Goal: Task Accomplishment & Management: Complete application form

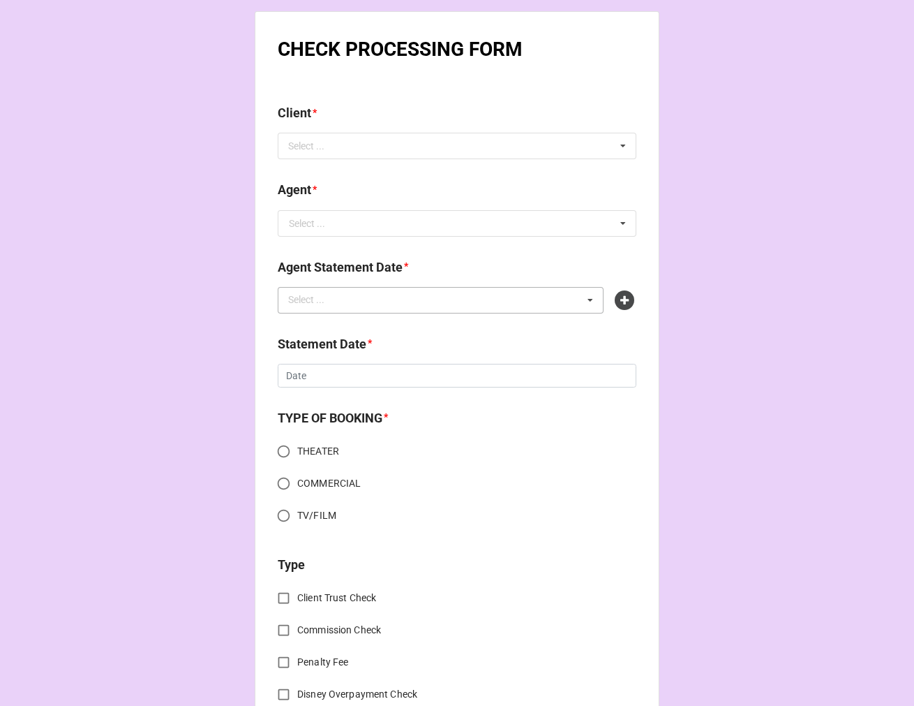
click at [351, 304] on div "Select ... No results found." at bounding box center [441, 300] width 326 height 27
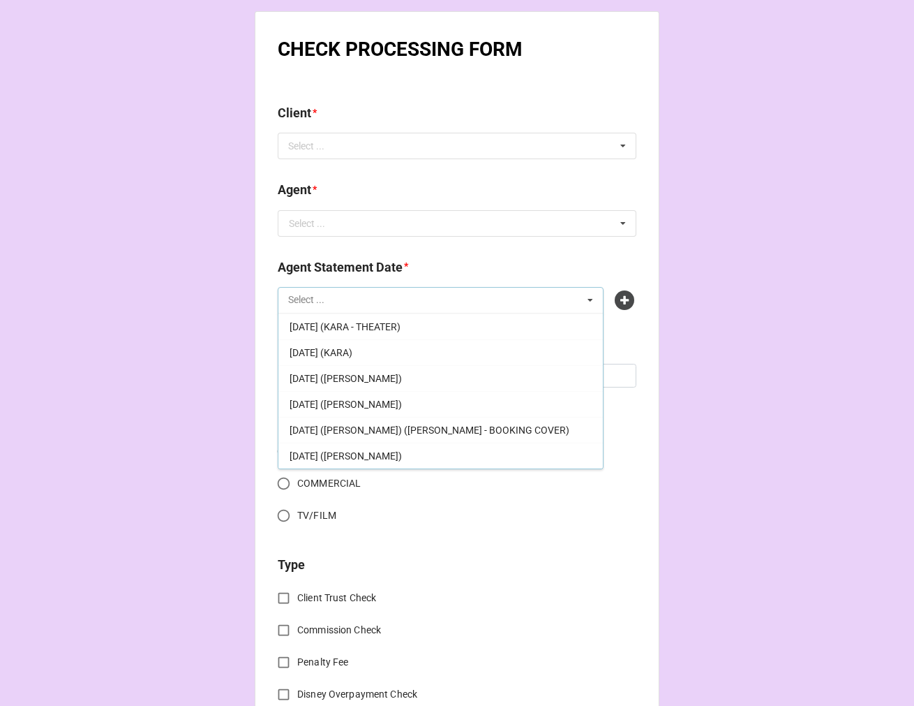
scroll to position [232, 0]
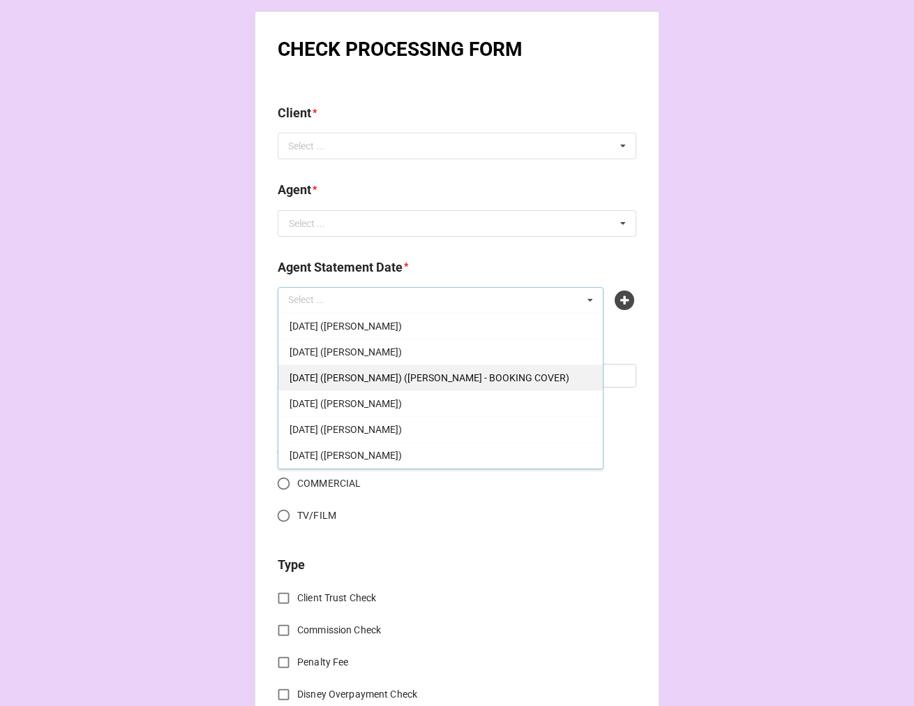
click at [487, 377] on span "[DATE] ([PERSON_NAME]) ([PERSON_NAME] - BOOKING COVER)" at bounding box center [430, 377] width 280 height 11
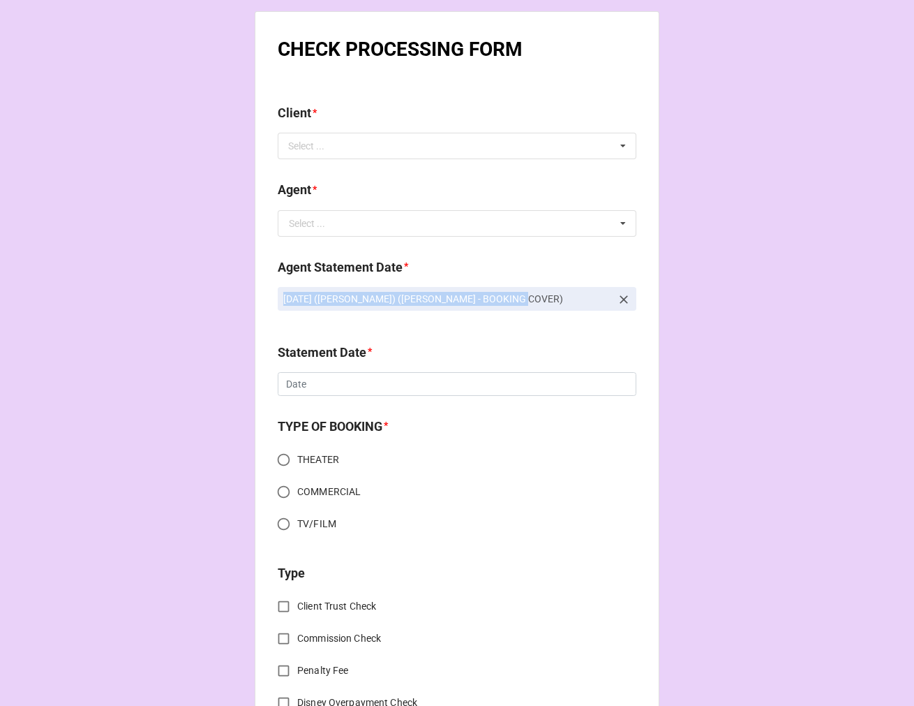
drag, startPoint x: 533, startPoint y: 298, endPoint x: 234, endPoint y: 305, distance: 298.9
copy p "[DATE] ([PERSON_NAME]) ([PERSON_NAME] - BOOKING COVER)"
click at [623, 297] on icon at bounding box center [624, 299] width 14 height 14
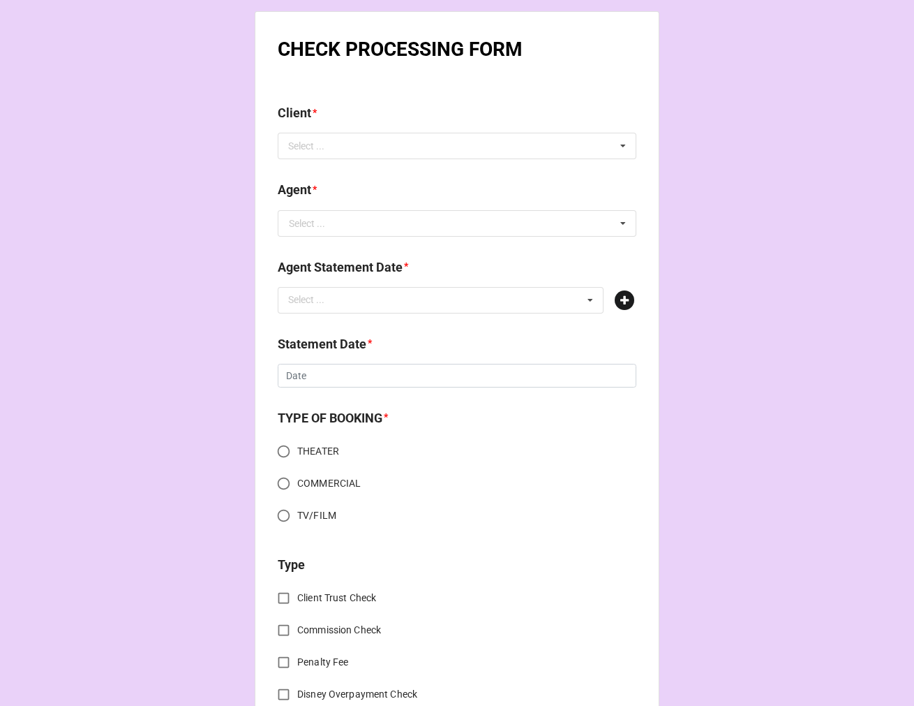
click at [625, 298] on icon at bounding box center [625, 300] width 20 height 20
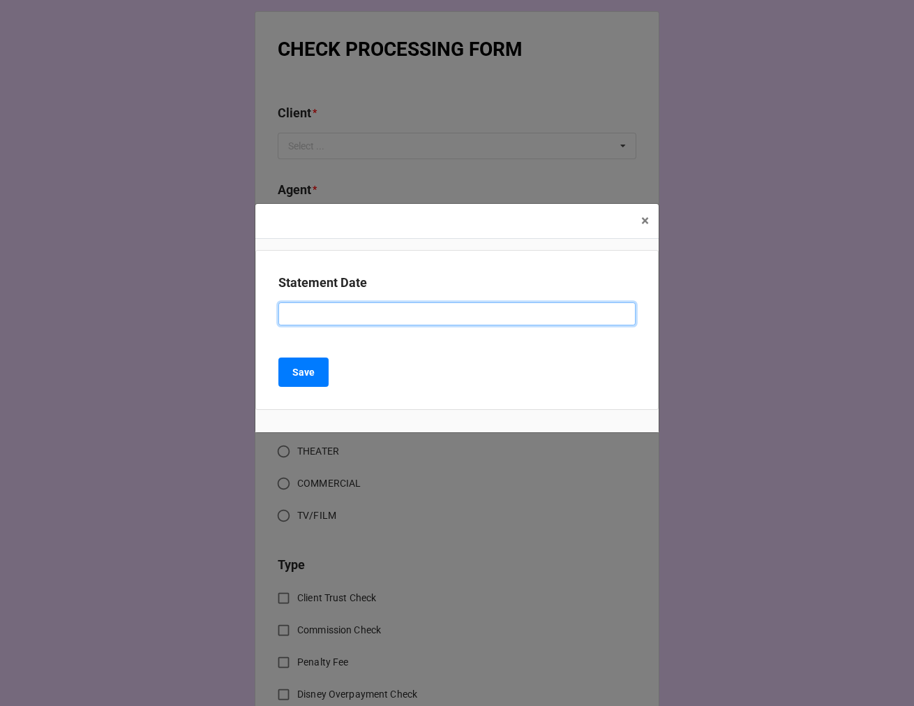
click at [311, 312] on input at bounding box center [457, 314] width 357 height 24
paste input "OCTOBER 3, 2025 (KATIE) (RACHEL - BOOKING COVER)"
click at [416, 311] on input "OCTOBER 3, 2025 (KATIE) (RACHEL - BOOKING COVER)" at bounding box center [457, 314] width 357 height 24
drag, startPoint x: 416, startPoint y: 311, endPoint x: 570, endPoint y: 304, distance: 153.7
click at [420, 308] on input "OCTOBER 3, 2025 (KATIE) (RACHEL - BOOKING COVER)" at bounding box center [457, 314] width 357 height 24
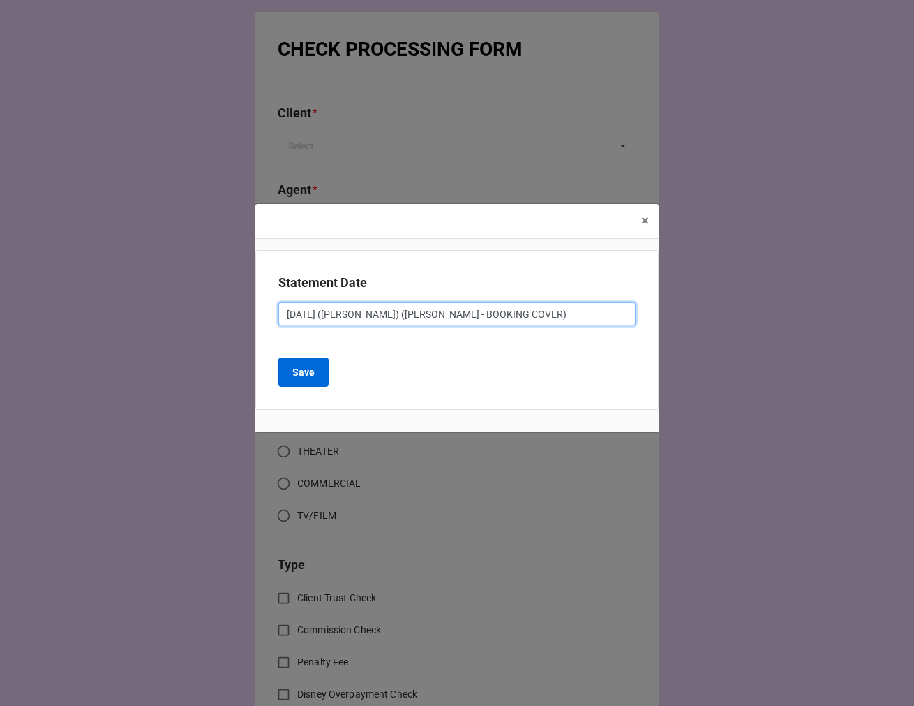
type input "OCTOBER 3, 2025 (KATIE) (TIERA - BOOKING COVER)"
click at [307, 375] on b "Save" at bounding box center [303, 372] width 22 height 15
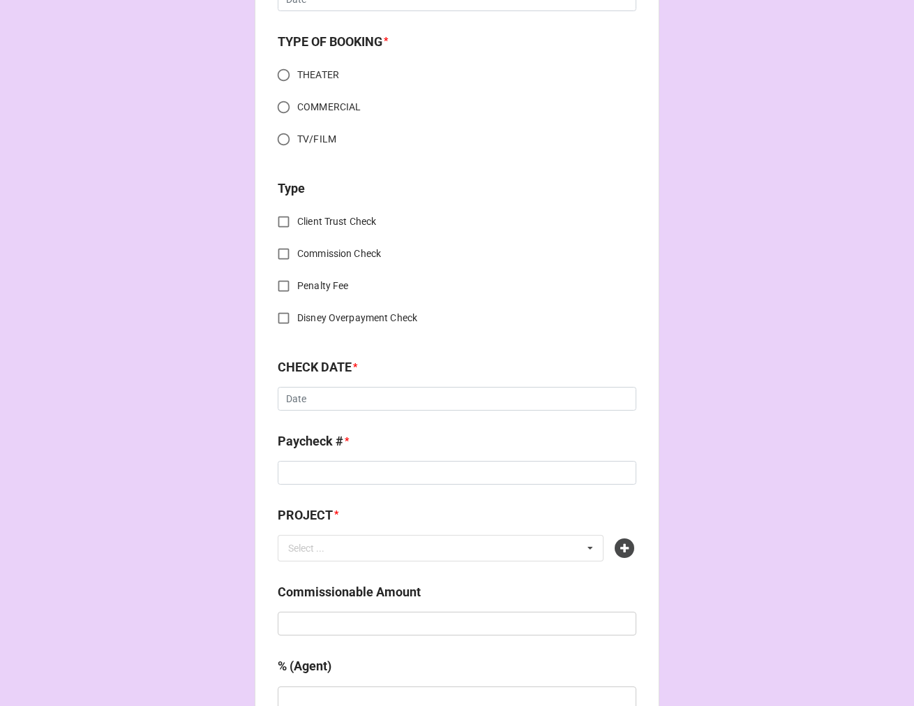
scroll to position [387, 0]
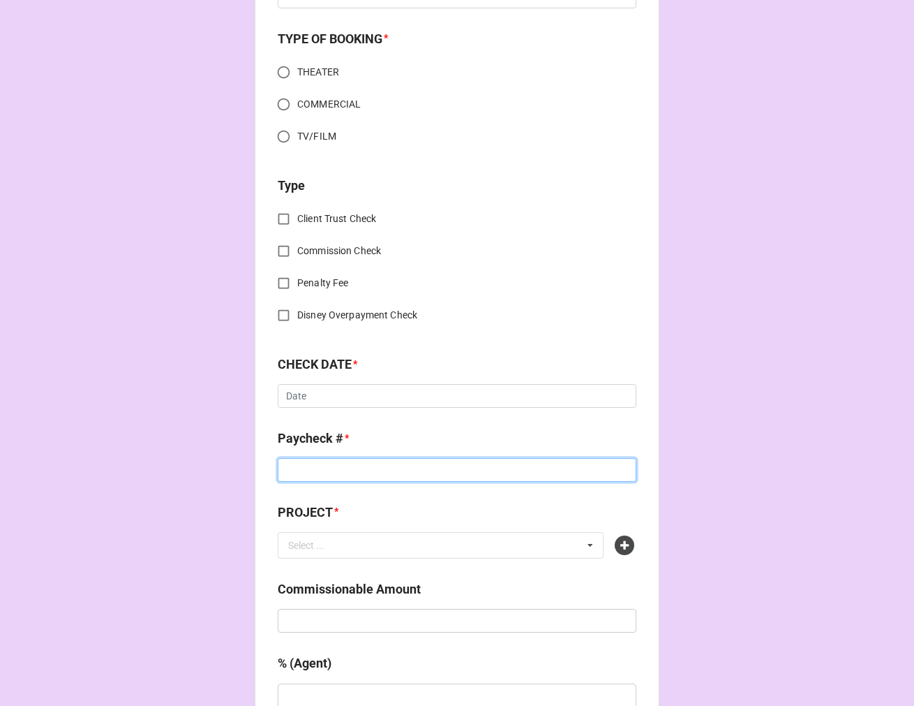
click at [331, 473] on input at bounding box center [457, 470] width 359 height 24
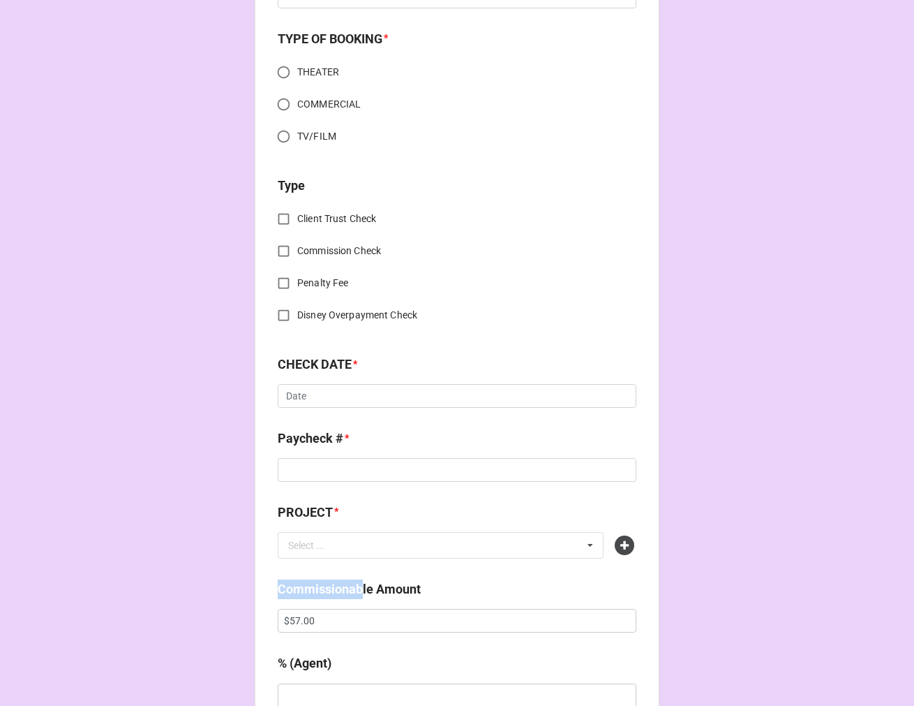
drag, startPoint x: 346, startPoint y: 619, endPoint x: 325, endPoint y: 625, distance: 22.3
click at [267, 623] on div "CHECK PROCESSING FORM Client * Select ... No results found. Agent * Select ... …" at bounding box center [457, 624] width 405 height 2001
drag, startPoint x: 330, startPoint y: 624, endPoint x: 91, endPoint y: 595, distance: 241.1
click at [108, 622] on div "CHECK PROCESSING FORM Client * Select ... No results found. Agent * Select ... …" at bounding box center [457, 630] width 914 height 2035
type input "$2,400.00"
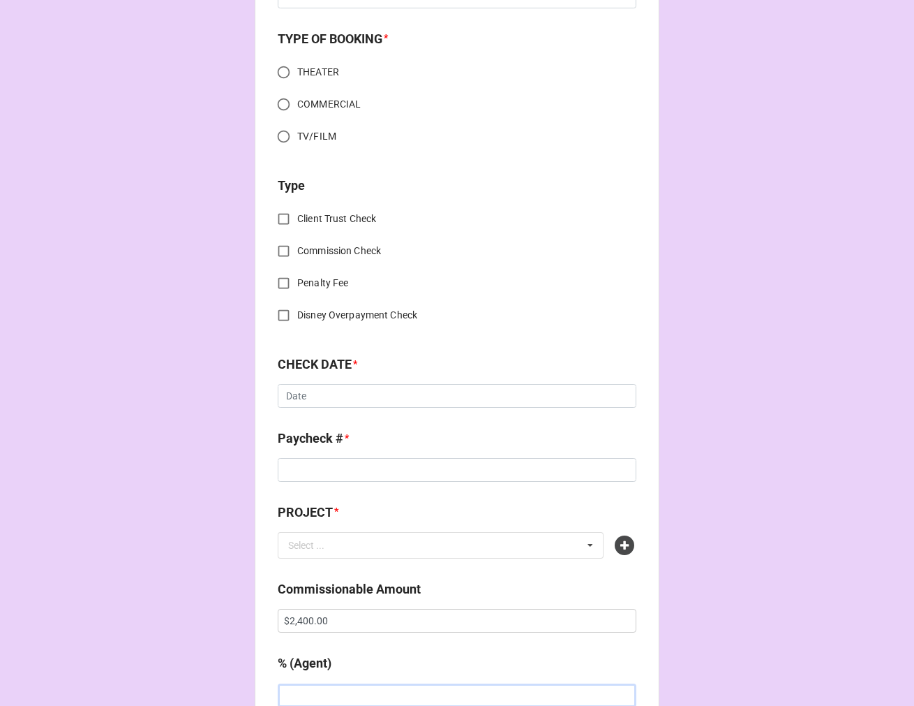
scroll to position [388, 0]
type input "5%"
click at [622, 541] on icon at bounding box center [625, 545] width 20 height 20
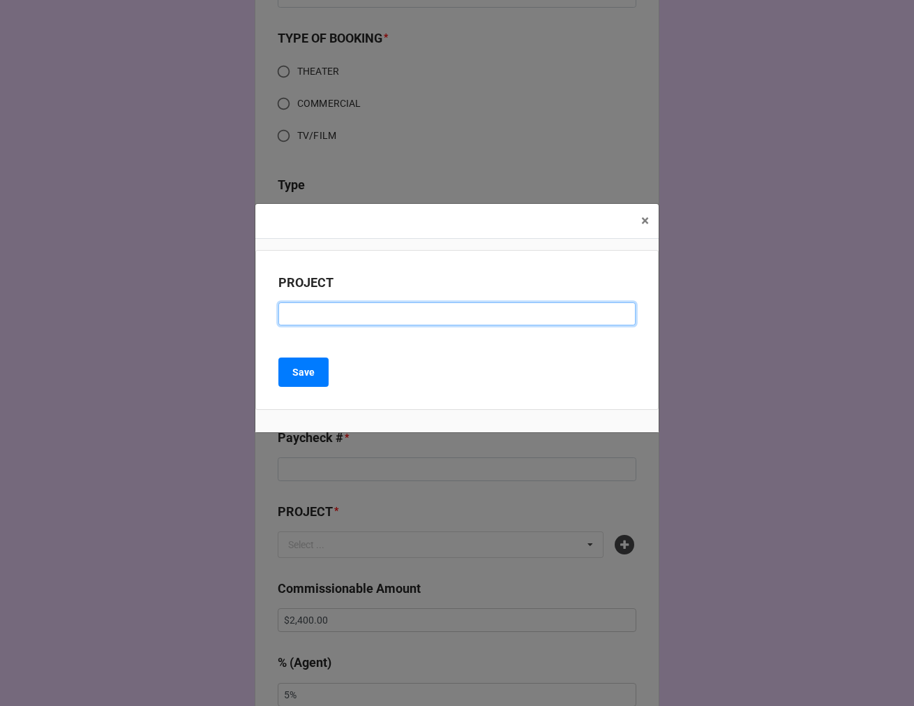
click at [302, 317] on input at bounding box center [457, 314] width 357 height 24
paste input "COME FROM AWAY (CAPE PLAYHOUSE in DENNIS, MA)"
drag, startPoint x: 455, startPoint y: 315, endPoint x: 1385, endPoint y: 459, distance: 940.9
click at [914, 459] on html "CHECK PROCESSING FORM Client * Select ... No results found. Agent * Select ... …" at bounding box center [457, 353] width 914 height 706
type input "COME FROM AWAY (CAPE PLAYHOUSE)"
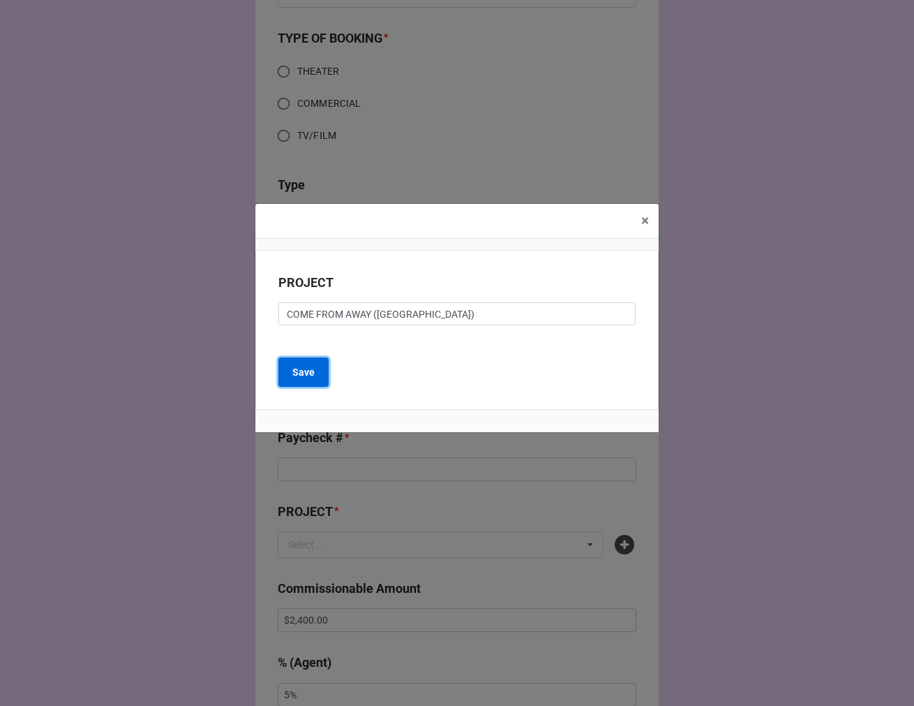
click at [291, 376] on button "Save" at bounding box center [304, 371] width 50 height 29
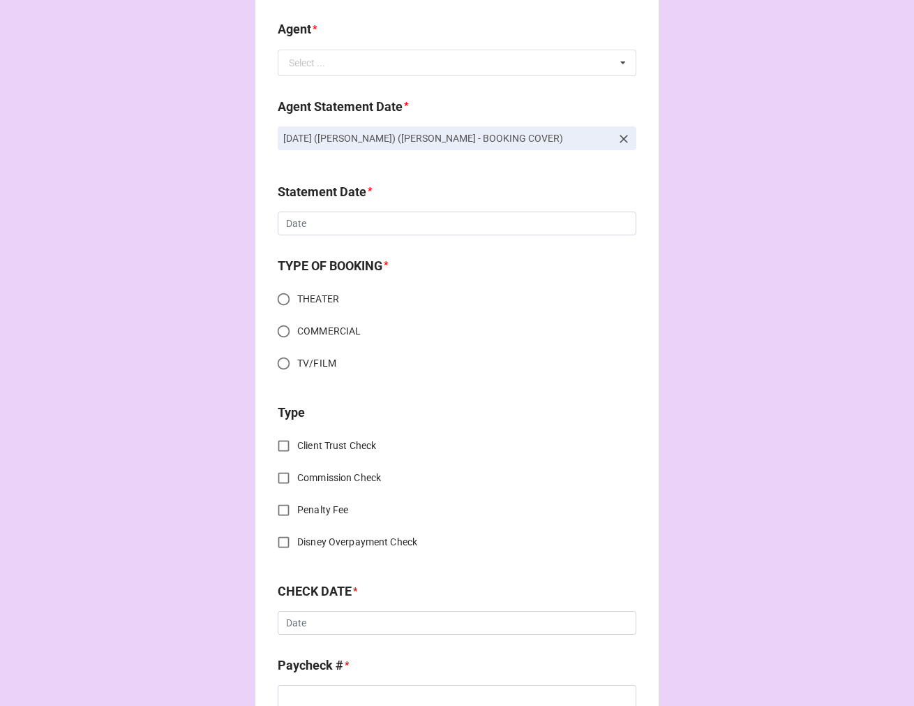
scroll to position [0, 0]
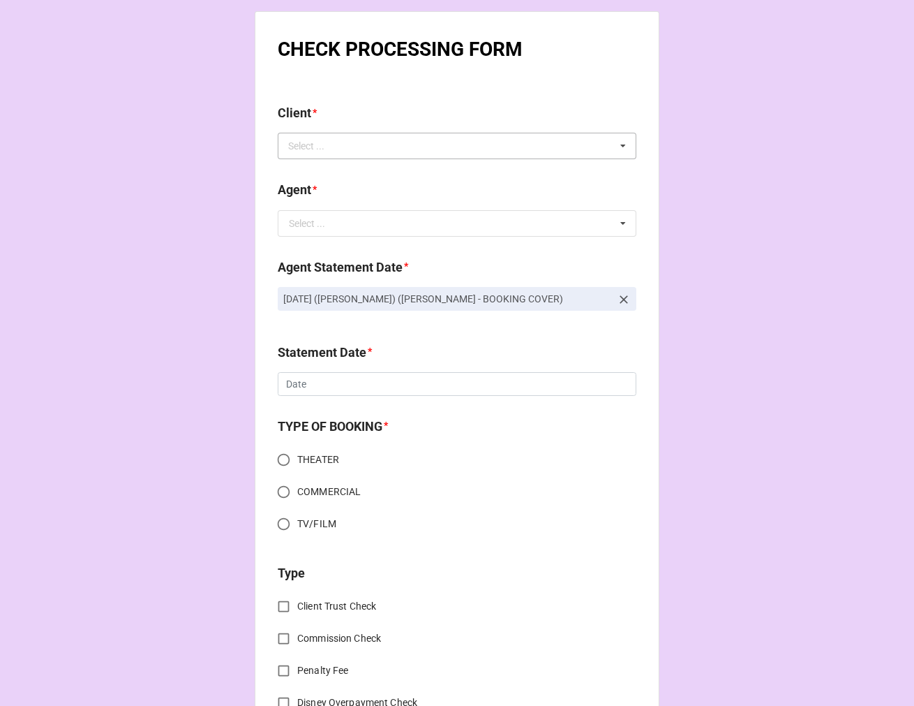
click at [307, 151] on div "Select ..." at bounding box center [315, 146] width 60 height 16
paste input "Renee Shohet"
type input "Renee Shohet"
click at [333, 166] on span "Renee Shohet" at bounding box center [327, 171] width 75 height 11
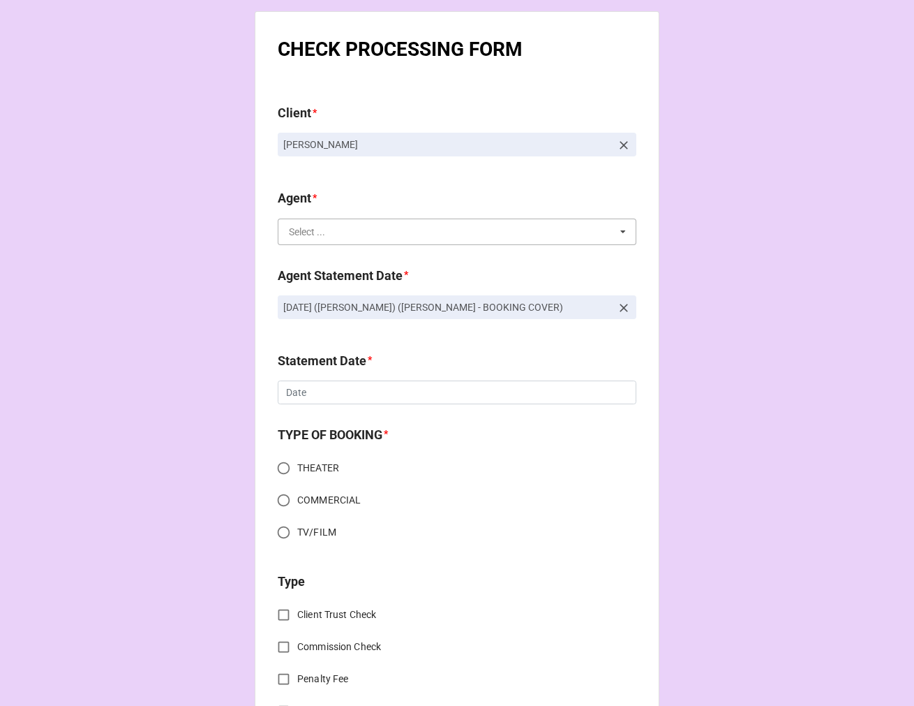
click at [333, 226] on input "text" at bounding box center [457, 231] width 357 height 25
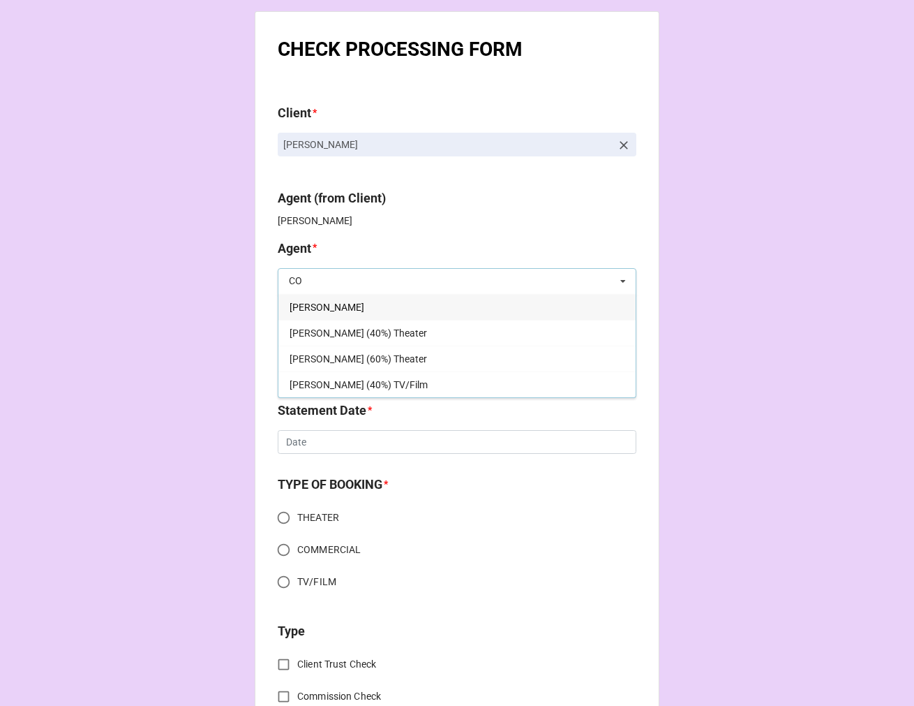
type input "C"
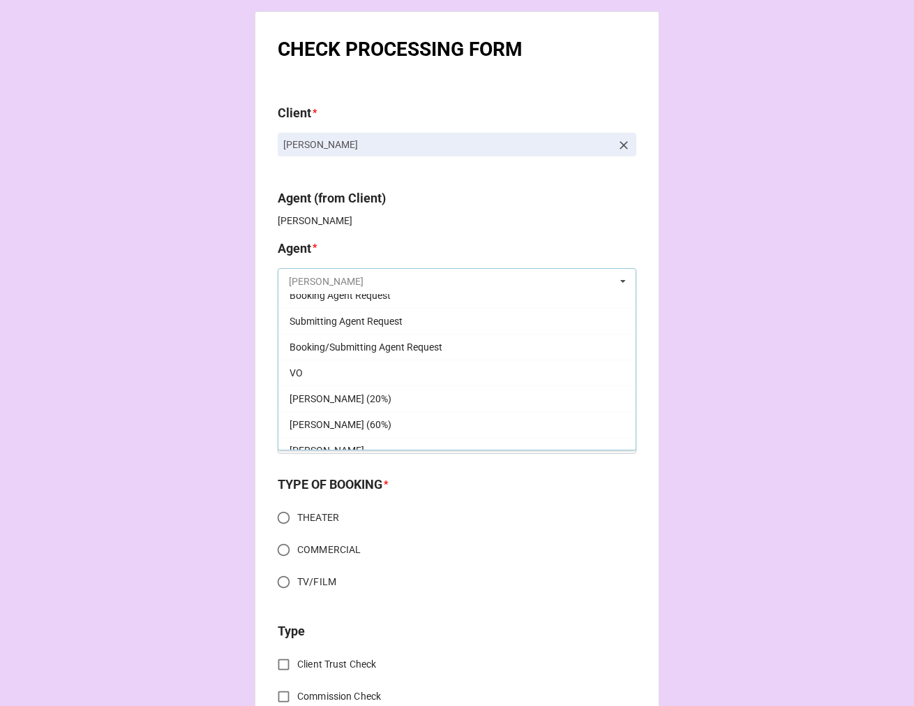
scroll to position [853, 0]
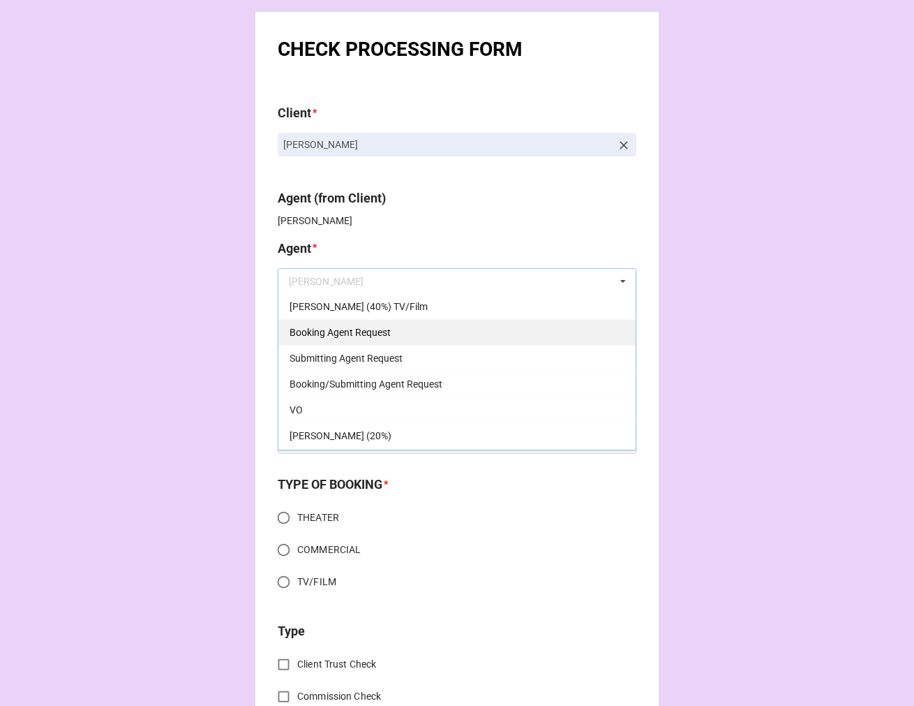
click at [384, 337] on span "Booking Agent Request" at bounding box center [340, 332] width 101 height 11
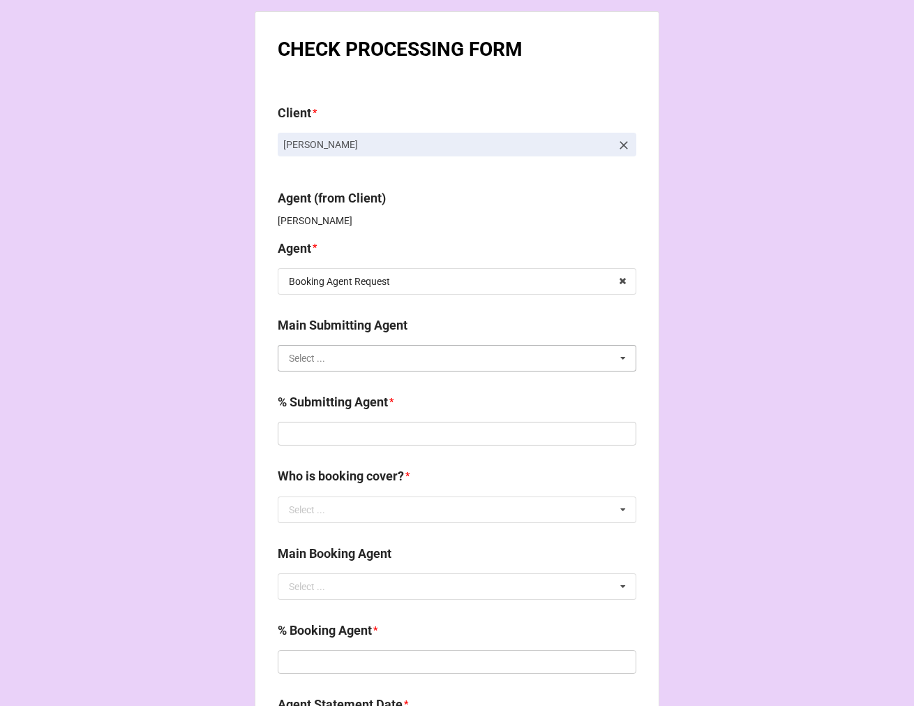
click at [377, 360] on input "text" at bounding box center [457, 358] width 357 height 25
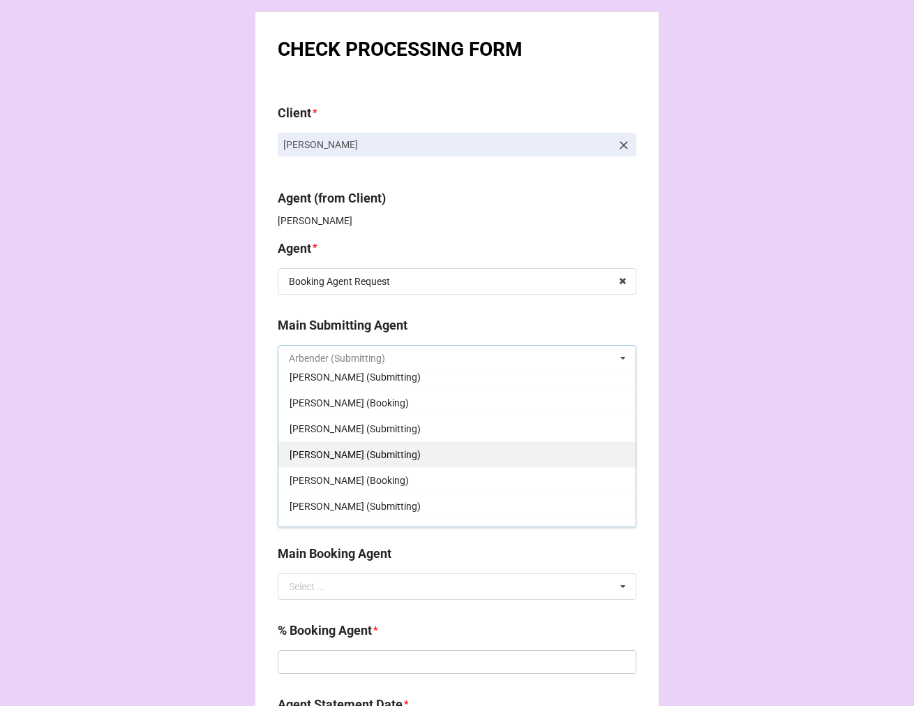
scroll to position [283, 0]
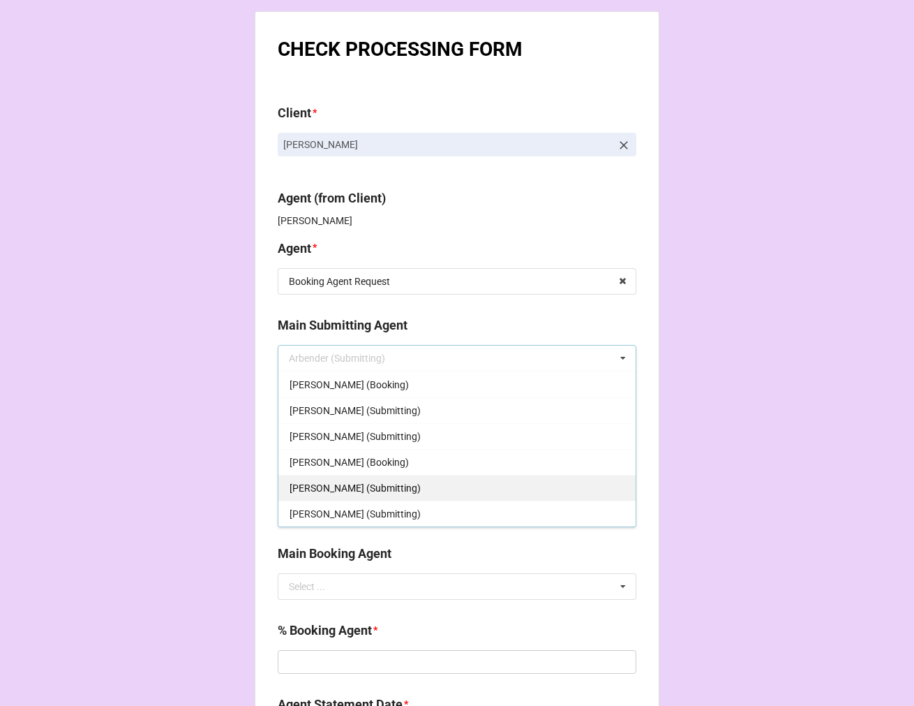
click at [353, 484] on span "Tiera (Submitting)" at bounding box center [355, 487] width 131 height 11
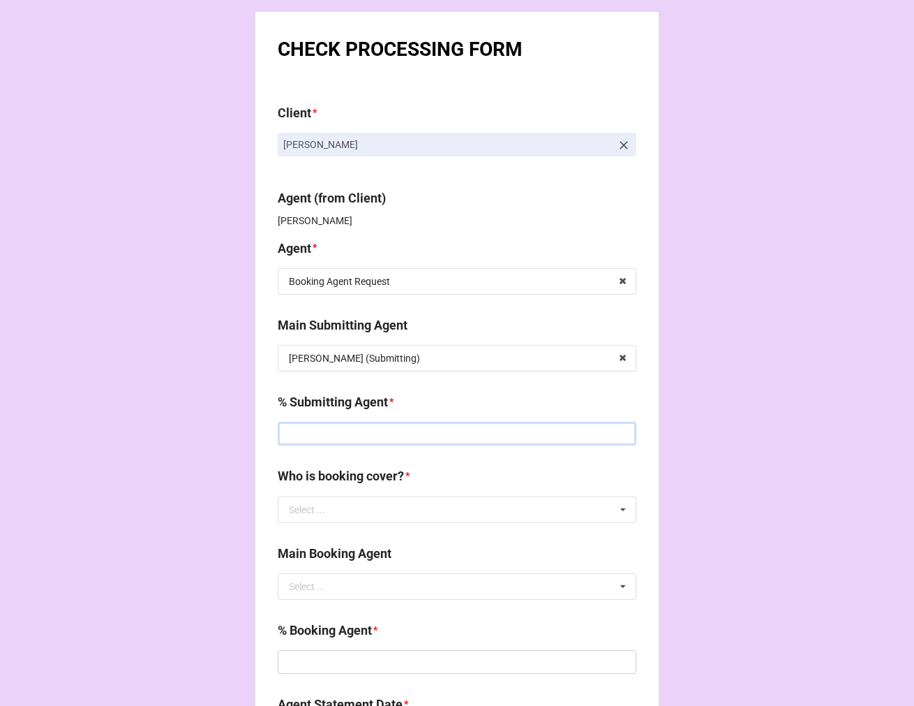
click at [352, 436] on input "text" at bounding box center [457, 434] width 359 height 24
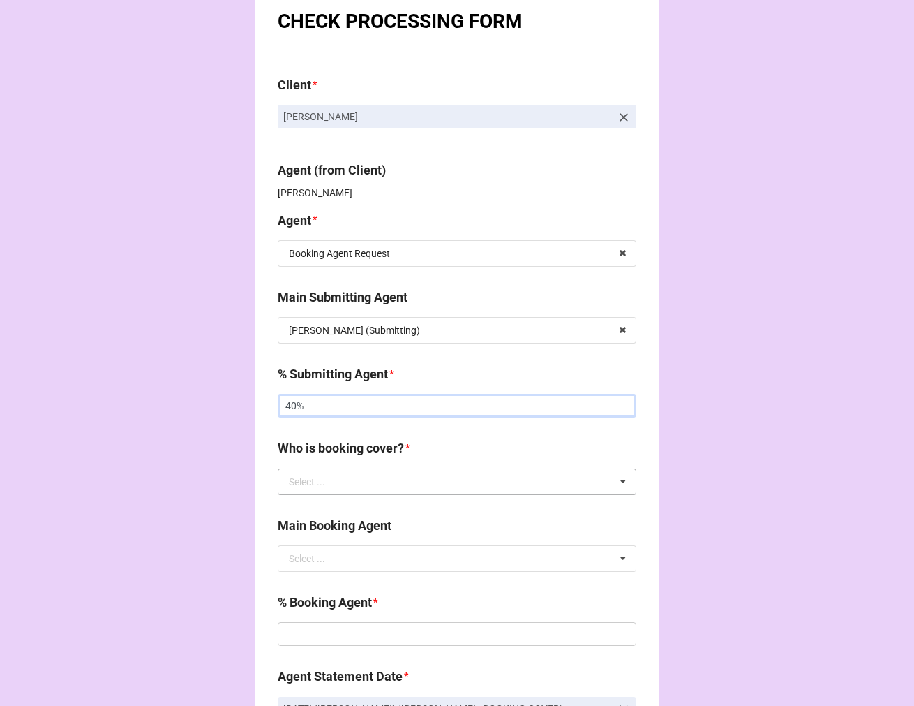
scroll to position [77, 0]
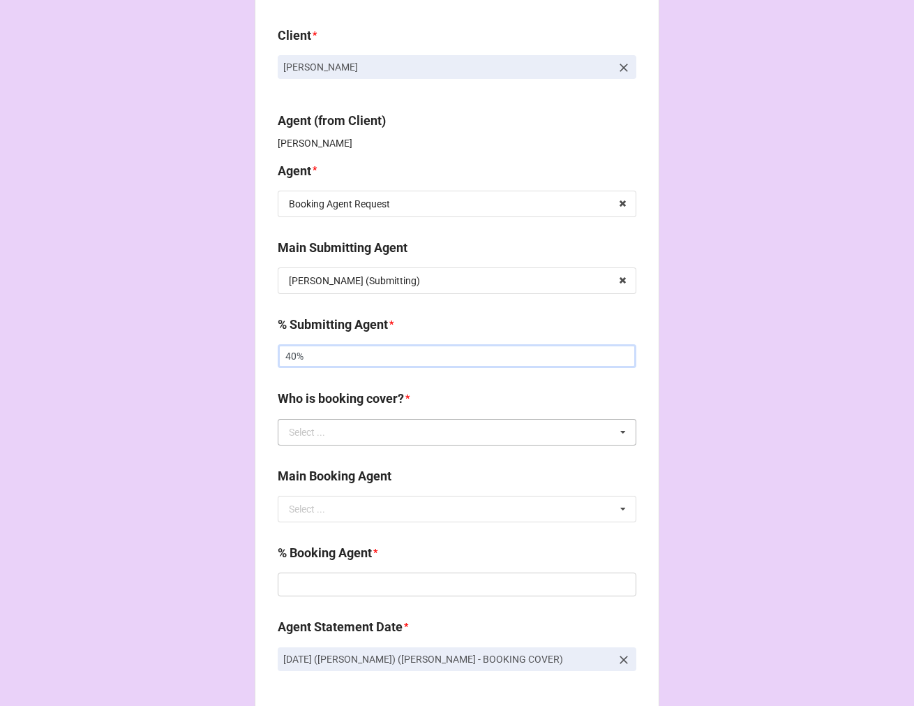
type input "40%"
click at [346, 427] on input "text" at bounding box center [457, 432] width 357 height 25
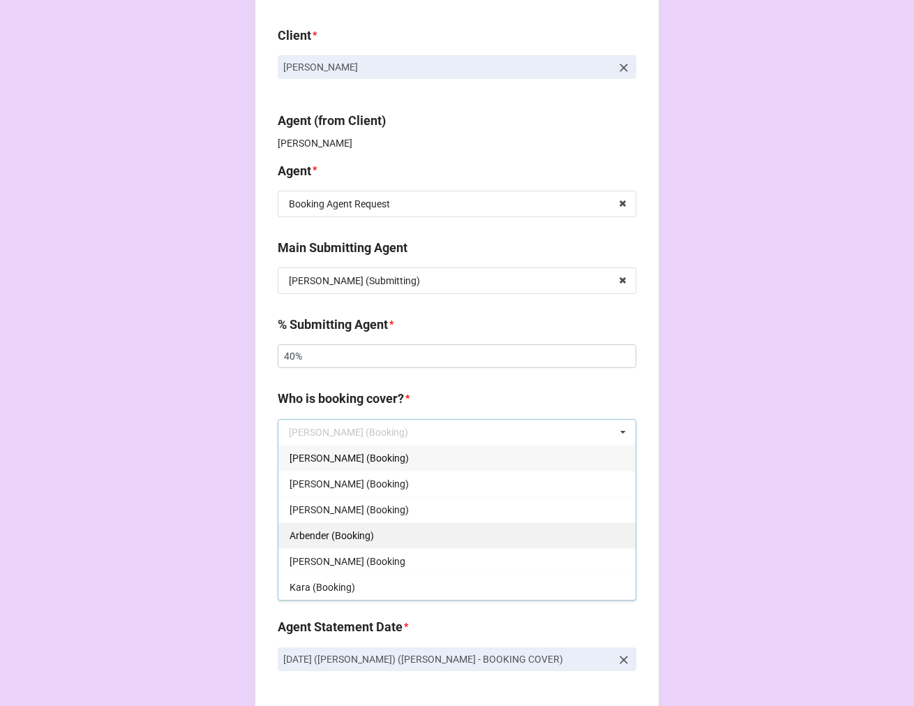
click at [345, 538] on span "Arbender (Booking)" at bounding box center [332, 535] width 84 height 11
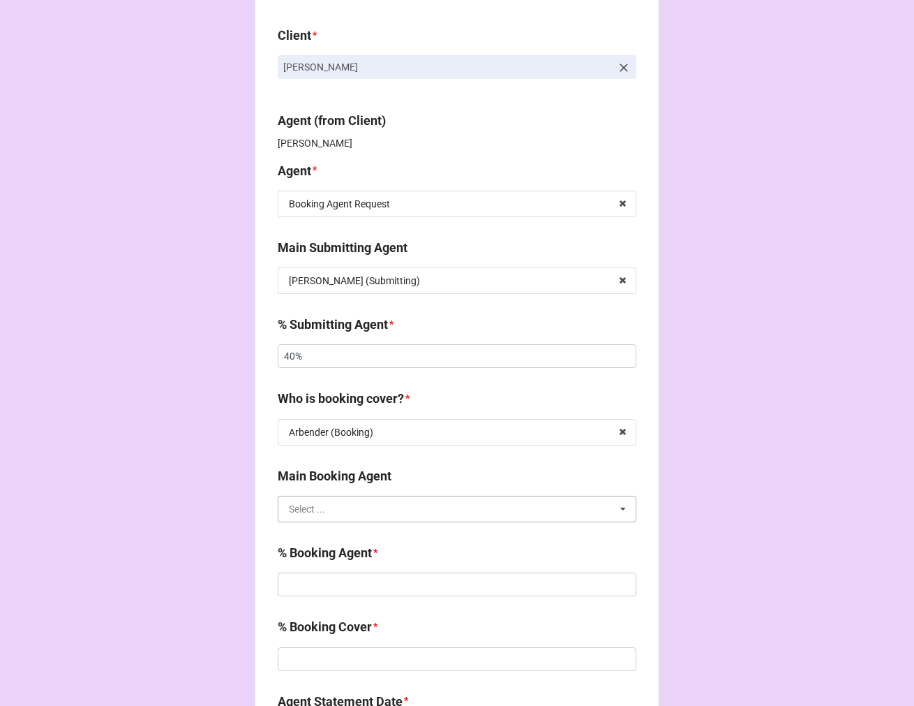
click at [334, 517] on input "text" at bounding box center [457, 508] width 357 height 25
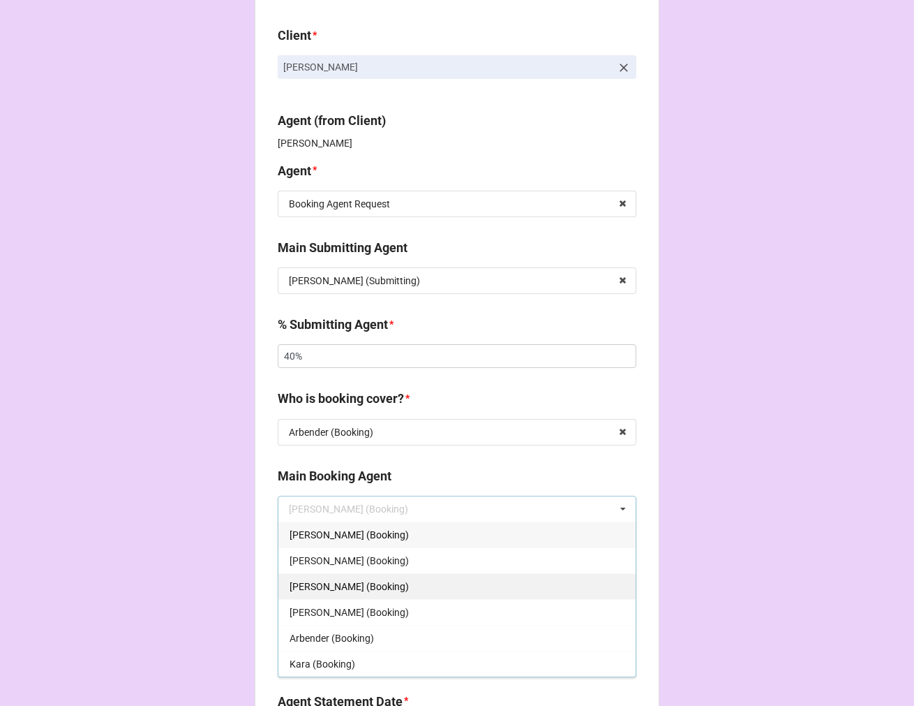
click at [323, 589] on span "Tiera (Booking)" at bounding box center [349, 586] width 119 height 11
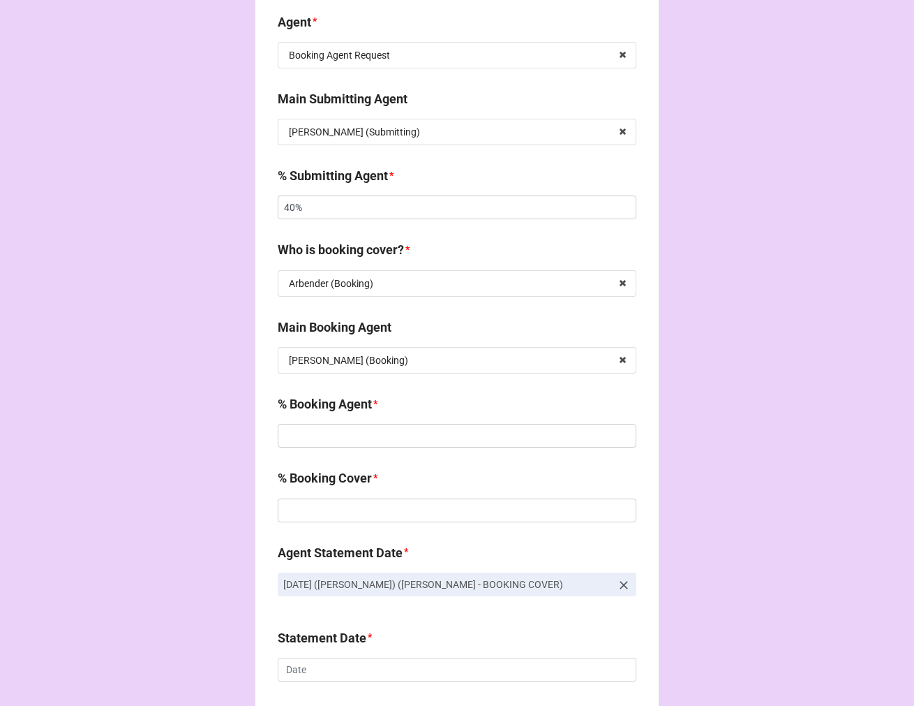
scroll to position [232, 0]
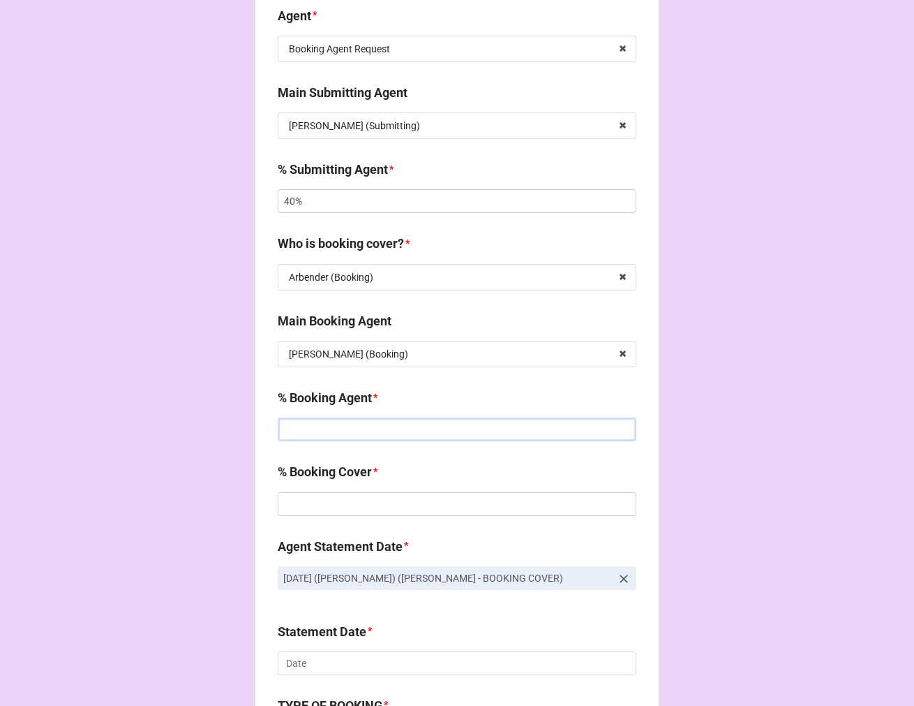
click at [311, 424] on input "text" at bounding box center [457, 429] width 359 height 24
type input "0%"
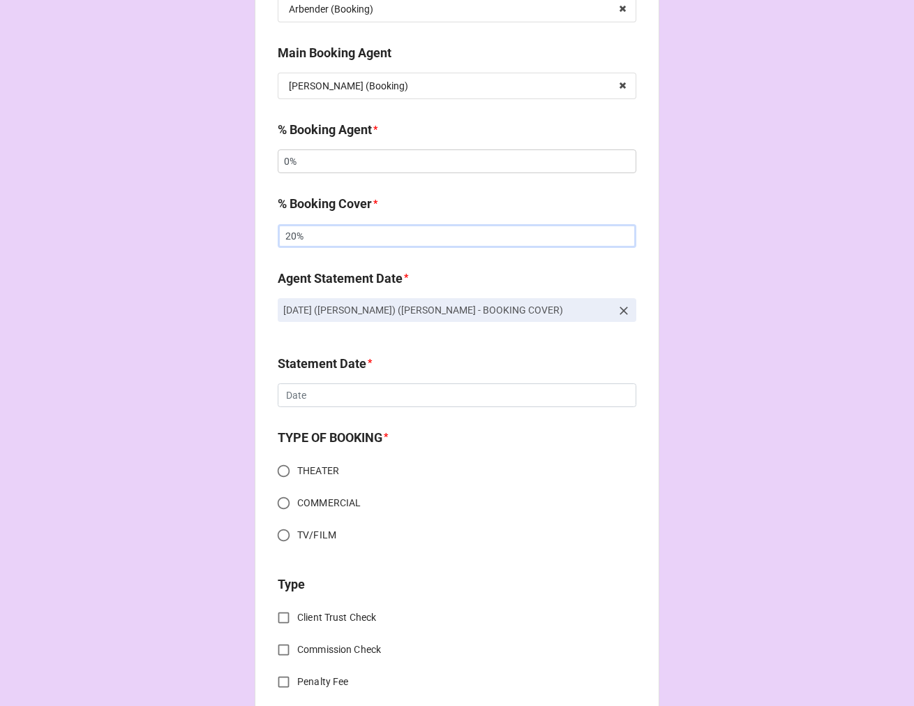
scroll to position [776, 0]
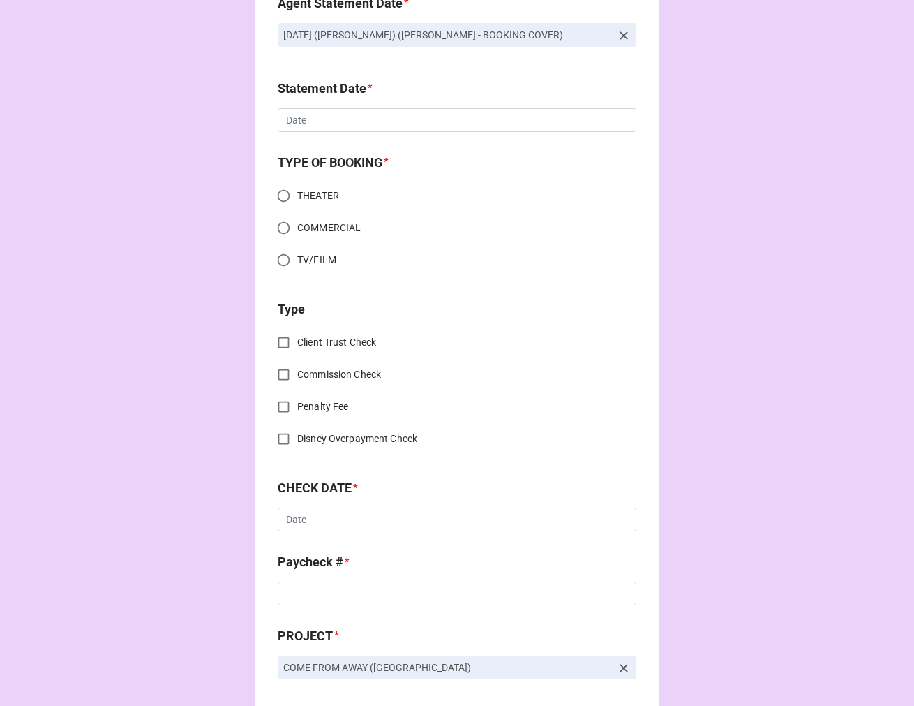
type input "20%"
click at [314, 121] on input "text" at bounding box center [457, 120] width 359 height 24
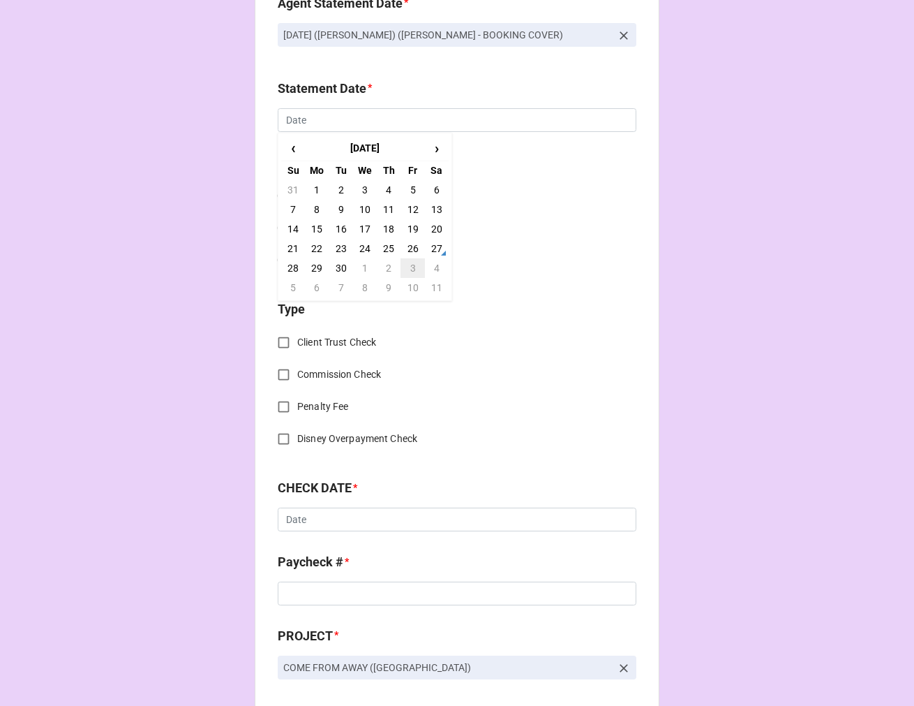
click at [408, 266] on td "3" at bounding box center [413, 268] width 24 height 20
type input "[DATE]"
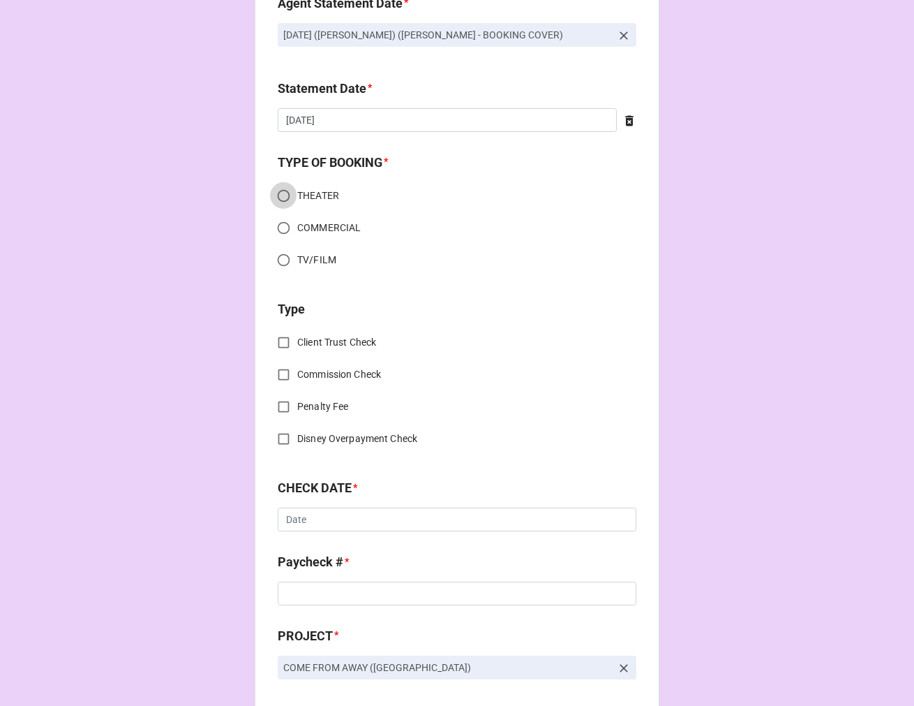
drag, startPoint x: 279, startPoint y: 193, endPoint x: 303, endPoint y: 251, distance: 63.3
click at [278, 193] on input "THEATER" at bounding box center [283, 195] width 27 height 27
radio input "true"
click at [277, 373] on input "Commission Check" at bounding box center [283, 374] width 27 height 27
checkbox input "true"
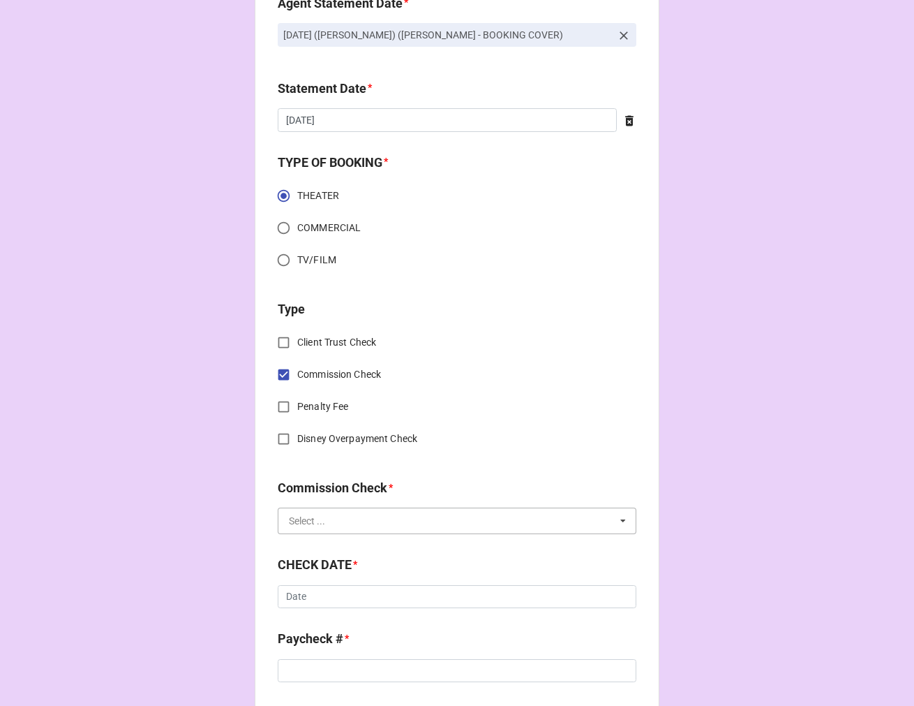
drag, startPoint x: 329, startPoint y: 521, endPoint x: 337, endPoint y: 542, distance: 21.7
click at [329, 521] on input "text" at bounding box center [457, 520] width 357 height 25
drag, startPoint x: 334, startPoint y: 547, endPoint x: 361, endPoint y: 543, distance: 27.4
click at [333, 546] on span "FSE (Client)" at bounding box center [315, 546] width 50 height 11
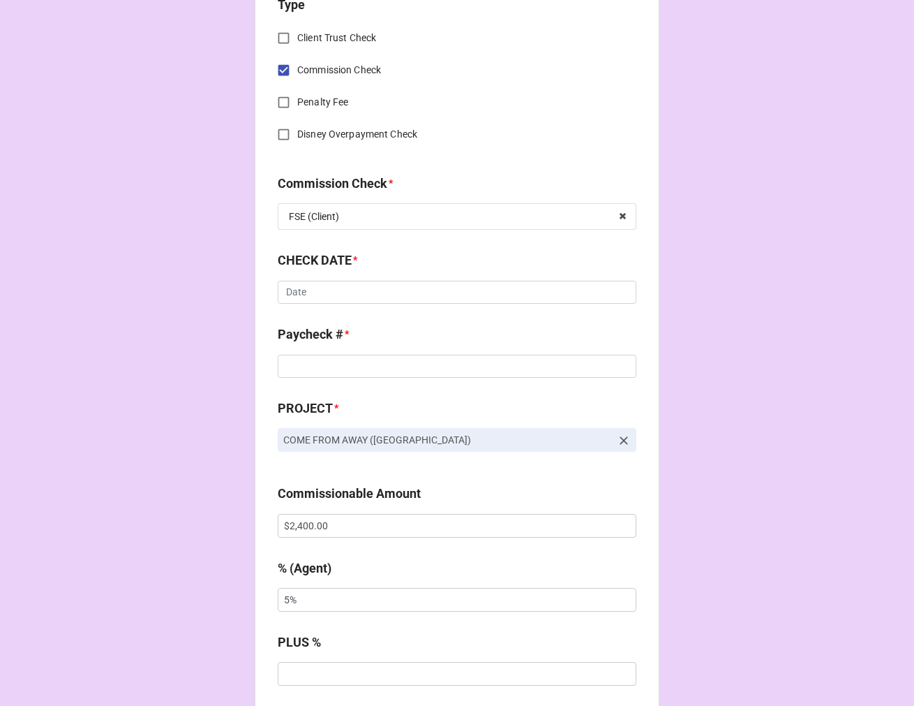
scroll to position [1163, 0]
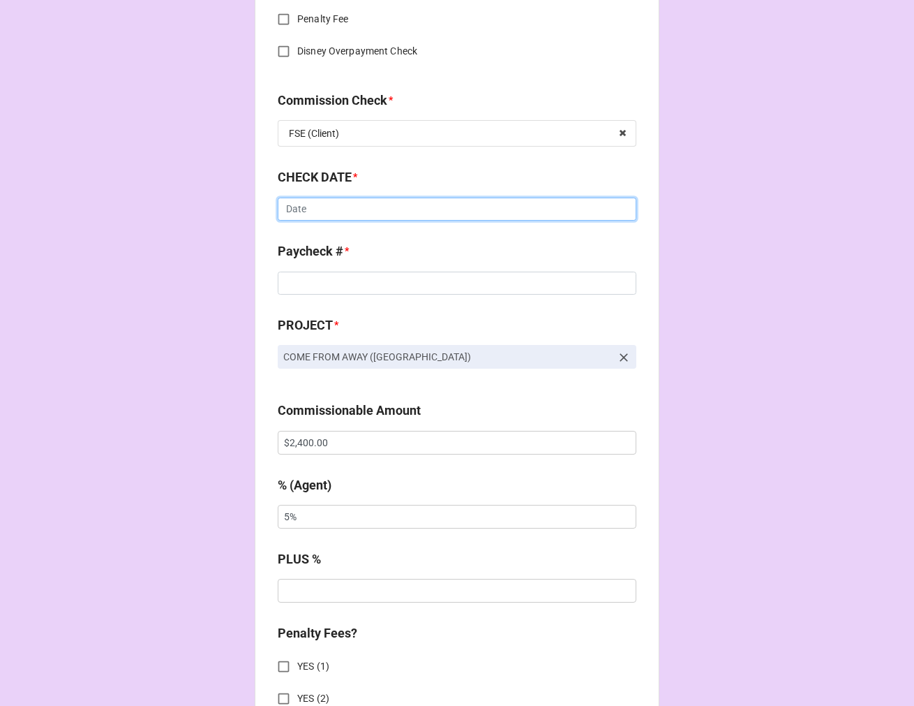
click at [292, 212] on input "text" at bounding box center [457, 210] width 359 height 24
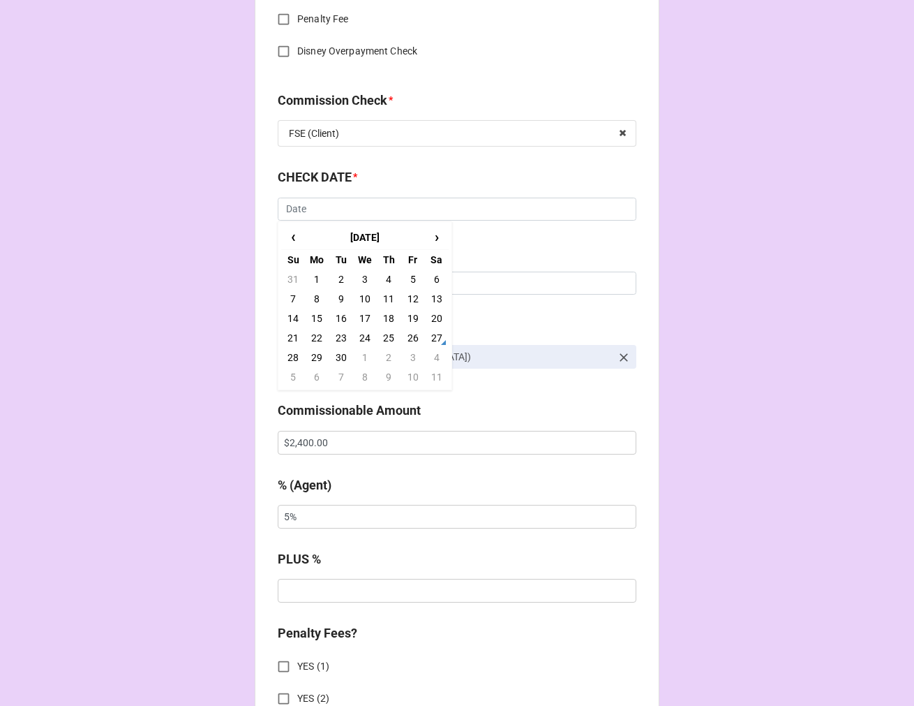
drag, startPoint x: 356, startPoint y: 300, endPoint x: 347, endPoint y: 297, distance: 9.7
click at [356, 299] on td "10" at bounding box center [365, 299] width 24 height 20
type input "9/10/2025"
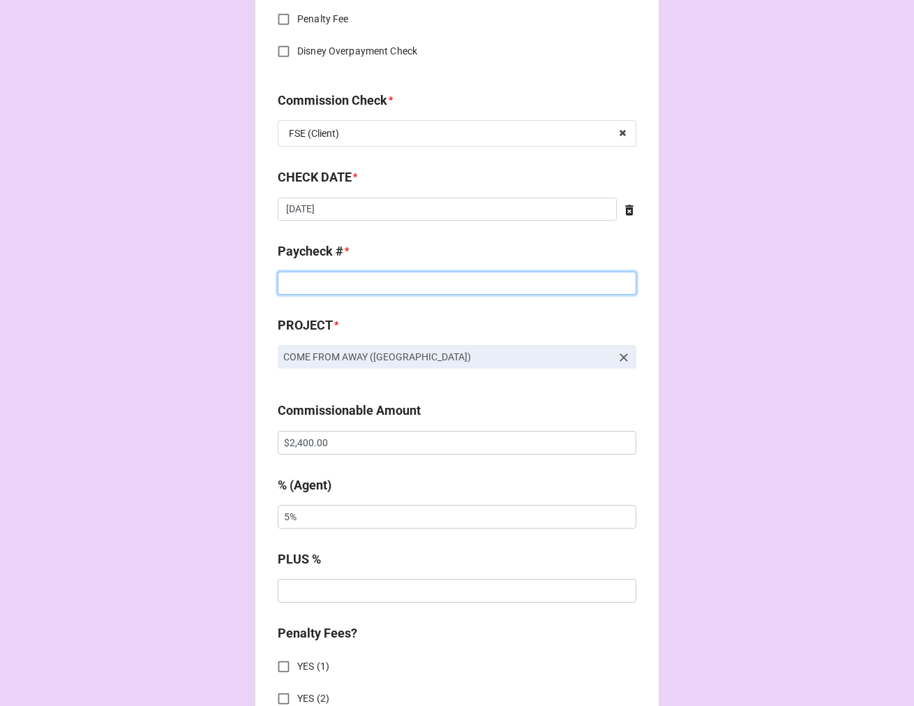
click at [316, 280] on input at bounding box center [457, 284] width 359 height 24
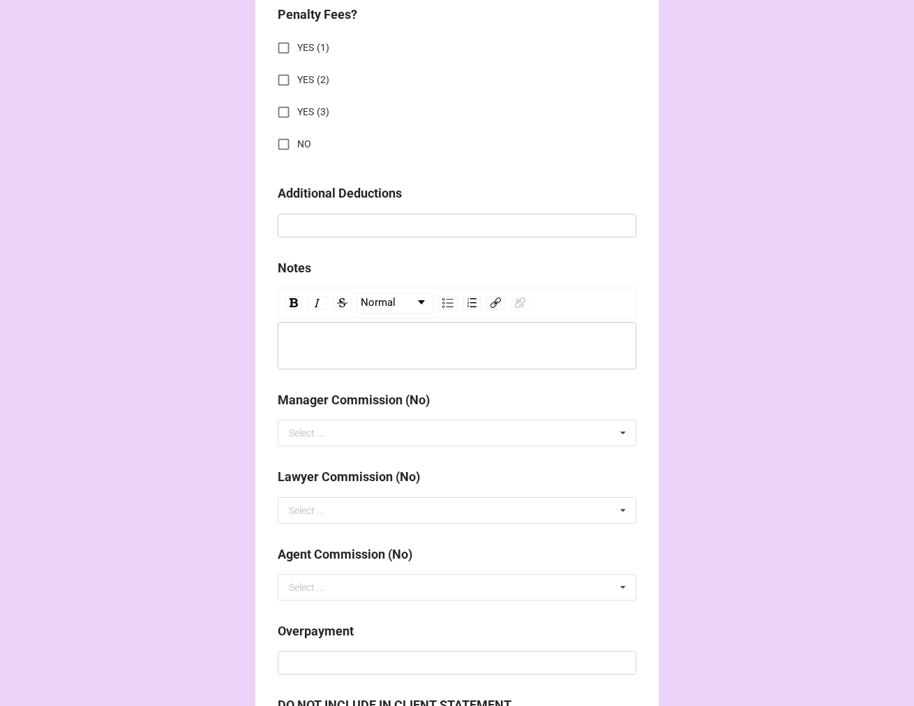
scroll to position [1784, 0]
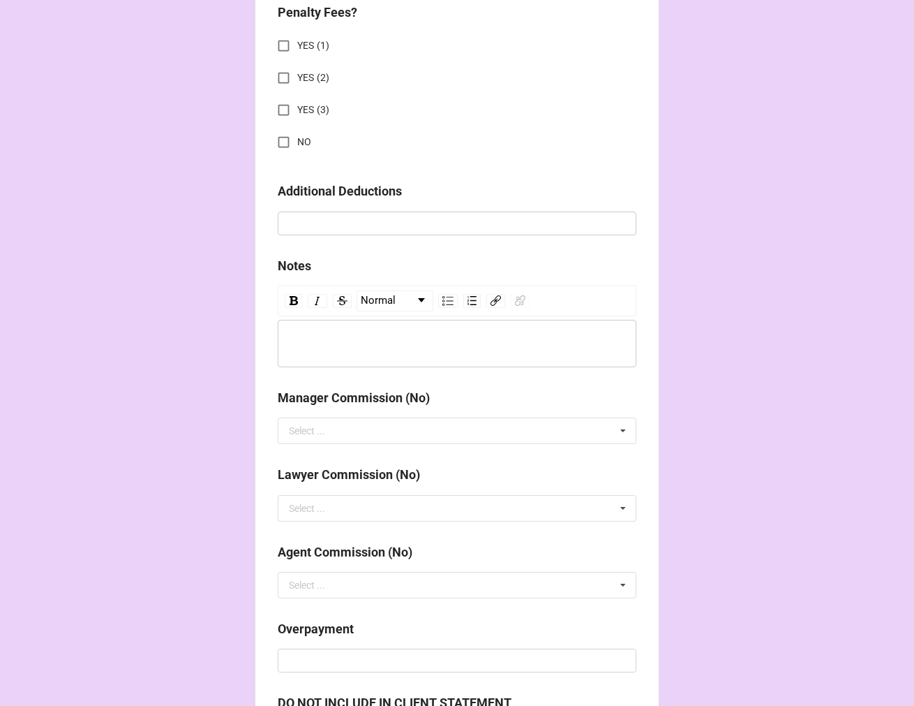
type input "1811"
click at [281, 142] on input "NO" at bounding box center [283, 141] width 27 height 27
checkbox input "true"
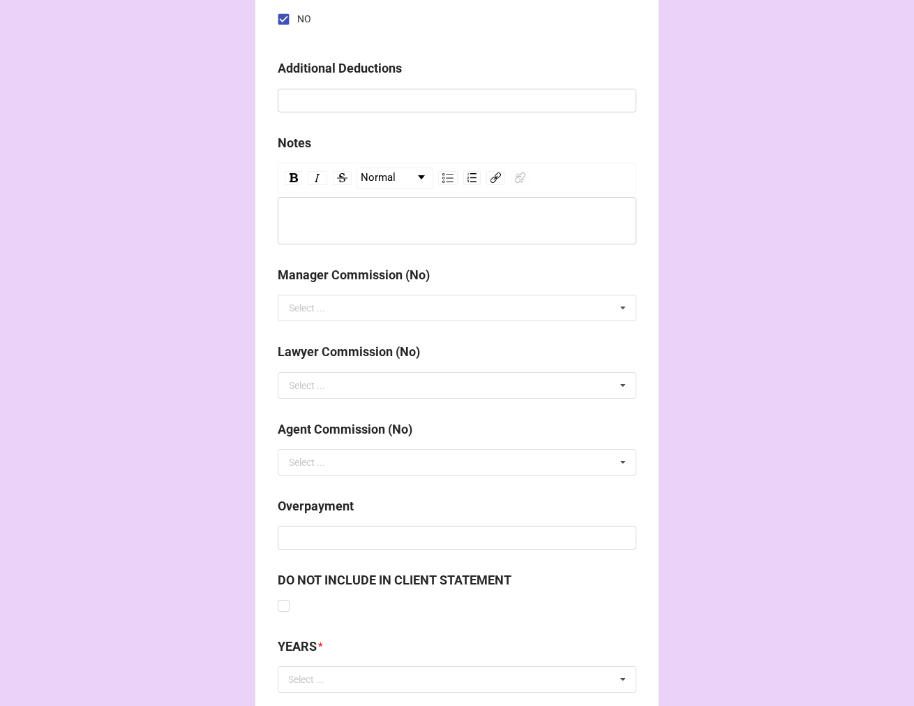
scroll to position [2000, 0]
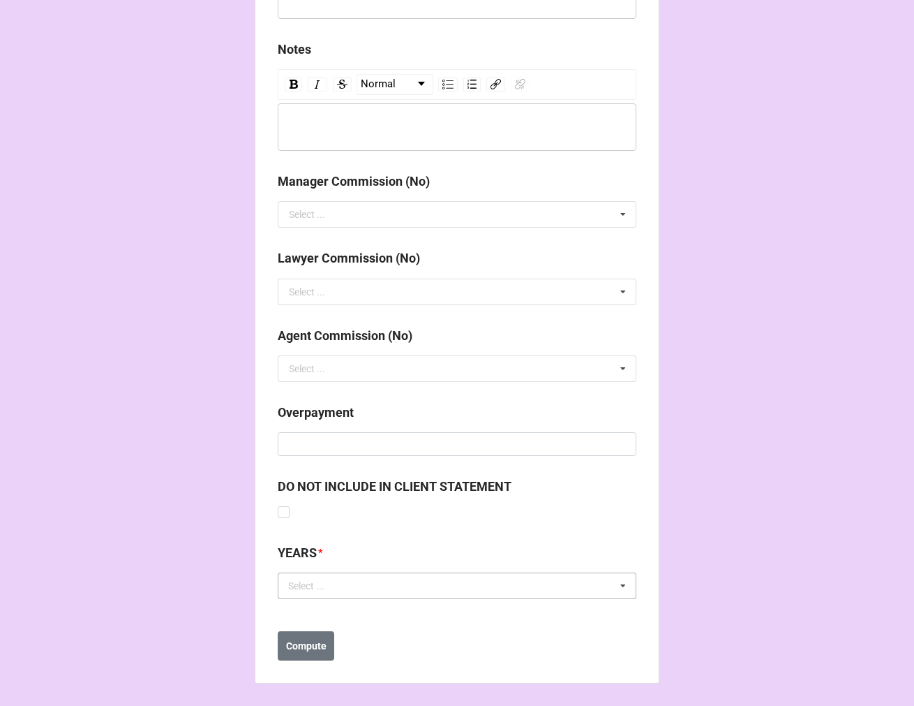
click at [313, 595] on div "Select ... No results found." at bounding box center [457, 585] width 359 height 27
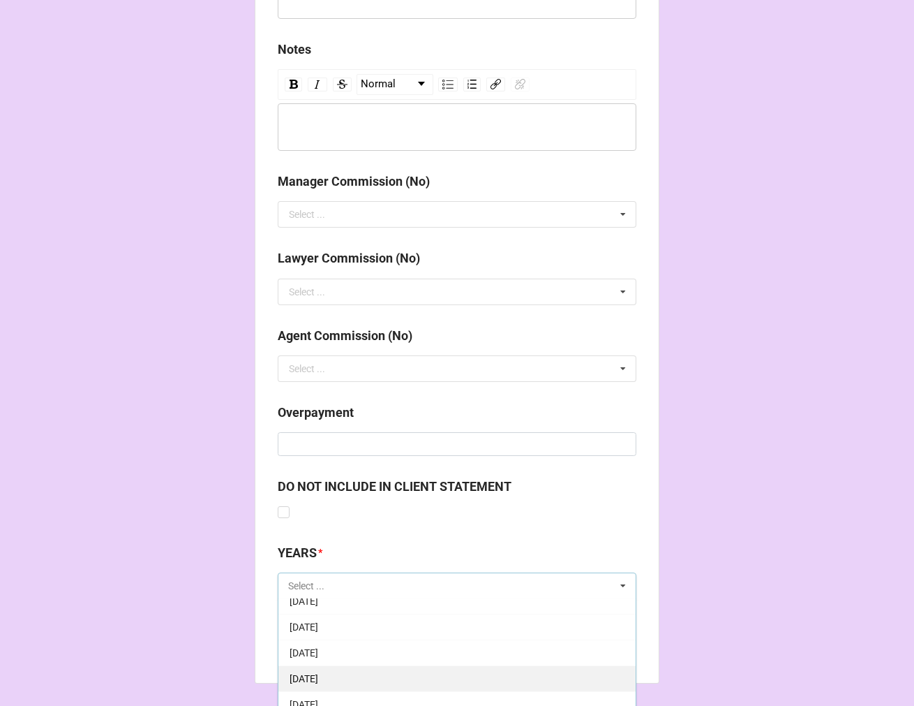
scroll to position [155, 0]
click at [362, 679] on div "[DATE]" at bounding box center [457, 689] width 357 height 26
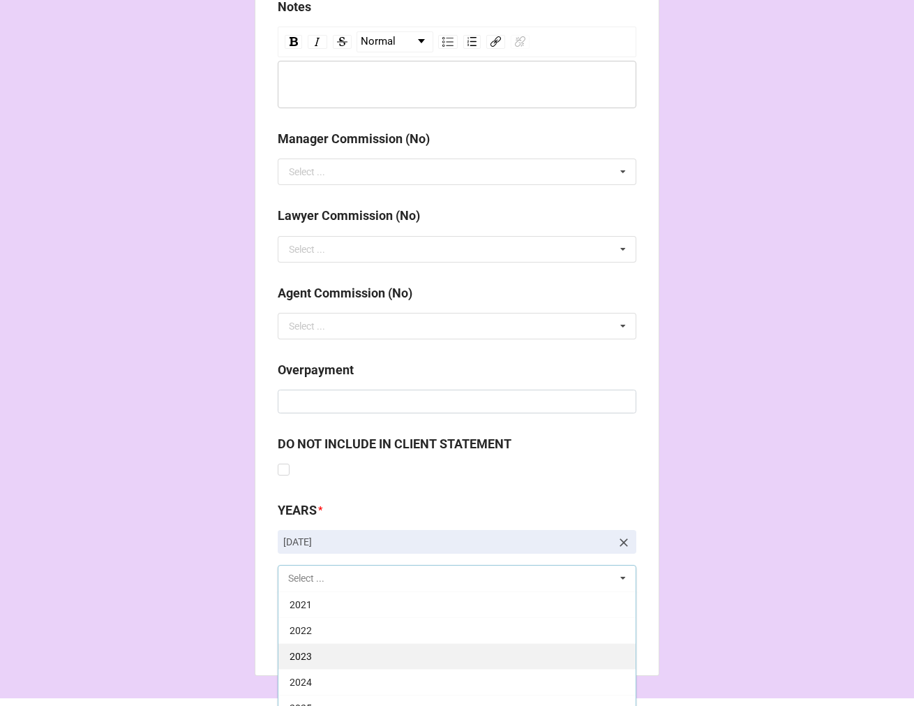
scroll to position [2084, 0]
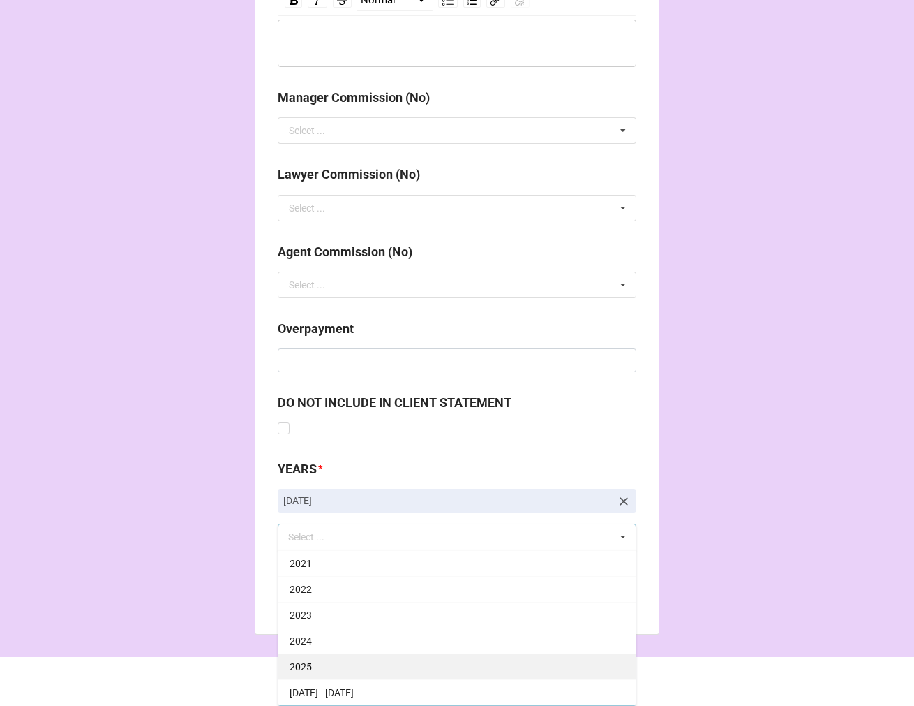
click at [328, 665] on div "2025" at bounding box center [457, 666] width 357 height 26
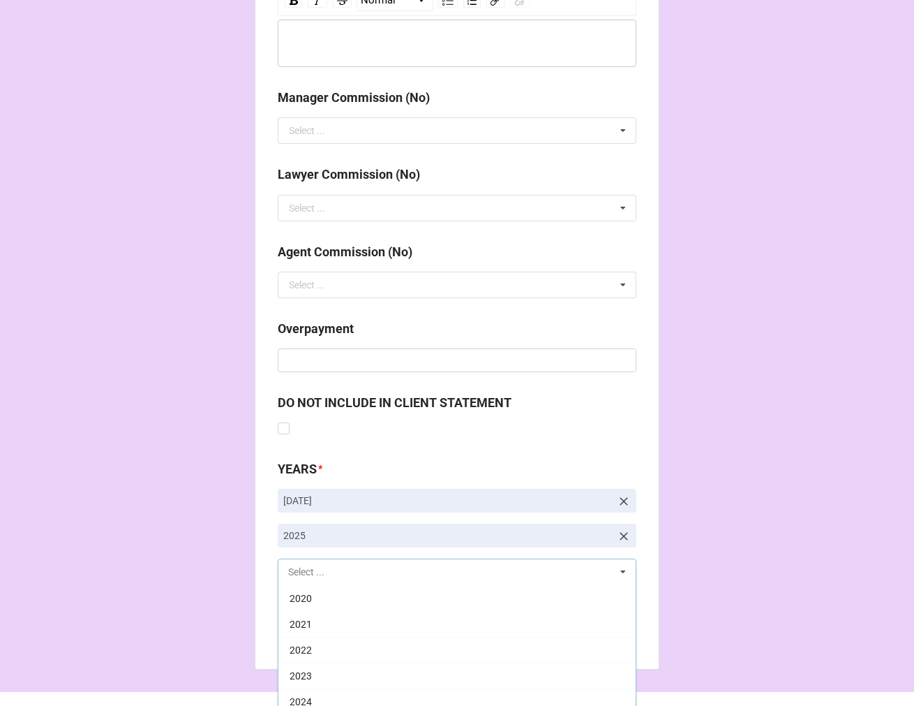
scroll to position [283, 0]
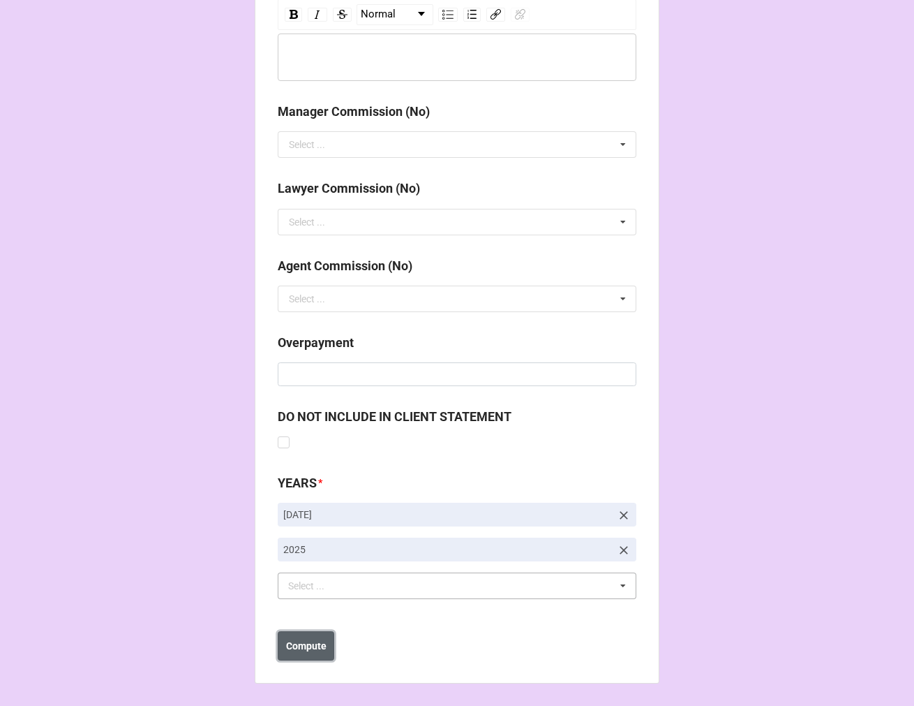
click at [308, 643] on b "Compute" at bounding box center [306, 646] width 40 height 15
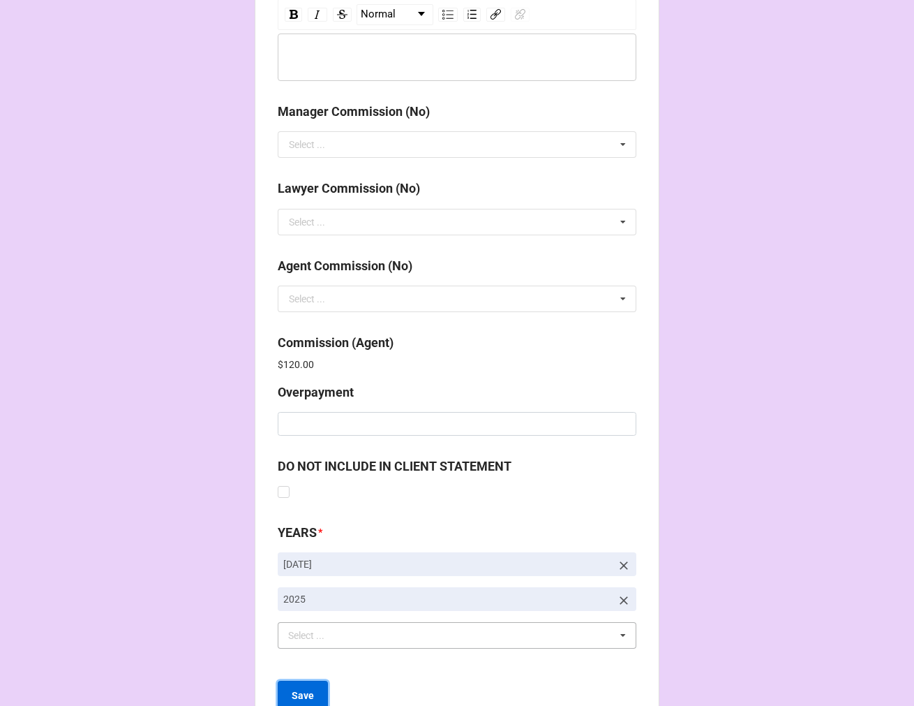
click at [300, 691] on b "Save" at bounding box center [303, 695] width 22 height 15
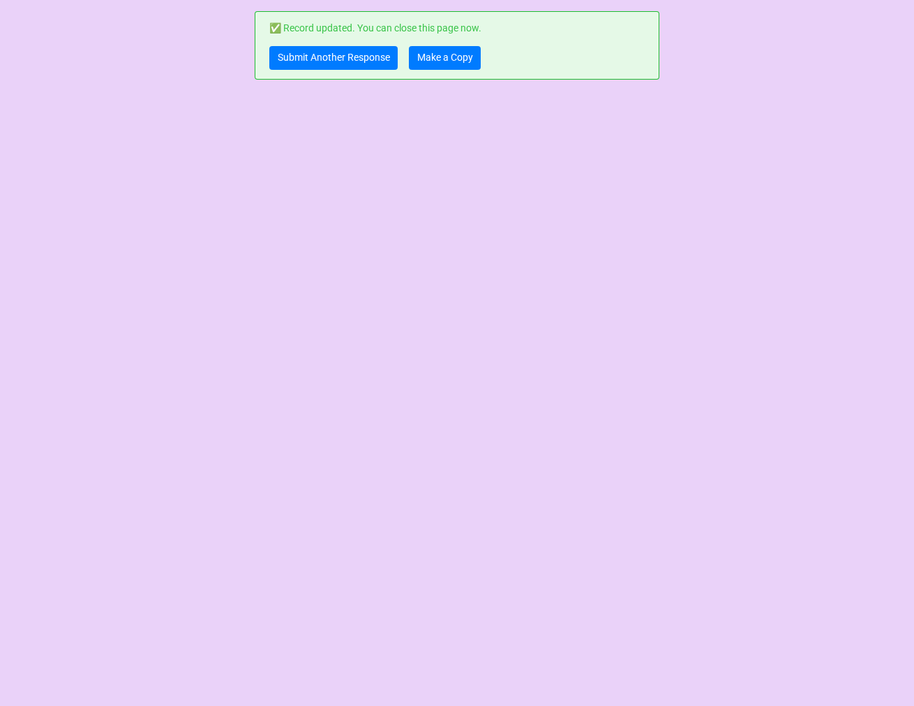
scroll to position [0, 0]
click at [441, 57] on link "Make a Copy" at bounding box center [445, 58] width 72 height 24
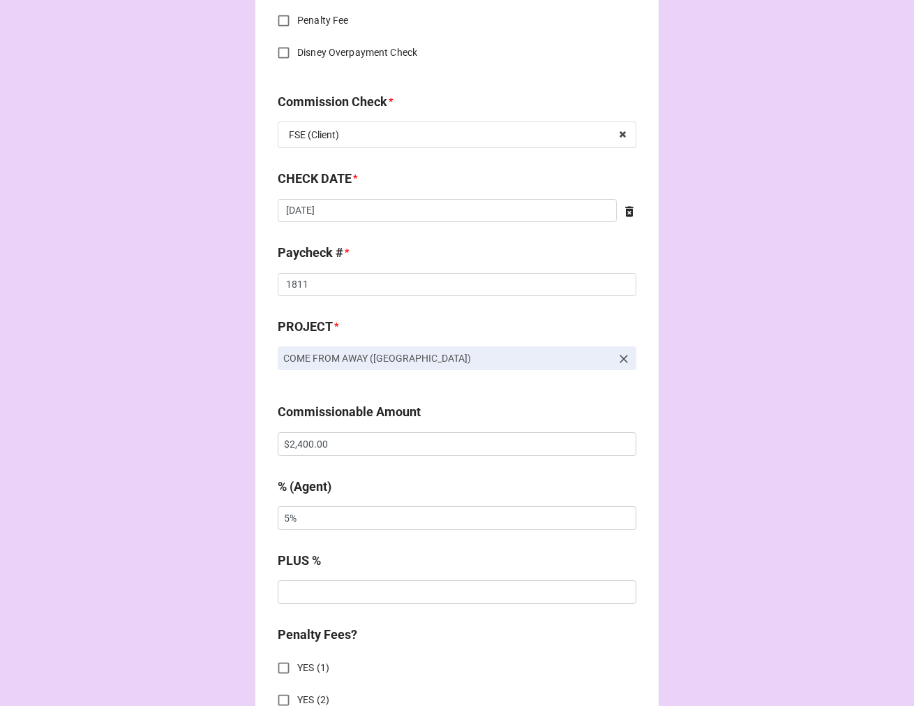
scroll to position [1163, 0]
click at [311, 452] on input "$2,400.00" at bounding box center [457, 443] width 359 height 24
type input "$3,415.00"
drag, startPoint x: 315, startPoint y: 520, endPoint x: 121, endPoint y: 515, distance: 194.1
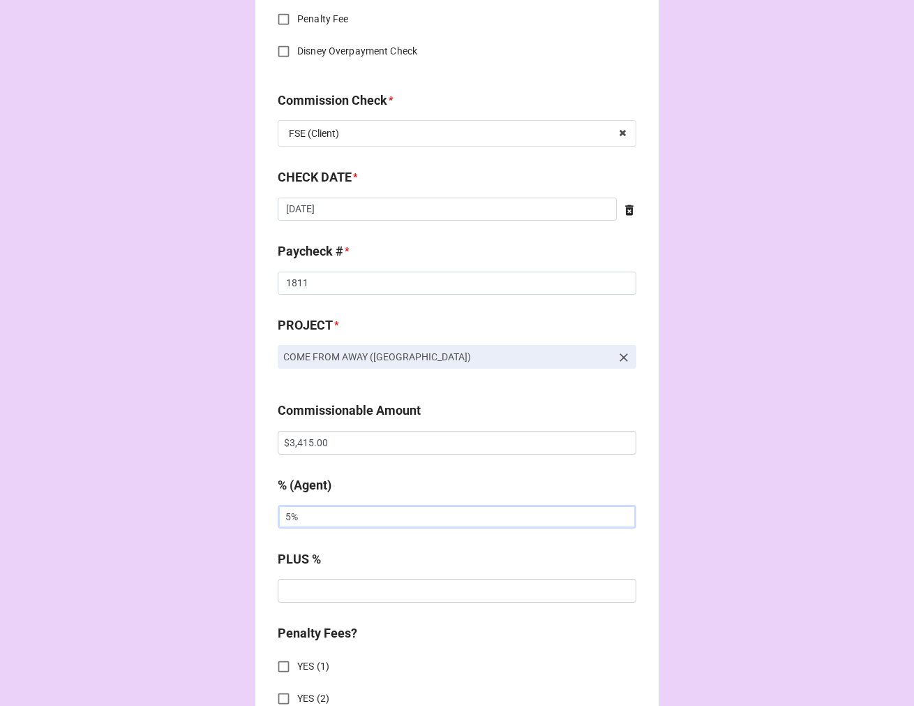
click at [147, 519] on div "CHECK PROCESSING FORM Client * [PERSON_NAME] Agent (from Client) [PERSON_NAME] …" at bounding box center [457, 225] width 914 height 2776
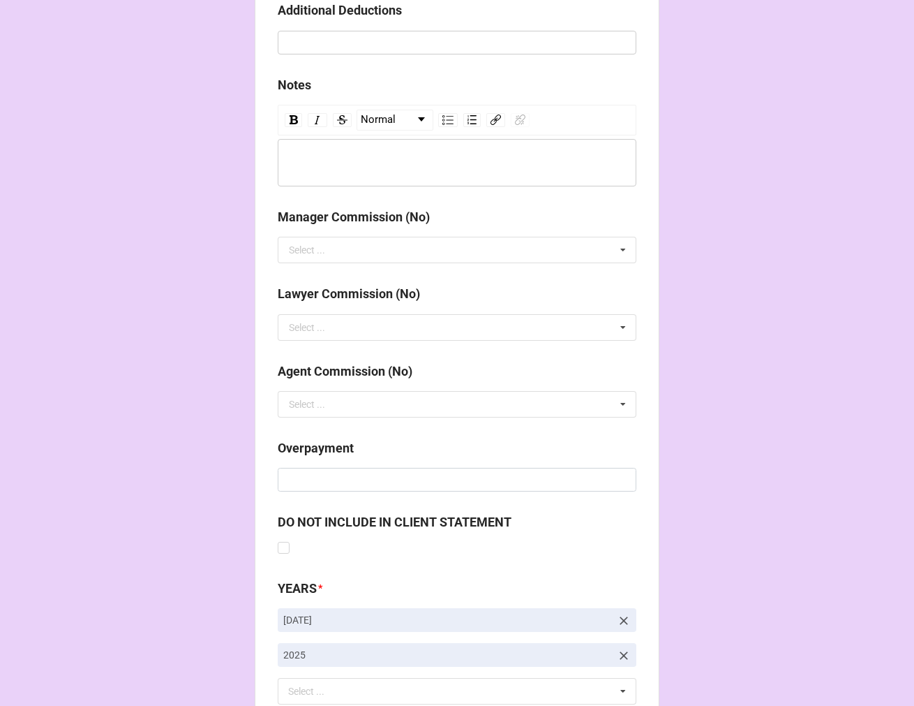
scroll to position [2070, 0]
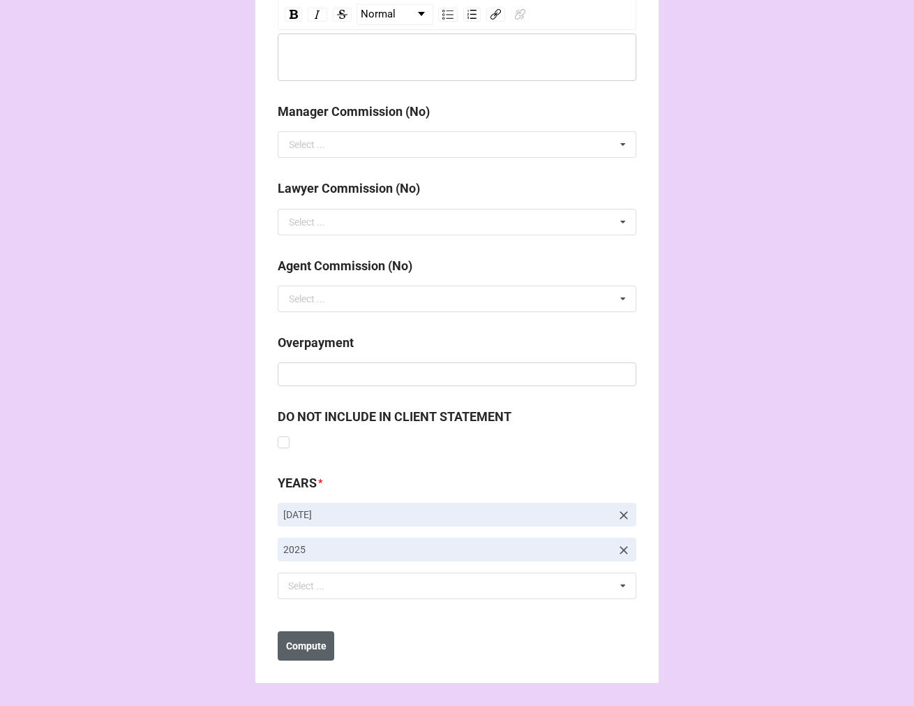
type input "10%"
click at [294, 645] on b "Compute" at bounding box center [306, 646] width 40 height 15
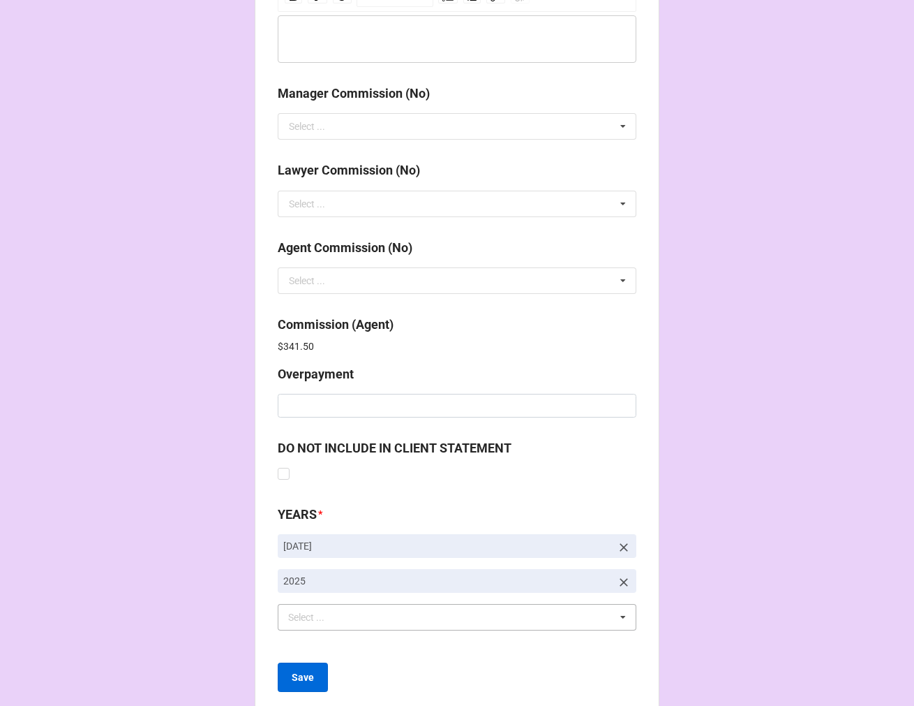
scroll to position [2119, 0]
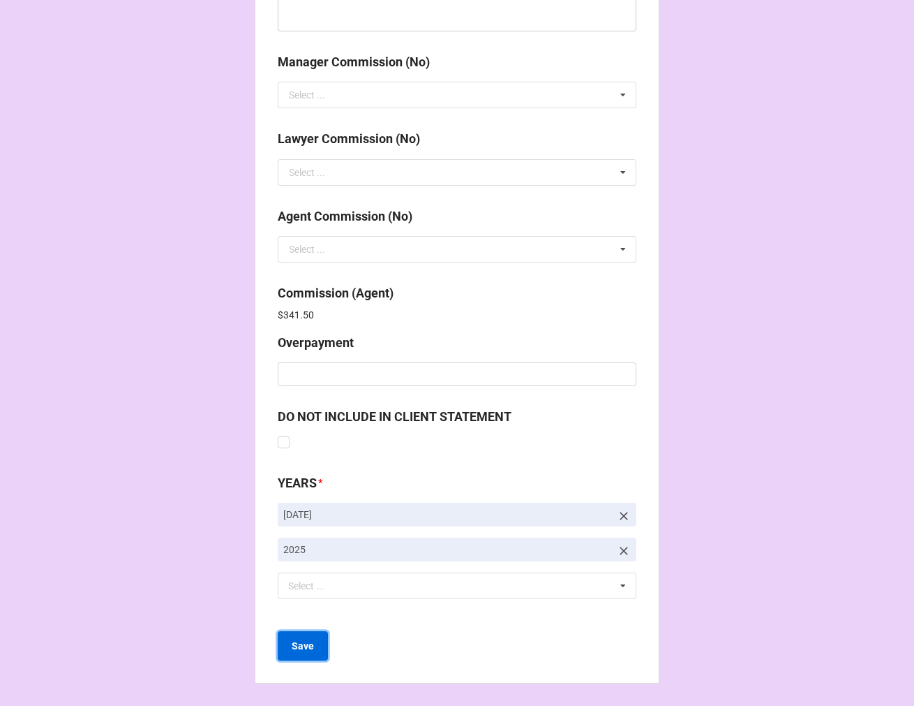
click at [295, 645] on b "Save" at bounding box center [303, 646] width 22 height 15
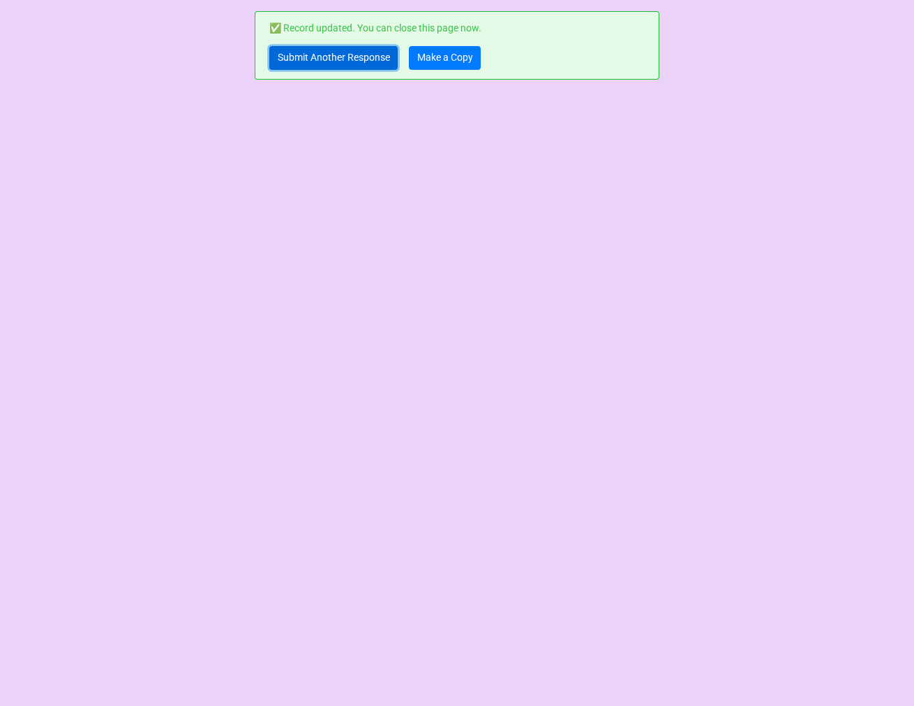
click at [304, 60] on link "Submit Another Response" at bounding box center [333, 58] width 128 height 24
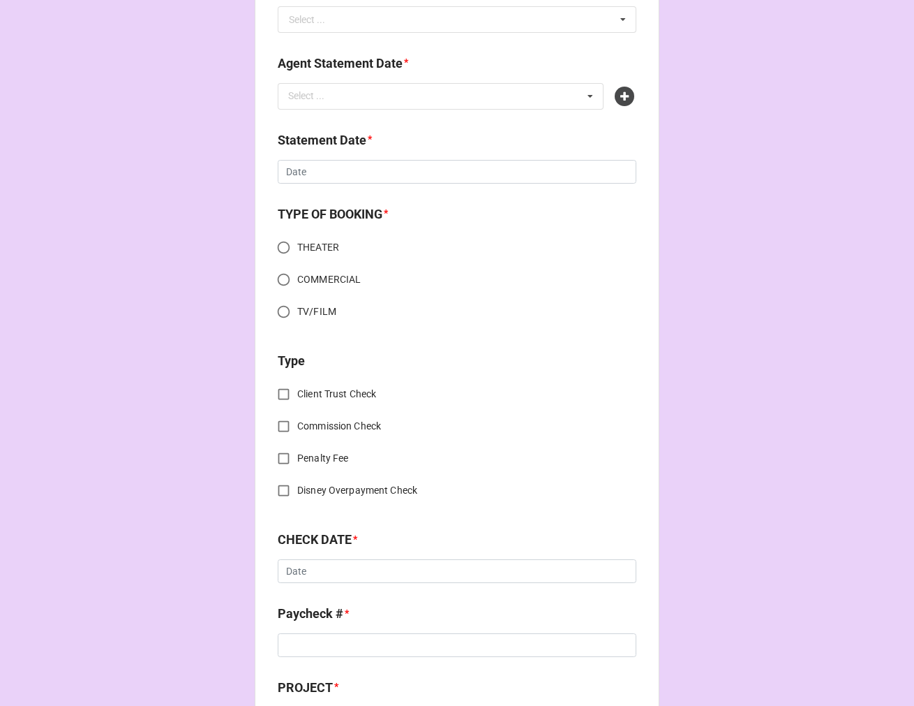
scroll to position [542, 0]
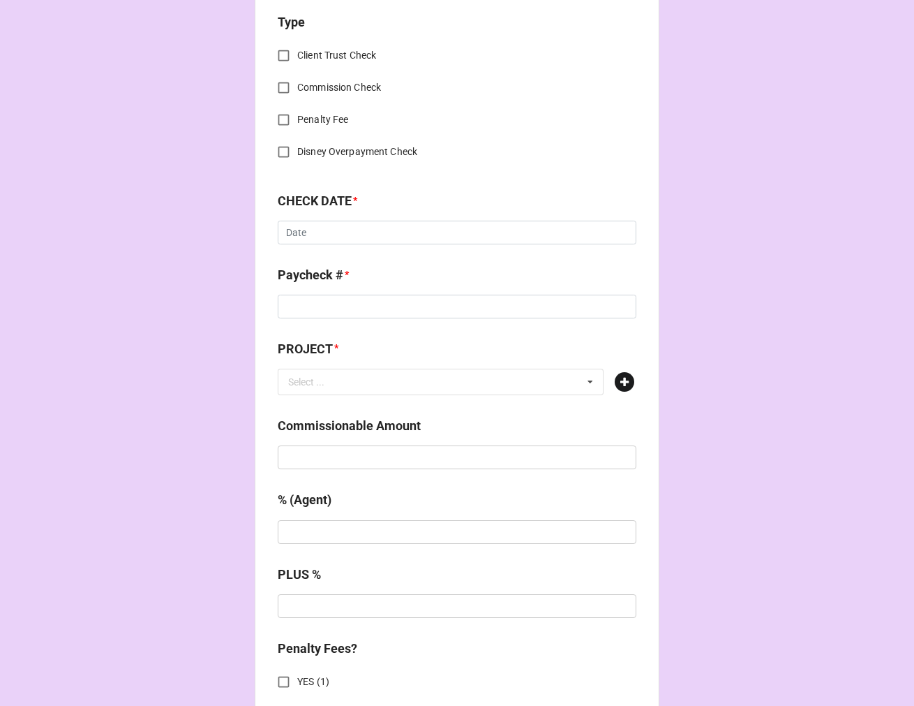
click at [623, 385] on icon at bounding box center [625, 382] width 20 height 20
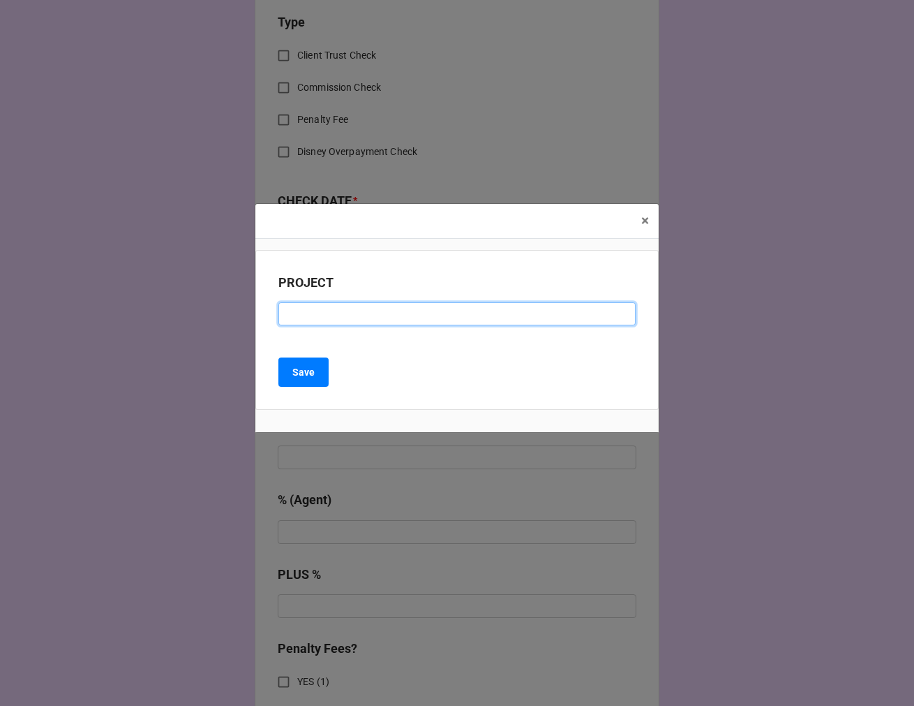
click at [297, 319] on input at bounding box center [457, 314] width 357 height 24
paste input "LITTLE SHOP OF HORRORS (PEOPLE'S LIGHT)"
type input "LITTLE SHOP OF HORRORS (PEOPLE'S LIGHT)"
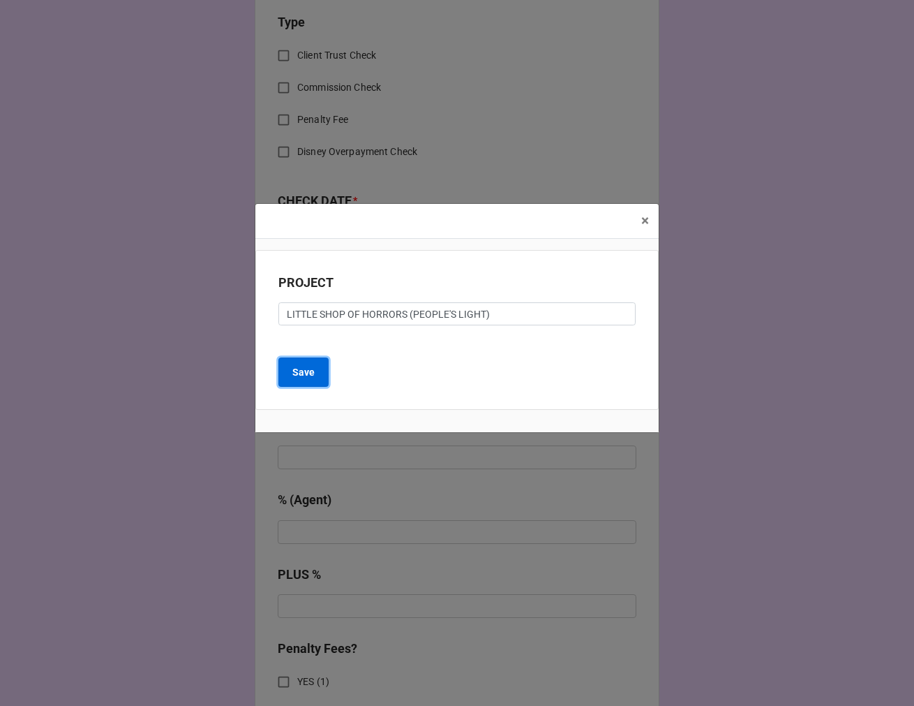
click at [307, 371] on b "Save" at bounding box center [303, 372] width 22 height 15
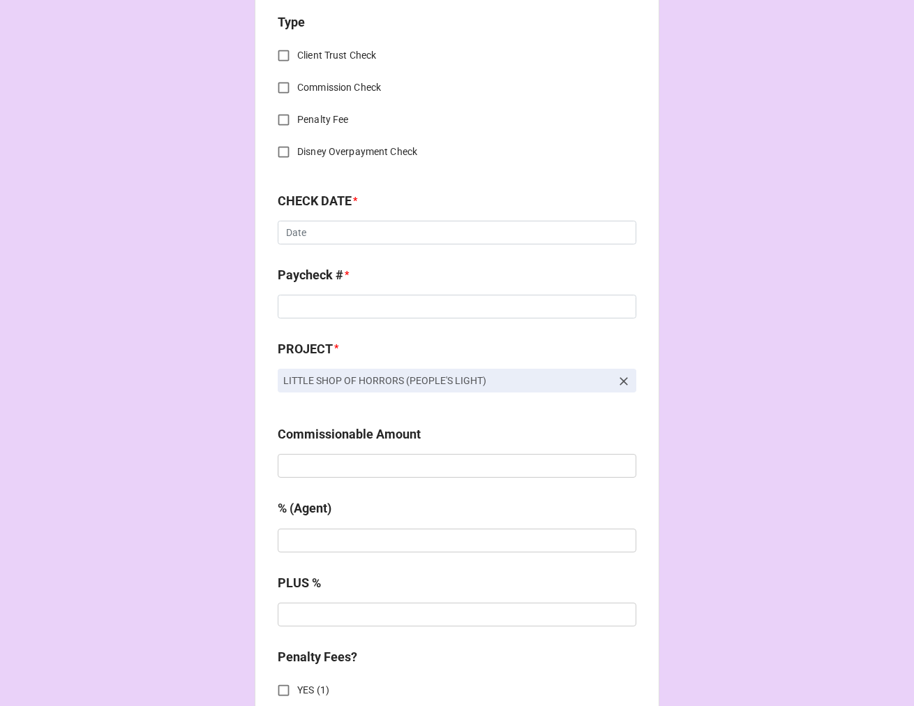
scroll to position [0, 0]
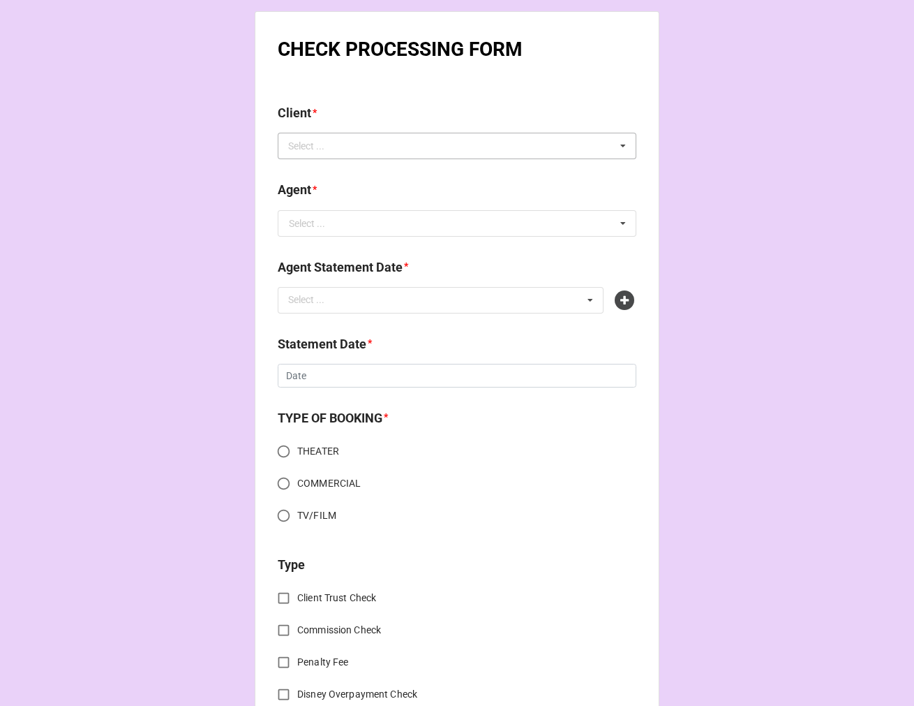
click at [300, 150] on div "Select ..." at bounding box center [315, 146] width 60 height 16
paste input "Anna Faye Lieberman"
type input "Anna Faye Lieberman"
click at [339, 170] on span "Anna Faye Lieberman" at bounding box center [327, 171] width 75 height 11
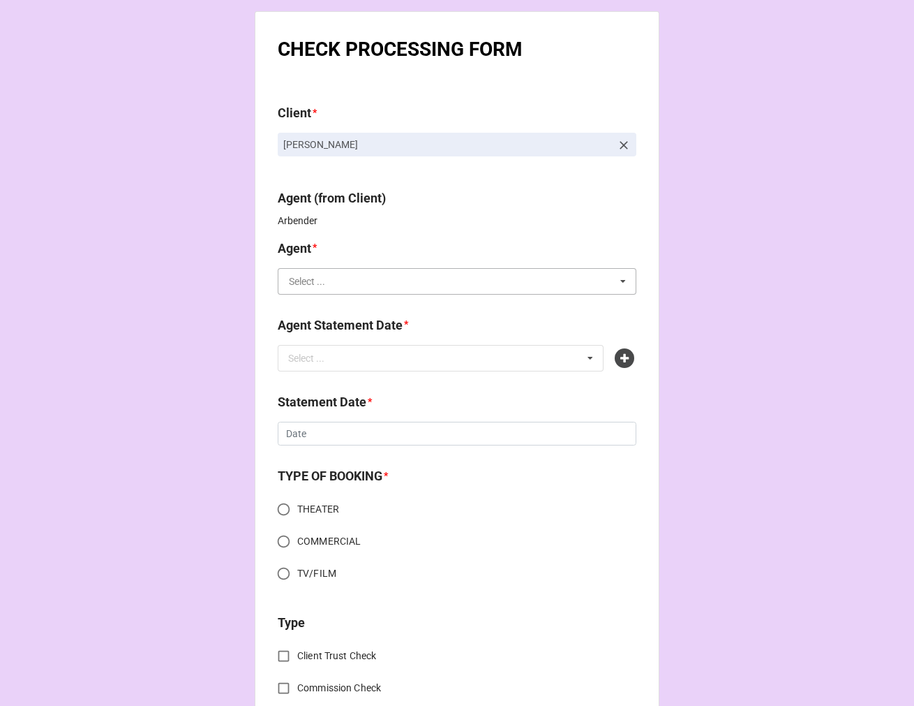
click at [382, 283] on input "text" at bounding box center [457, 281] width 357 height 25
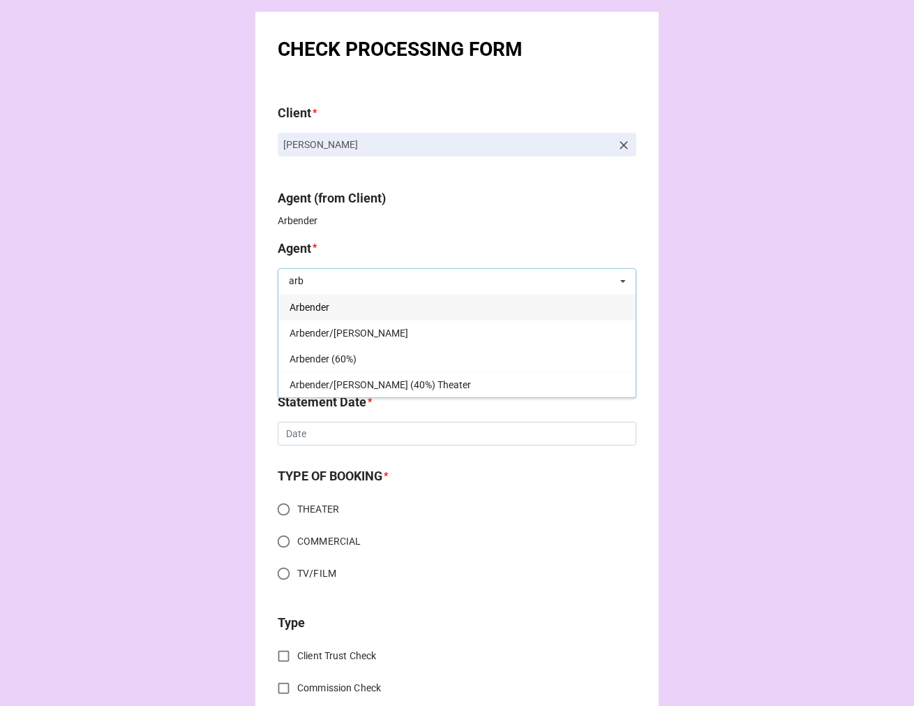
type input "arb"
click at [349, 360] on span "Arbender (60%)" at bounding box center [323, 358] width 67 height 11
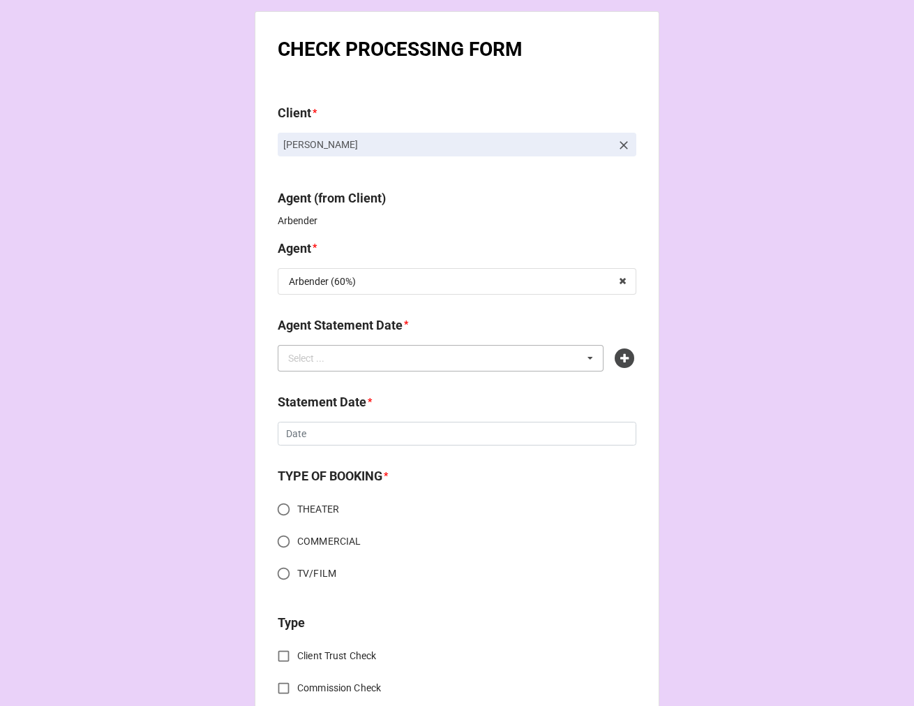
click at [376, 356] on div "Select ... No results found." at bounding box center [441, 358] width 326 height 27
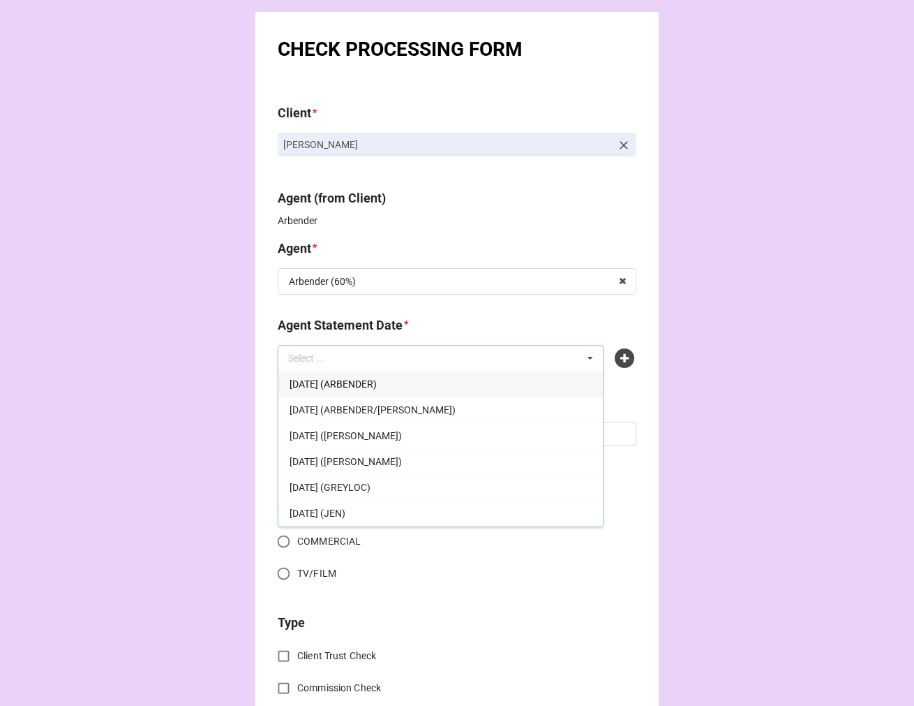
click at [344, 379] on span "OCTOBER 3, 2025 (ARBENDER)" at bounding box center [333, 383] width 87 height 11
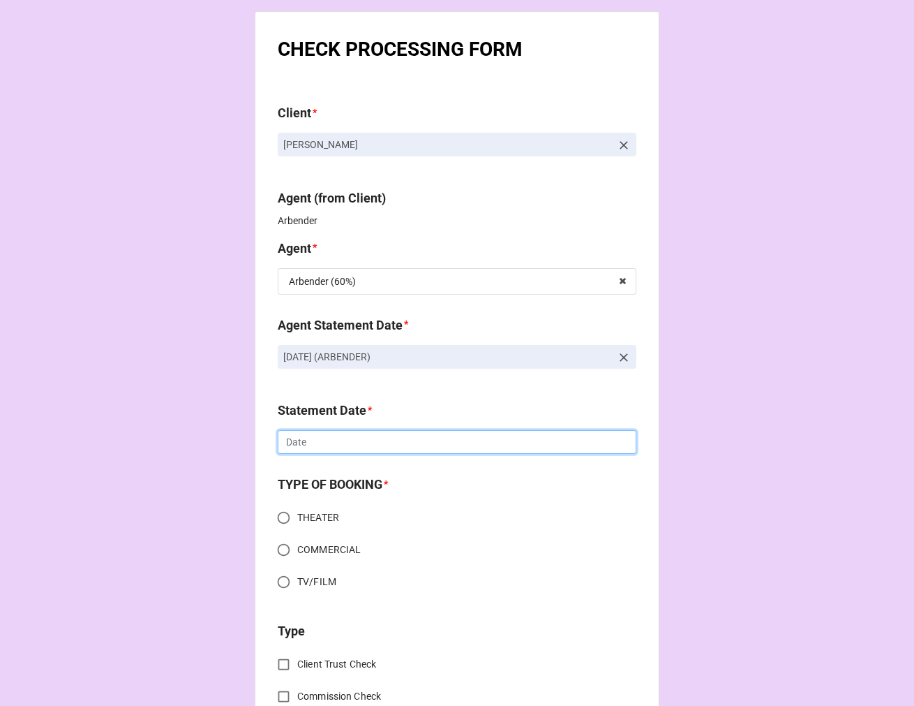
click at [347, 444] on input "text" at bounding box center [457, 442] width 359 height 24
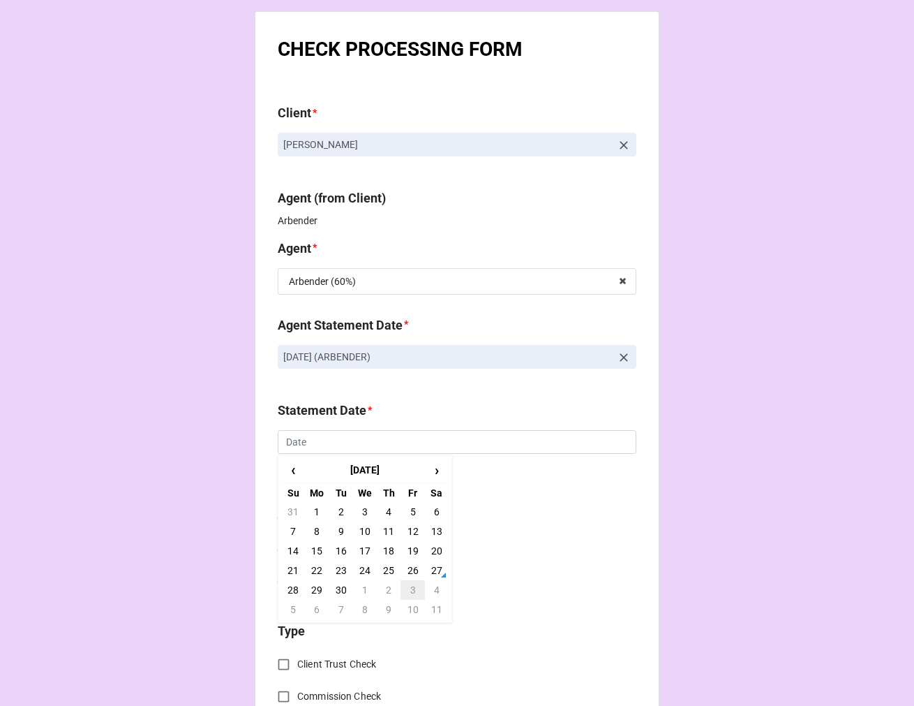
click at [412, 589] on td "3" at bounding box center [413, 590] width 24 height 20
type input "10/3/2025"
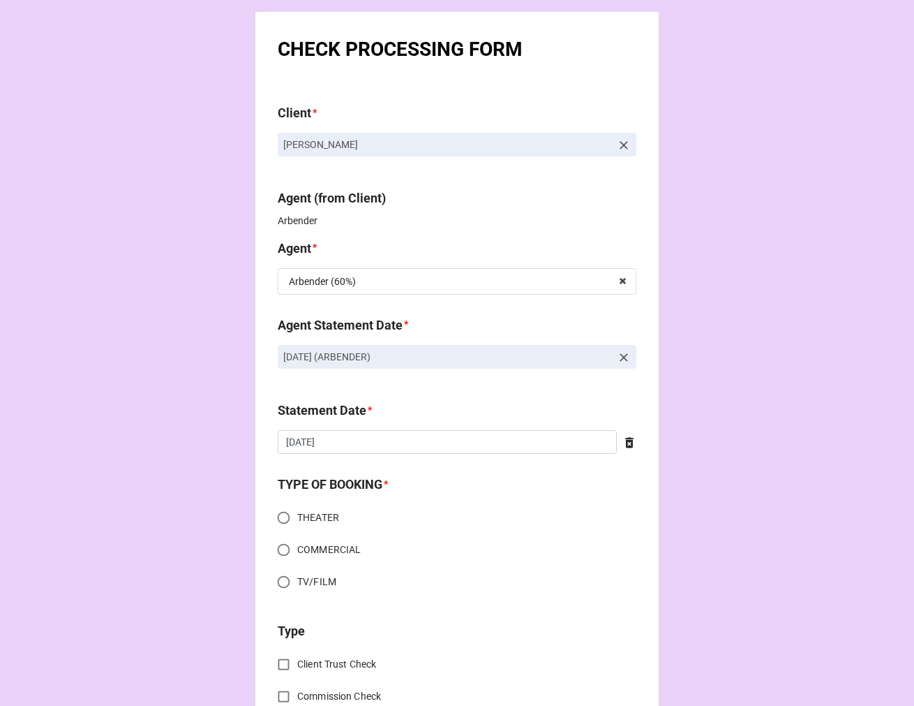
click at [278, 519] on input "THEATER" at bounding box center [283, 517] width 27 height 27
radio input "true"
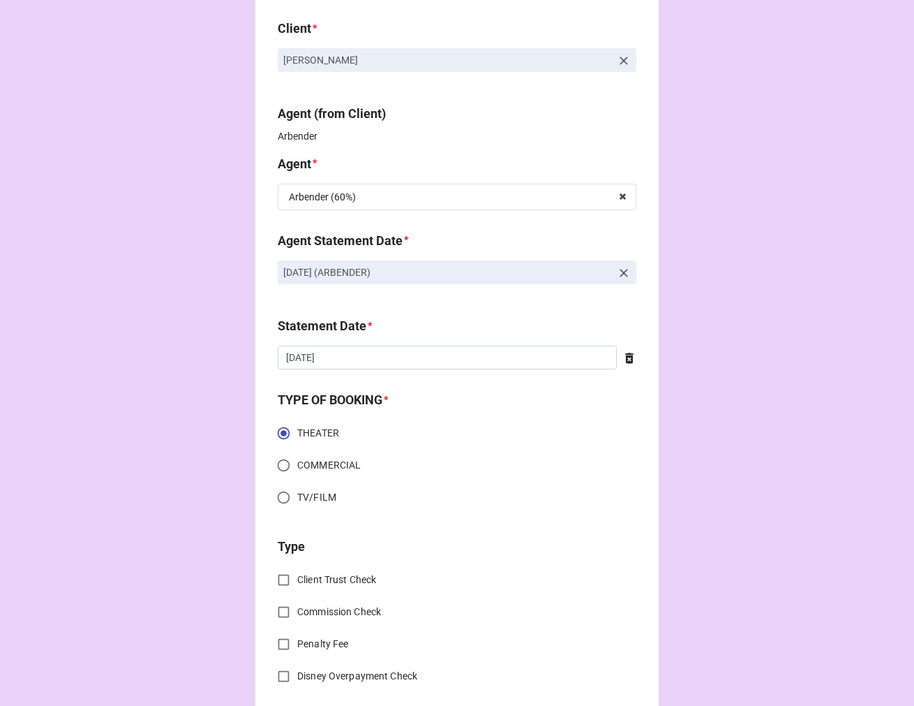
scroll to position [232, 0]
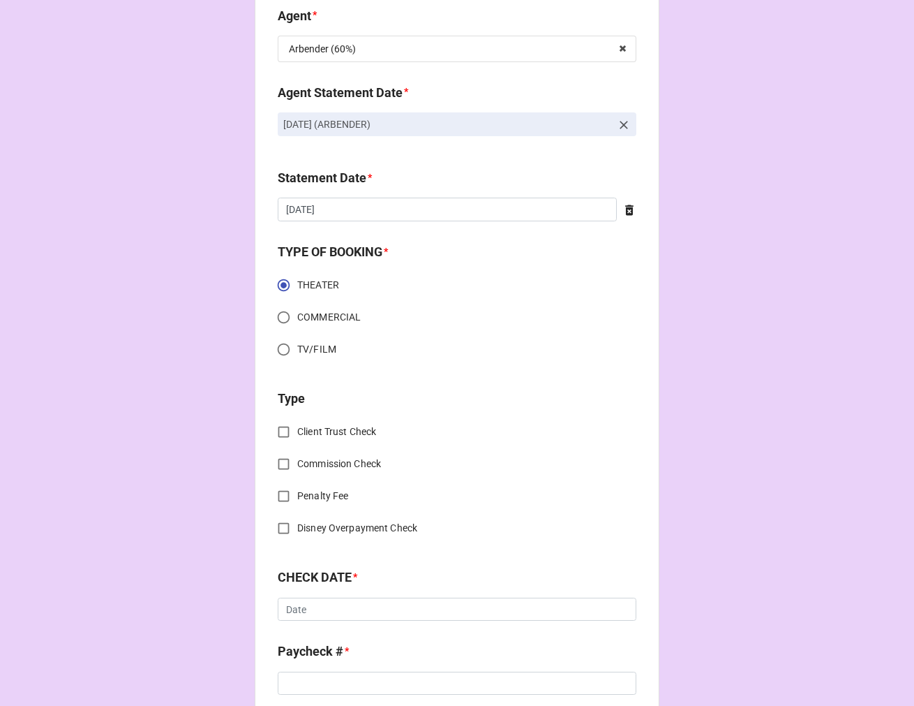
click at [270, 464] on input "Commission Check" at bounding box center [283, 463] width 27 height 27
checkbox input "true"
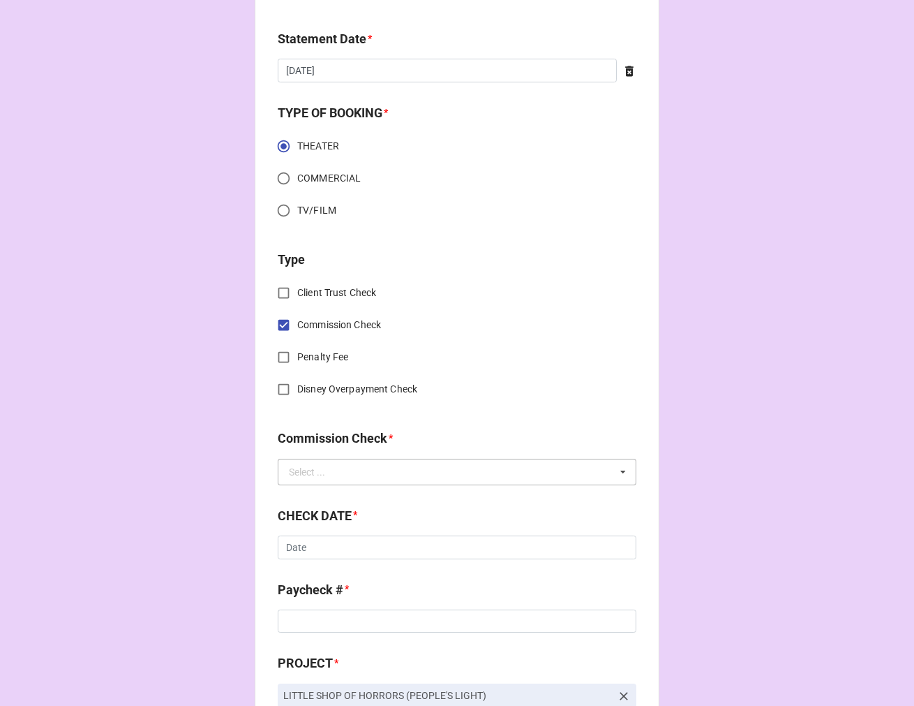
scroll to position [387, 0]
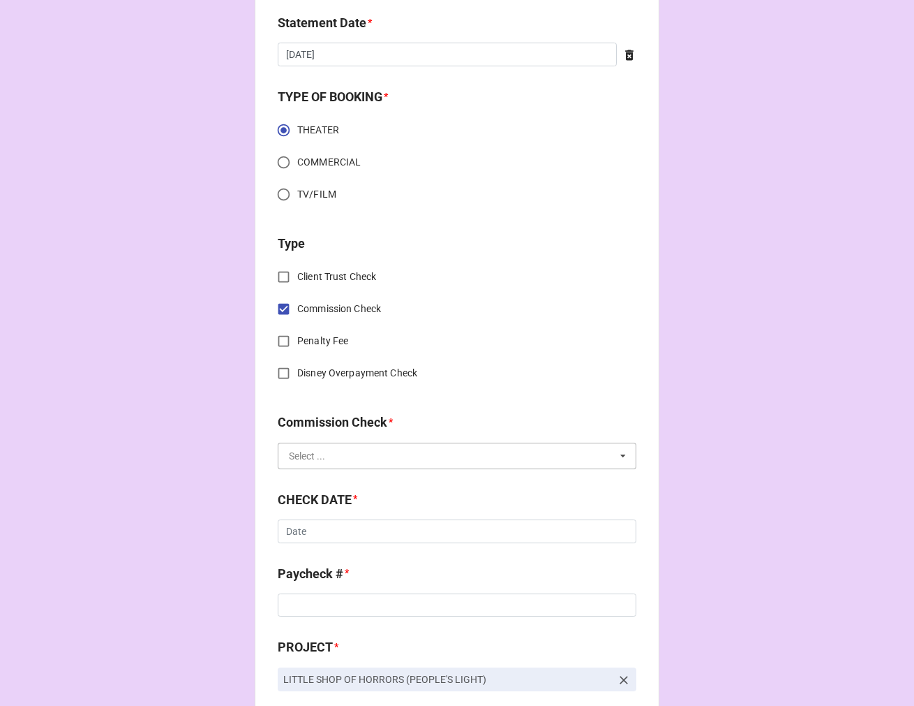
click at [376, 457] on input "text" at bounding box center [457, 455] width 357 height 25
click at [362, 484] on div "FSE (Client)" at bounding box center [457, 481] width 357 height 26
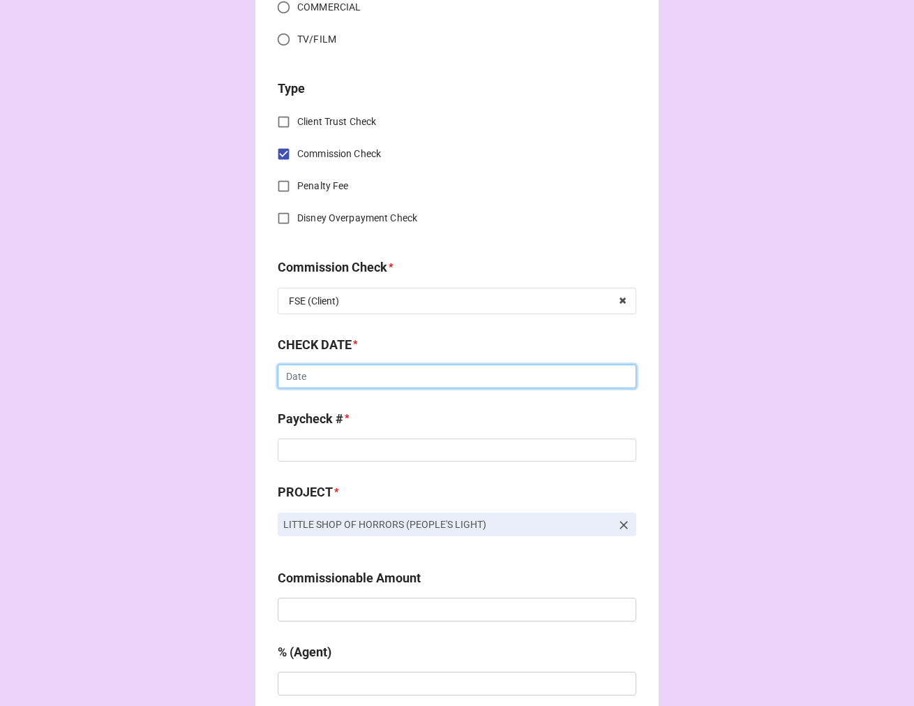
click at [336, 378] on input "text" at bounding box center [457, 376] width 359 height 24
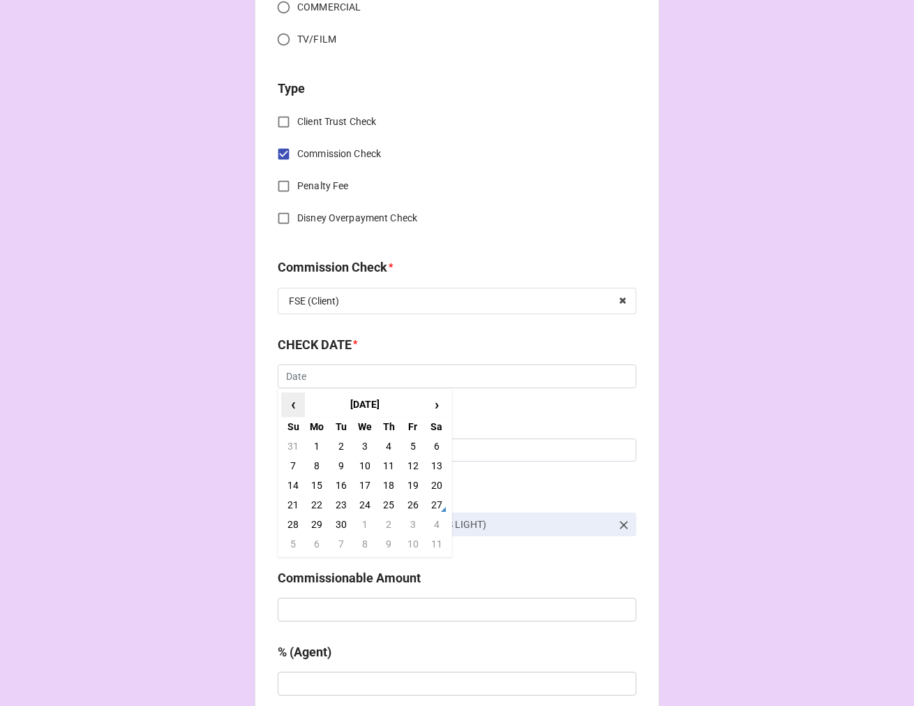
click at [291, 401] on span "‹" at bounding box center [293, 404] width 22 height 23
click at [314, 501] on td "18" at bounding box center [317, 505] width 24 height 20
type input "8/18/2025"
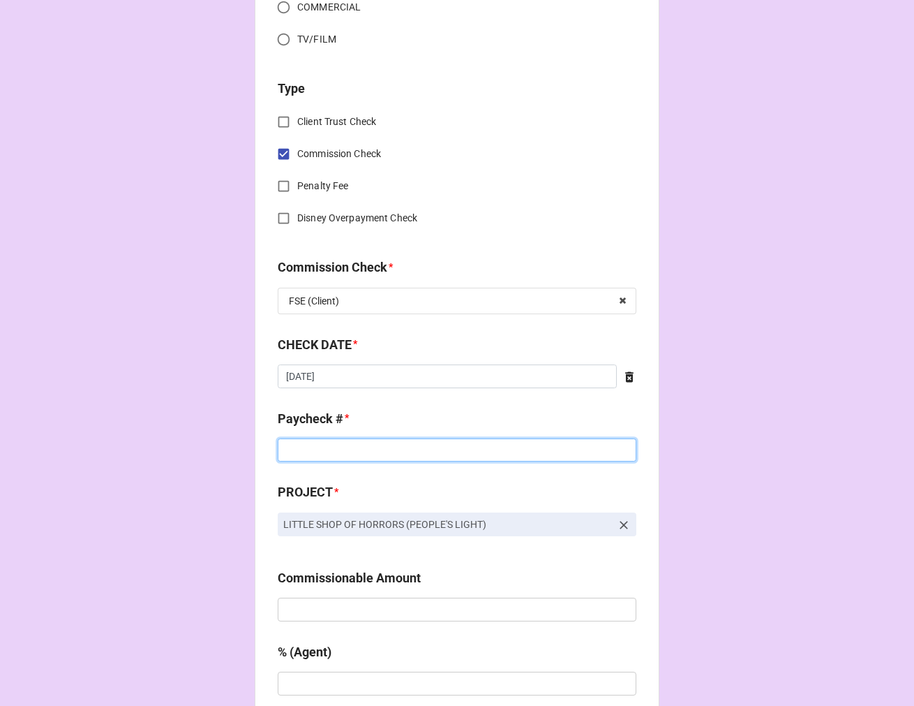
click at [320, 443] on input at bounding box center [457, 450] width 359 height 24
type input "13476"
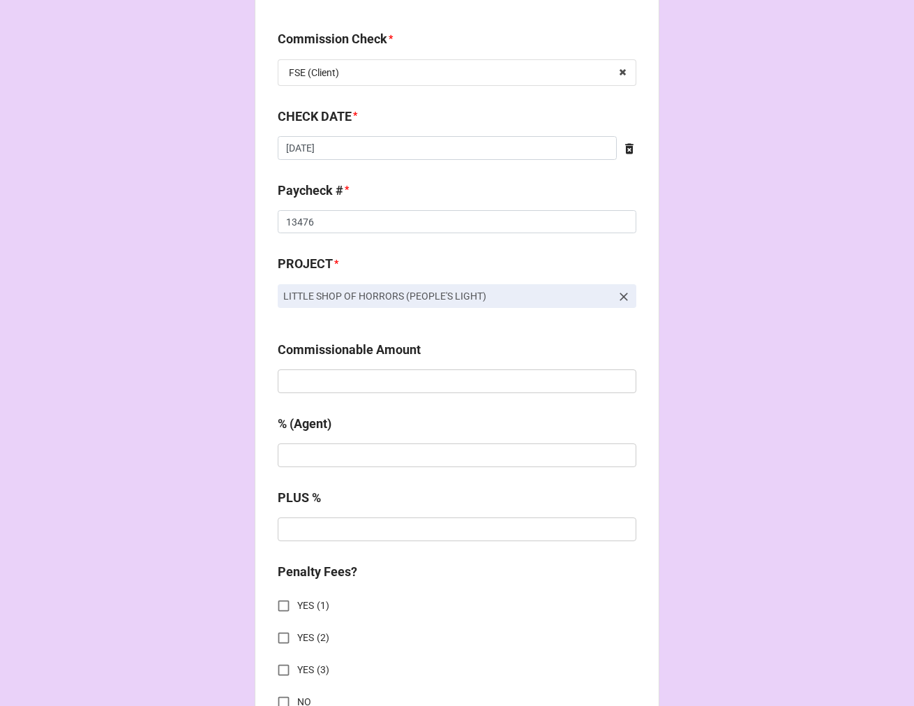
scroll to position [776, 0]
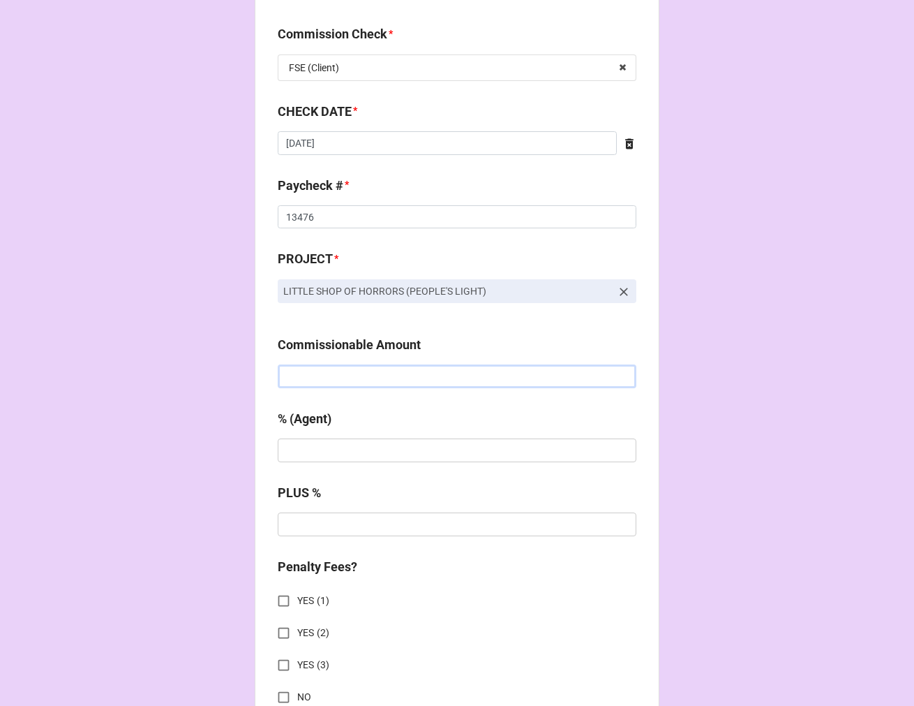
click at [310, 383] on input "text" at bounding box center [457, 376] width 359 height 24
type input "$4,842.00"
type input "5%"
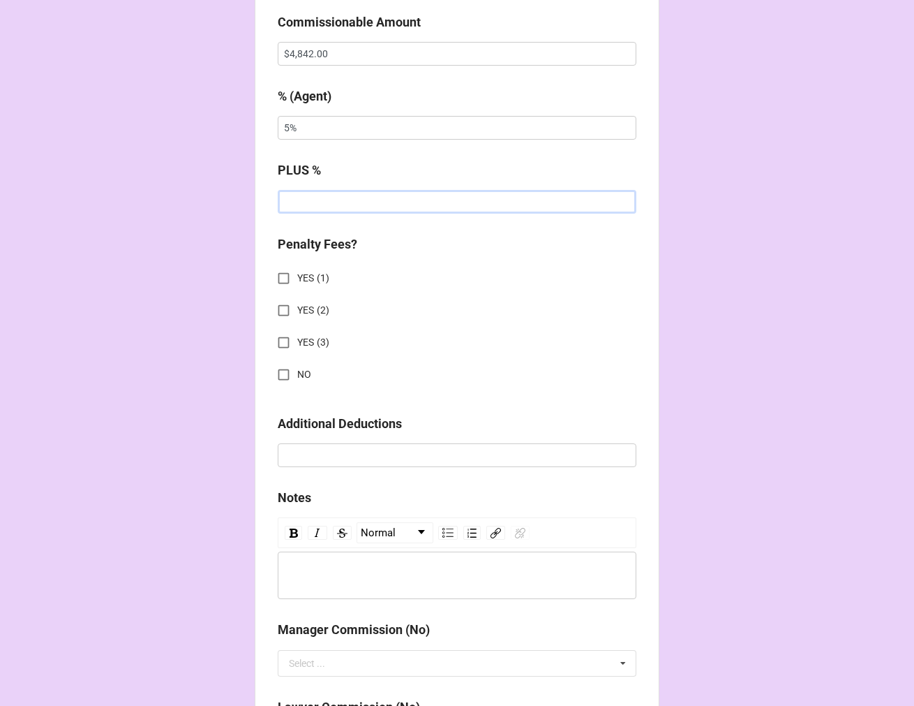
scroll to position [1163, 0]
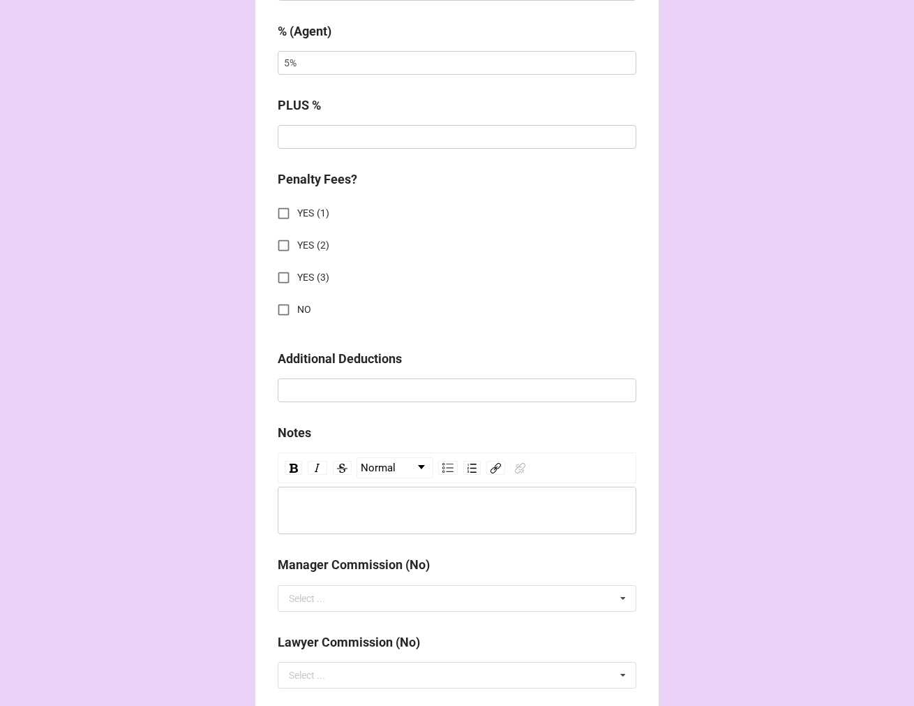
click at [276, 305] on input "NO" at bounding box center [283, 309] width 27 height 27
checkbox input "true"
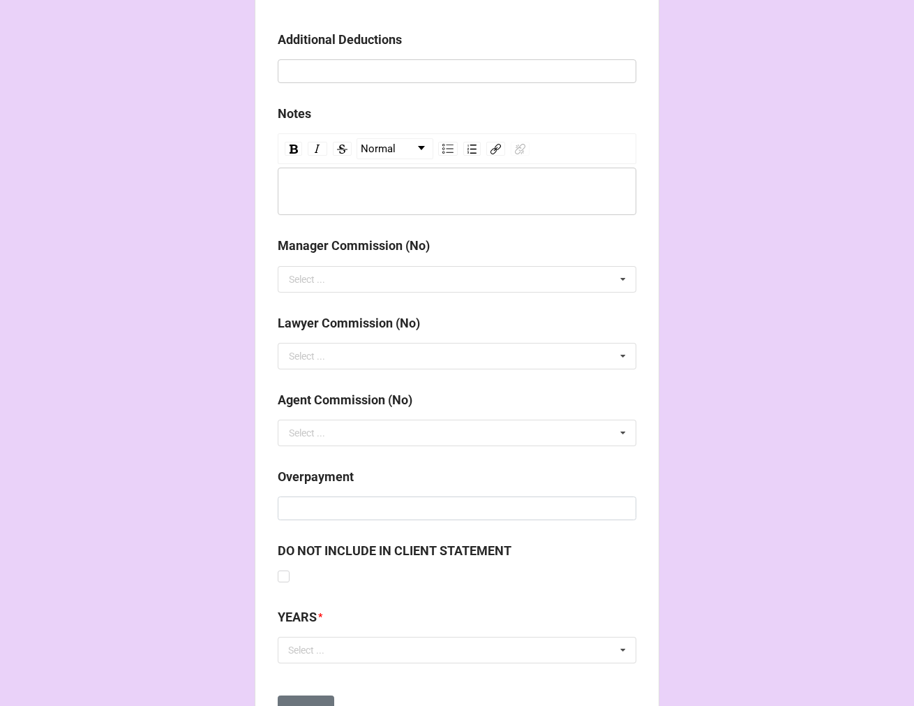
scroll to position [1546, 0]
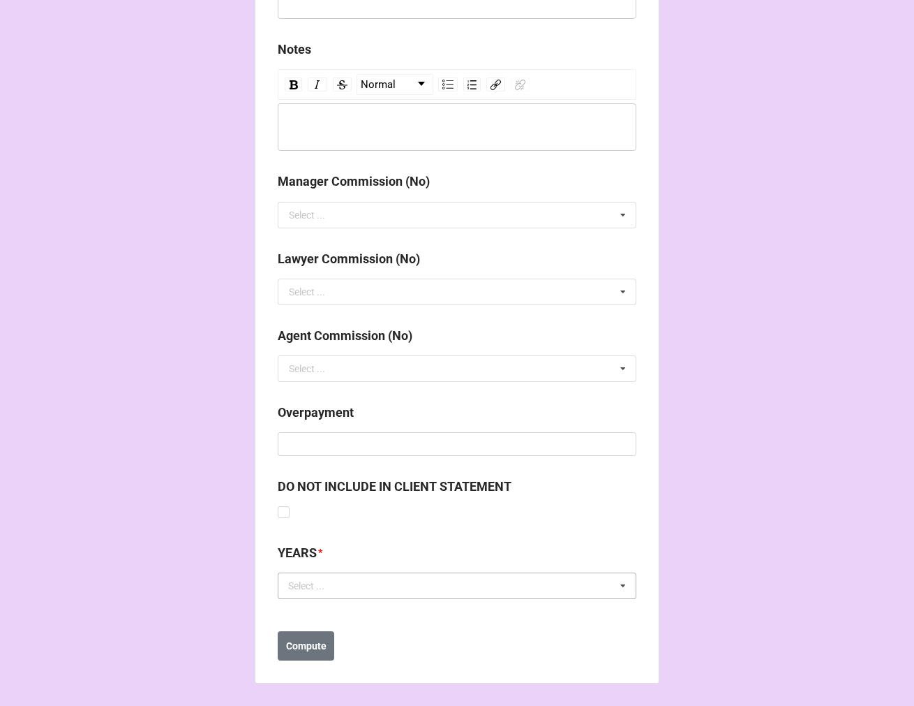
click at [332, 589] on div "Select ..." at bounding box center [315, 586] width 60 height 16
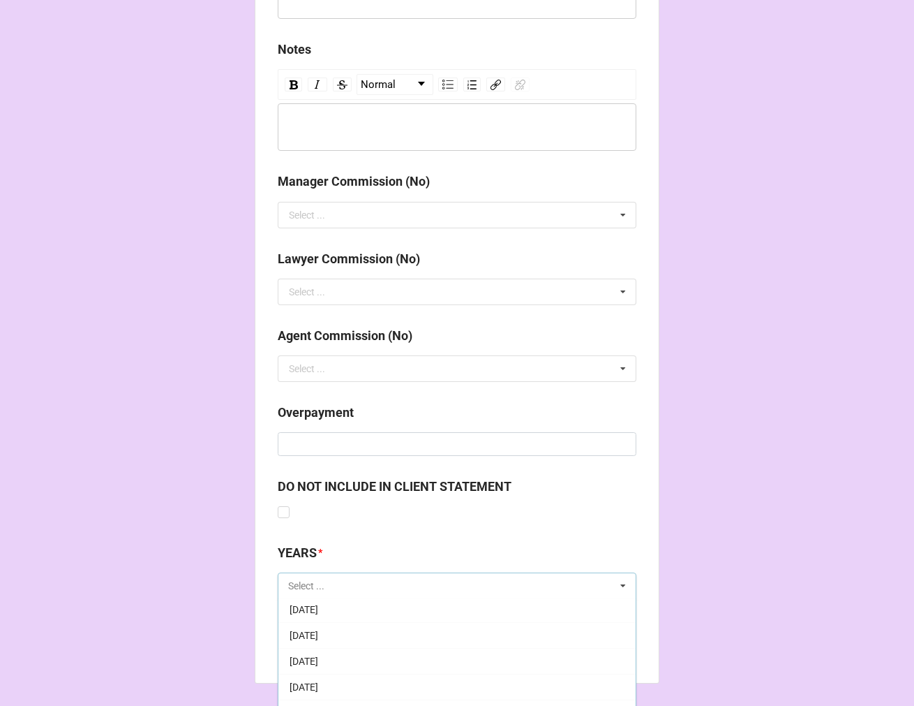
scroll to position [155, 0]
click at [318, 688] on span "[DATE]" at bounding box center [304, 688] width 29 height 11
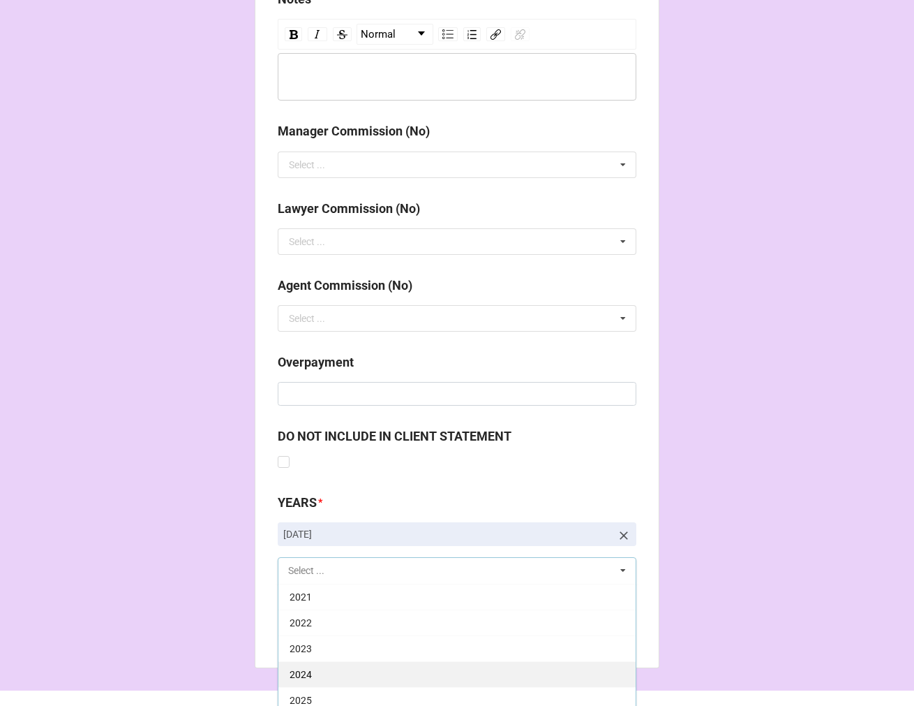
scroll to position [1624, 0]
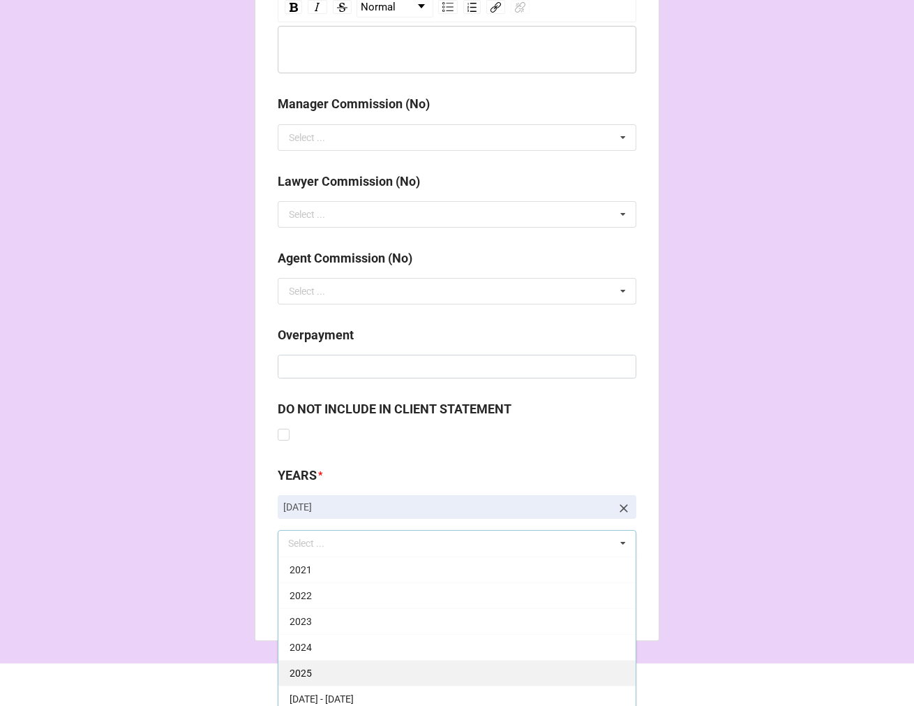
click at [322, 671] on div "2025" at bounding box center [457, 673] width 357 height 26
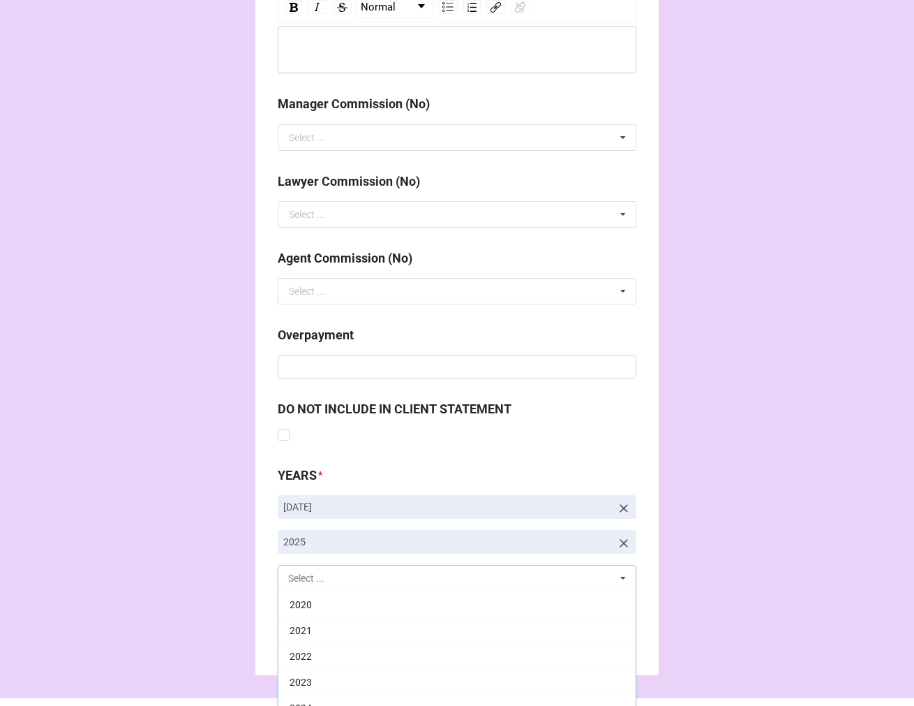
scroll to position [283, 0]
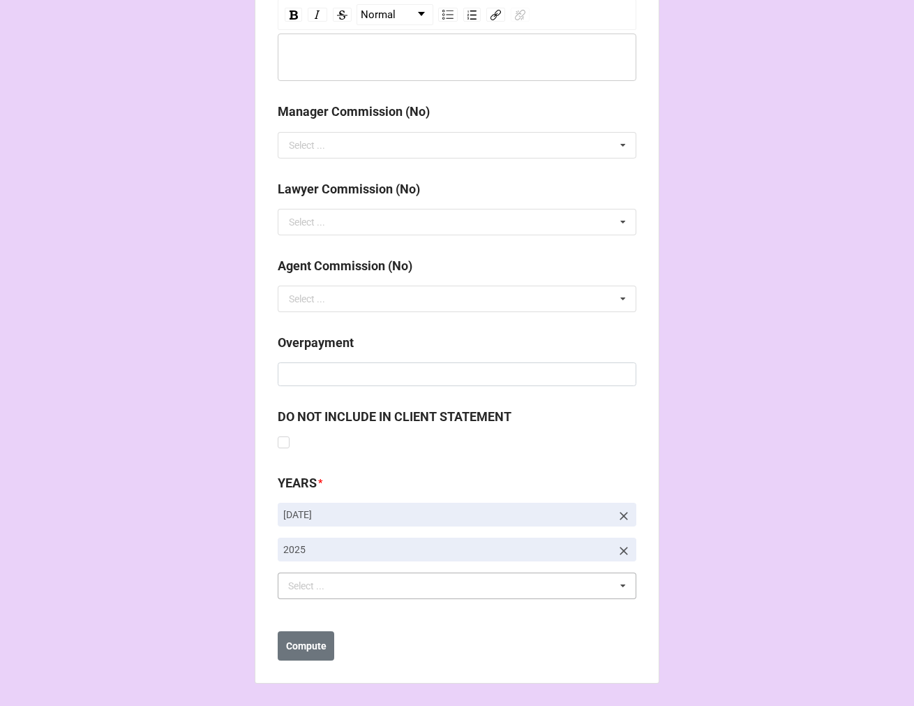
click at [289, 650] on b "Compute" at bounding box center [306, 646] width 40 height 15
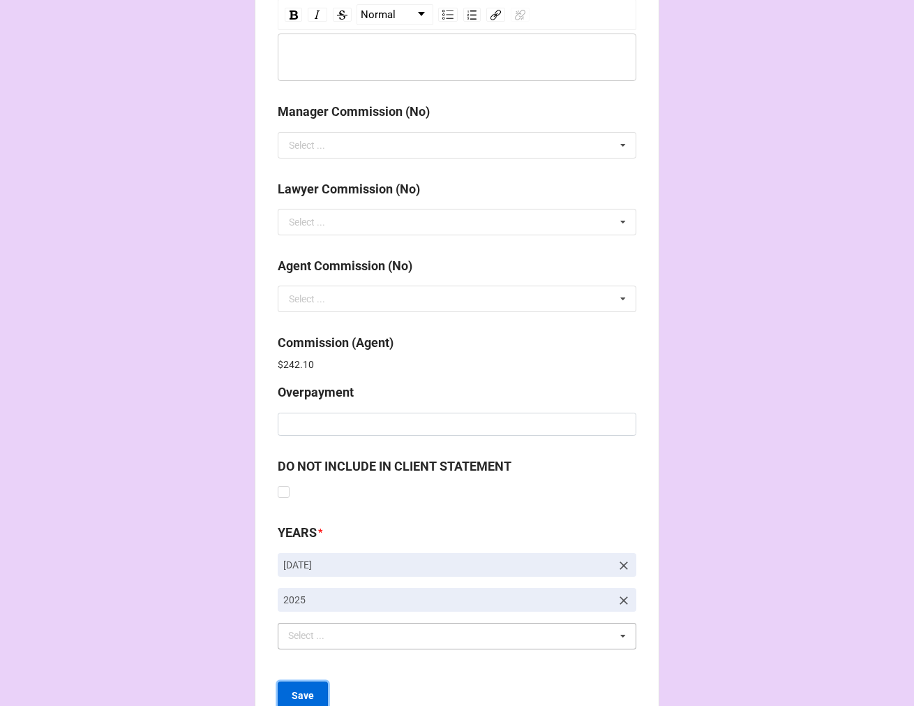
click at [311, 696] on button "Save" at bounding box center [303, 695] width 50 height 29
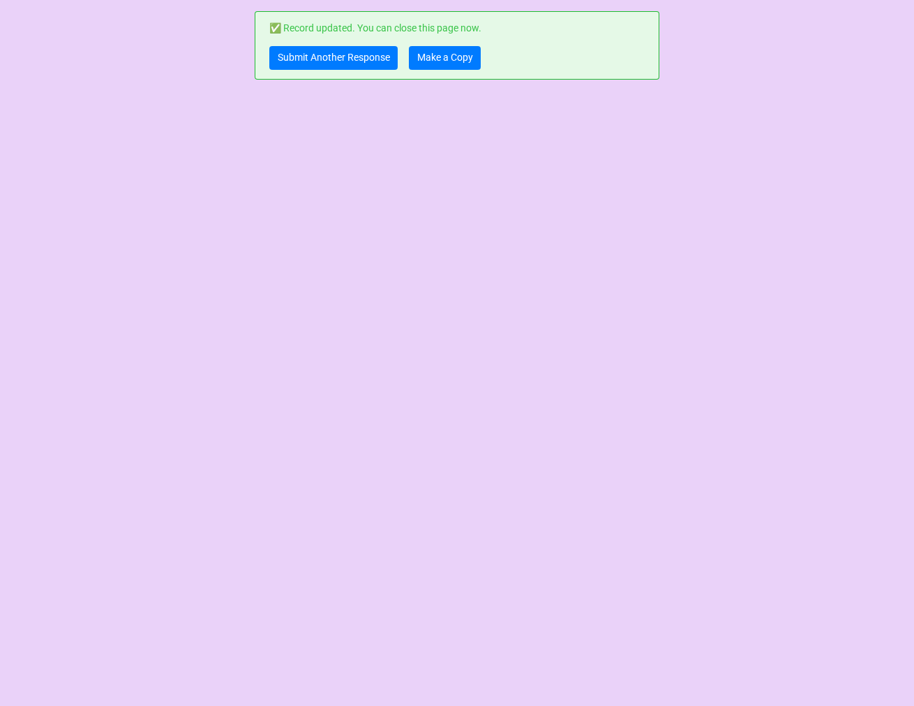
scroll to position [0, 0]
click at [431, 64] on link "Make a Copy" at bounding box center [445, 58] width 72 height 24
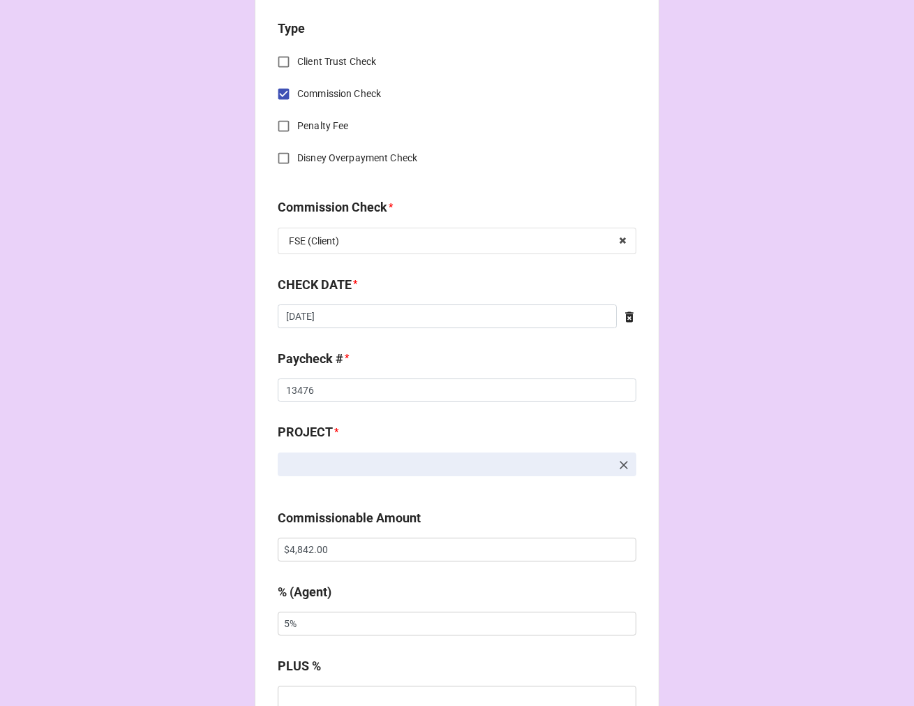
scroll to position [620, 0]
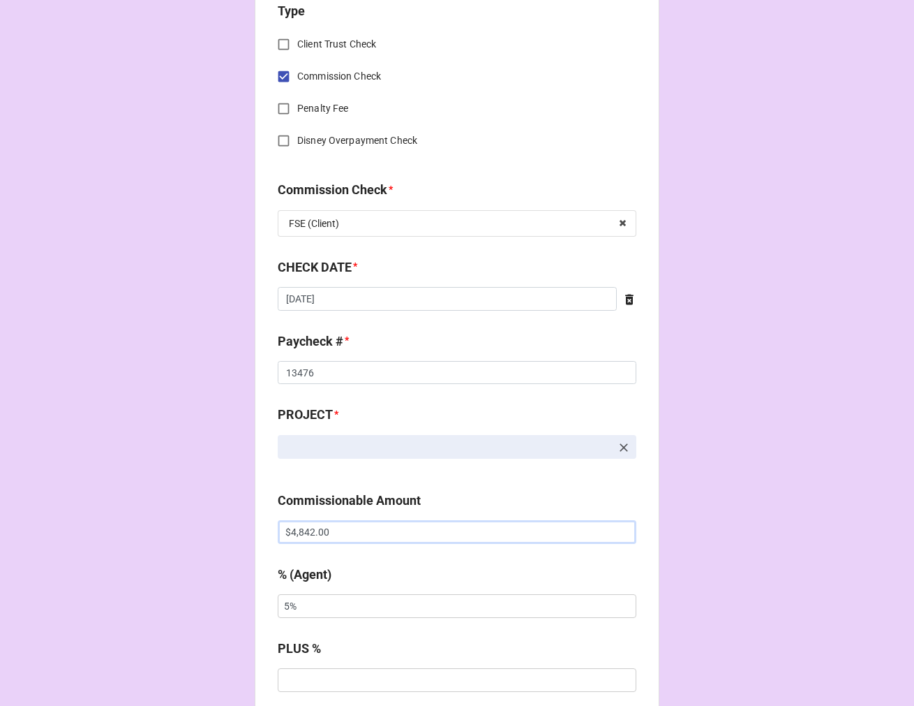
drag, startPoint x: 350, startPoint y: 536, endPoint x: 149, endPoint y: 528, distance: 201.2
click at [149, 528] on div "CHECK PROCESSING FORM Client * Agent (from Client) Arbender Agent * Arbender (6…" at bounding box center [457, 541] width 914 height 2322
type input "$6.00"
click at [307, 533] on input "text" at bounding box center [457, 532] width 359 height 24
type input "$4,630.50"
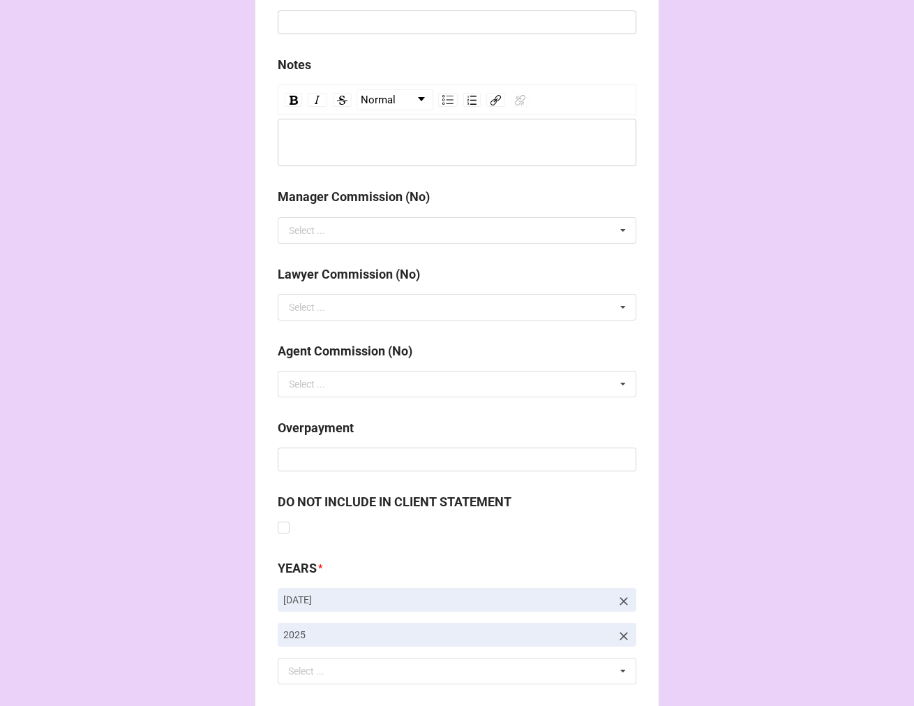
scroll to position [1616, 0]
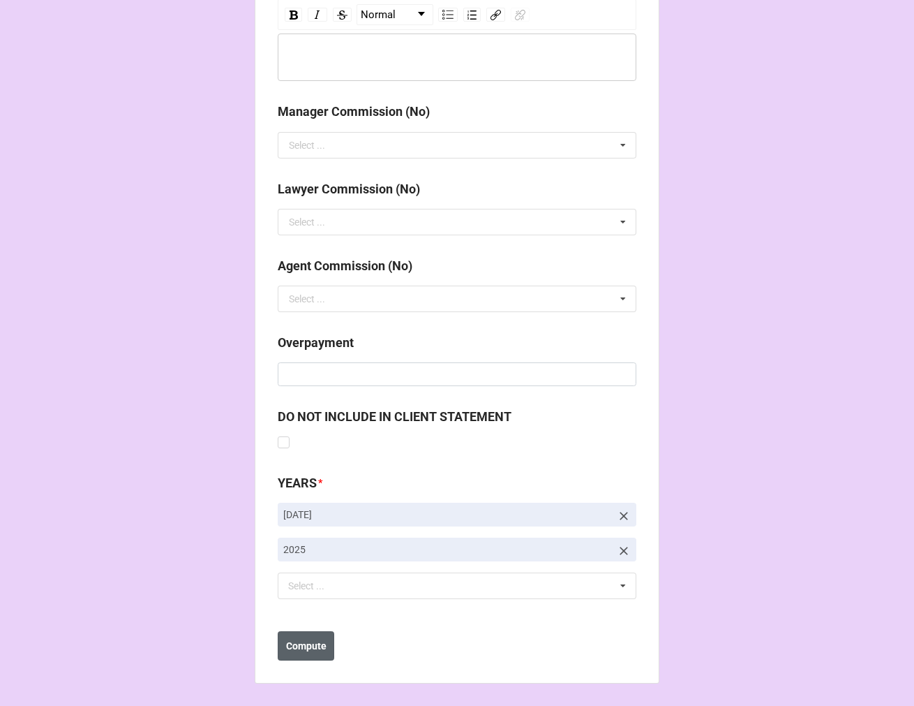
type input "10%"
click at [325, 653] on button "Compute" at bounding box center [306, 645] width 57 height 29
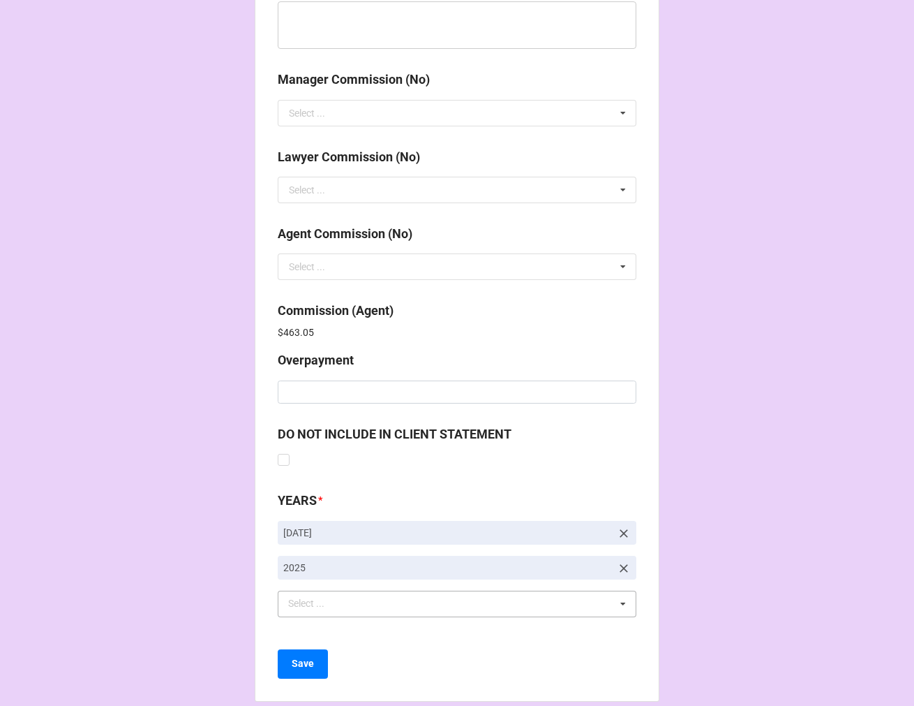
scroll to position [1666, 0]
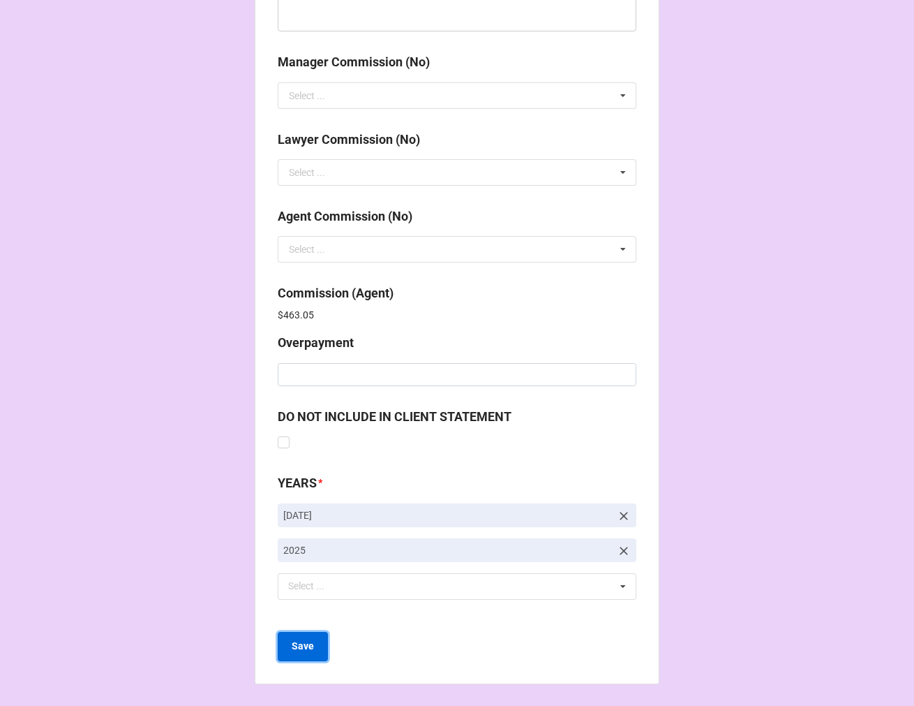
click at [300, 653] on button "Save" at bounding box center [303, 646] width 50 height 29
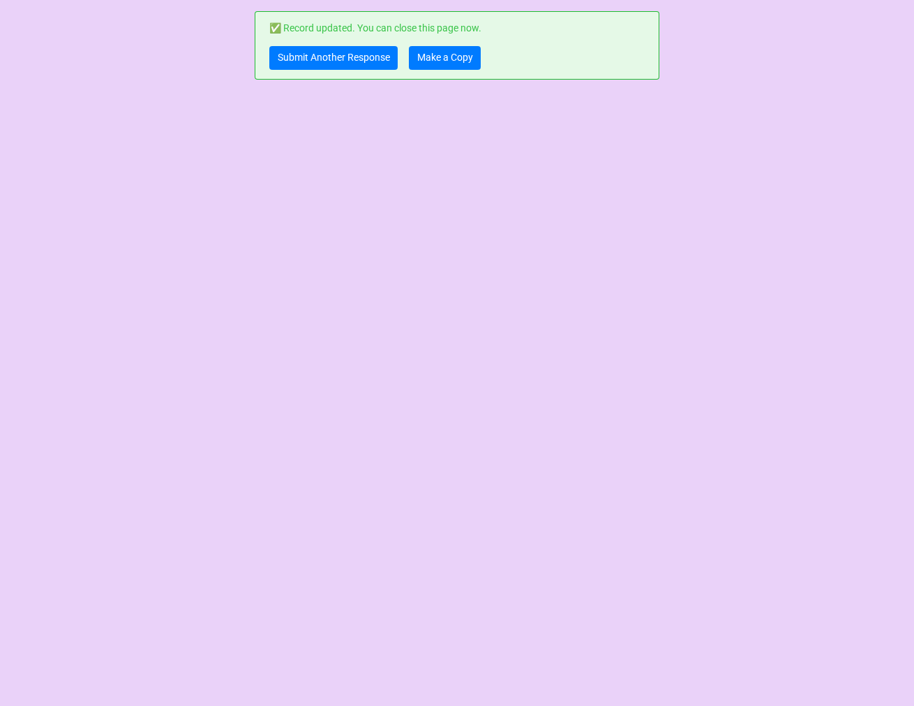
scroll to position [0, 0]
click at [323, 45] on div "✅ Record updated. You can close this page now. Submit Another Response Make a C…" at bounding box center [457, 45] width 405 height 68
click at [323, 50] on link "Submit Another Response" at bounding box center [333, 58] width 128 height 24
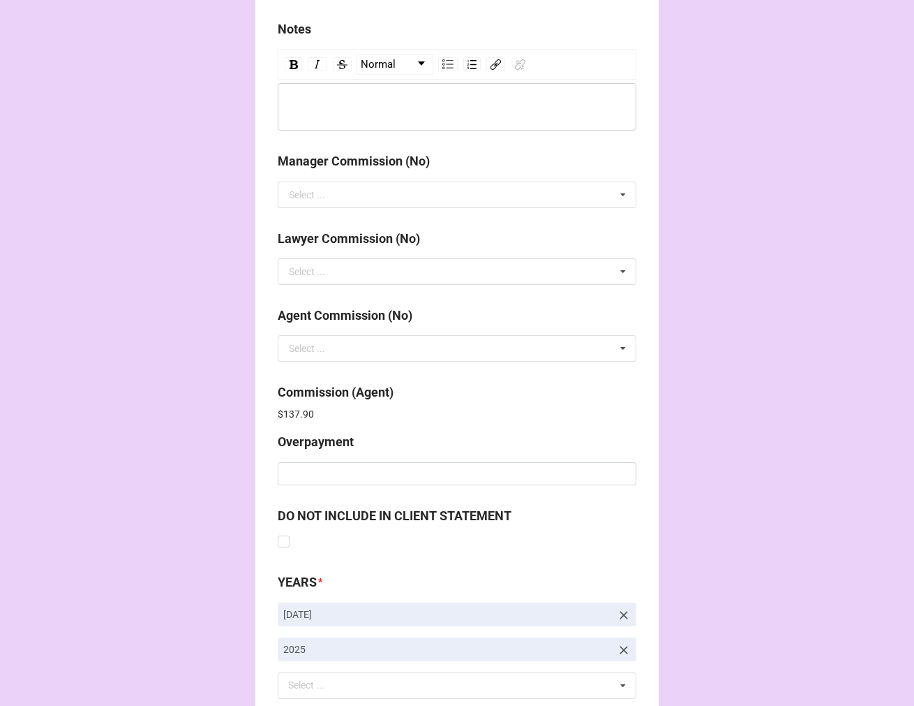
scroll to position [1666, 0]
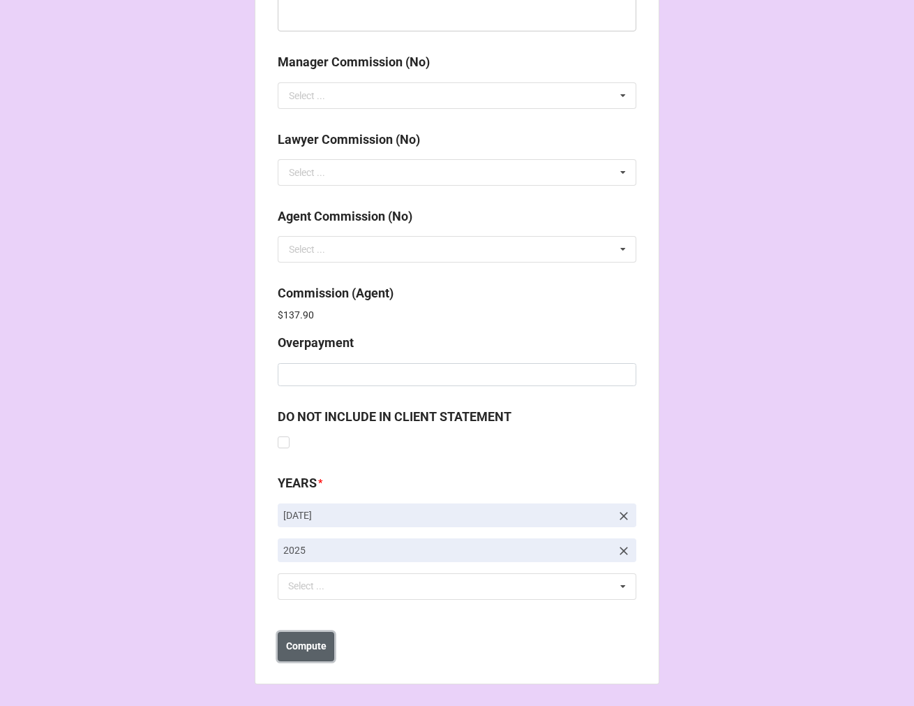
drag, startPoint x: 295, startPoint y: 651, endPoint x: 288, endPoint y: 658, distance: 10.4
click at [288, 657] on button "Compute" at bounding box center [306, 646] width 57 height 29
click at [311, 646] on button "Save" at bounding box center [303, 646] width 50 height 29
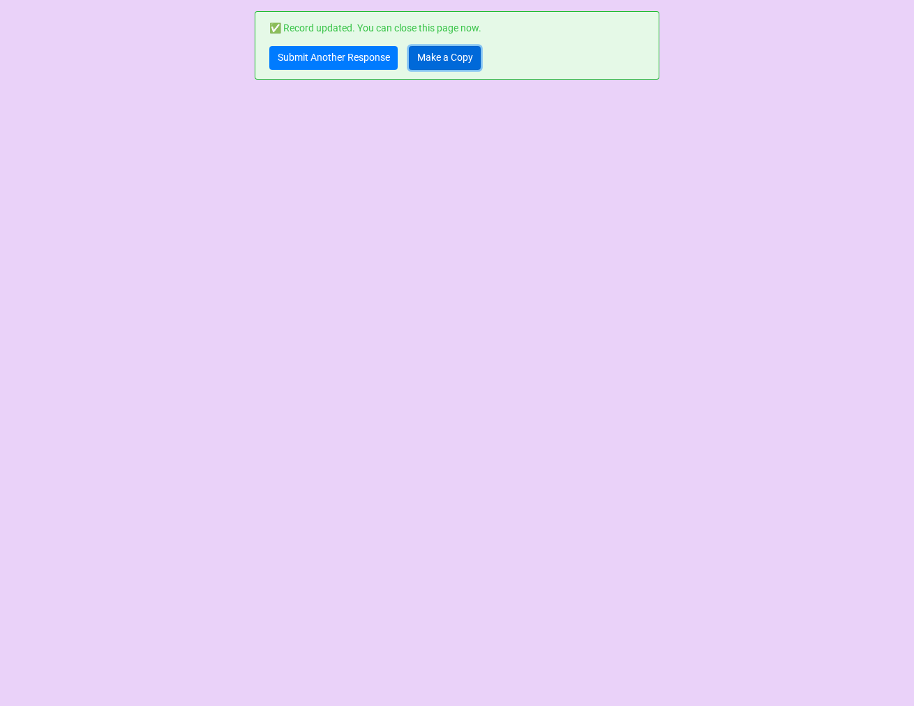
click at [456, 51] on link "Make a Copy" at bounding box center [445, 58] width 72 height 24
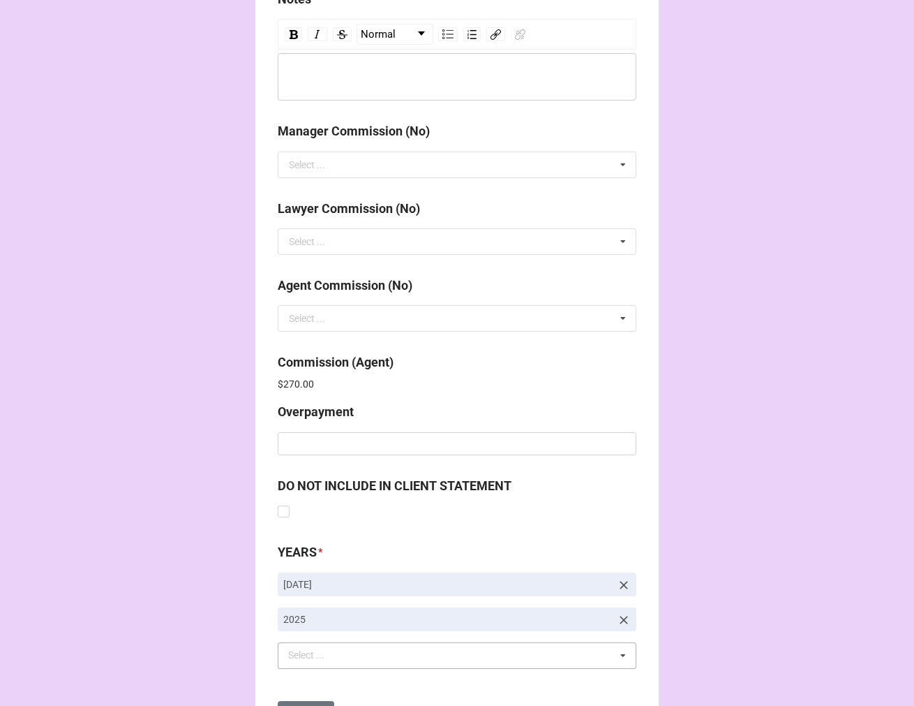
scroll to position [1666, 0]
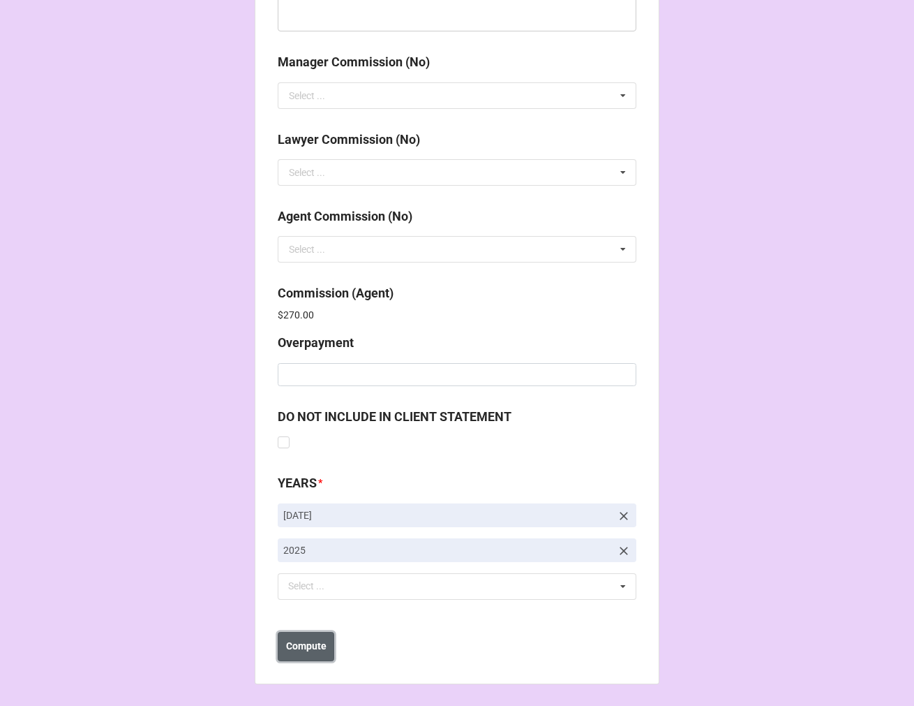
click at [299, 647] on b "Compute" at bounding box center [306, 646] width 40 height 15
click at [300, 646] on b "Save" at bounding box center [303, 646] width 22 height 15
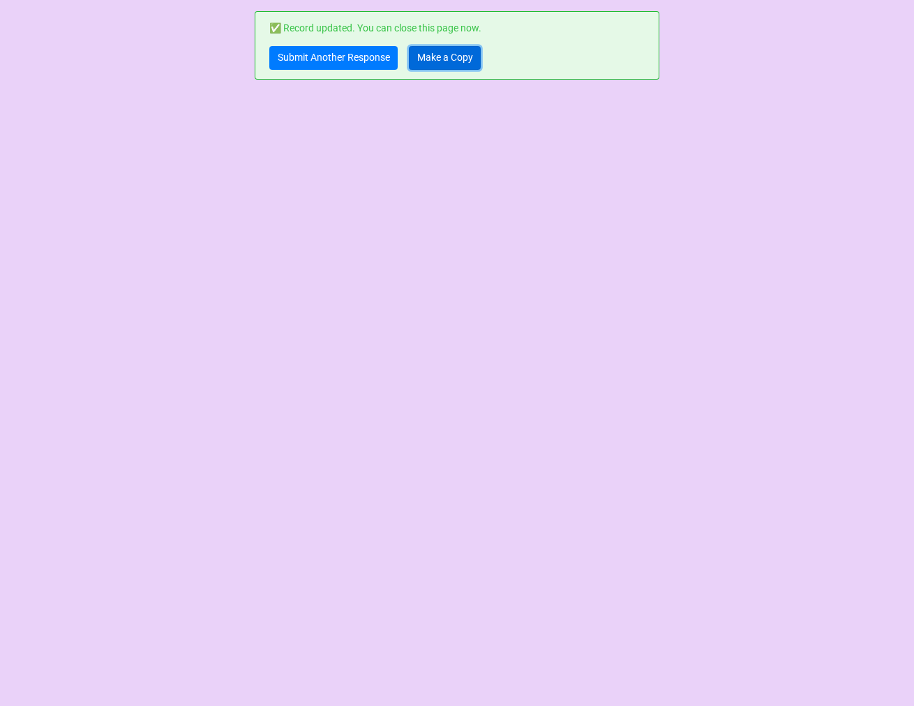
click at [454, 64] on link "Make a Copy" at bounding box center [445, 58] width 72 height 24
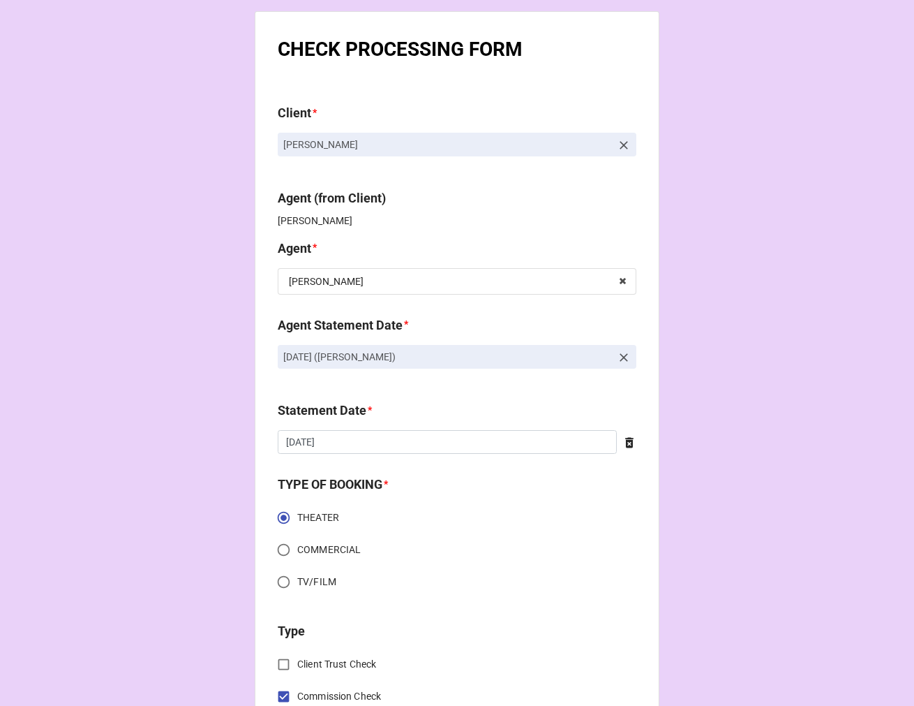
click at [618, 355] on icon at bounding box center [624, 357] width 14 height 14
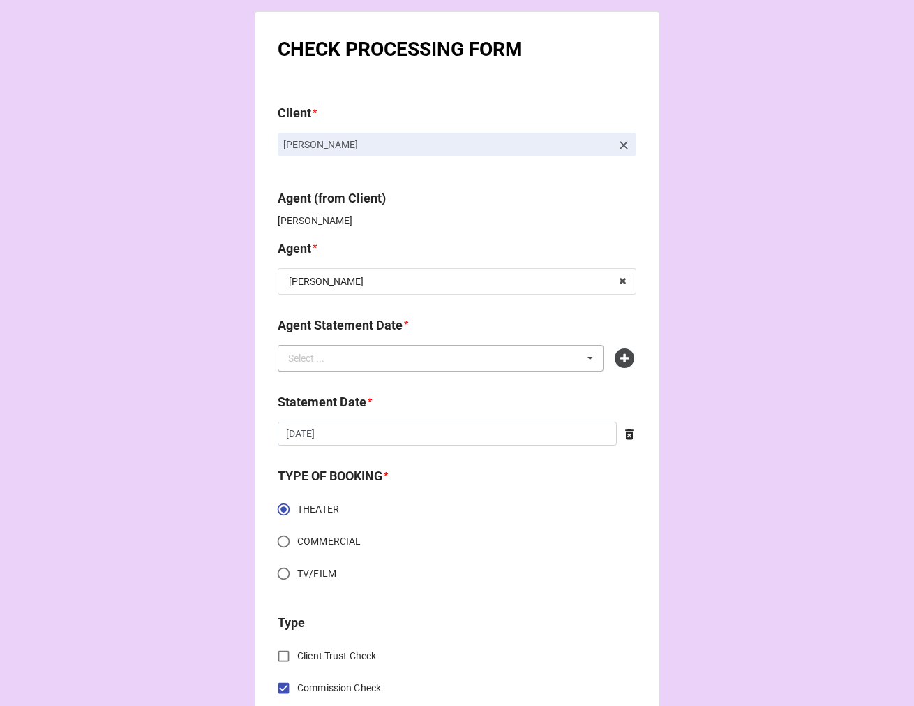
click at [533, 351] on div "Select ... No results found." at bounding box center [441, 358] width 326 height 27
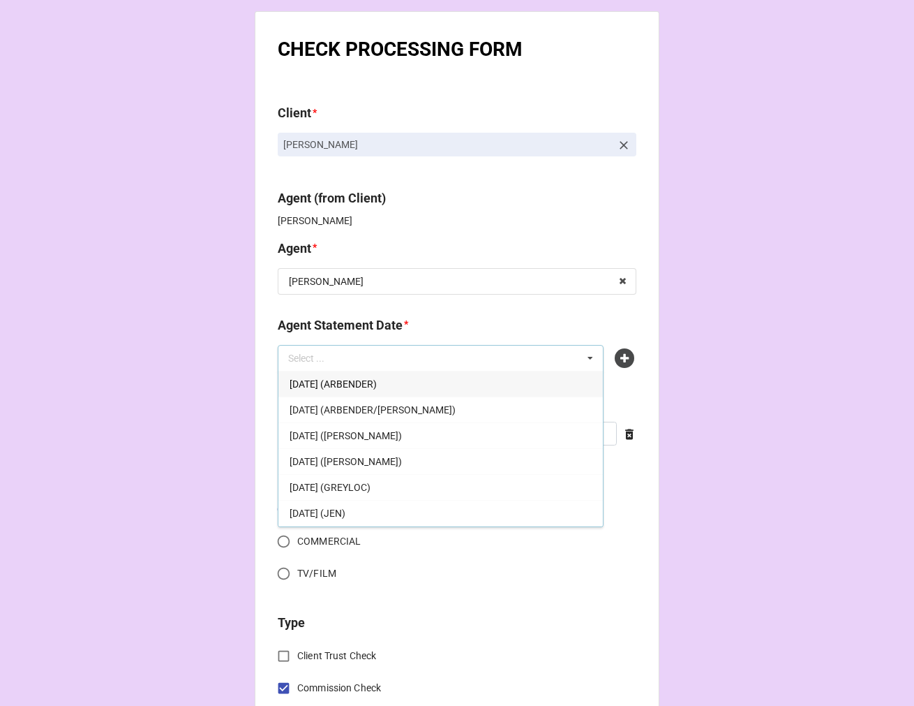
click at [392, 435] on span "[DATE] ([PERSON_NAME])" at bounding box center [346, 435] width 112 height 11
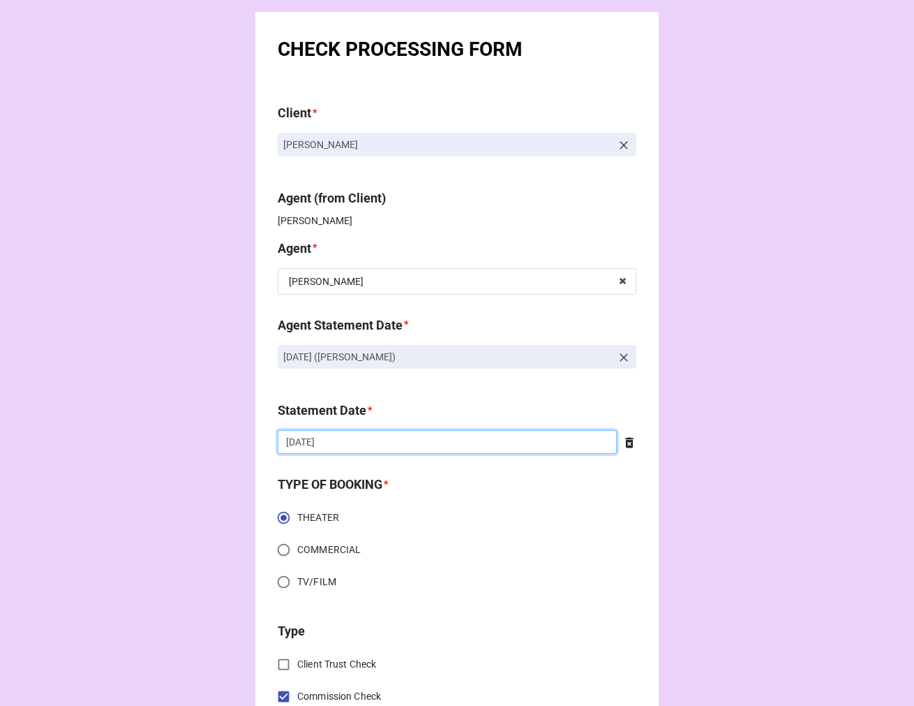
click at [383, 440] on input "[DATE]" at bounding box center [447, 442] width 339 height 24
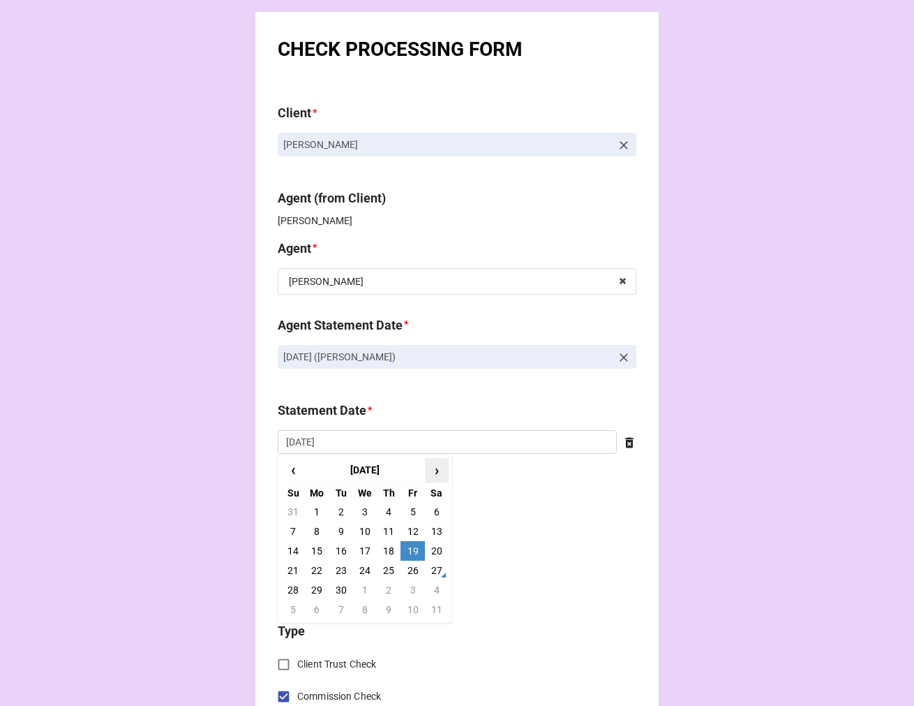
click at [436, 469] on span "›" at bounding box center [437, 470] width 22 height 23
click at [406, 508] on td "3" at bounding box center [413, 512] width 24 height 20
type input "[DATE]"
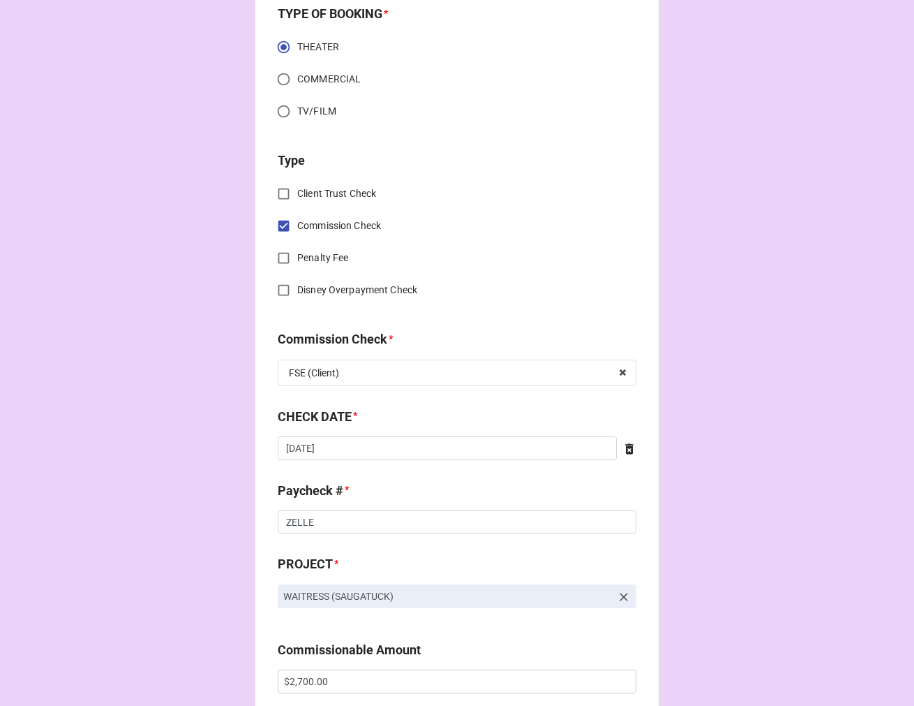
scroll to position [620, 0]
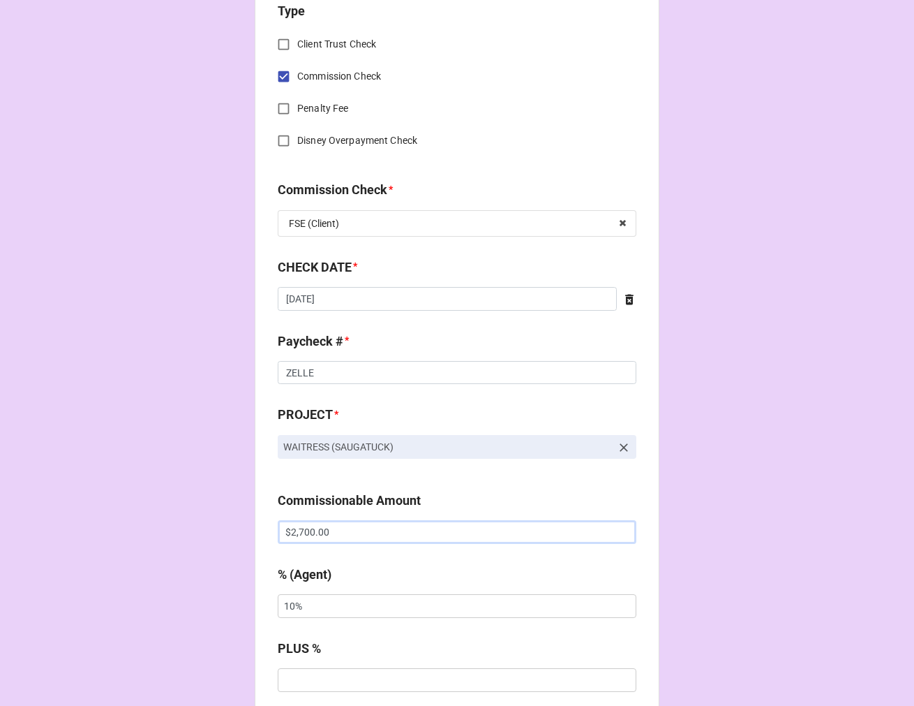
click at [282, 528] on input "$2,700.00" at bounding box center [457, 532] width 359 height 24
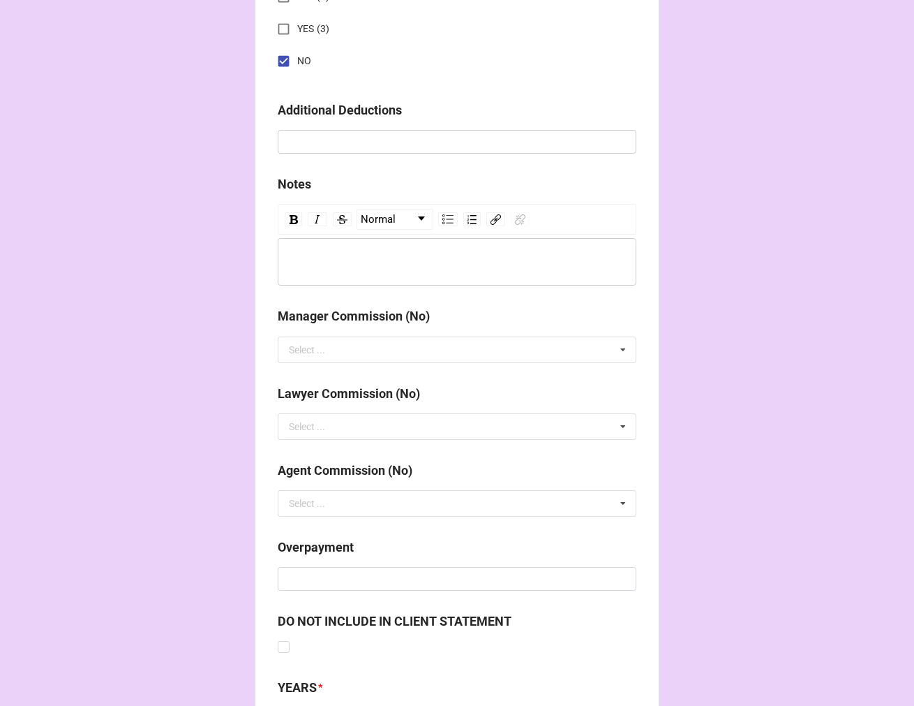
scroll to position [1616, 0]
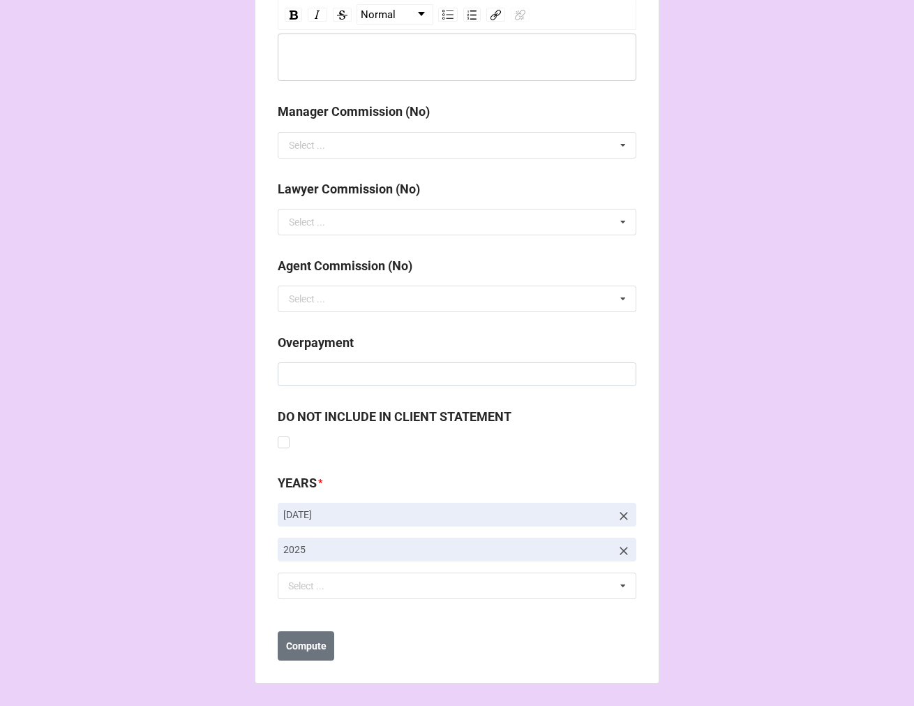
type input "-$2,700.00"
click at [620, 512] on icon at bounding box center [624, 516] width 8 height 8
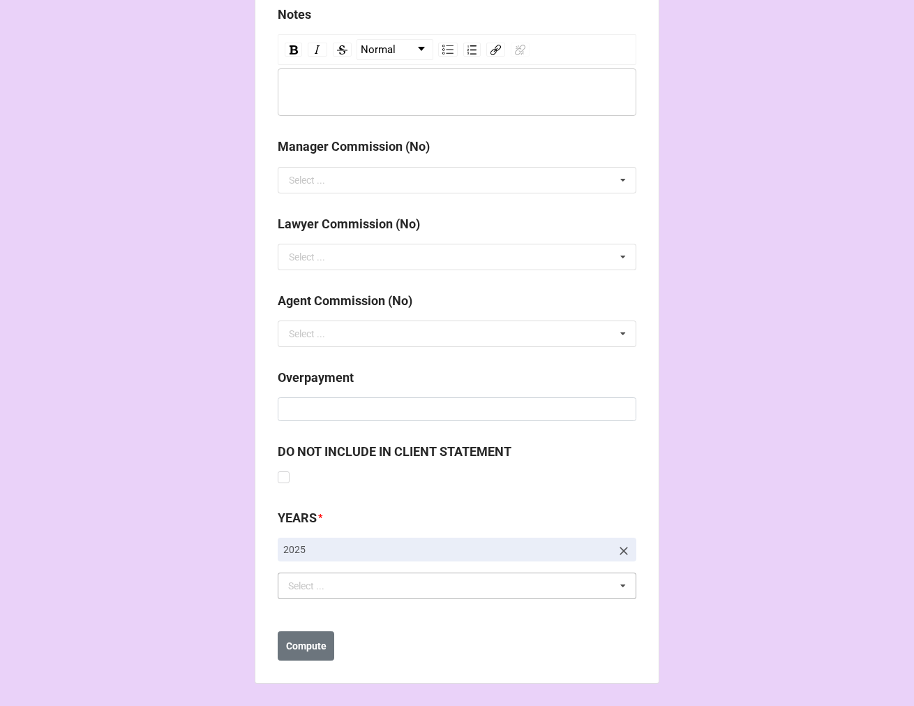
click at [413, 583] on div "Select ... No results found." at bounding box center [457, 585] width 359 height 27
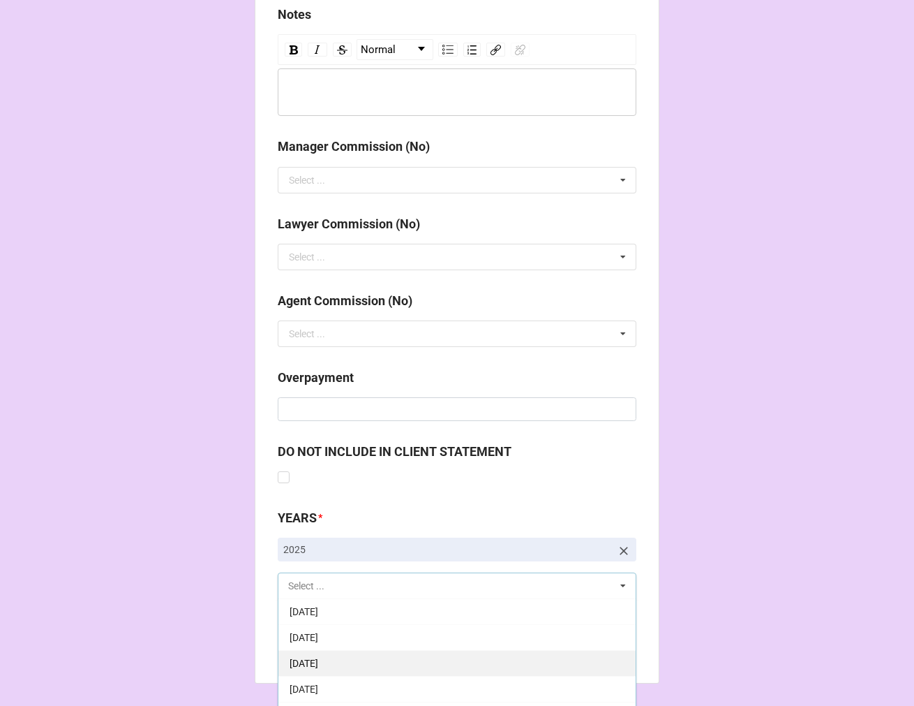
scroll to position [155, 0]
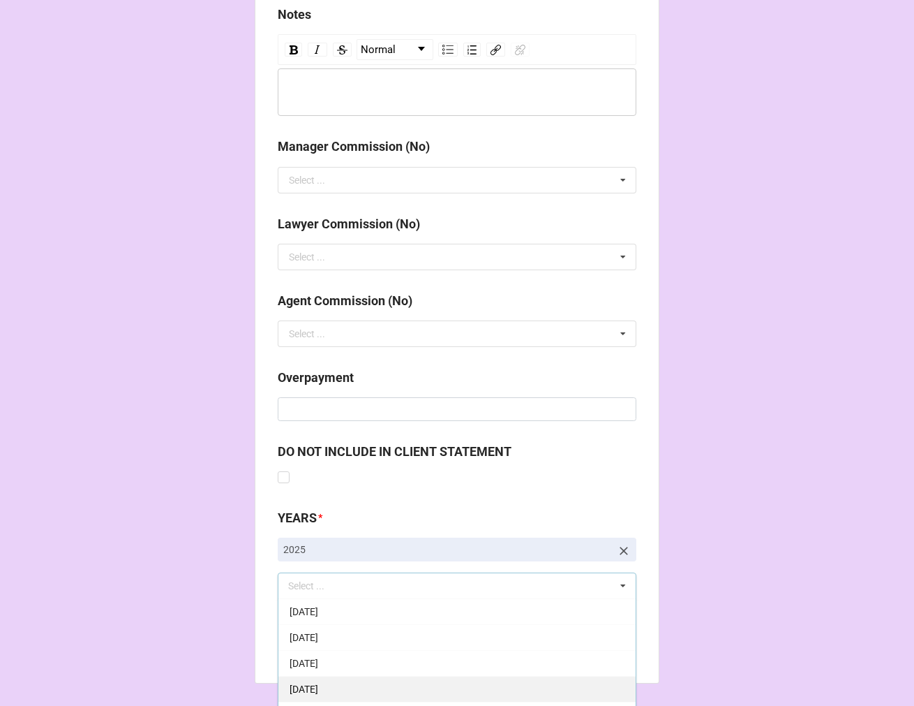
click at [388, 684] on div "[DATE]" at bounding box center [457, 689] width 357 height 26
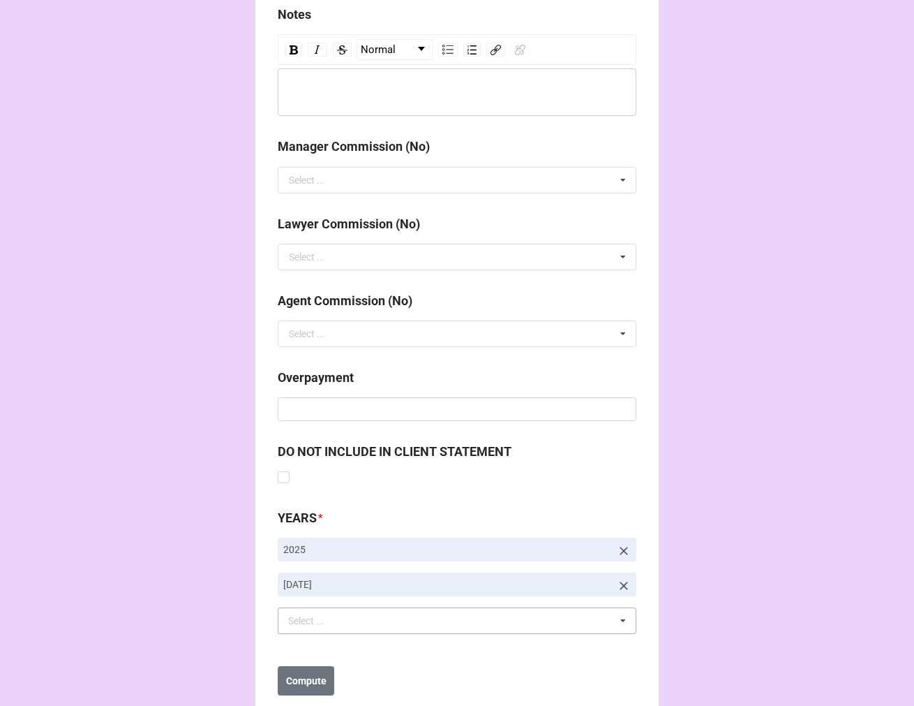
click at [311, 681] on b "Compute" at bounding box center [306, 681] width 40 height 15
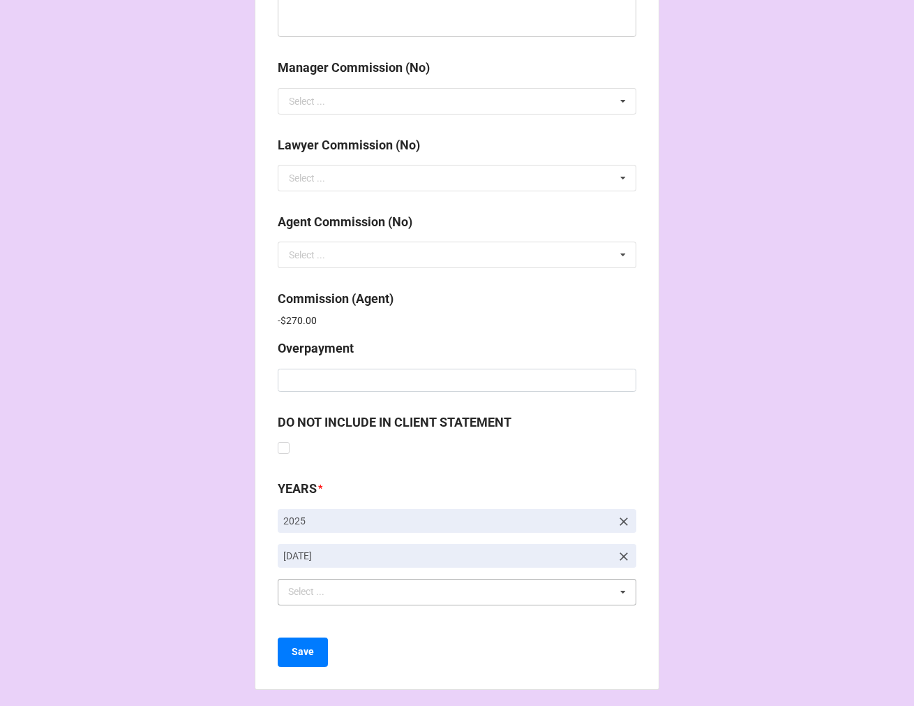
scroll to position [1666, 0]
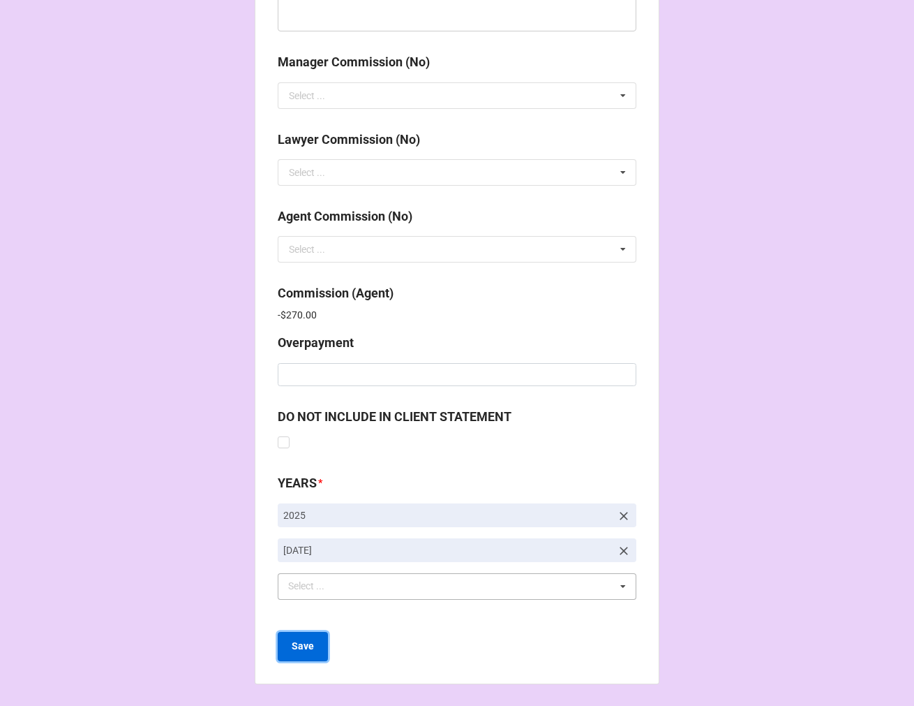
click at [295, 646] on b "Save" at bounding box center [303, 646] width 22 height 15
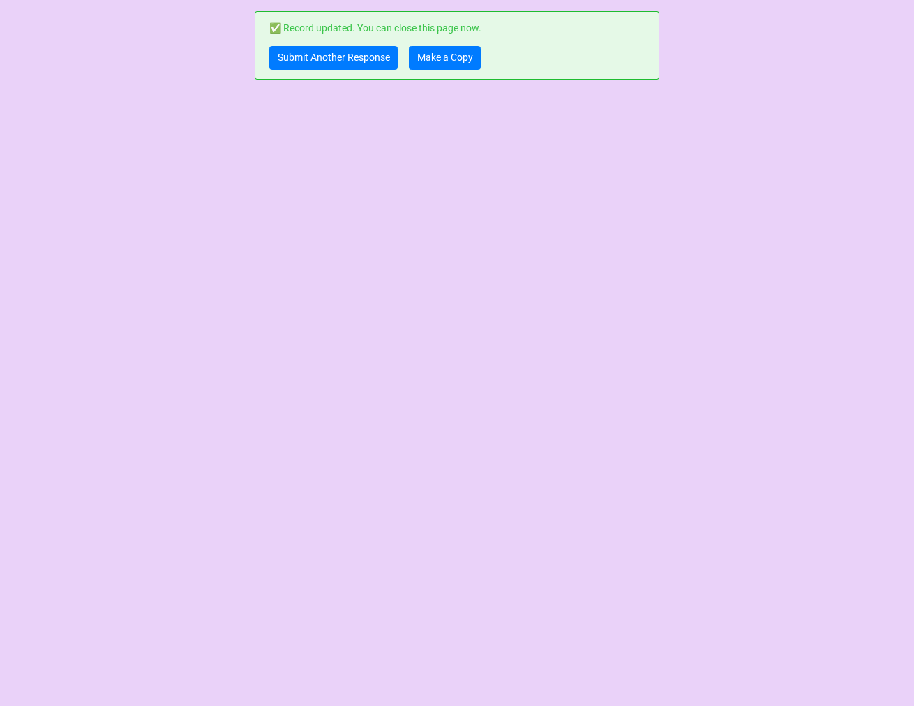
scroll to position [0, 0]
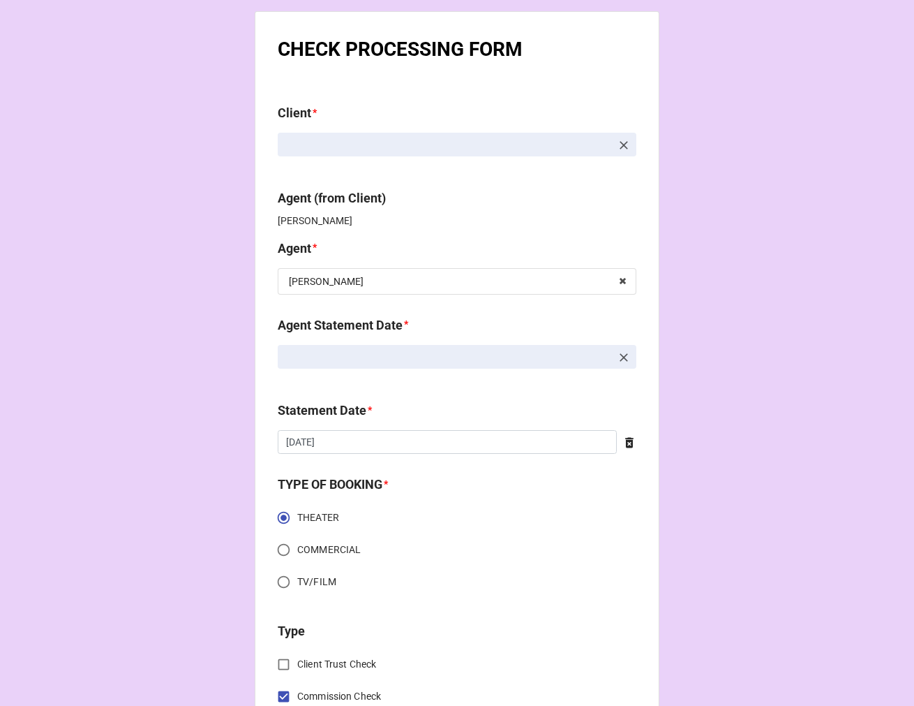
click at [623, 357] on icon at bounding box center [624, 357] width 14 height 14
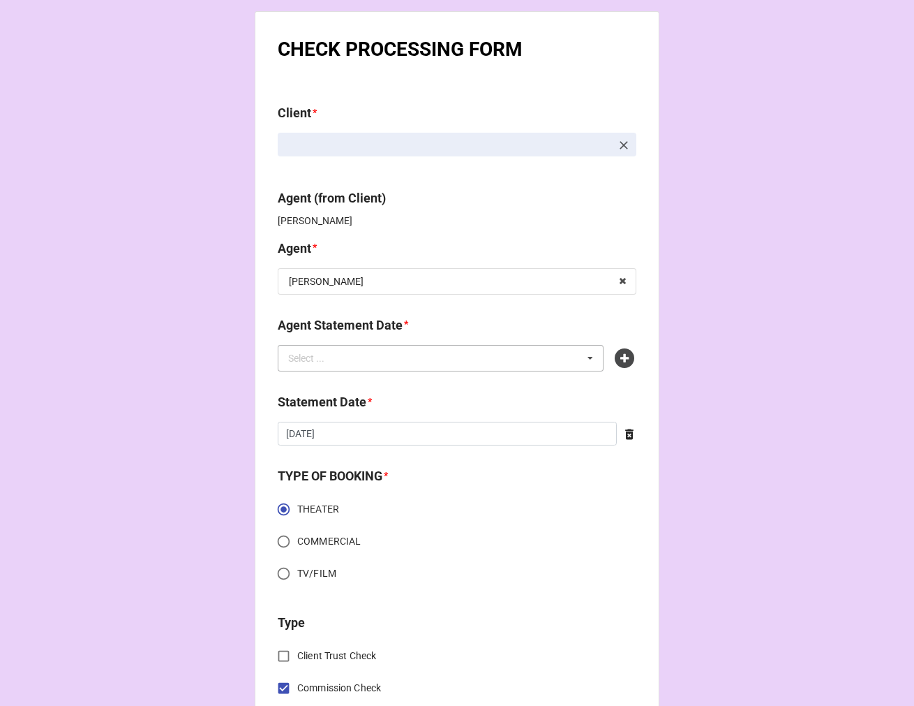
click at [501, 357] on div "Select ... No results found." at bounding box center [441, 358] width 326 height 27
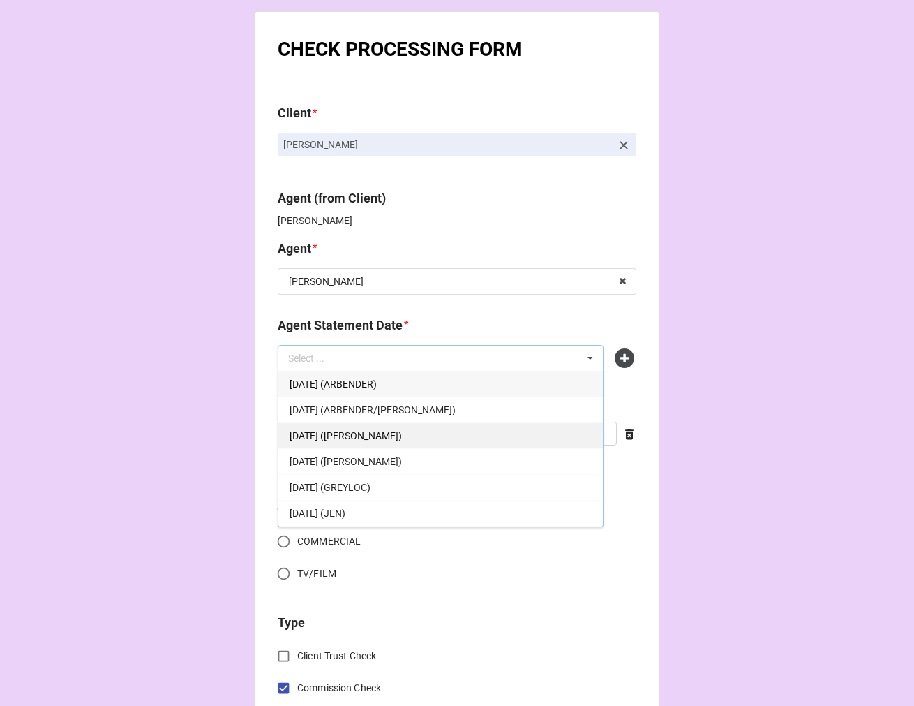
click at [402, 431] on span "[DATE] ([PERSON_NAME])" at bounding box center [346, 435] width 112 height 11
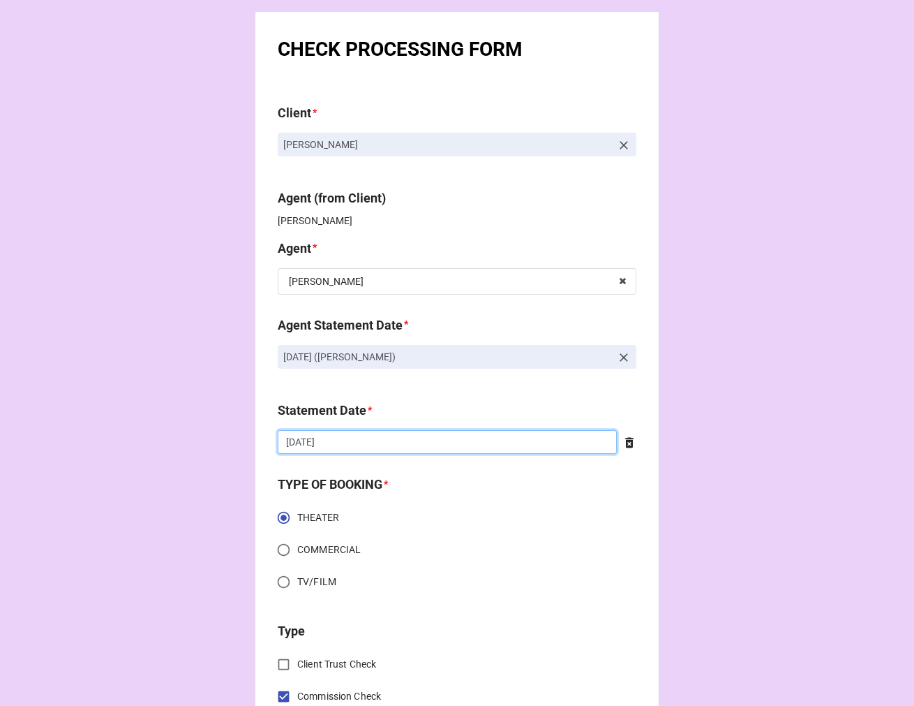
click at [357, 438] on input "[DATE]" at bounding box center [447, 442] width 339 height 24
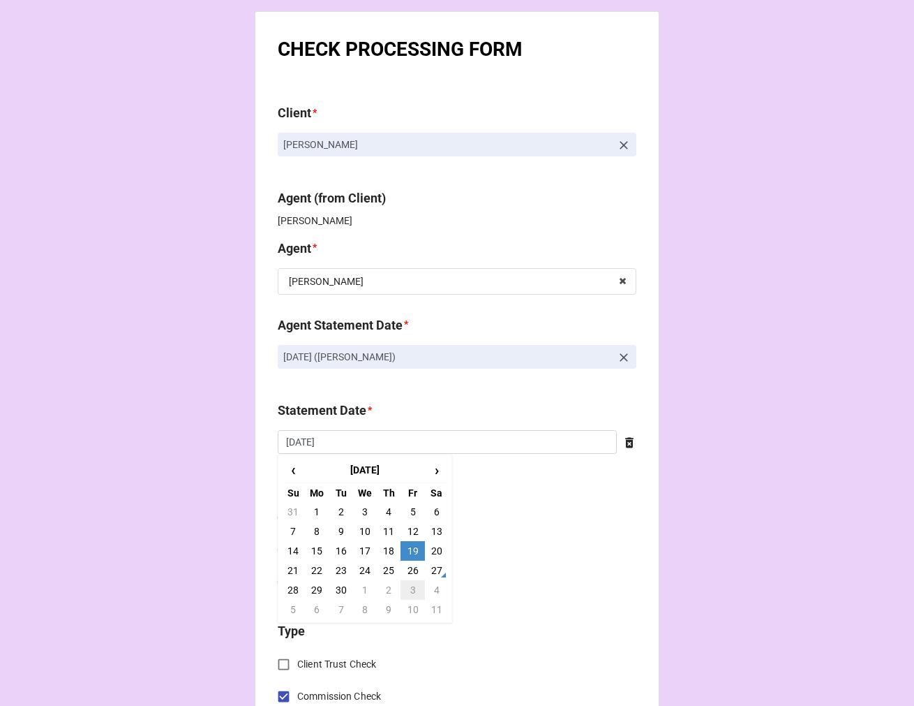
click at [407, 588] on td "3" at bounding box center [413, 590] width 24 height 20
type input "[DATE]"
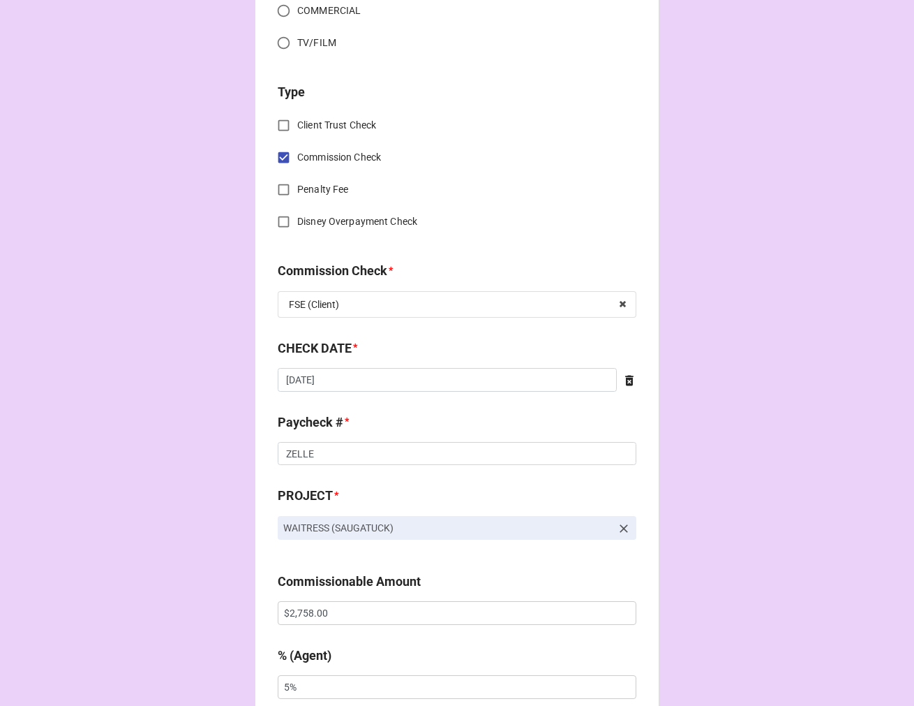
scroll to position [542, 0]
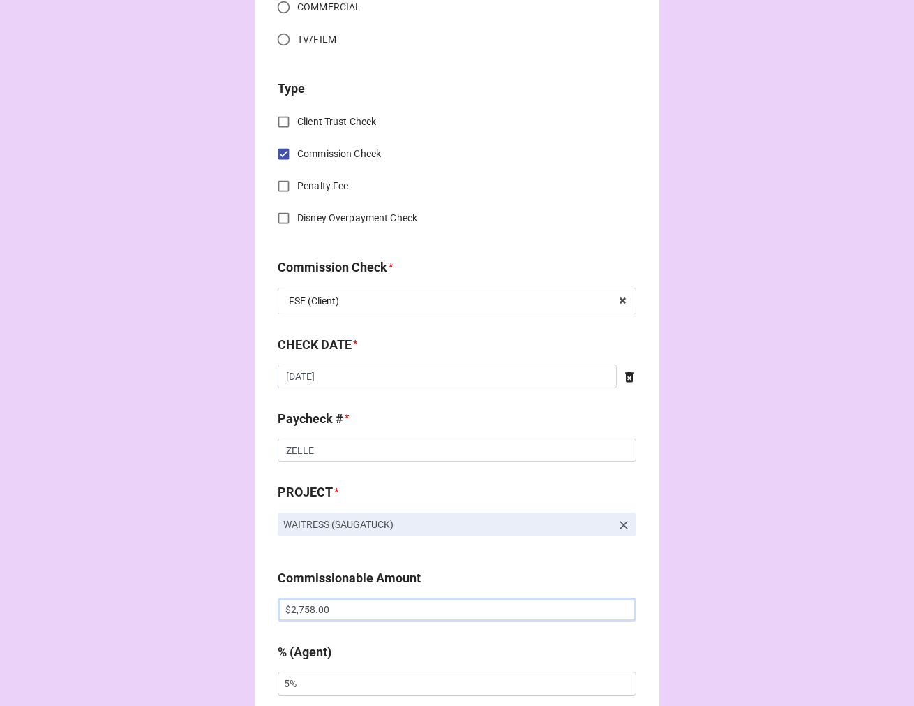
click at [281, 608] on input "$2,758.00" at bounding box center [457, 610] width 359 height 24
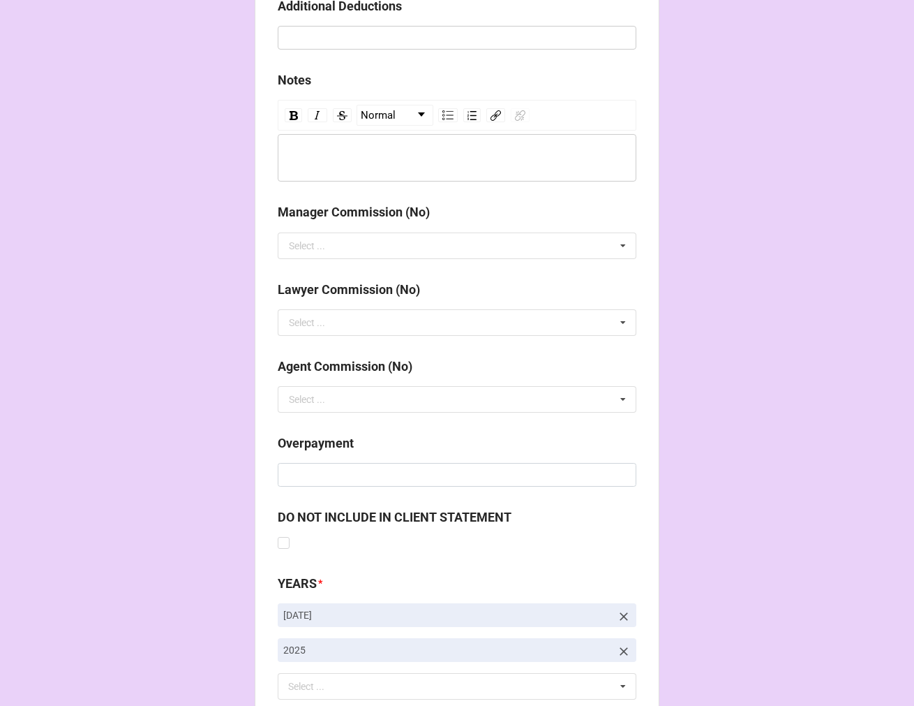
scroll to position [1616, 0]
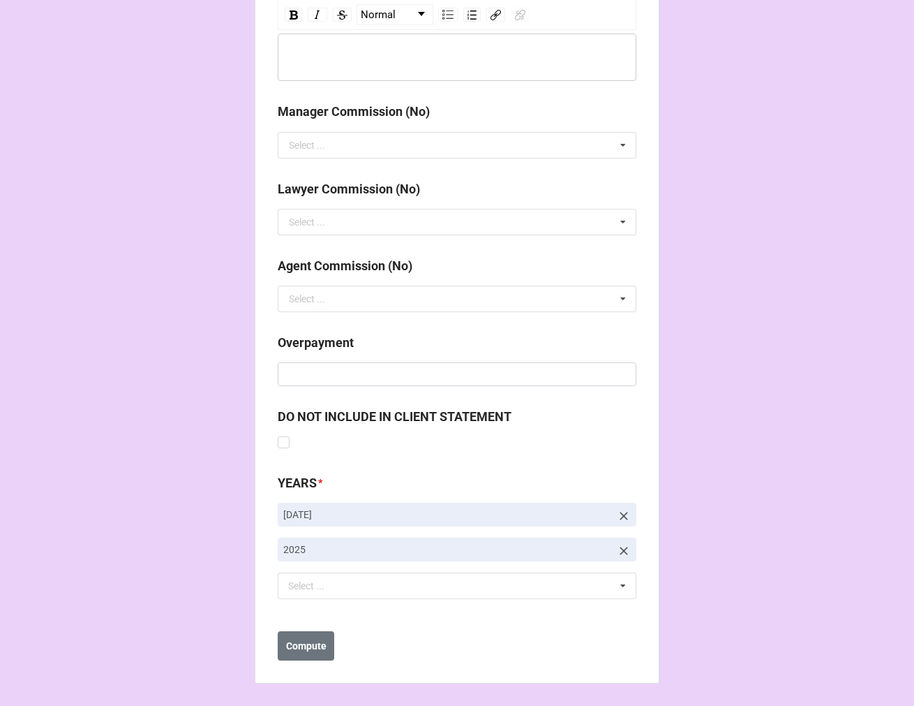
type input "-$2,758.00"
click at [620, 517] on icon at bounding box center [624, 516] width 14 height 14
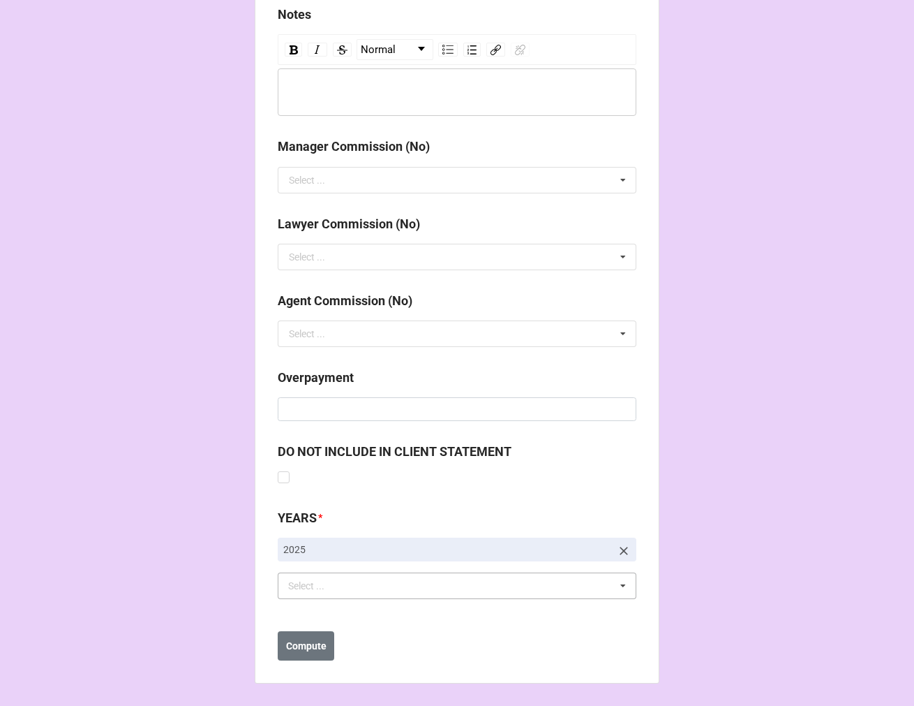
click at [397, 586] on div "Select ... No results found." at bounding box center [457, 585] width 359 height 27
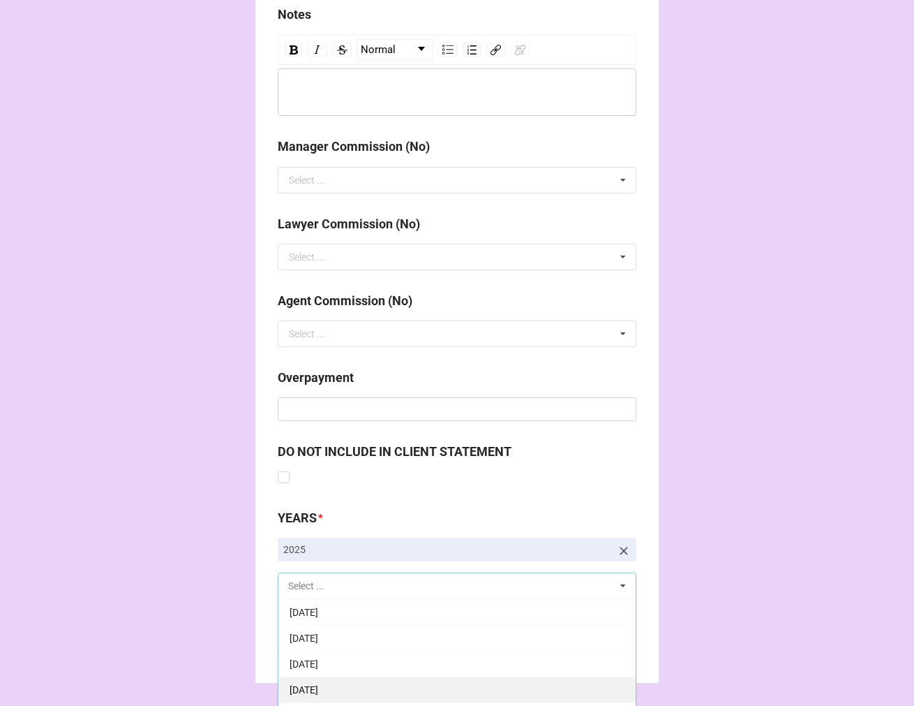
scroll to position [155, 0]
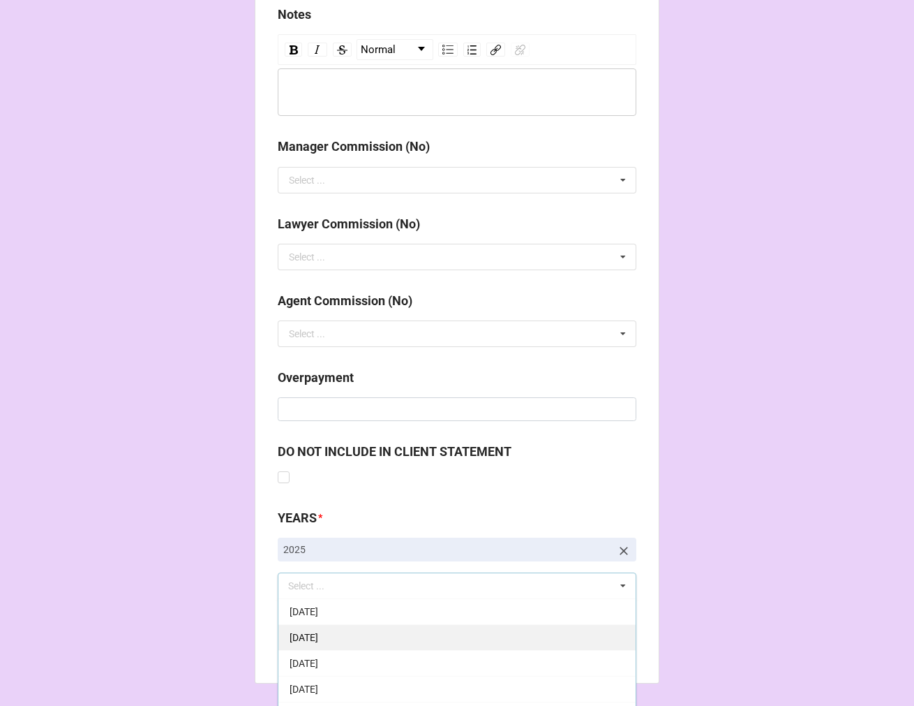
drag, startPoint x: 341, startPoint y: 683, endPoint x: 356, endPoint y: 681, distance: 15.5
click at [318, 684] on span "[DATE]" at bounding box center [304, 688] width 29 height 11
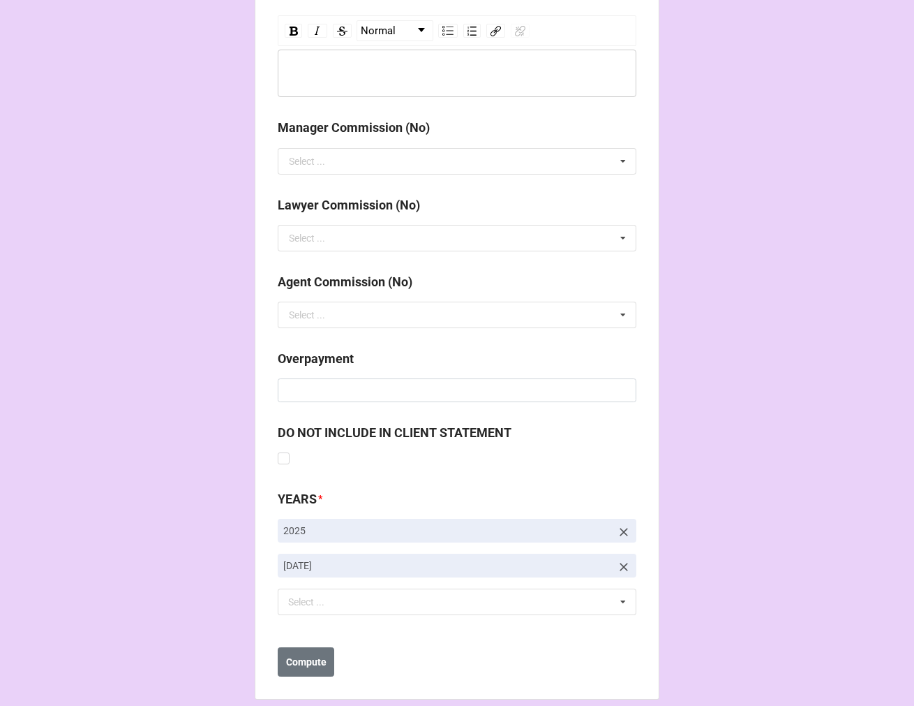
scroll to position [1616, 0]
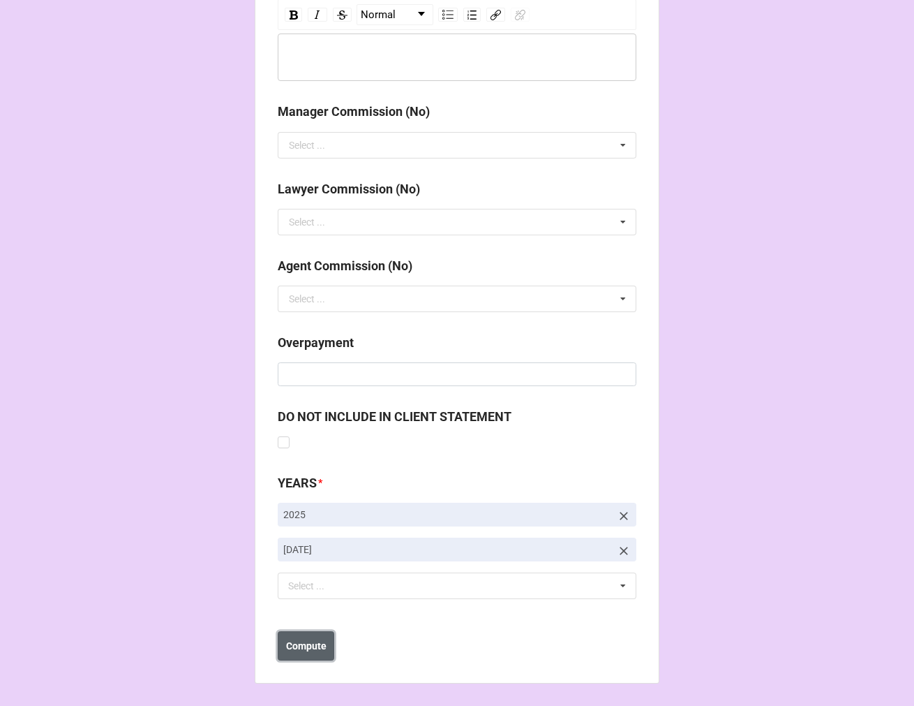
click at [308, 649] on b "Compute" at bounding box center [306, 646] width 40 height 15
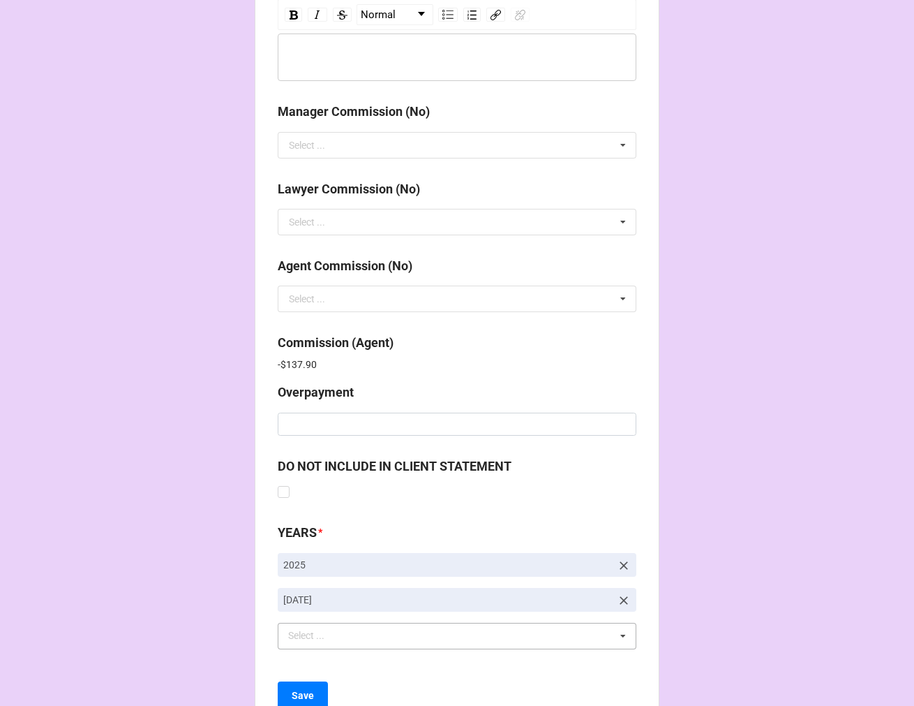
scroll to position [1666, 0]
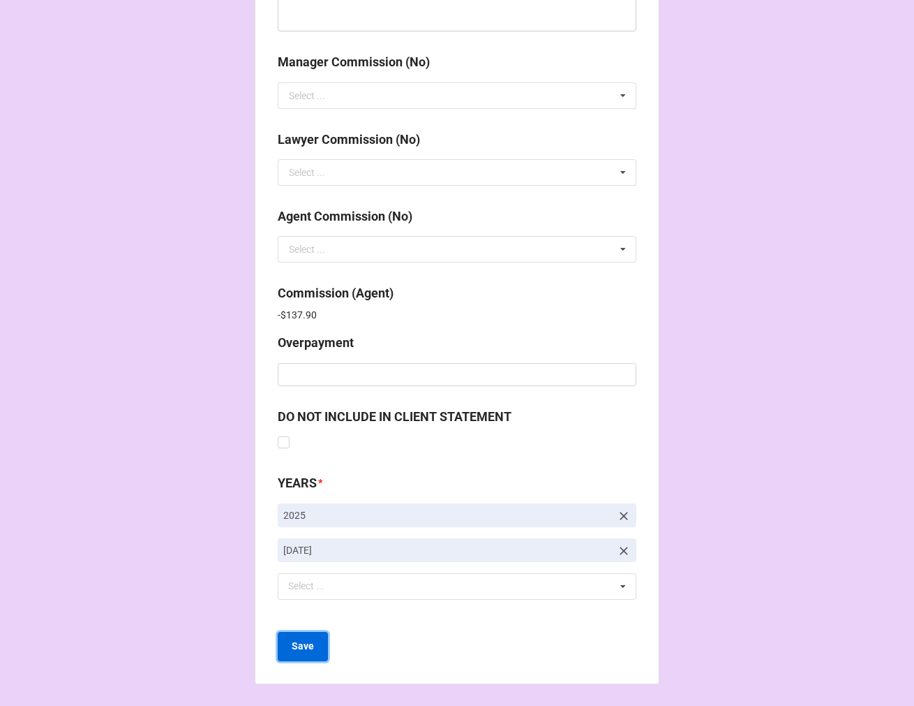
click at [291, 655] on button "Save" at bounding box center [303, 646] width 50 height 29
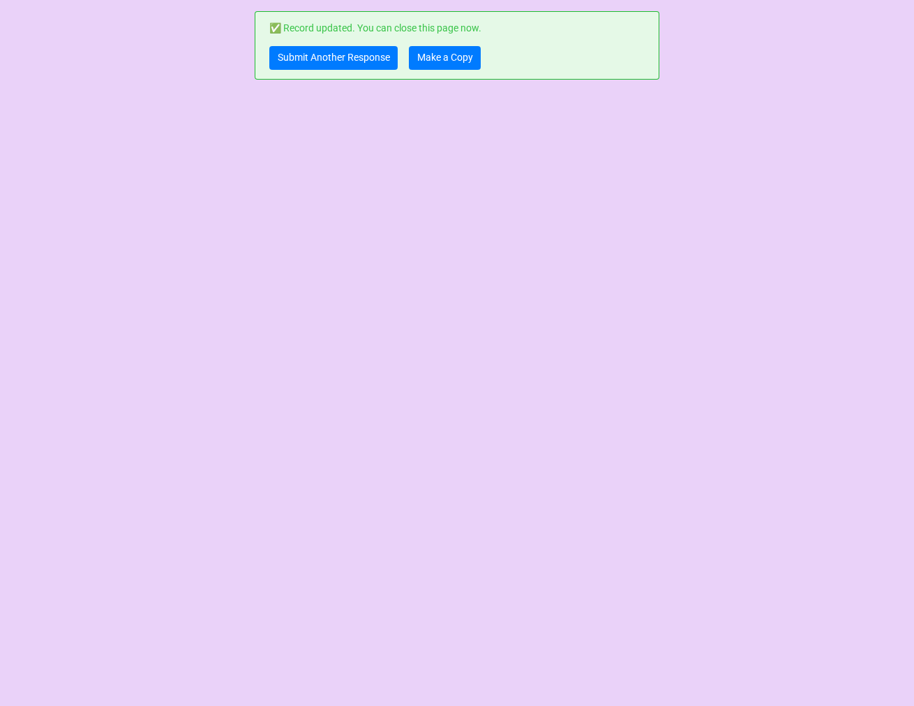
scroll to position [0, 0]
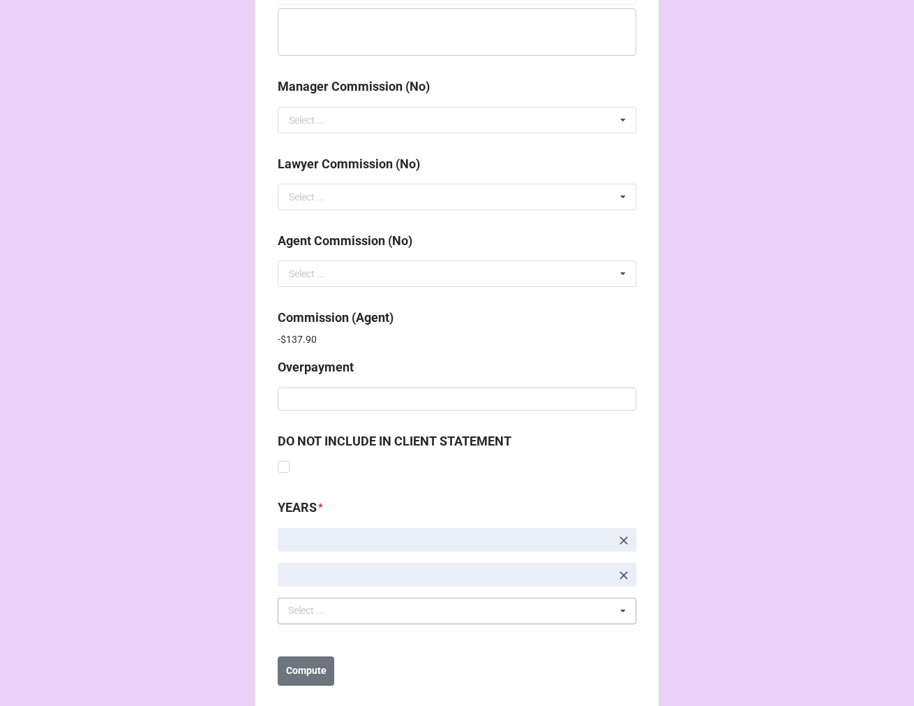
scroll to position [1666, 0]
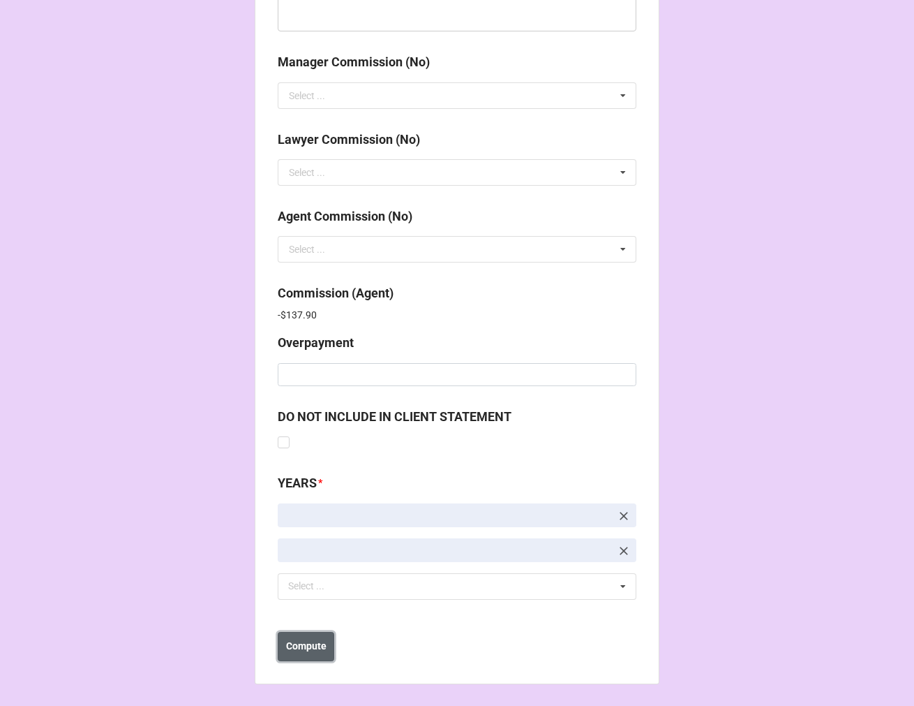
click at [319, 651] on b "Compute" at bounding box center [306, 646] width 40 height 15
click at [295, 653] on button "Save" at bounding box center [303, 646] width 50 height 29
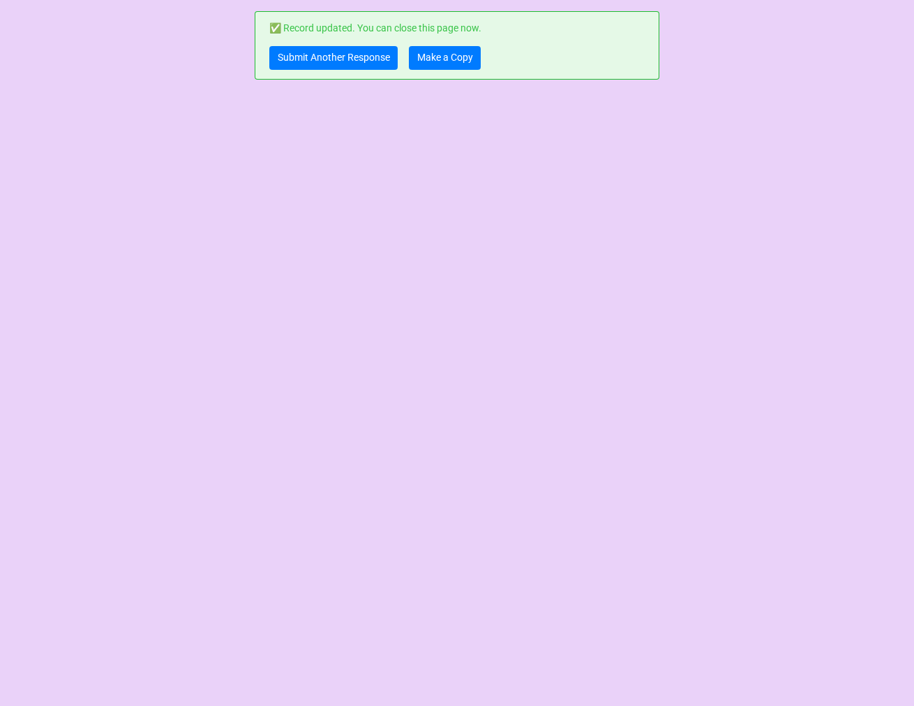
scroll to position [0, 0]
click at [445, 52] on link "Make a Copy" at bounding box center [445, 58] width 72 height 24
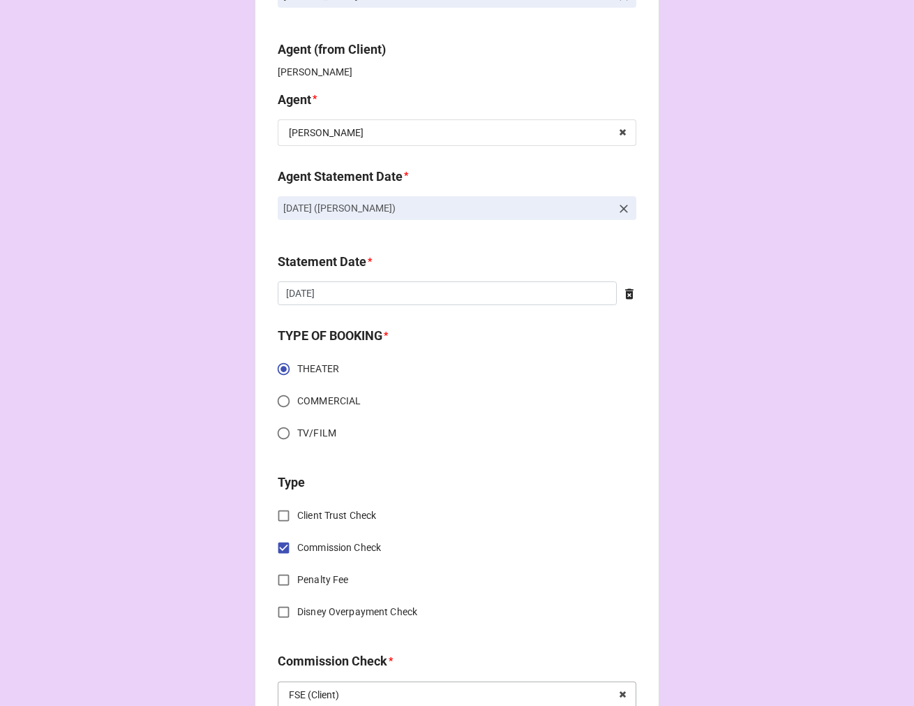
scroll to position [542, 0]
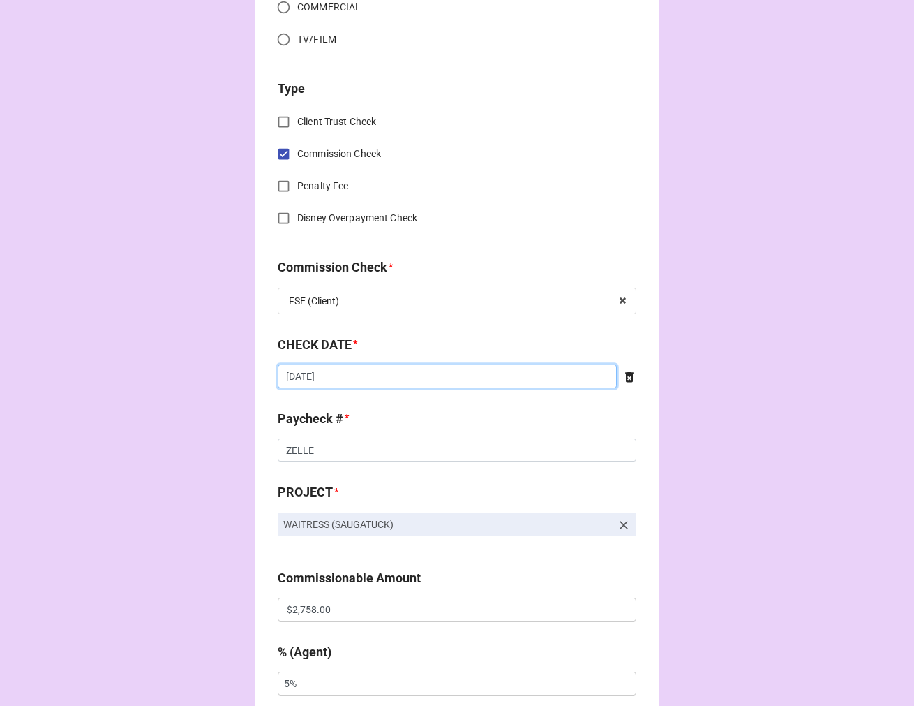
click at [350, 378] on input "[DATE]" at bounding box center [447, 376] width 339 height 24
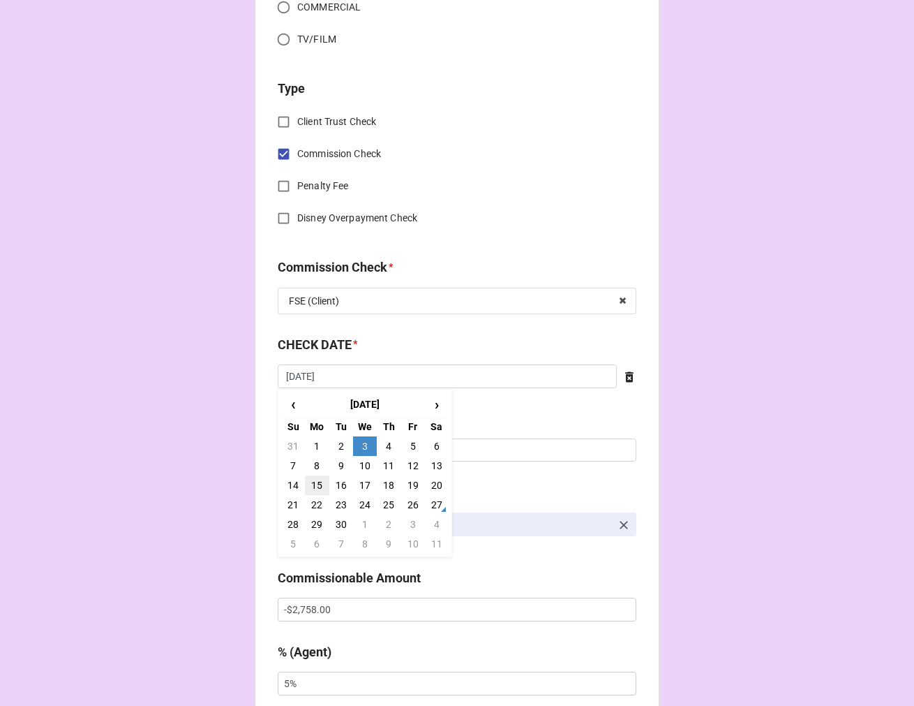
click at [316, 482] on td "15" at bounding box center [317, 485] width 24 height 20
type input "9/15/2025"
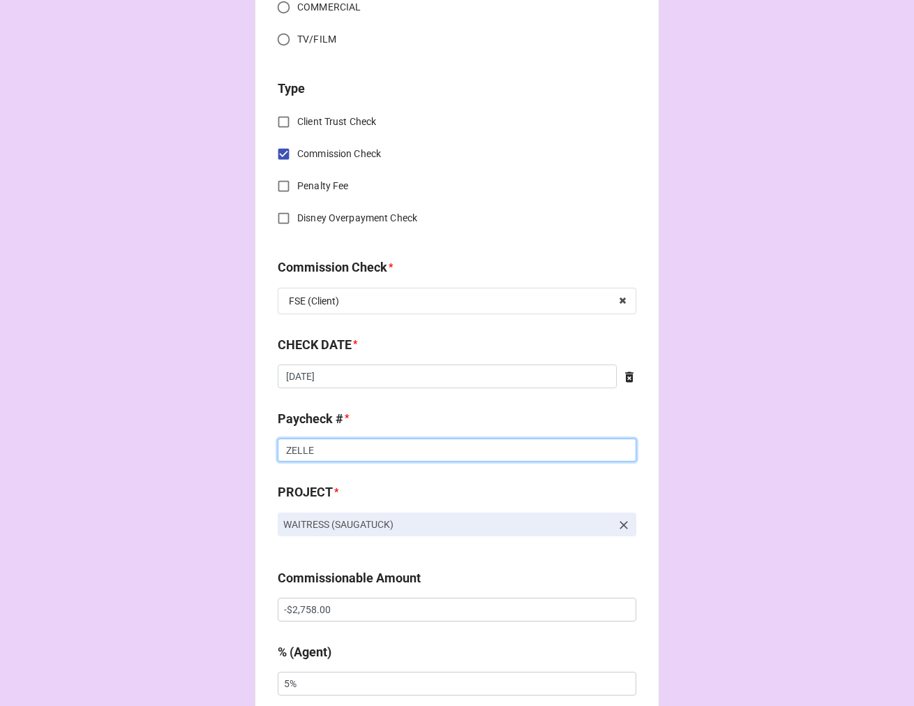
click at [308, 456] on input "ZELLE" at bounding box center [457, 450] width 359 height 24
click at [307, 456] on input "ZELLE" at bounding box center [457, 450] width 359 height 24
type input "22817"
click at [281, 604] on input "-$2,758.00" at bounding box center [457, 610] width 359 height 24
type input "$2,758.00"
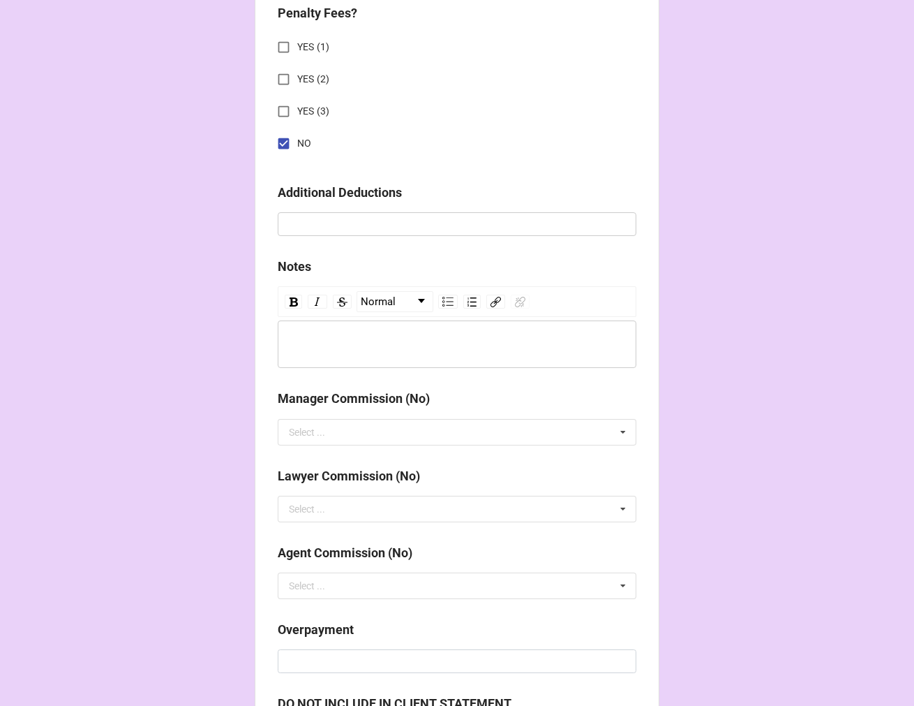
scroll to position [1616, 0]
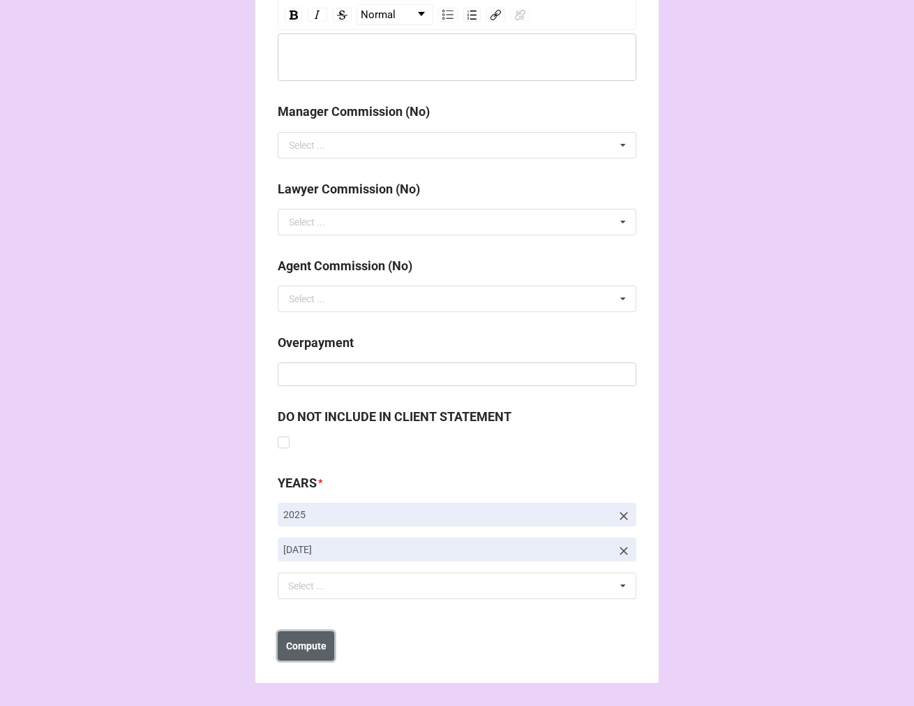
click at [311, 648] on b "Compute" at bounding box center [306, 646] width 40 height 15
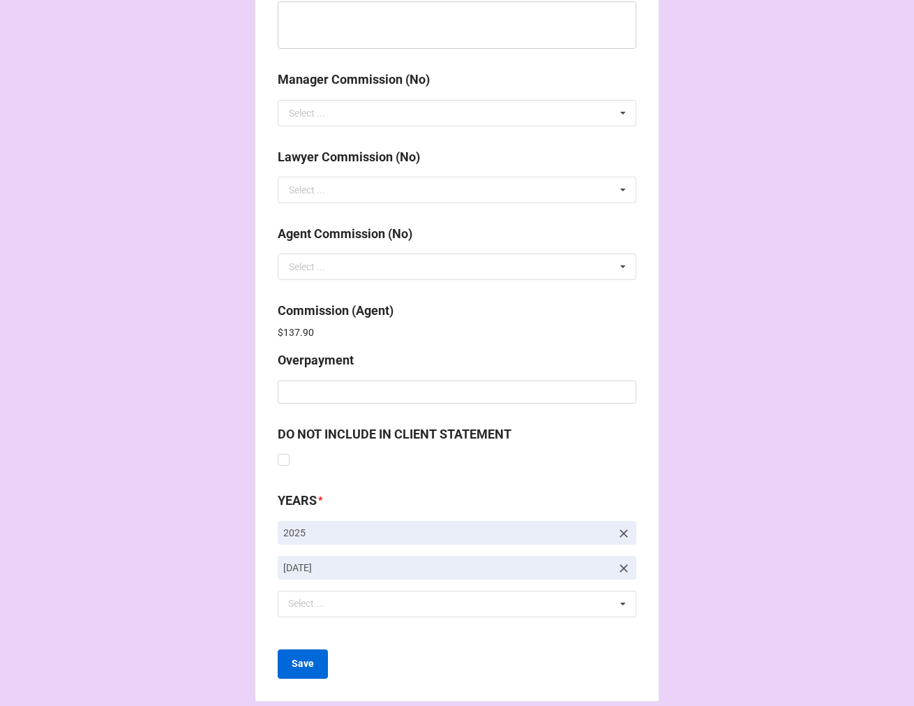
scroll to position [1666, 0]
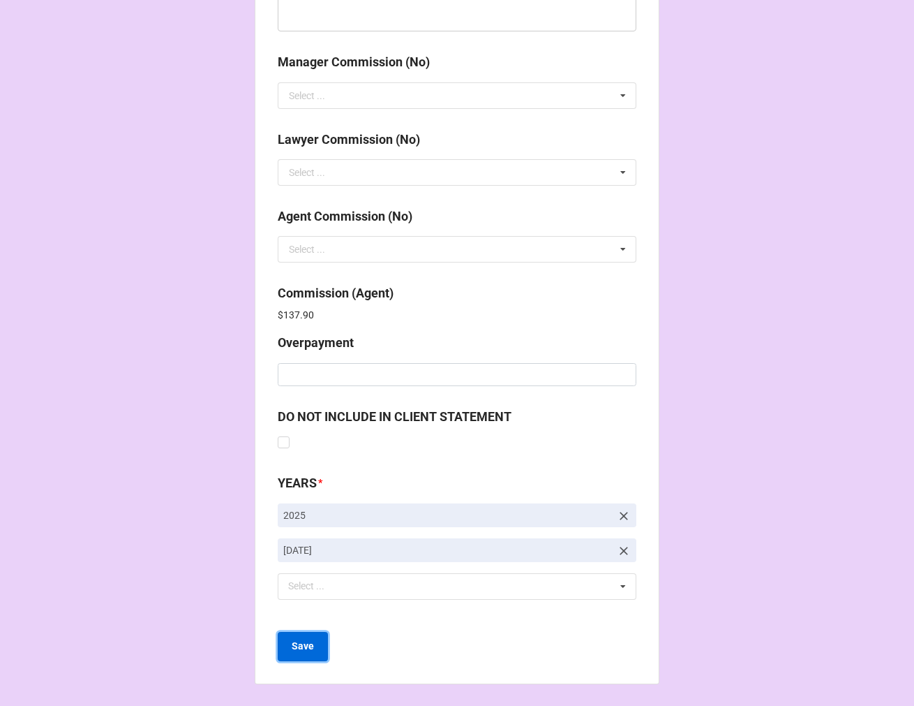
click at [297, 642] on b "Save" at bounding box center [303, 646] width 22 height 15
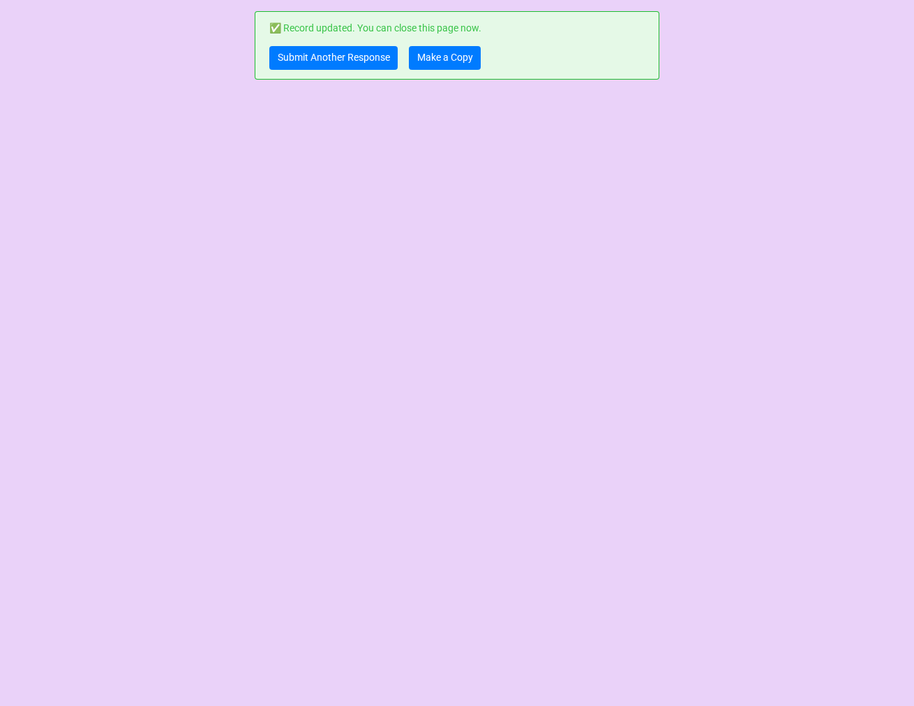
scroll to position [0, 0]
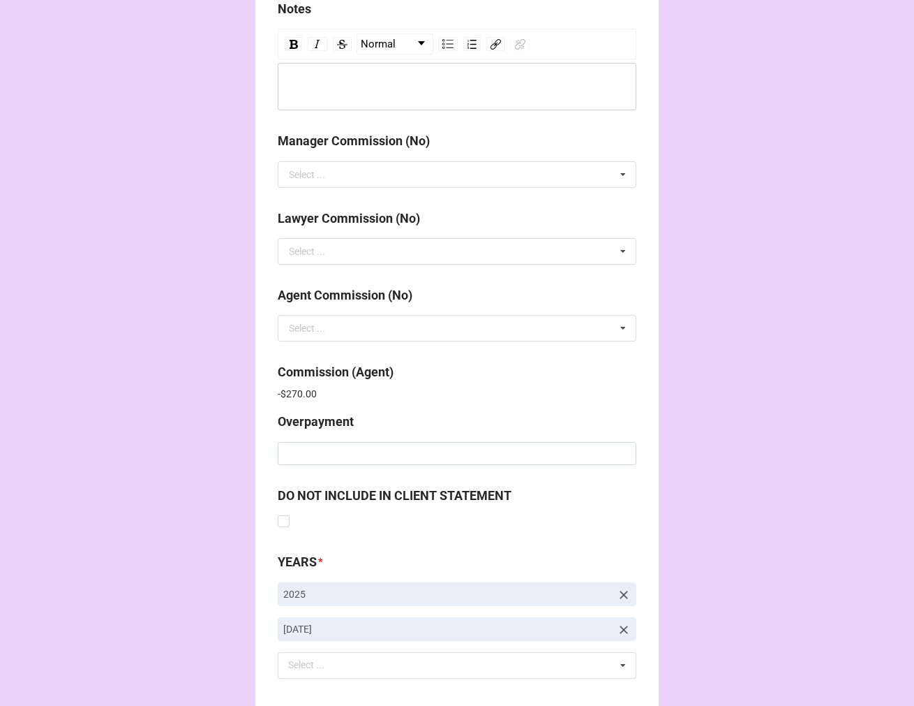
scroll to position [1666, 0]
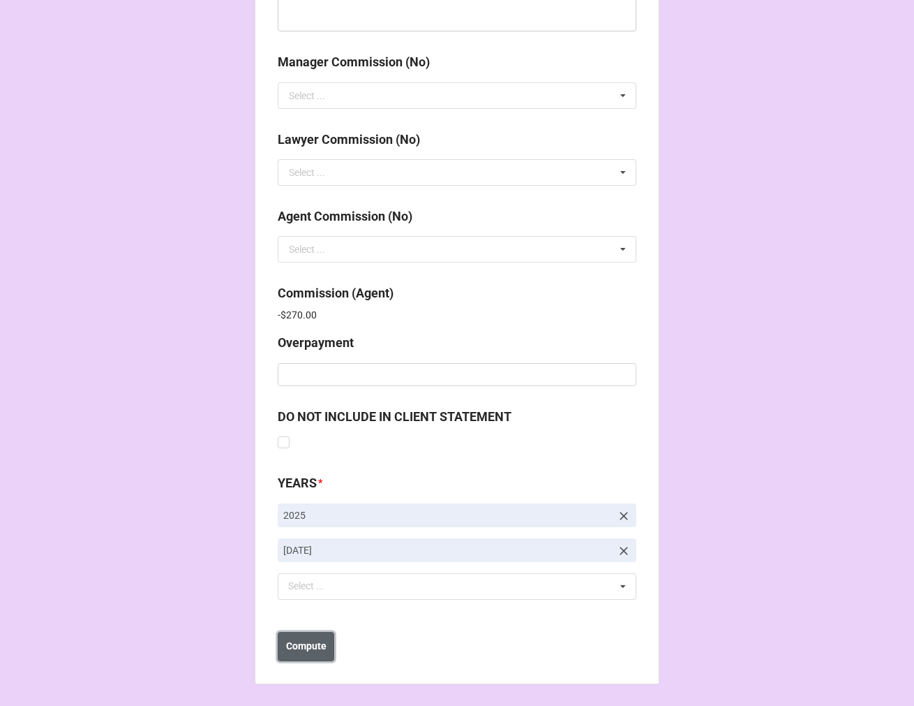
click at [303, 653] on button "Compute" at bounding box center [306, 646] width 57 height 29
click at [298, 647] on b "Save" at bounding box center [303, 646] width 22 height 15
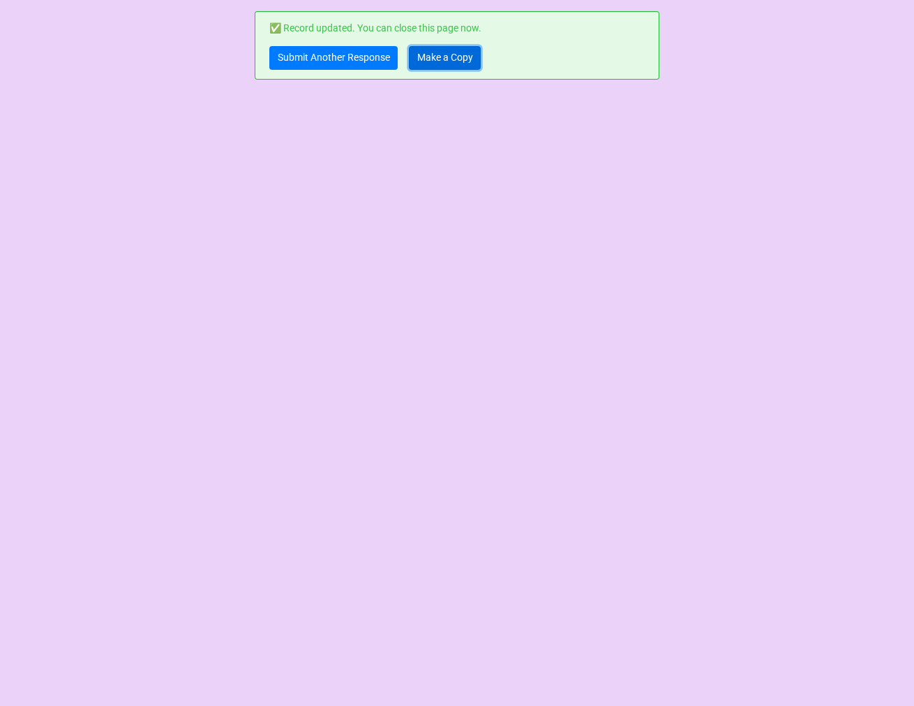
click at [452, 56] on link "Make a Copy" at bounding box center [445, 58] width 72 height 24
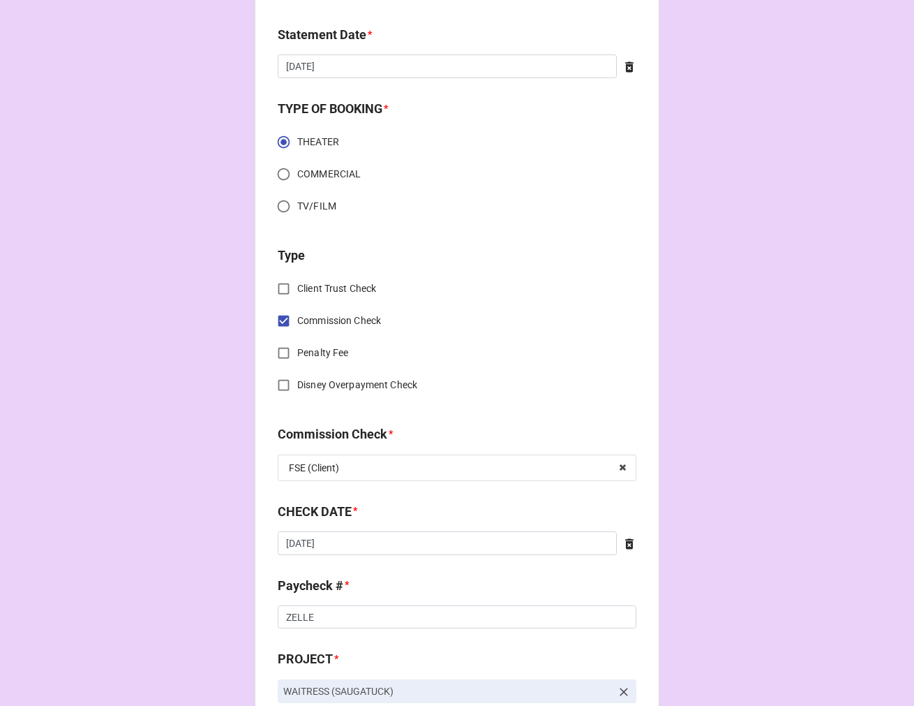
scroll to position [542, 0]
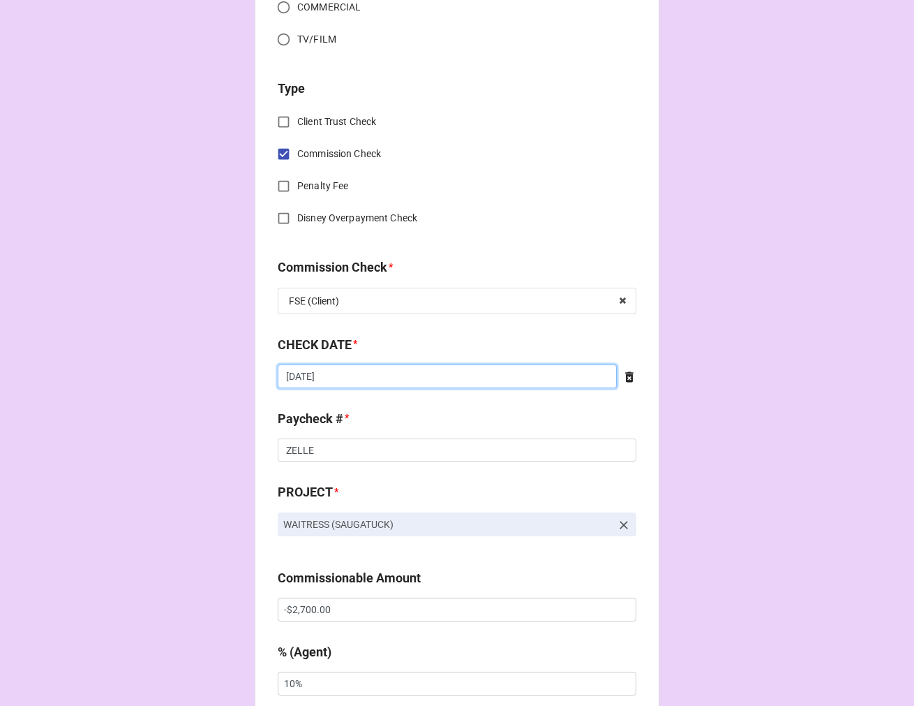
click at [332, 380] on input "[DATE]" at bounding box center [447, 376] width 339 height 24
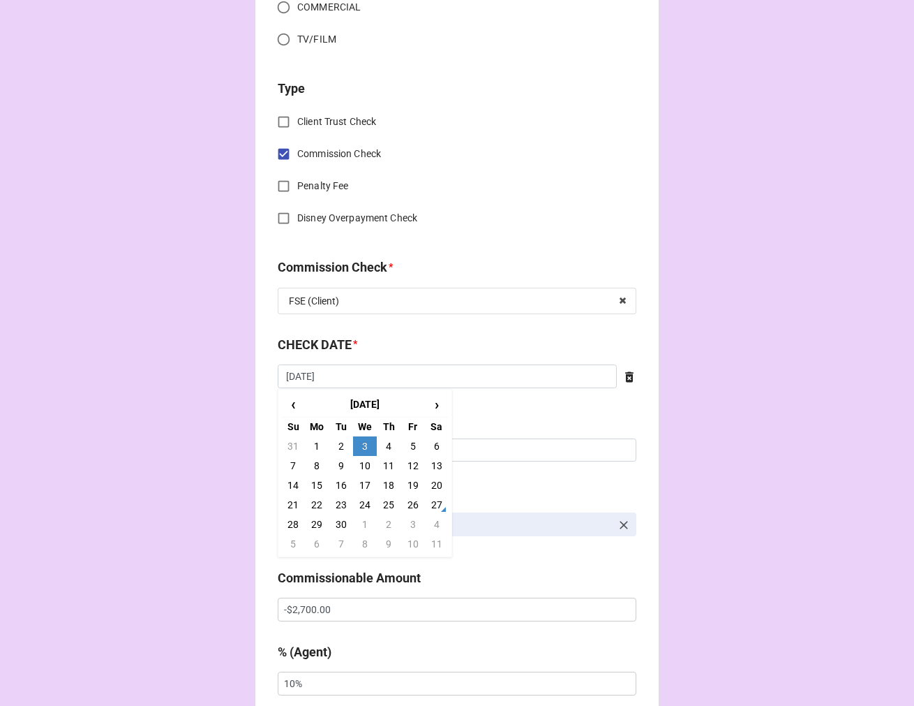
click at [315, 479] on td "15" at bounding box center [317, 485] width 24 height 20
type input "[DATE]"
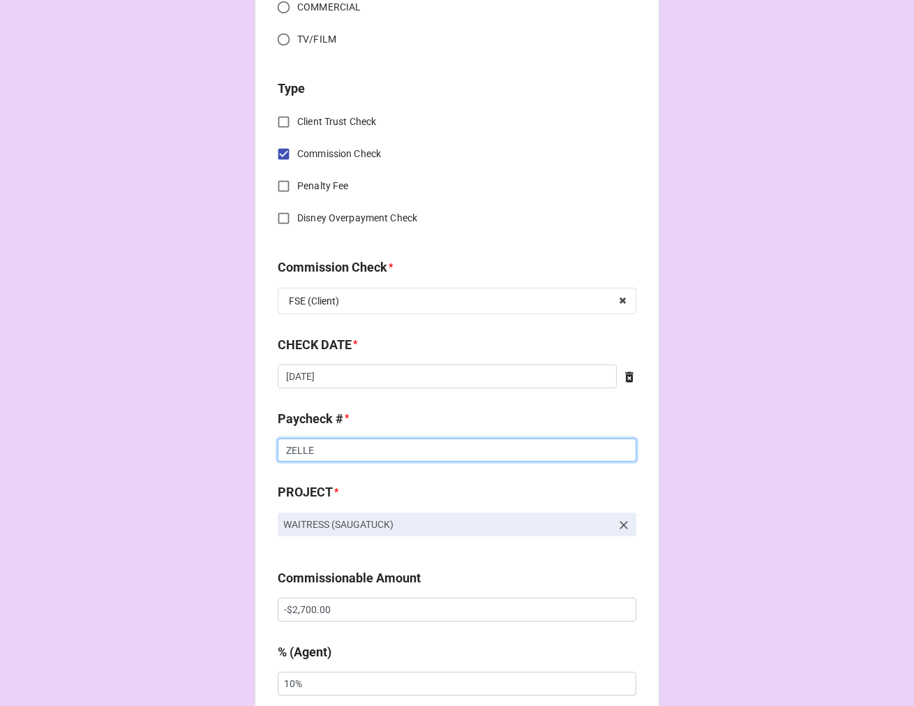
click at [294, 449] on input "ZELLE" at bounding box center [457, 450] width 359 height 24
type input "22817"
click at [299, 616] on input "-$2,700.00" at bounding box center [457, 610] width 359 height 24
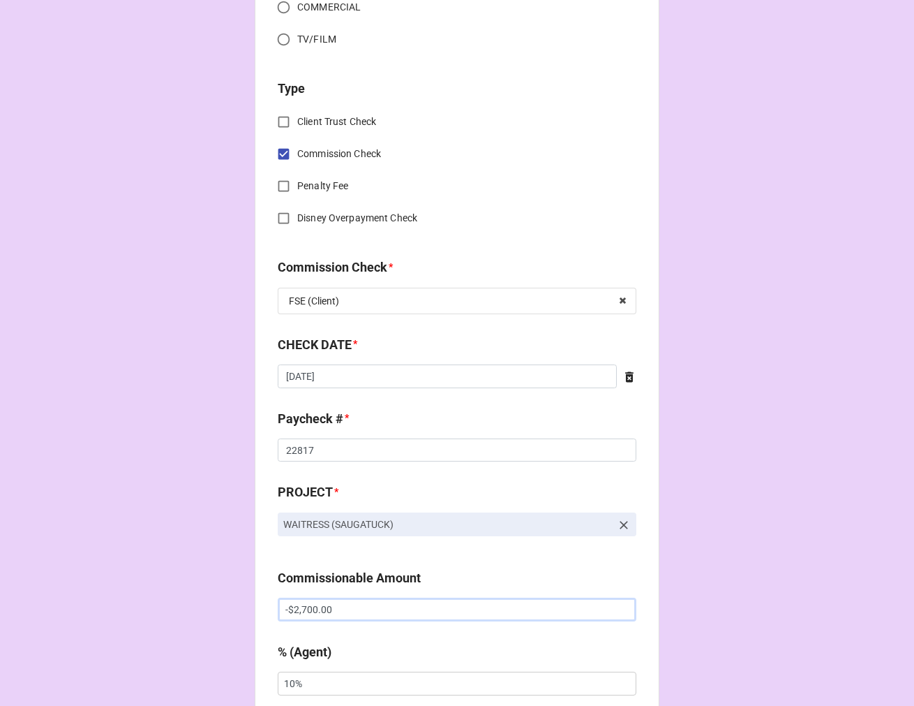
type input "-"
click at [299, 616] on input "text" at bounding box center [457, 610] width 359 height 24
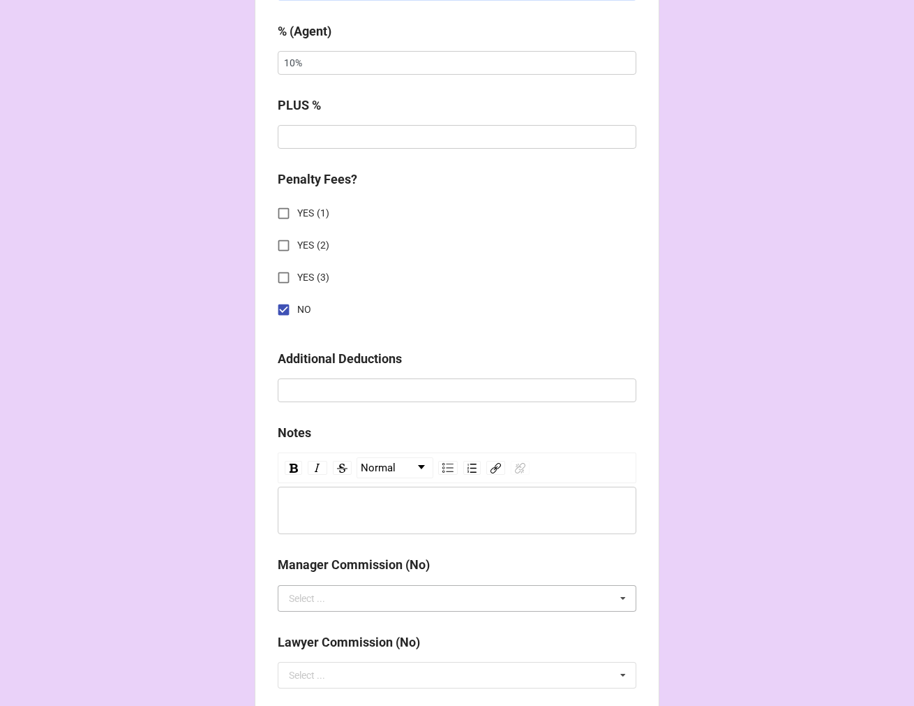
scroll to position [1616, 0]
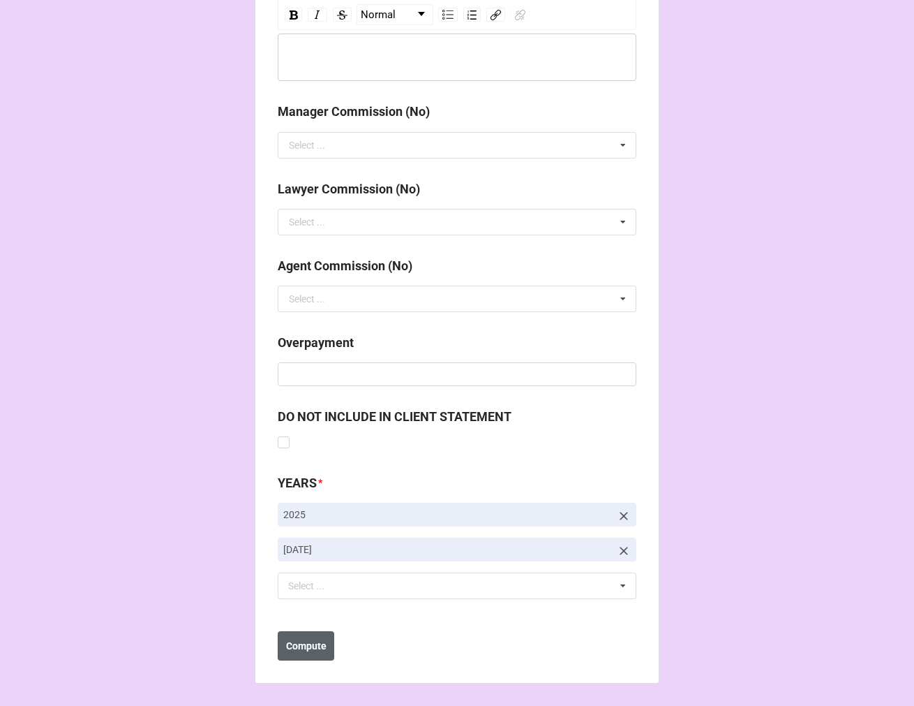
type input "$2,939.50"
click at [295, 658] on button "Compute" at bounding box center [306, 645] width 57 height 29
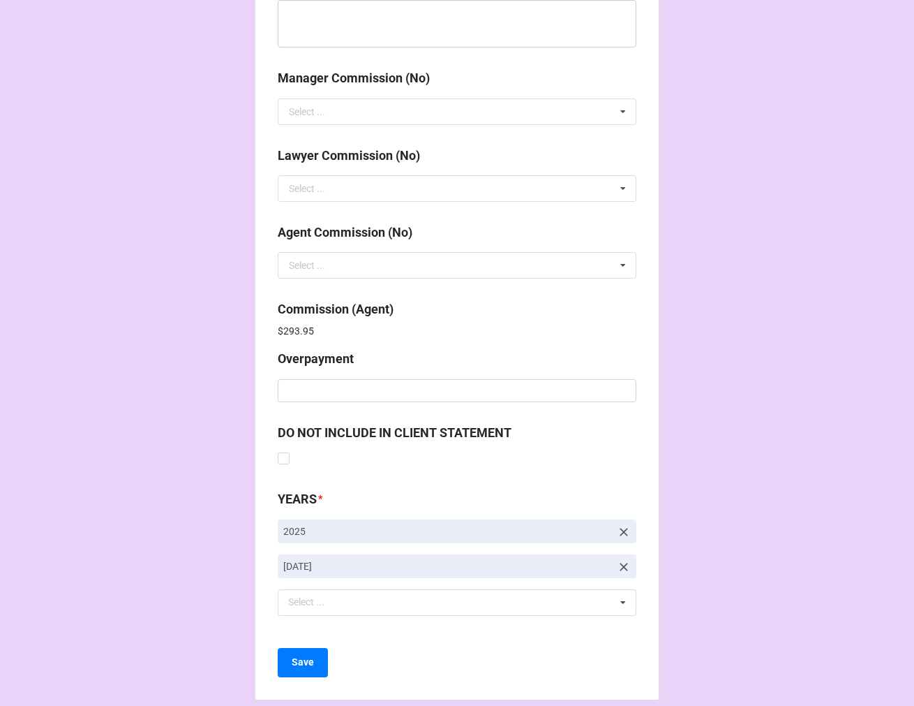
scroll to position [1666, 0]
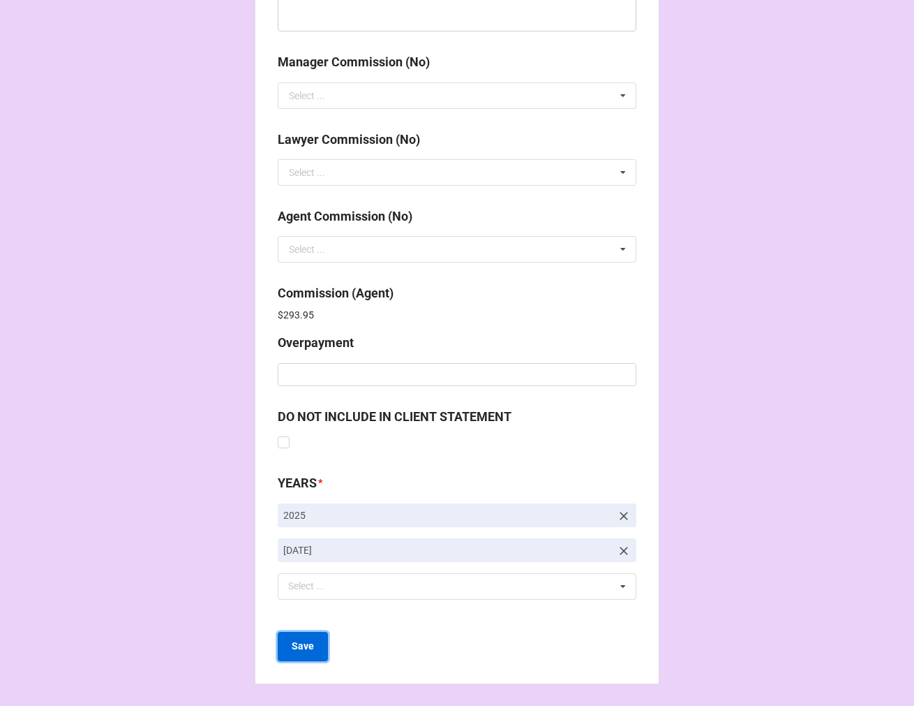
click at [293, 647] on b "Save" at bounding box center [303, 646] width 22 height 15
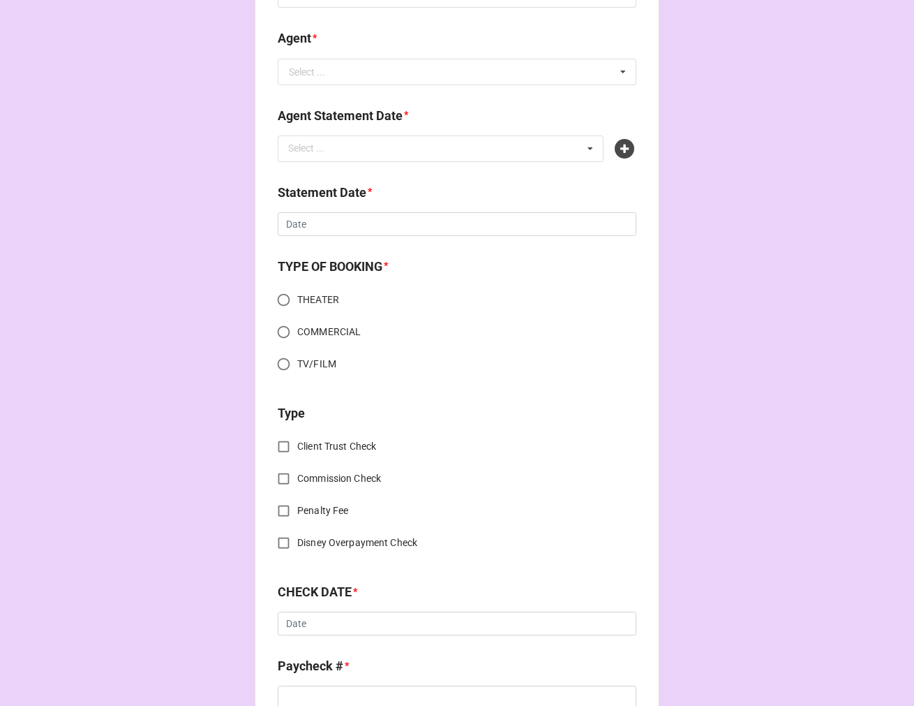
scroll to position [387, 0]
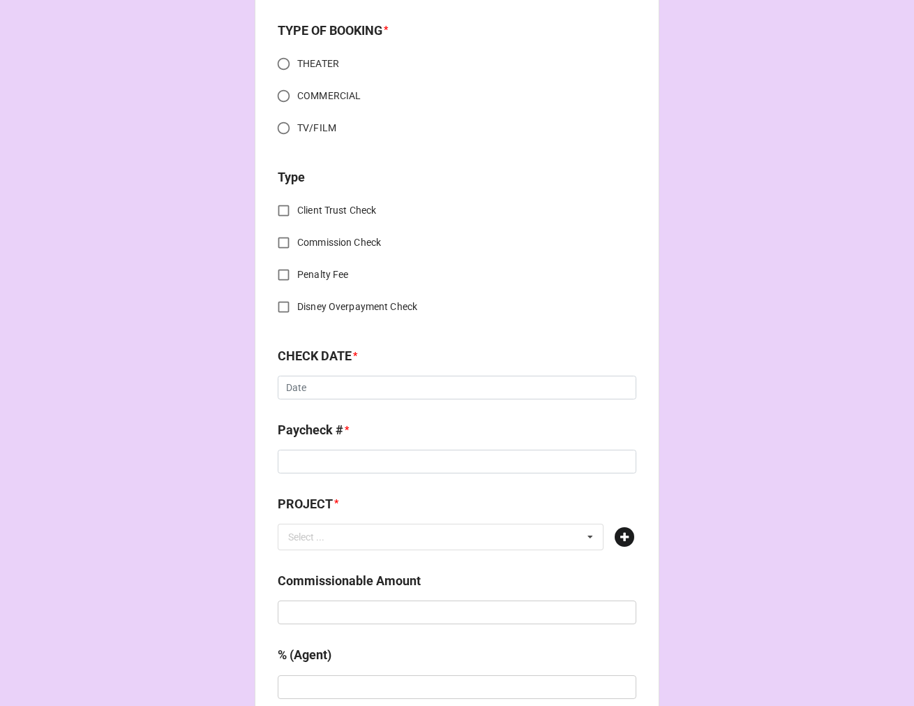
click at [619, 535] on icon at bounding box center [625, 537] width 20 height 20
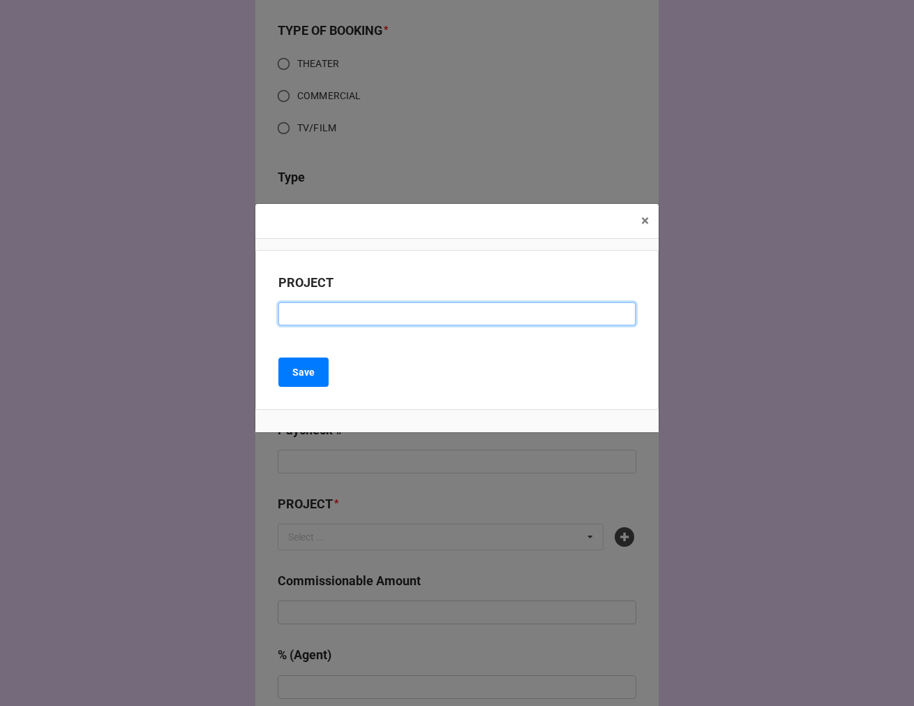
drag, startPoint x: 314, startPoint y: 320, endPoint x: 315, endPoint y: 332, distance: 11.9
click at [313, 319] on input at bounding box center [457, 314] width 357 height 24
paste input "FOOTLOOSE (THE [PERSON_NAME] THEATER)"
type input "FOOTLOOSE (THE [PERSON_NAME] THEATER)"
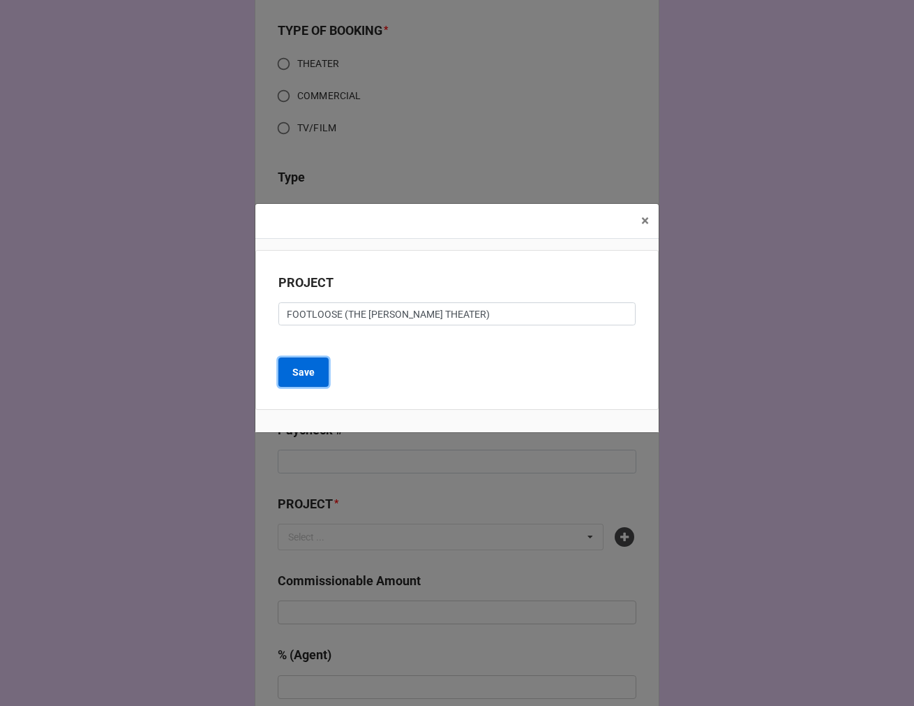
click at [326, 378] on button "Save" at bounding box center [304, 371] width 50 height 29
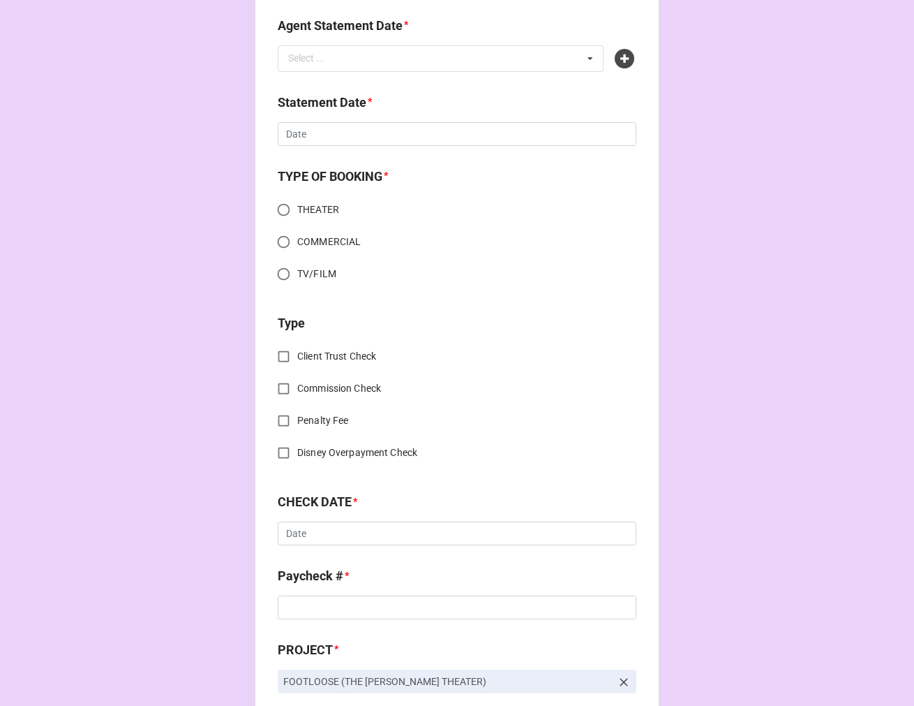
scroll to position [0, 0]
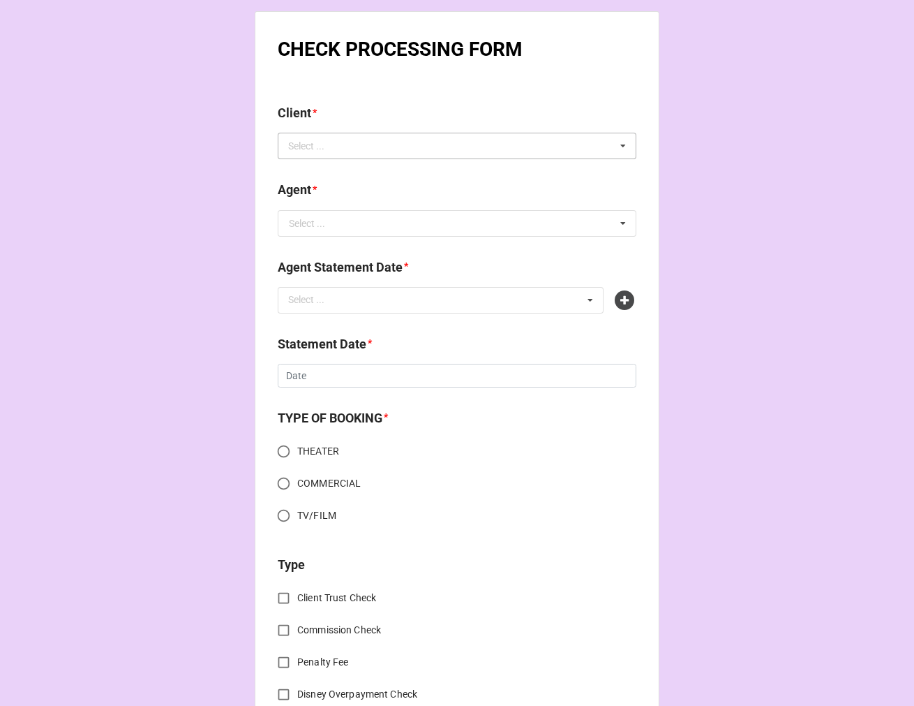
click at [362, 149] on div "Select ... No results found." at bounding box center [457, 146] width 359 height 27
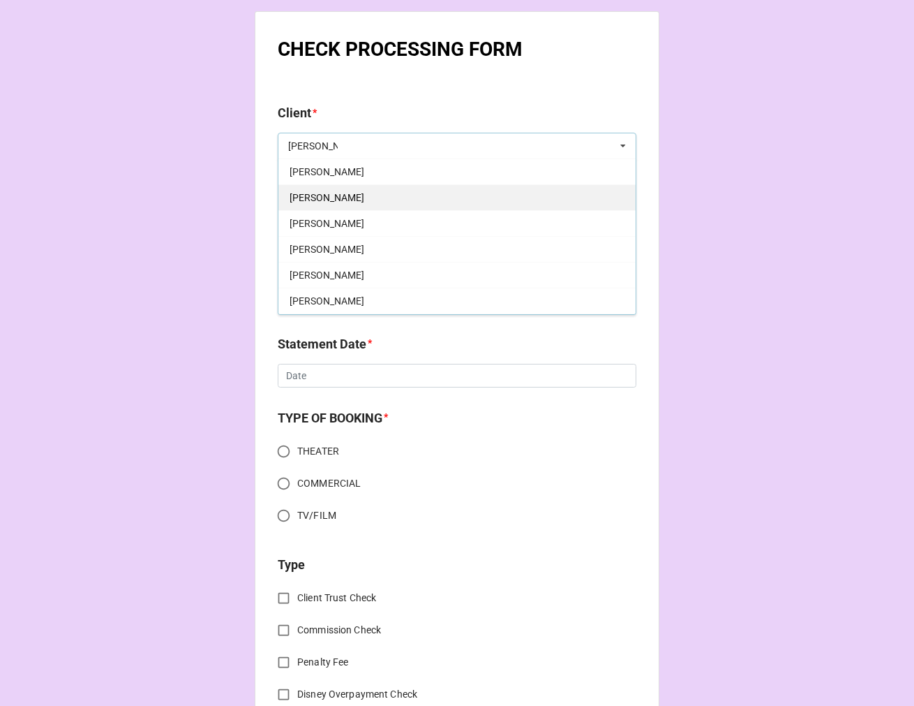
scroll to position [155, 0]
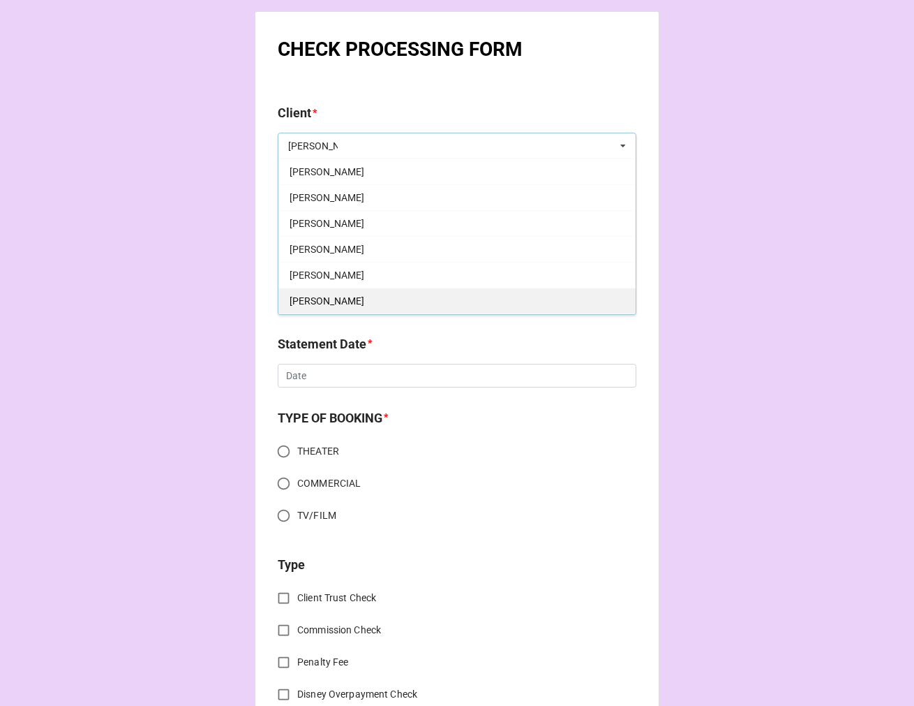
type input "paul"
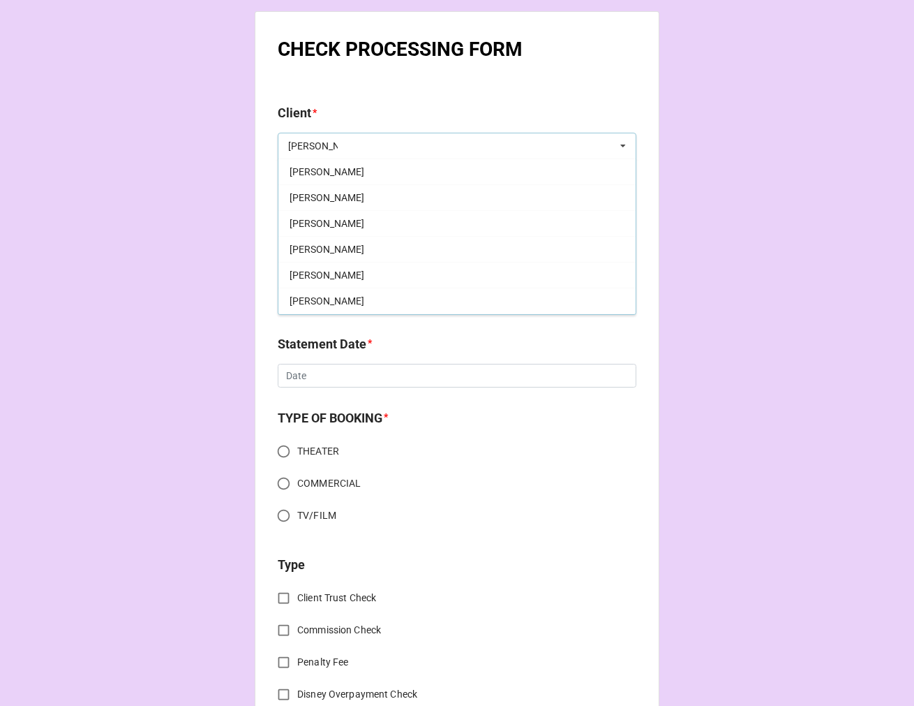
click at [347, 297] on span "[PERSON_NAME]" at bounding box center [327, 300] width 75 height 11
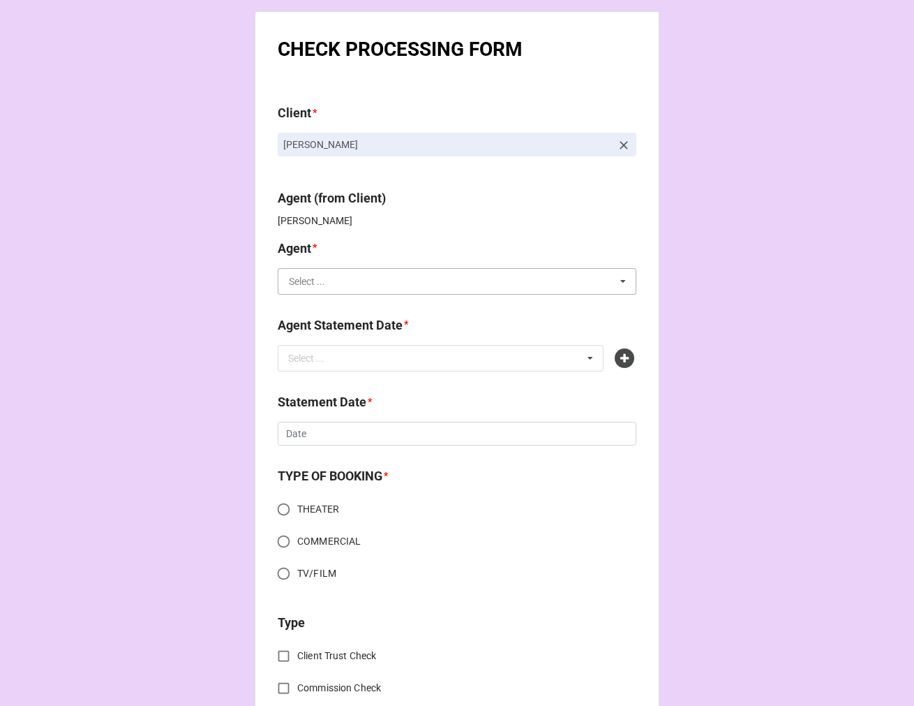
click at [343, 287] on input "text" at bounding box center [457, 281] width 357 height 25
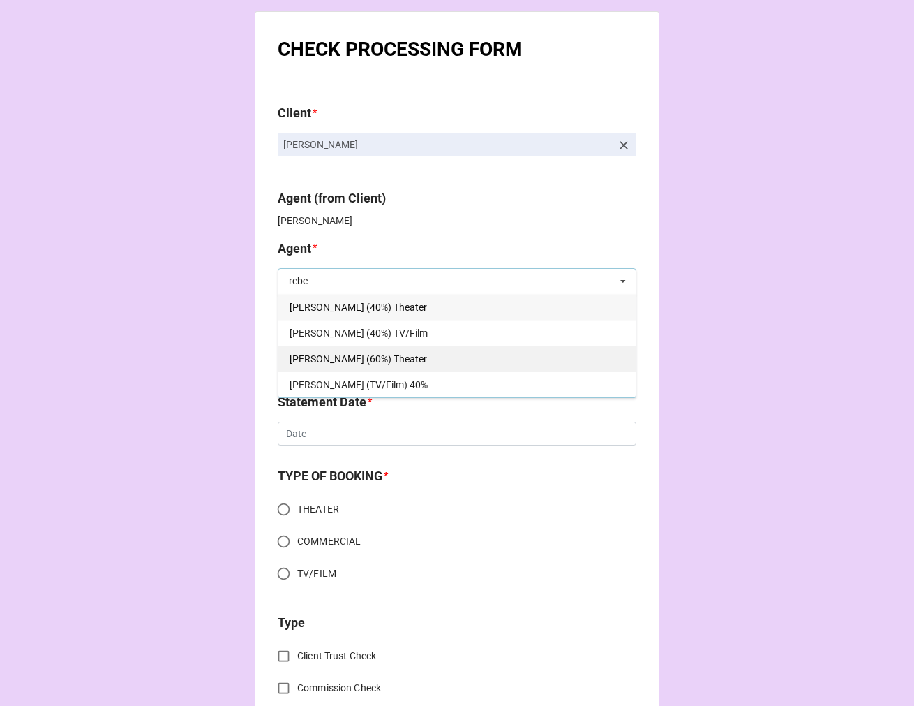
type input "rebe"
click at [380, 357] on span "[PERSON_NAME] (60%) Theater" at bounding box center [359, 358] width 138 height 11
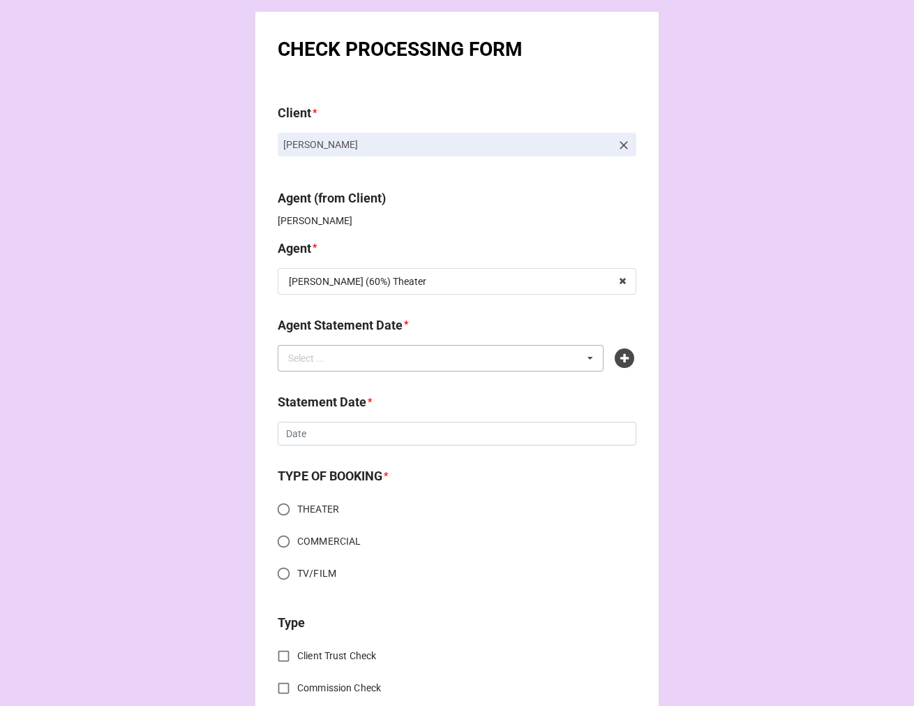
click at [321, 353] on div "Select ..." at bounding box center [315, 358] width 60 height 16
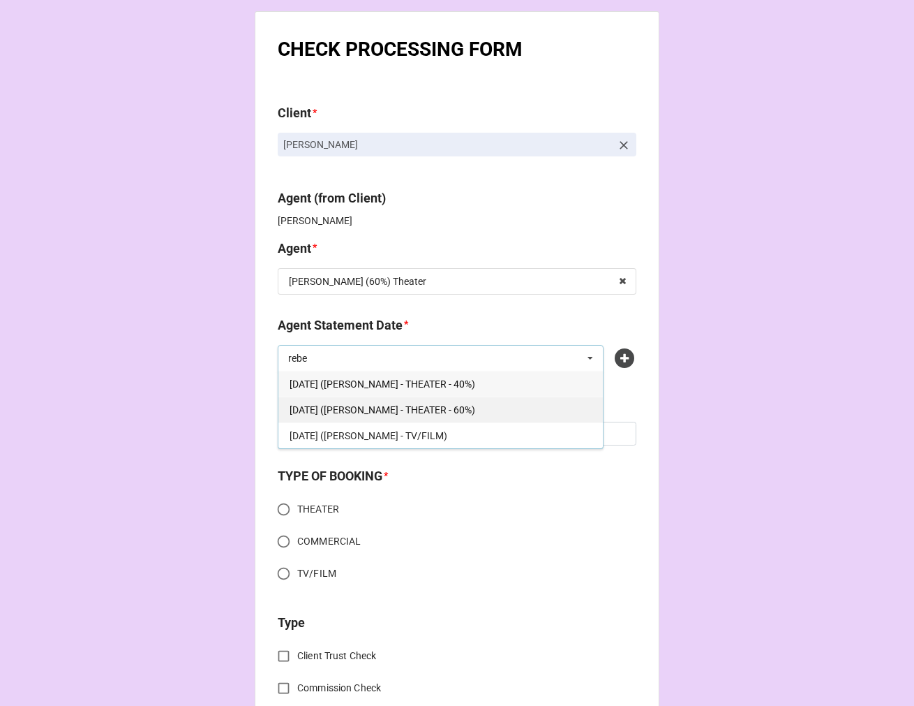
type input "rebe"
click at [494, 415] on div "[DATE] ([PERSON_NAME] - THEATER - 60%)" at bounding box center [441, 410] width 325 height 26
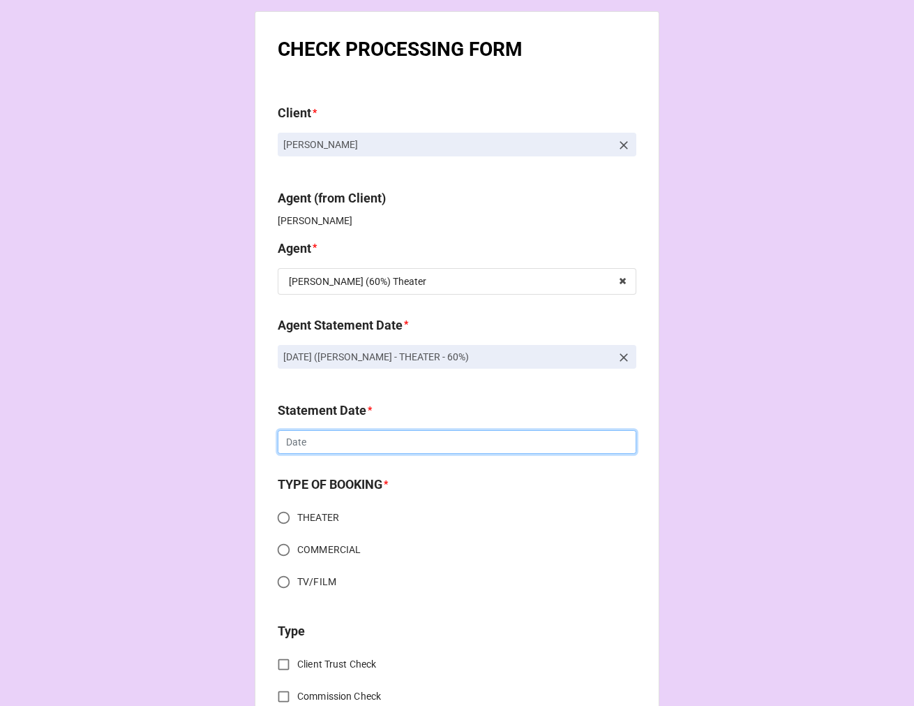
click at [348, 436] on input "text" at bounding box center [457, 442] width 359 height 24
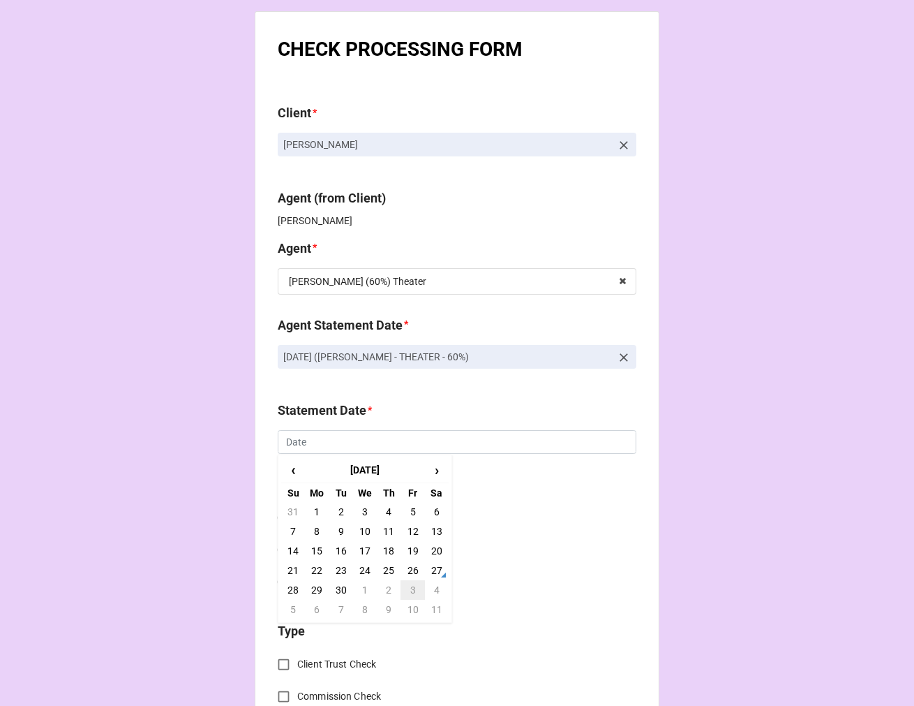
click at [409, 588] on td "3" at bounding box center [413, 590] width 24 height 20
type input "[DATE]"
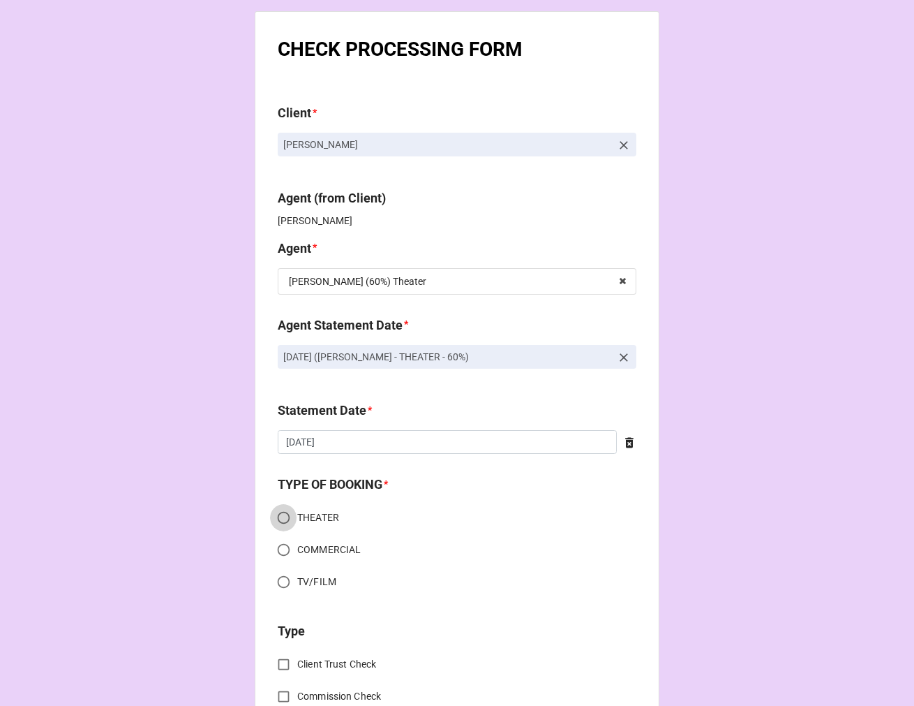
click at [282, 517] on input "THEATER" at bounding box center [283, 517] width 27 height 27
radio input "true"
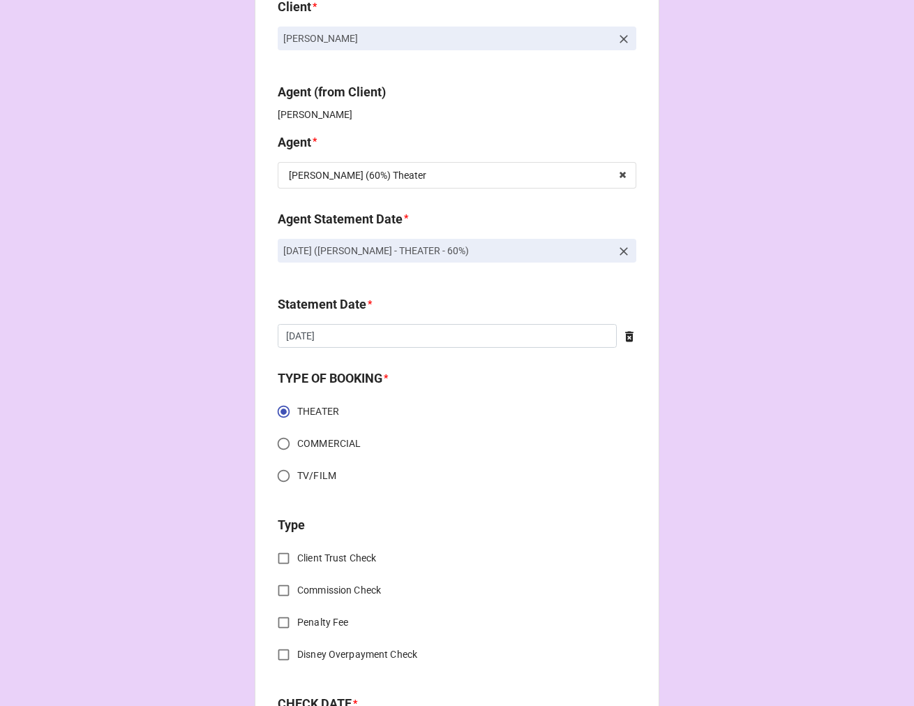
scroll to position [310, 0]
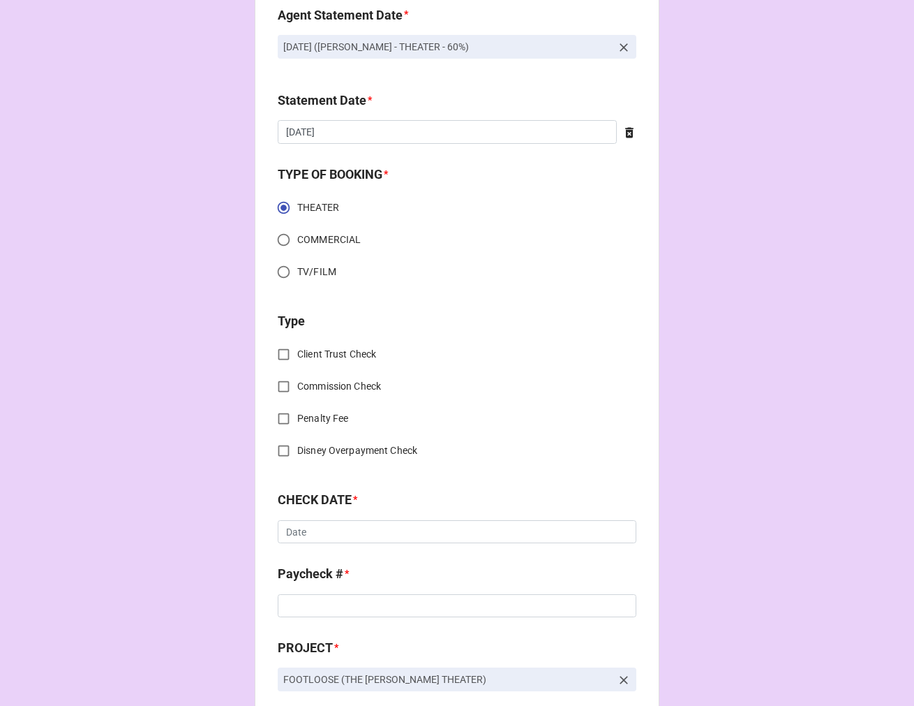
click at [284, 385] on input "Commission Check" at bounding box center [283, 386] width 27 height 27
checkbox input "true"
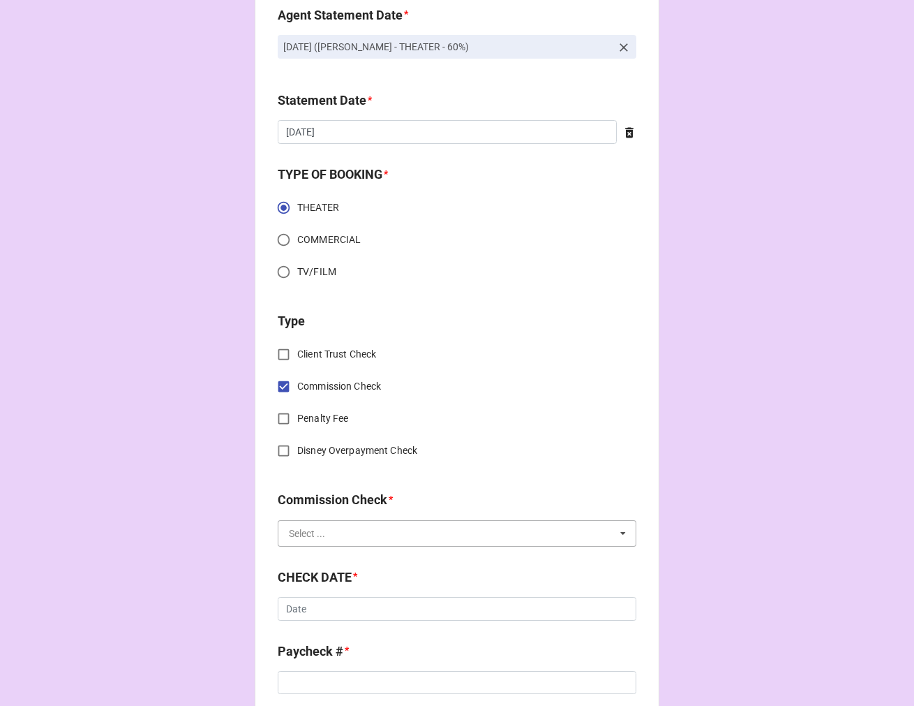
click at [321, 533] on input "text" at bounding box center [457, 533] width 357 height 25
click at [334, 556] on span "FSE (Client)" at bounding box center [315, 559] width 50 height 11
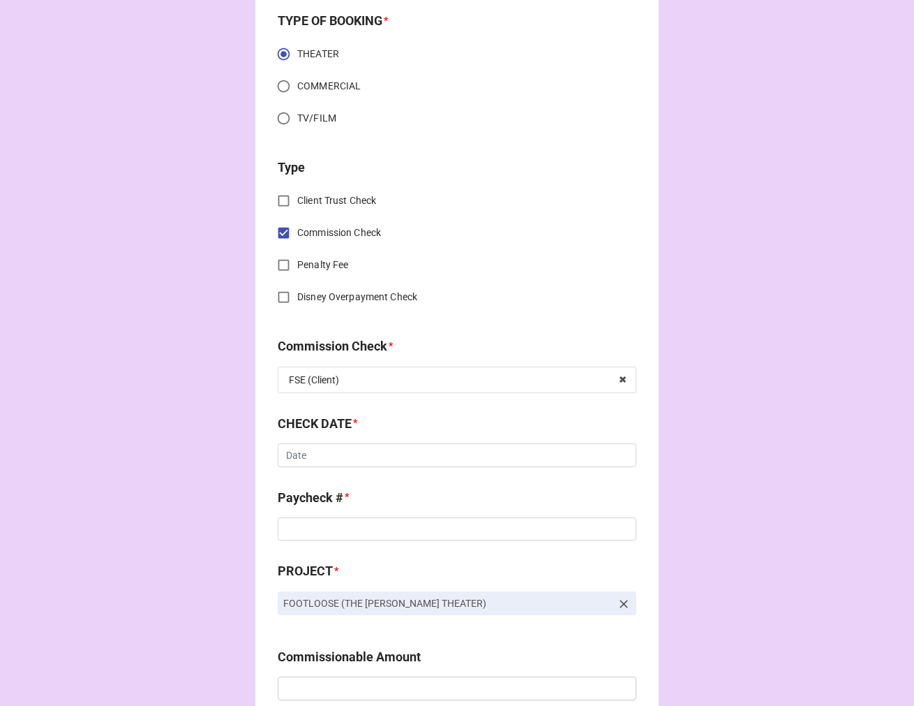
scroll to position [465, 0]
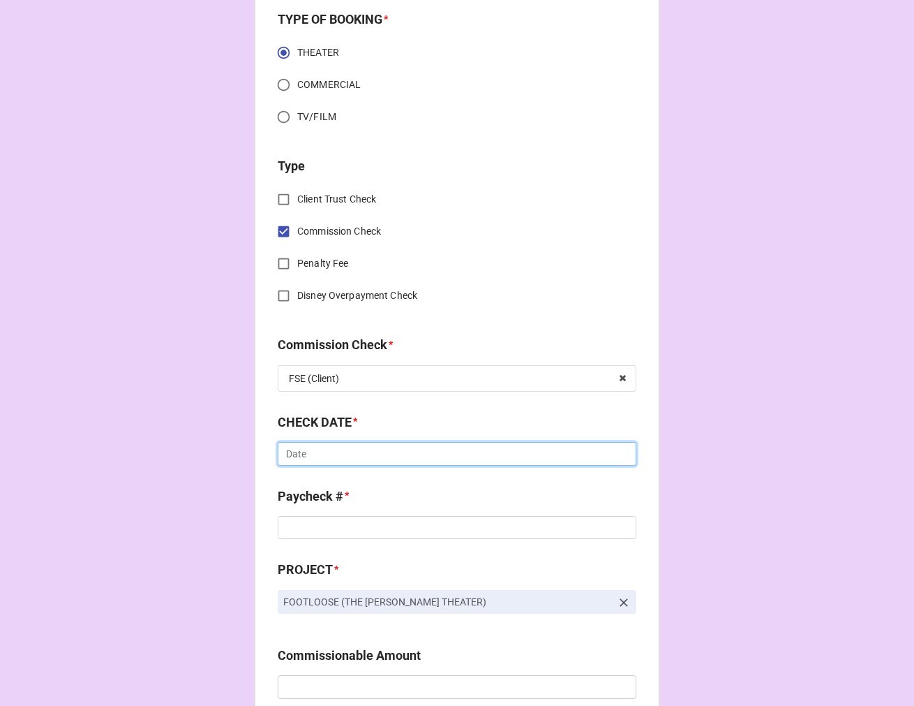
click at [322, 454] on input "text" at bounding box center [457, 454] width 359 height 24
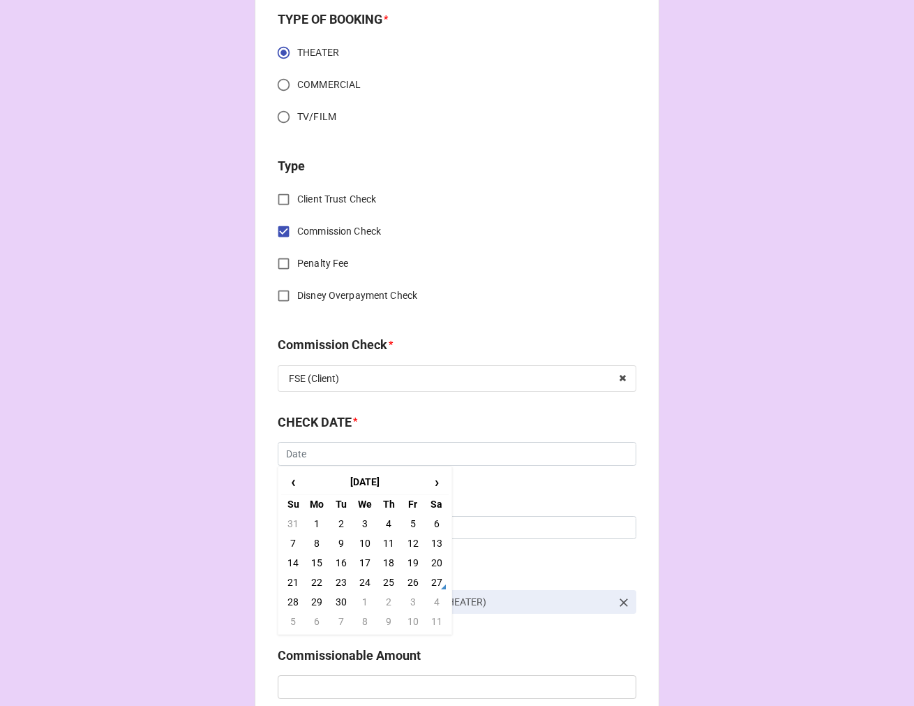
drag, startPoint x: 362, startPoint y: 539, endPoint x: 333, endPoint y: 535, distance: 28.9
click at [360, 539] on td "10" at bounding box center [365, 543] width 24 height 20
type input "9/10/2025"
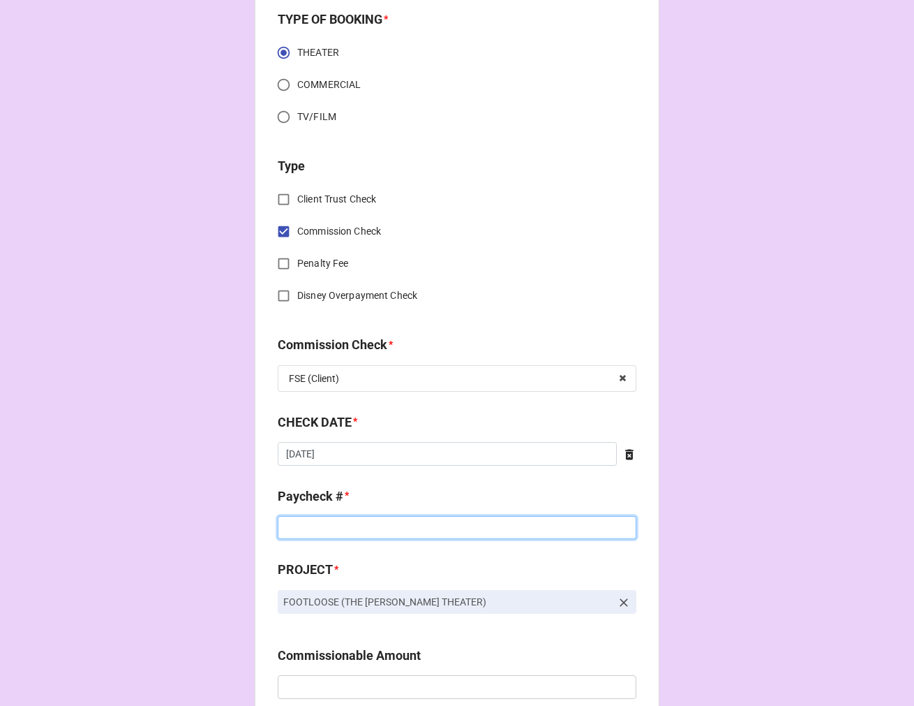
click at [318, 532] on input at bounding box center [457, 528] width 359 height 24
type input "41838"
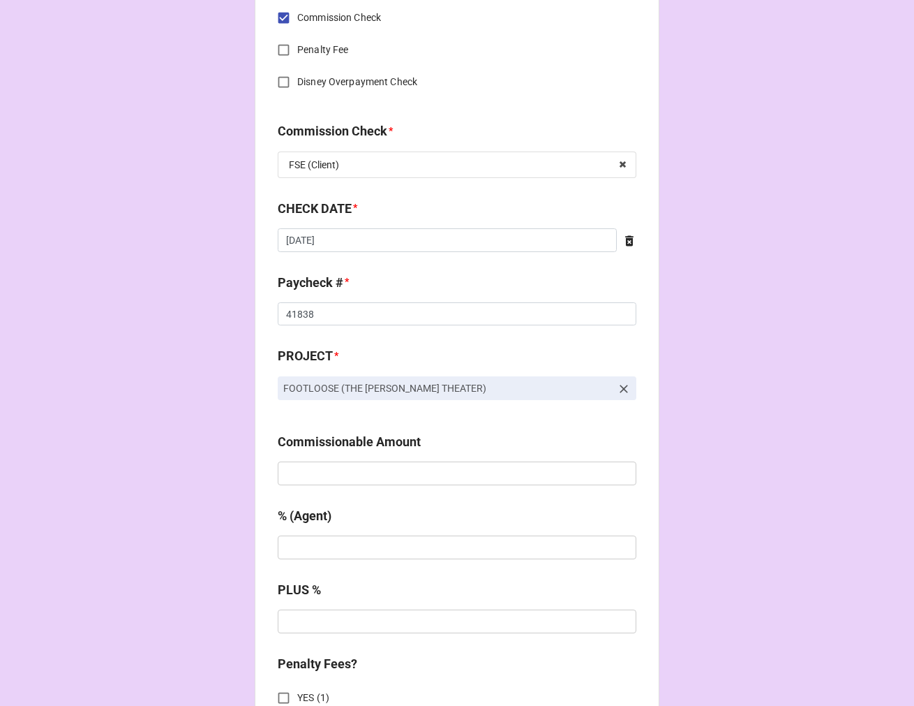
scroll to position [698, 0]
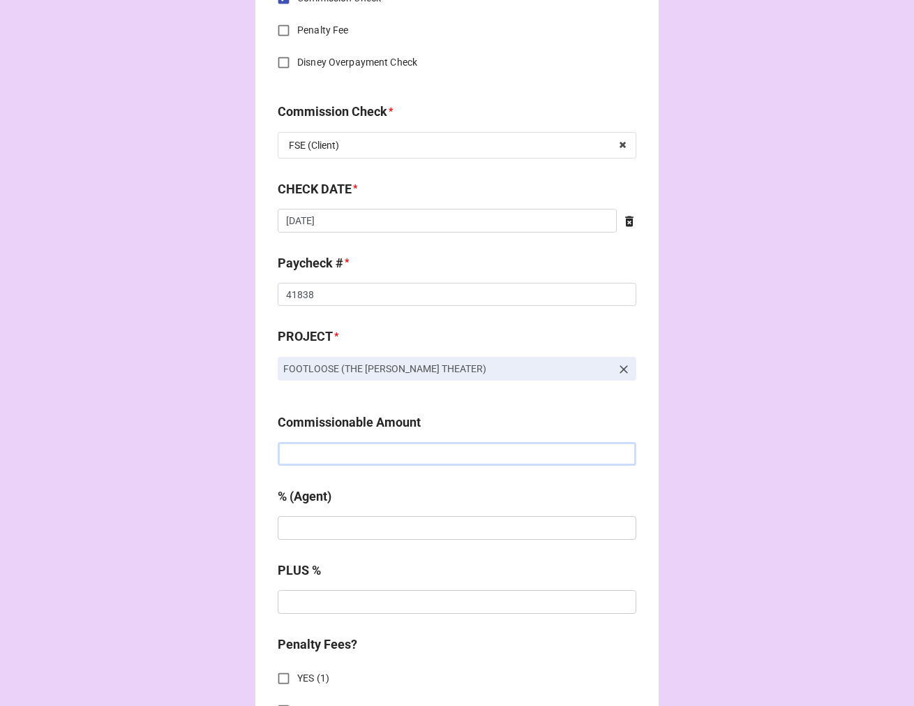
click at [314, 445] on input "text" at bounding box center [457, 454] width 359 height 24
type input "$2,600.00"
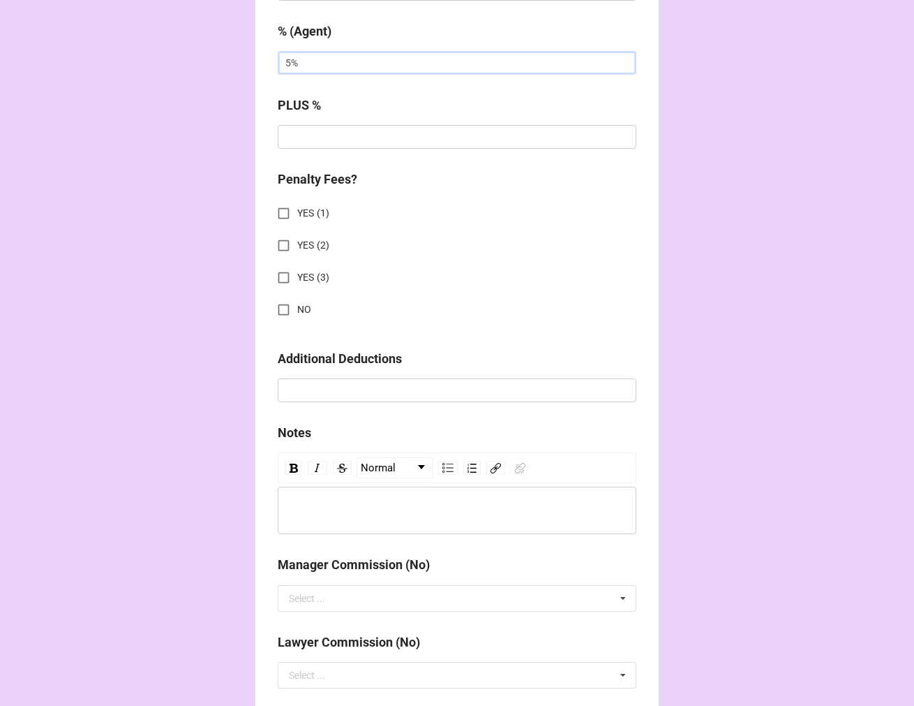
type input "5%"
click at [281, 304] on input "NO" at bounding box center [283, 309] width 27 height 27
checkbox input "true"
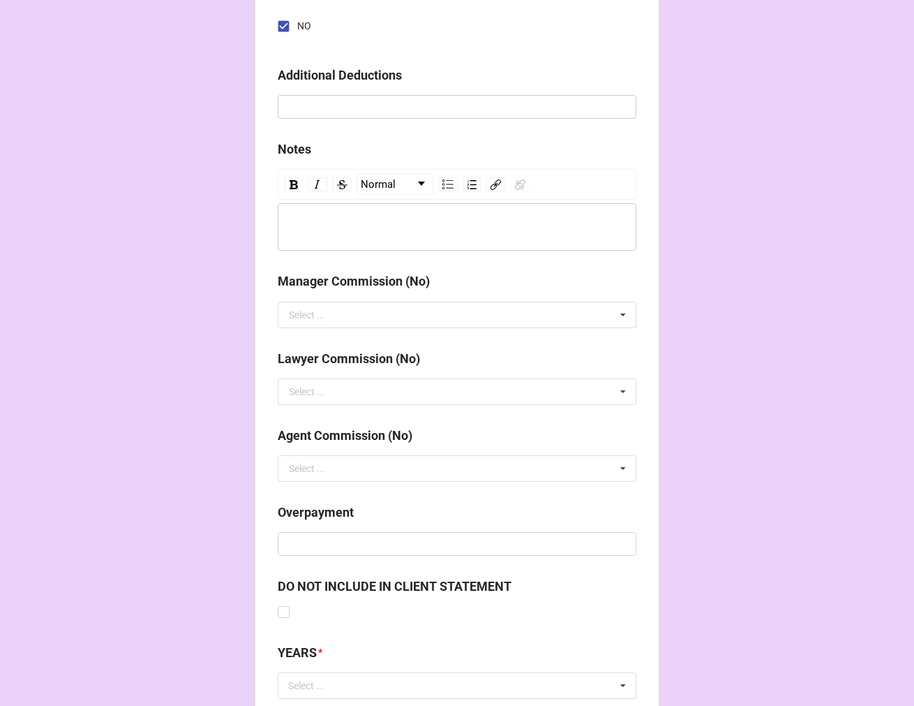
scroll to position [1546, 0]
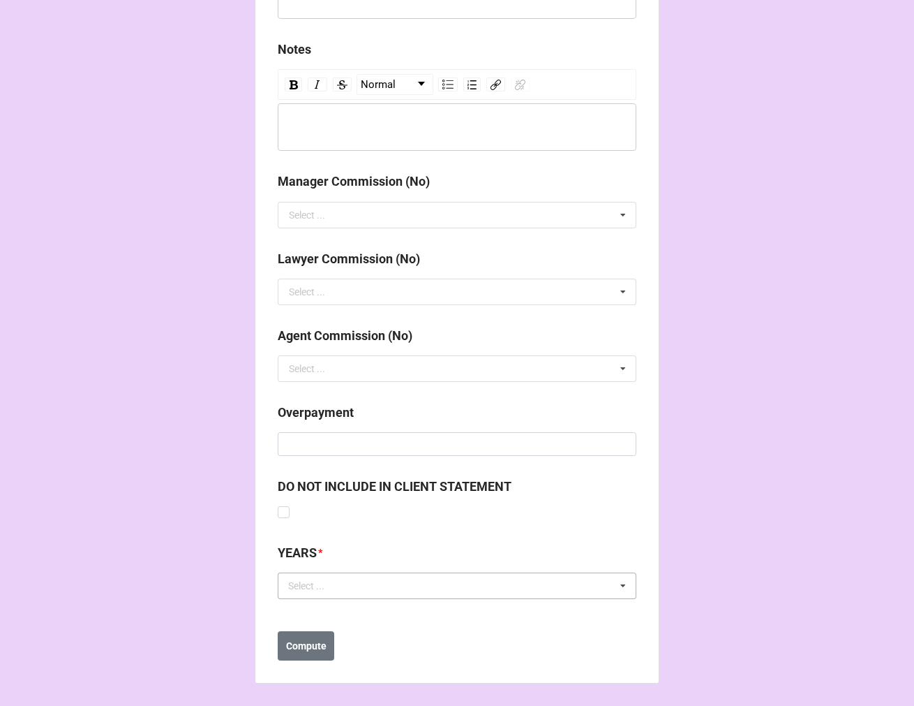
click at [356, 596] on div "Select ... No results found." at bounding box center [457, 585] width 359 height 27
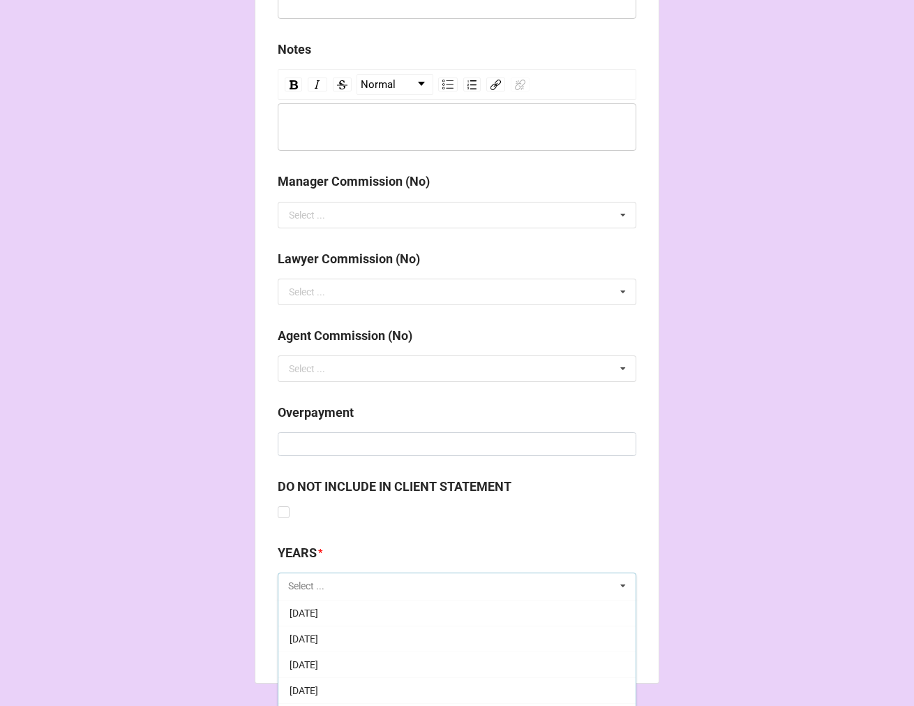
scroll to position [155, 0]
click at [318, 686] on span "[DATE]" at bounding box center [304, 688] width 29 height 11
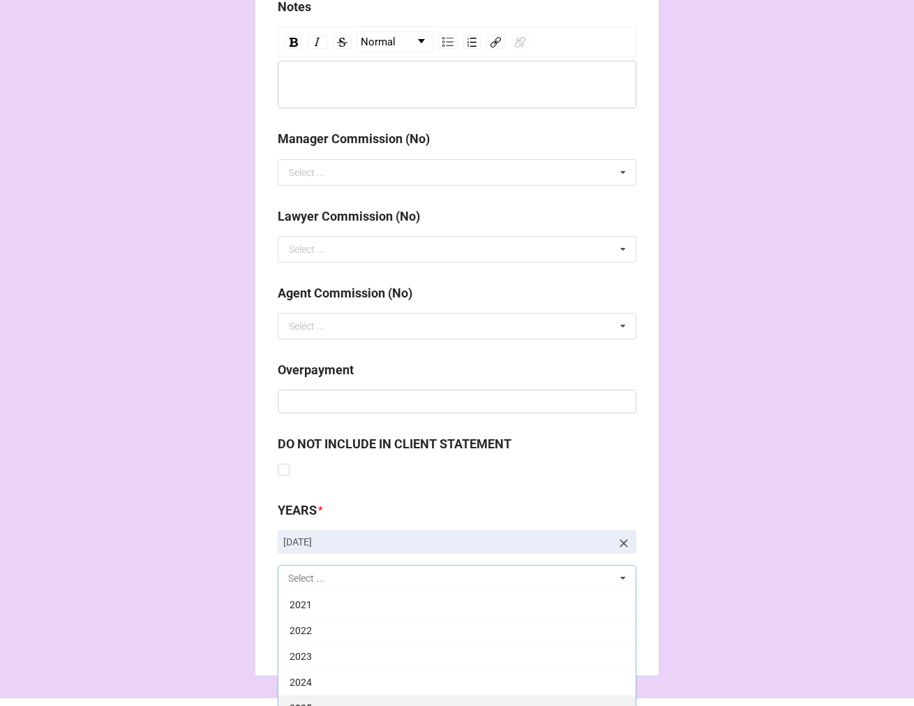
scroll to position [1624, 0]
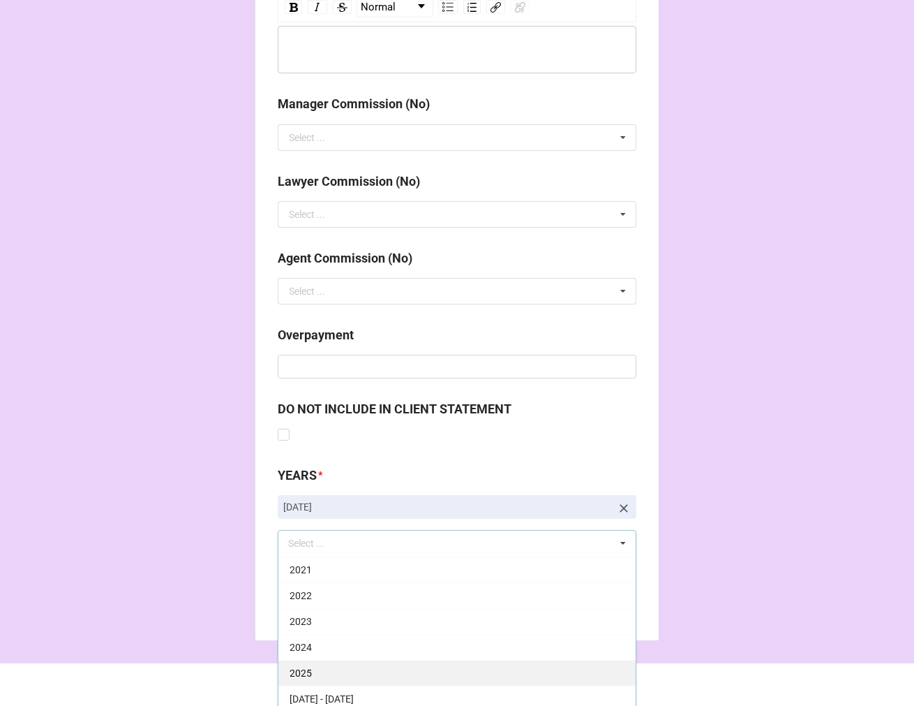
click at [306, 670] on span "2025" at bounding box center [301, 672] width 22 height 11
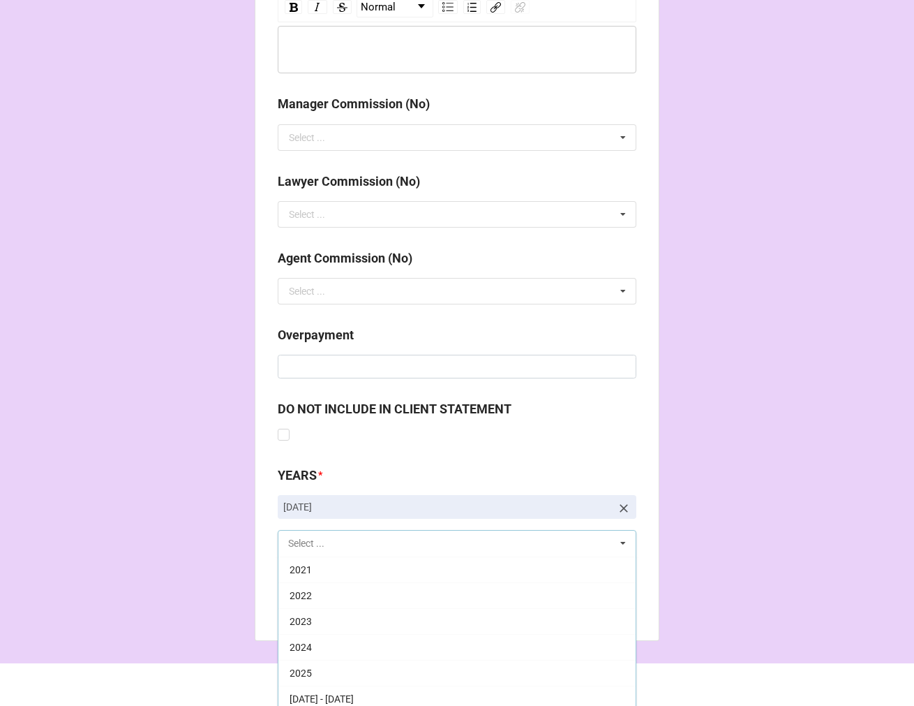
scroll to position [283, 0]
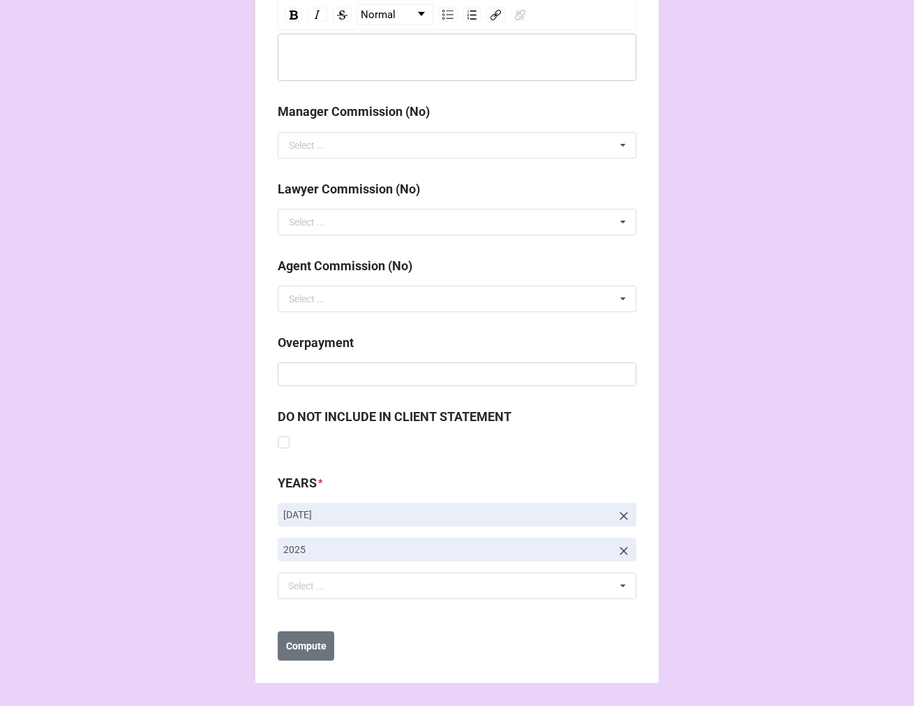
scroll to position [1616, 0]
click at [315, 644] on b "Compute" at bounding box center [306, 646] width 40 height 15
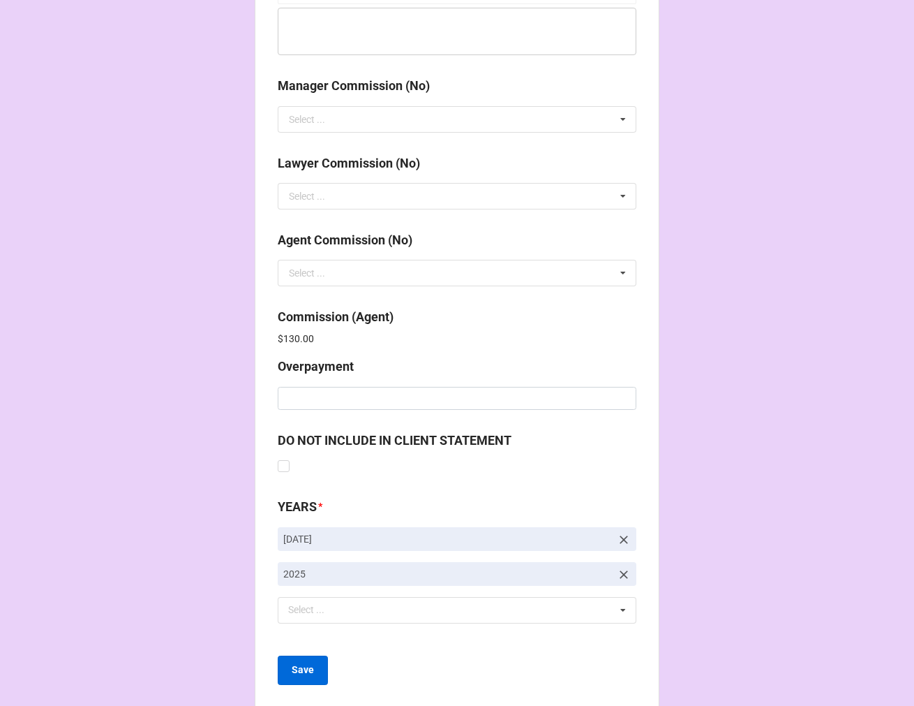
scroll to position [1666, 0]
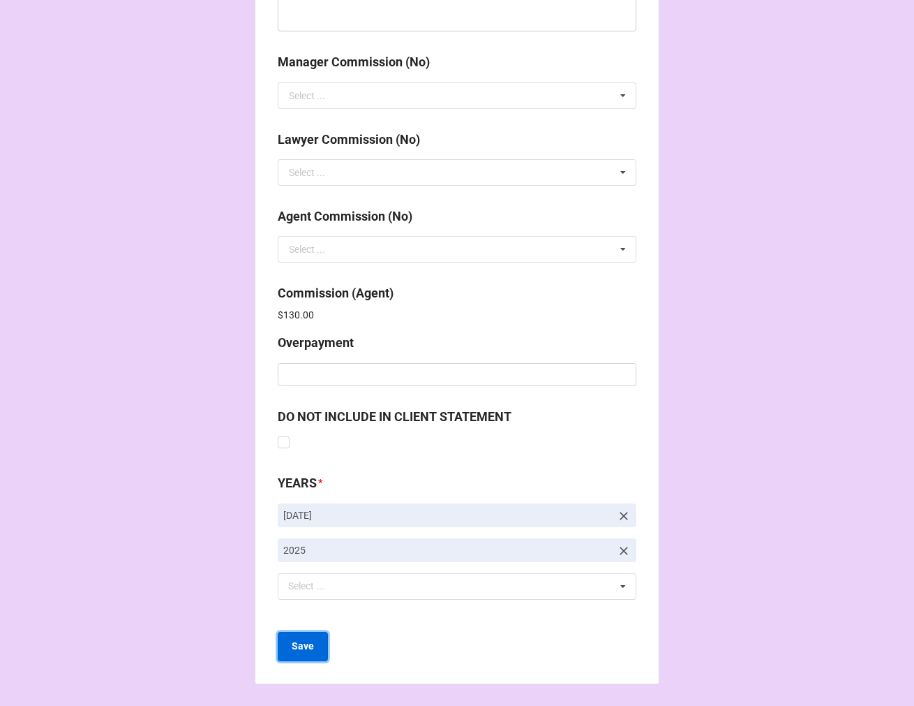
click at [294, 646] on b "Save" at bounding box center [303, 646] width 22 height 15
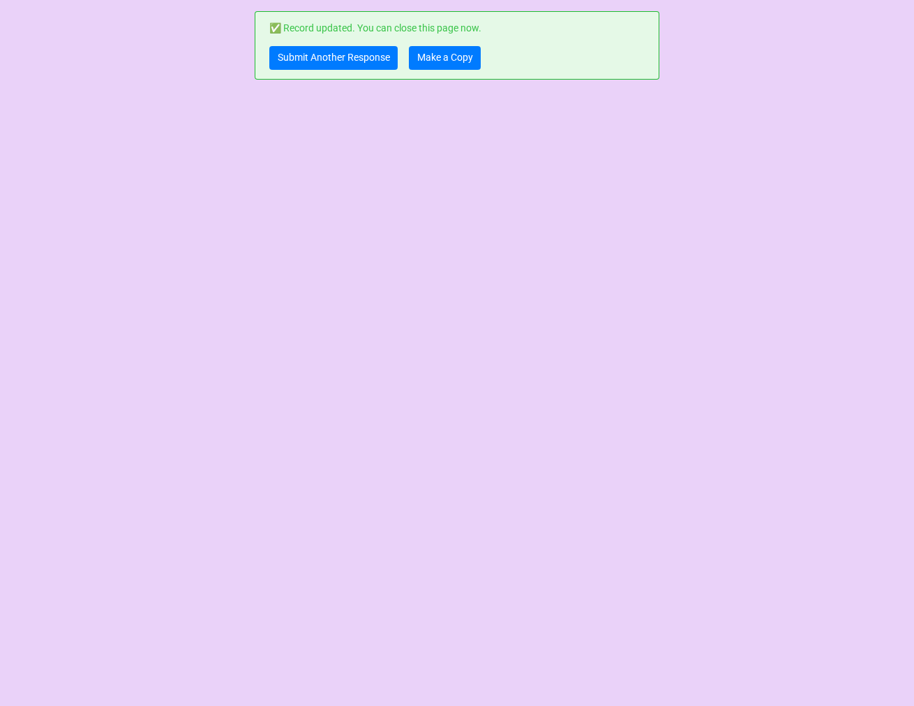
scroll to position [0, 0]
click at [451, 61] on link "Make a Copy" at bounding box center [445, 58] width 72 height 24
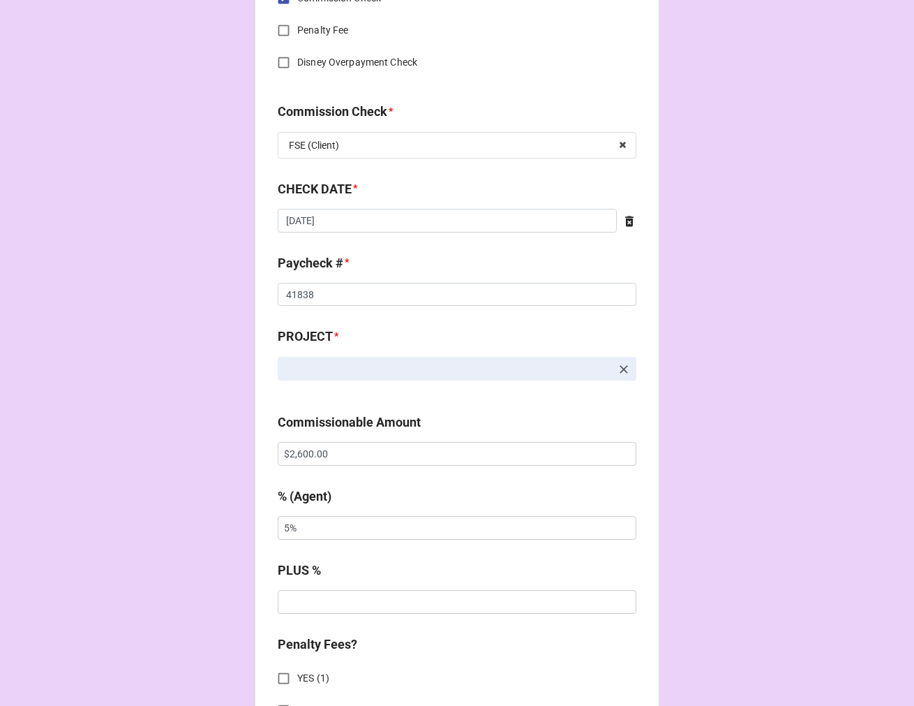
scroll to position [853, 0]
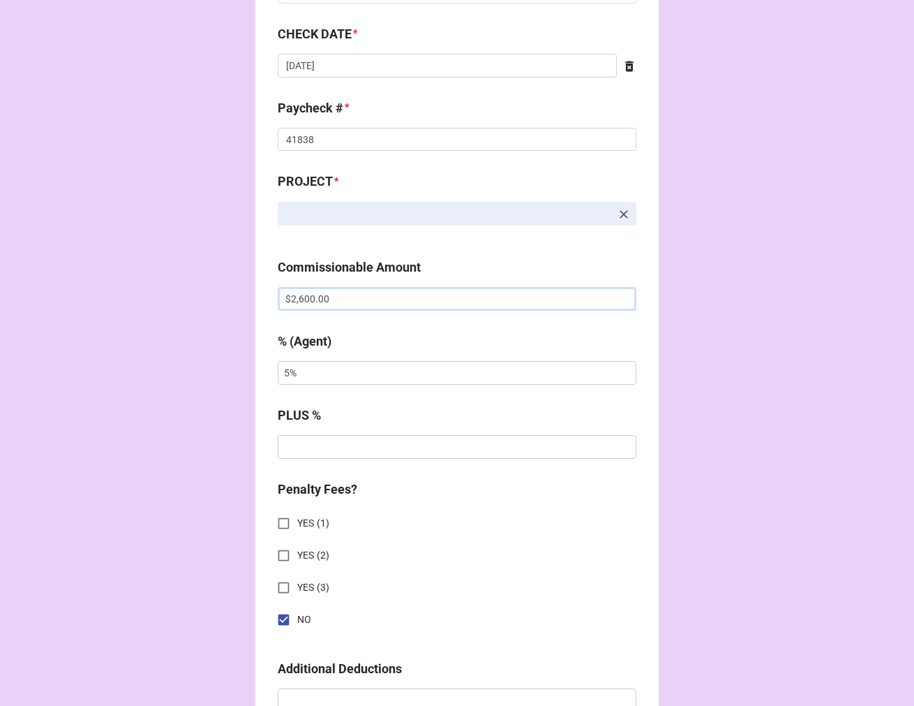
drag, startPoint x: 230, startPoint y: 295, endPoint x: 114, endPoint y: 290, distance: 116.0
click at [123, 291] on div "CHECK PROCESSING FORM Client * Agent (from Client) [PERSON_NAME] Agent * [PERSO…" at bounding box center [457, 308] width 914 height 2322
type input "$3,900.00"
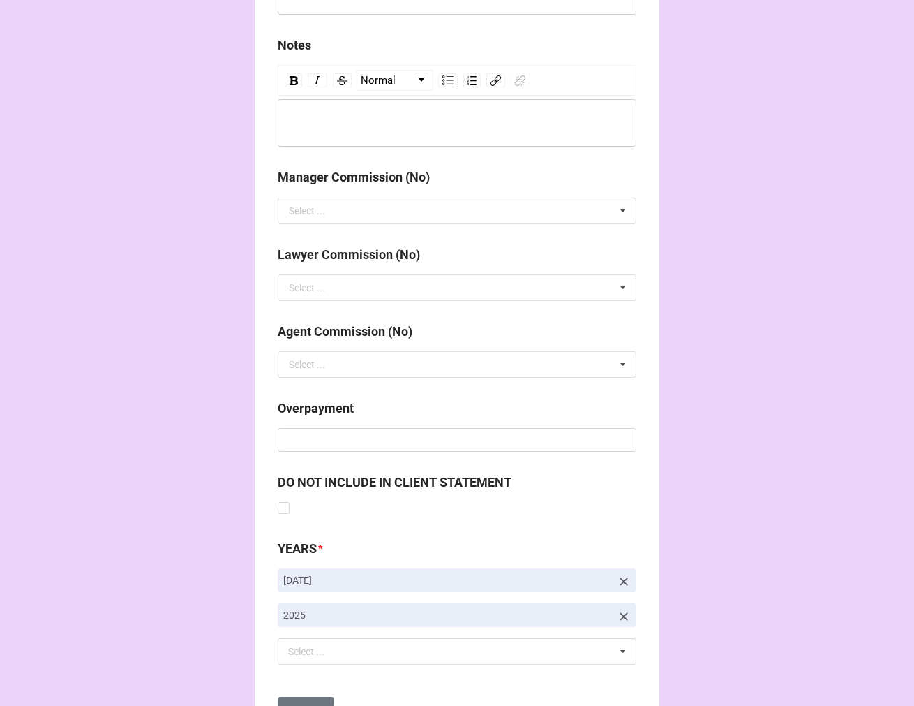
scroll to position [1616, 0]
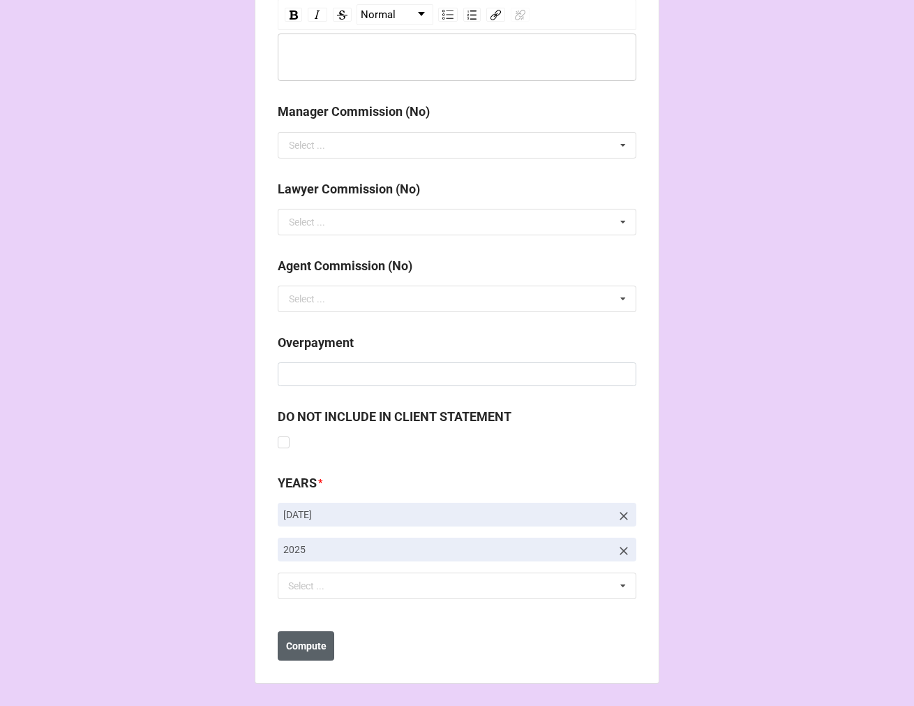
type input "10%"
click at [311, 645] on b "Compute" at bounding box center [306, 646] width 40 height 15
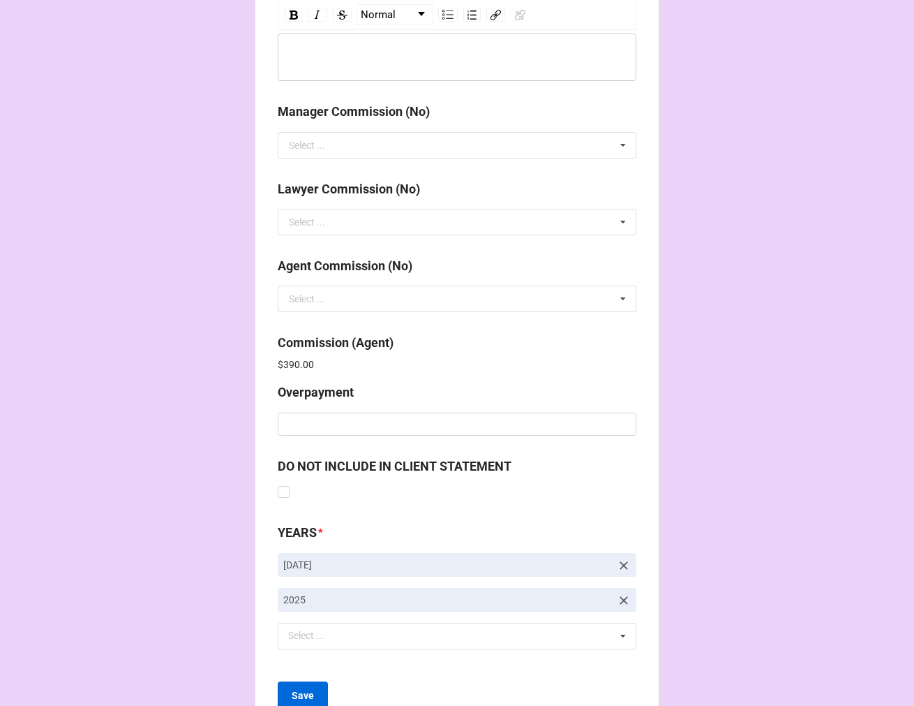
scroll to position [1666, 0]
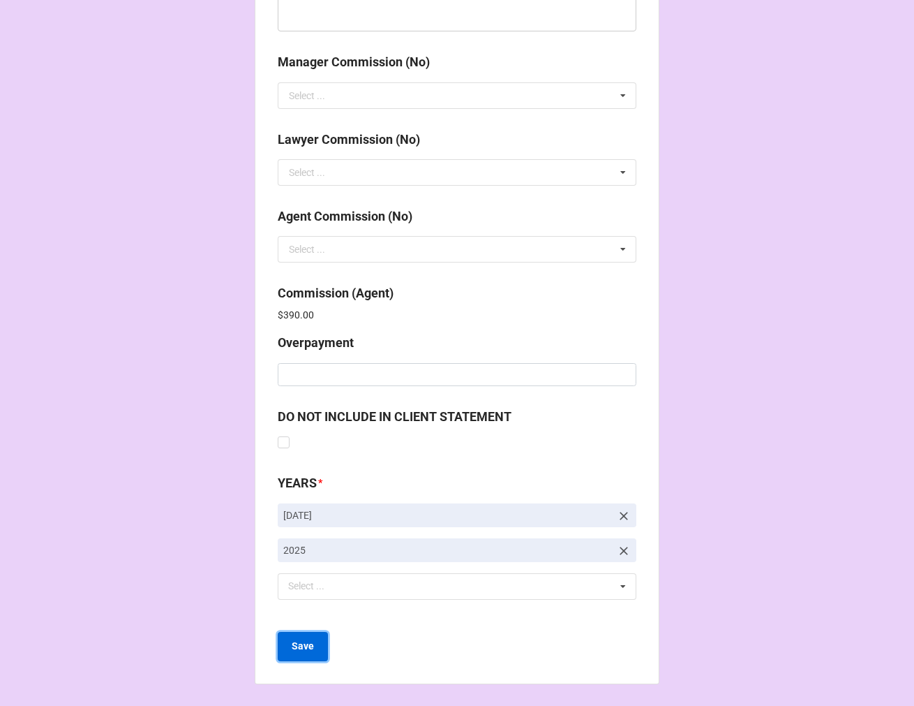
click at [306, 646] on b "Save" at bounding box center [303, 646] width 22 height 15
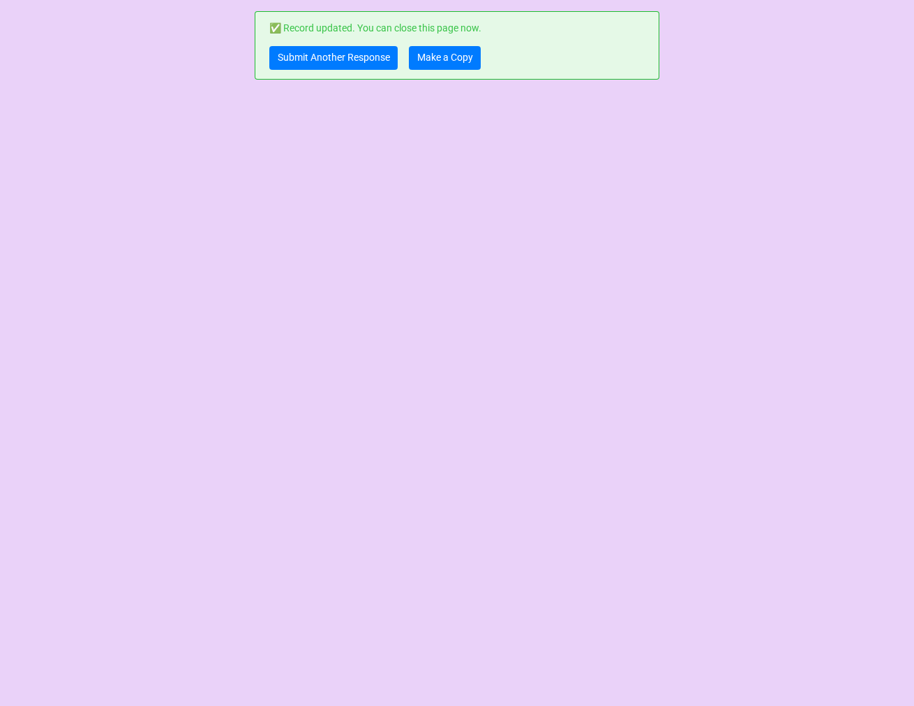
scroll to position [0, 0]
click at [343, 60] on link "Submit Another Response" at bounding box center [333, 58] width 128 height 24
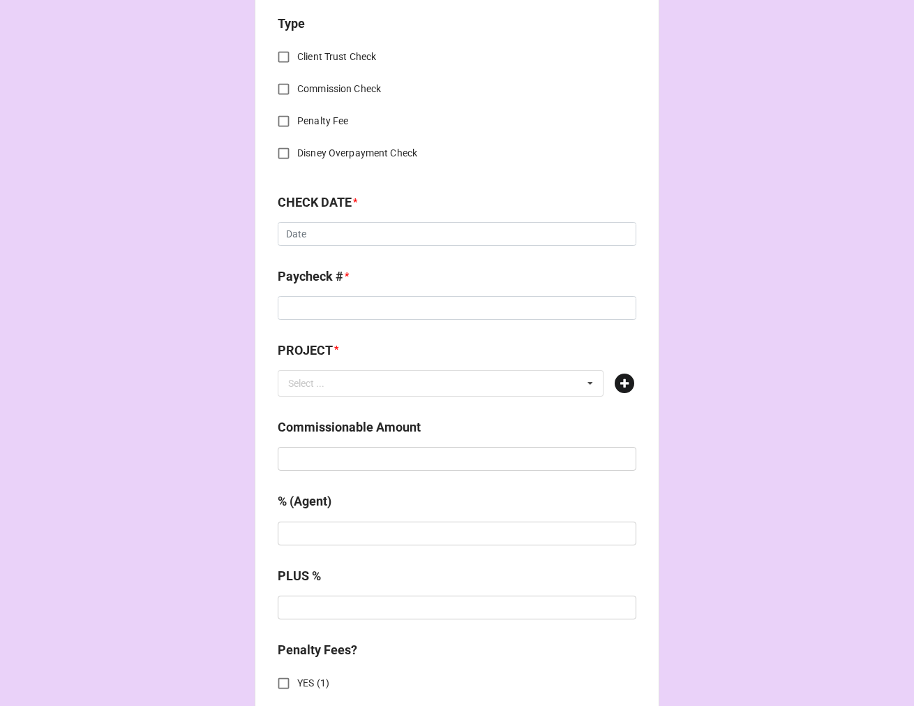
scroll to position [542, 0]
click at [618, 386] on icon at bounding box center [625, 382] width 20 height 20
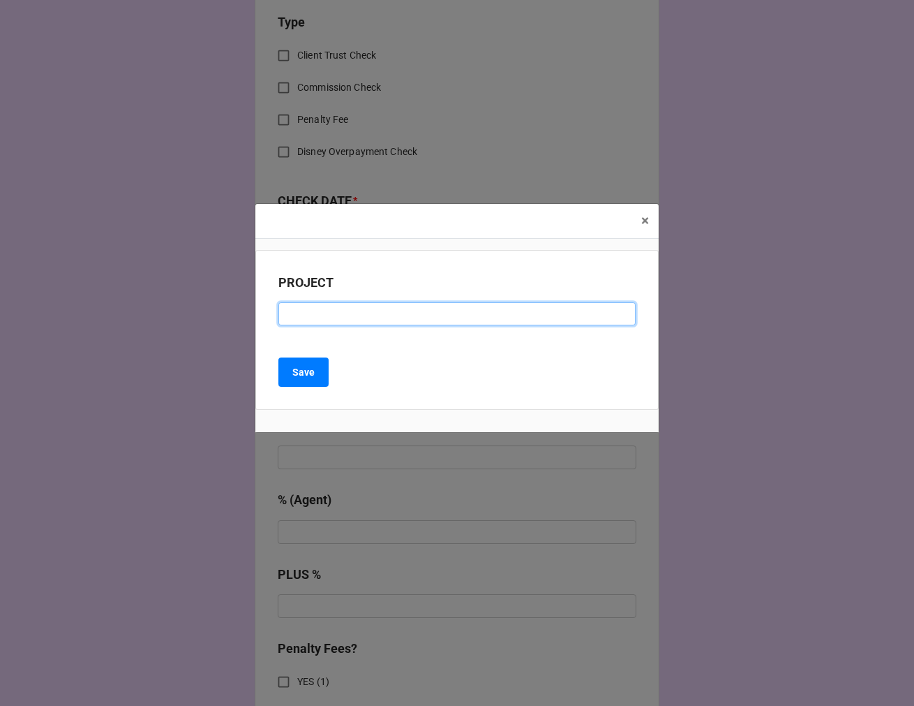
click at [301, 315] on input at bounding box center [457, 314] width 357 height 24
paste input "SUMMER: THE DONNA SUMMER MUSICAL (Arts Center of Coastal Carolina)"
drag, startPoint x: 325, startPoint y: 313, endPoint x: 888, endPoint y: 316, distance: 562.7
click at [889, 315] on div "× Close PROJECT SUMMER: THE DONNA SUMMER MUSICAL (Arts Center of Coastal Caroli…" at bounding box center [457, 353] width 914 height 706
drag, startPoint x: 496, startPoint y: 312, endPoint x: 458, endPoint y: 312, distance: 37.7
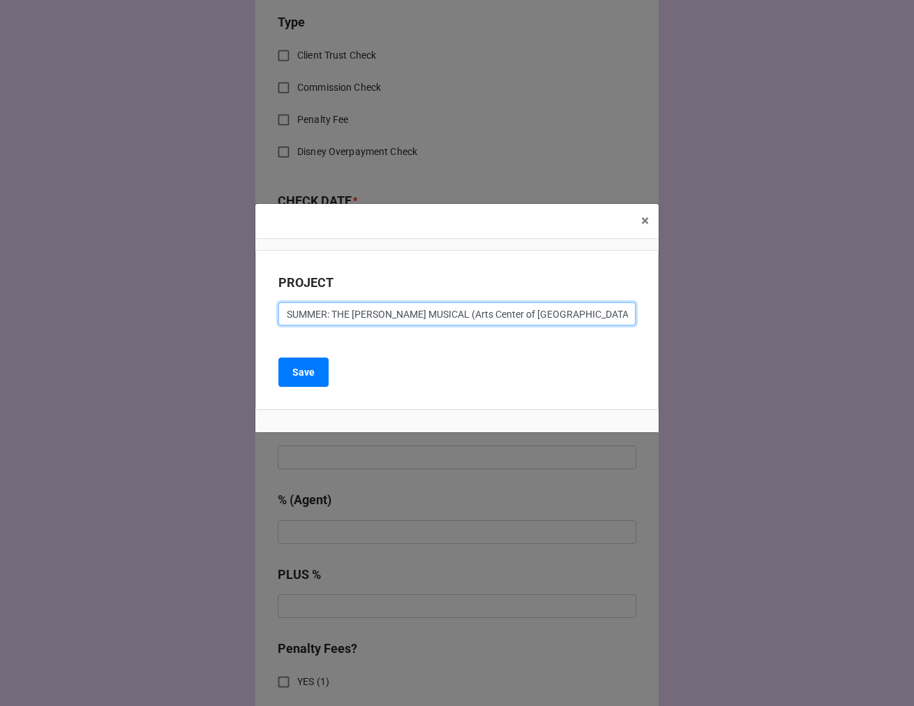
click at [494, 312] on input "SUMMER: THE DONNA SUMMER MUSICAL (Arts Center of Coastal Carolina)" at bounding box center [457, 314] width 357 height 24
click at [326, 314] on input "SUMMER: THE DONNA SUMMER MUSICAL (Arts Center of Coastal Carolina)" at bounding box center [457, 314] width 357 height 24
type input "SUMMER (: THE DONNA SUMMER MUSICAL (Arts Center of Coastal Carolina)"
click at [332, 316] on input "SUMMER (: THE DONNA SUMMER MUSICAL (Arts Center of Coastal Carolina)" at bounding box center [457, 314] width 357 height 24
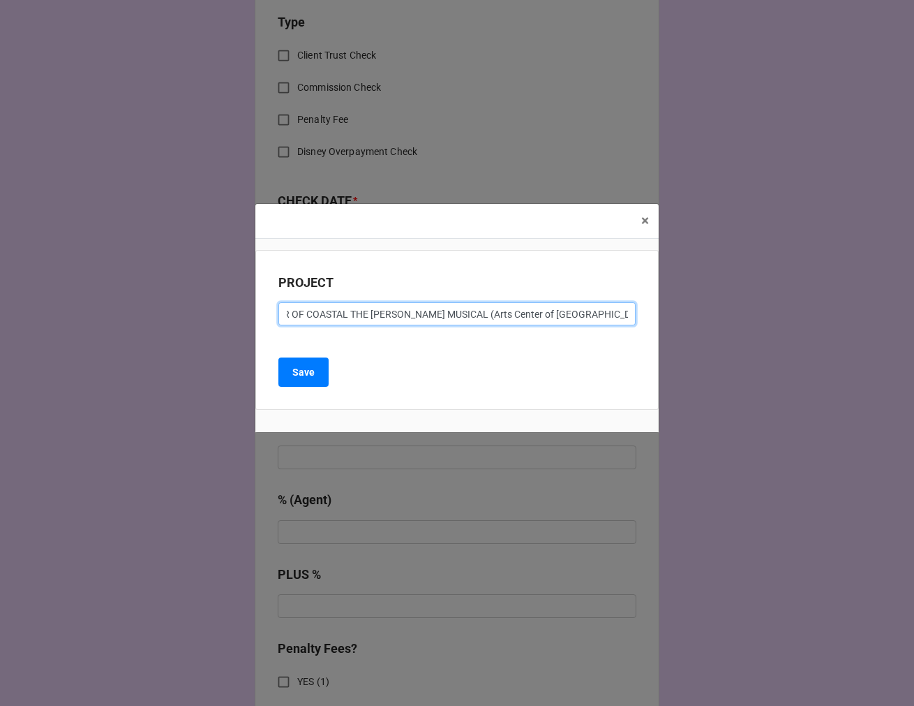
drag, startPoint x: 450, startPoint y: 311, endPoint x: 590, endPoint y: 315, distance: 140.4
click at [590, 315] on input "SUMMER (ARTS CENTER OF COASTAL THE DONNA SUMMER MUSICAL (Arts Center of Coastal…" at bounding box center [457, 314] width 357 height 24
type input "SUMMER (ARTS CENTER OF COASTAL CAROLINA)"
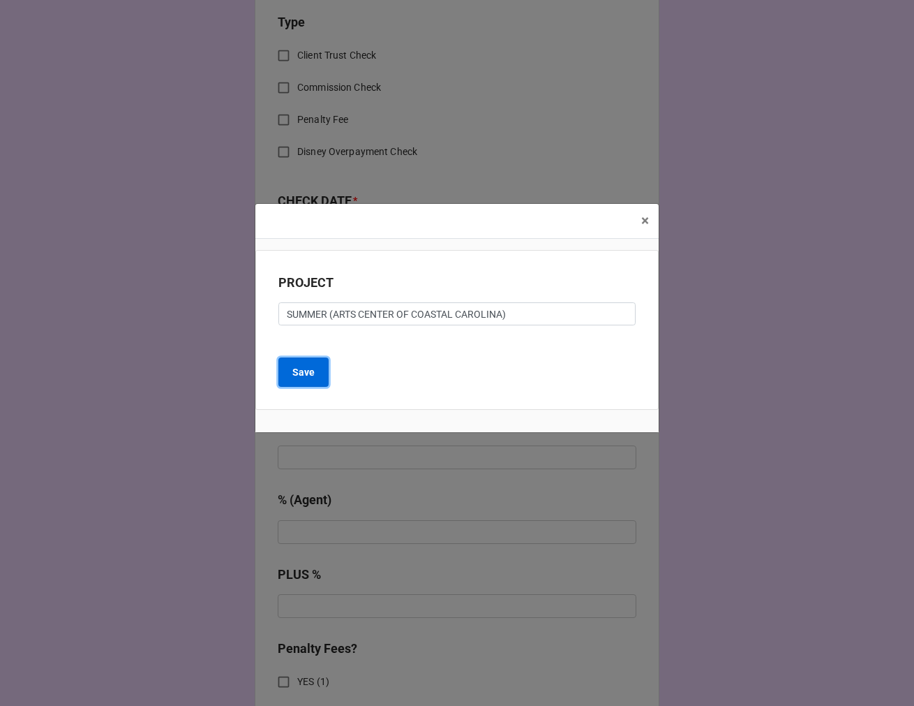
click at [321, 378] on button "Save" at bounding box center [304, 371] width 50 height 29
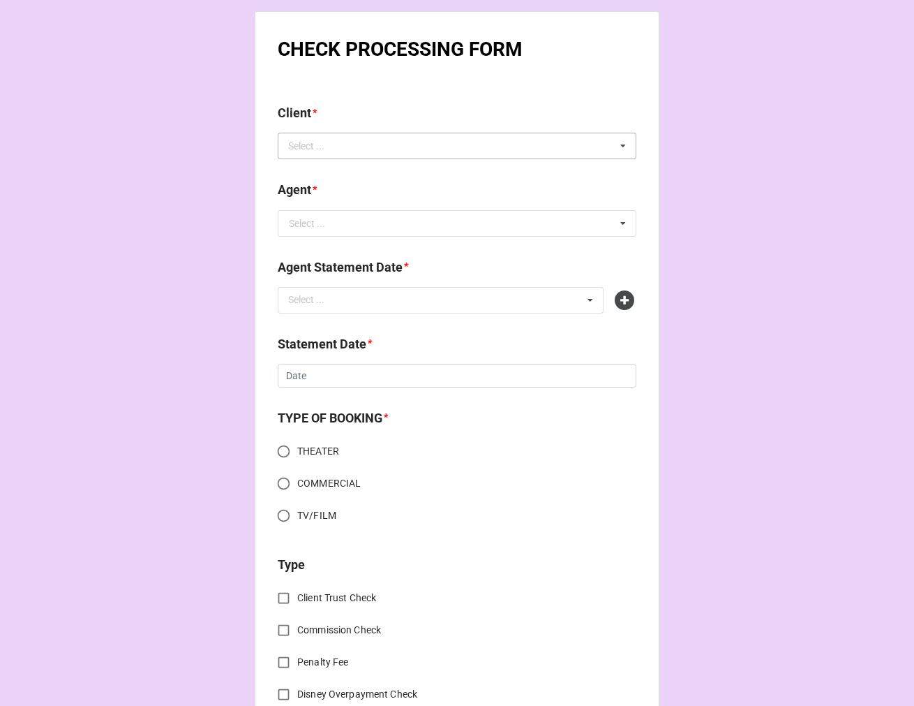
click at [307, 145] on div "Select ..." at bounding box center [315, 146] width 60 height 16
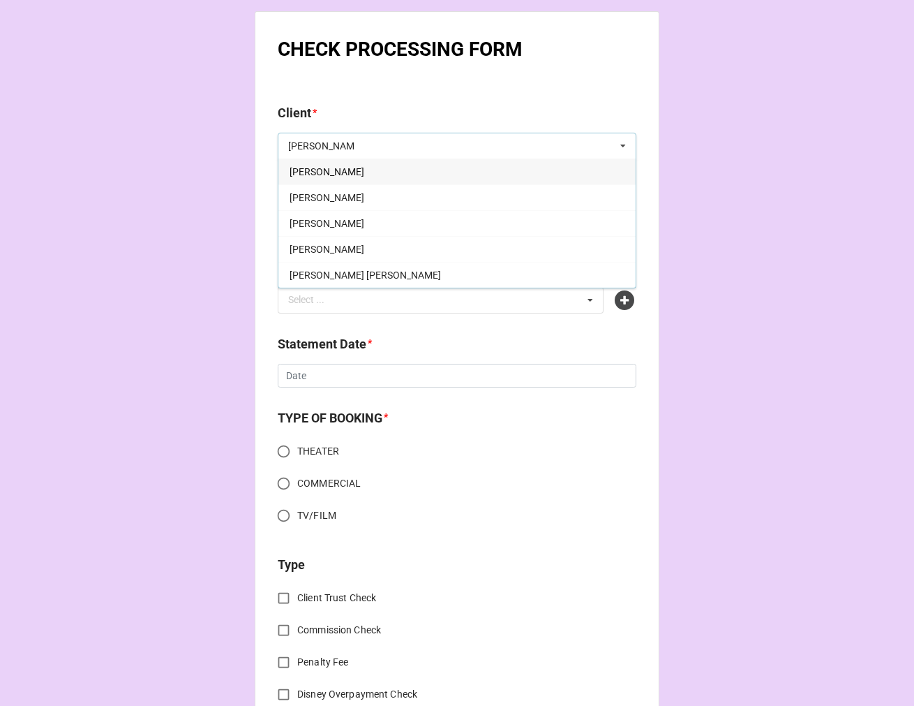
type input "BROOKE"
click at [364, 171] on div "Brooke Aneece" at bounding box center [457, 171] width 357 height 26
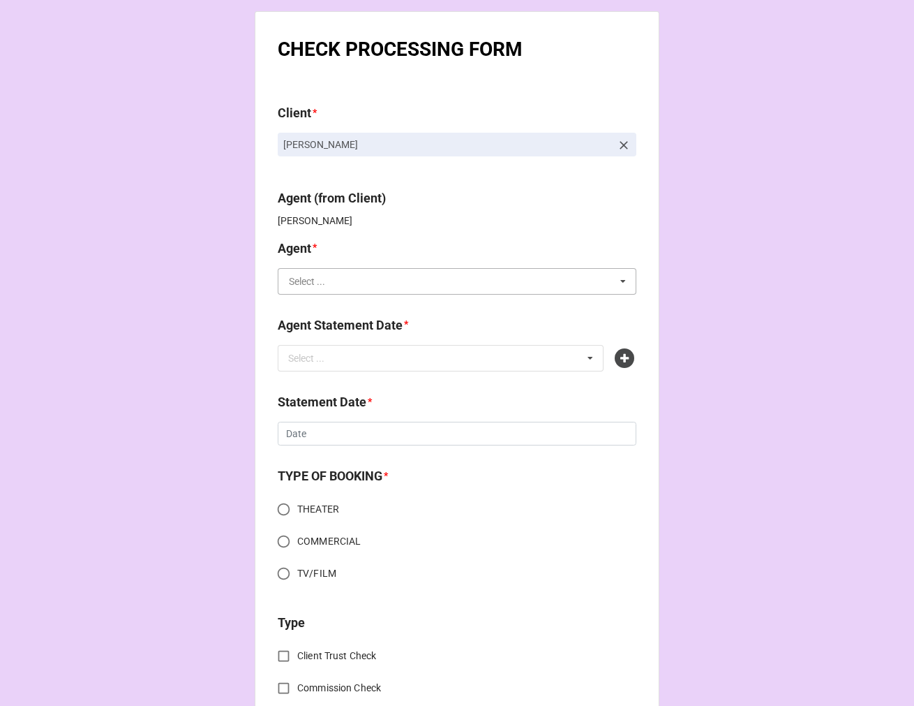
click at [360, 290] on input "text" at bounding box center [457, 281] width 357 height 25
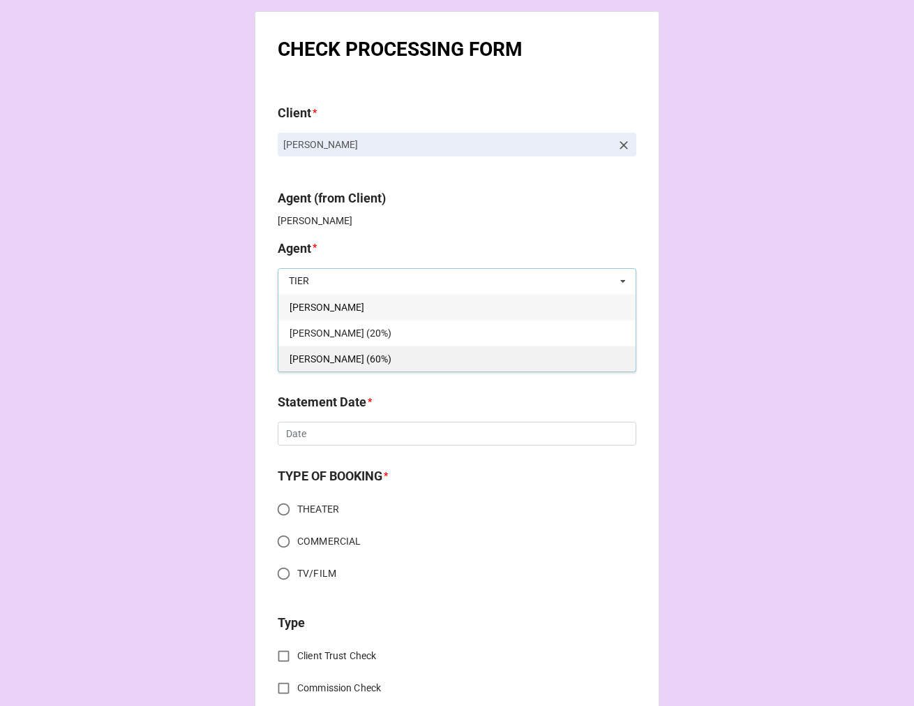
type input "TIER"
click at [333, 361] on span "[PERSON_NAME] (60%)" at bounding box center [341, 358] width 102 height 11
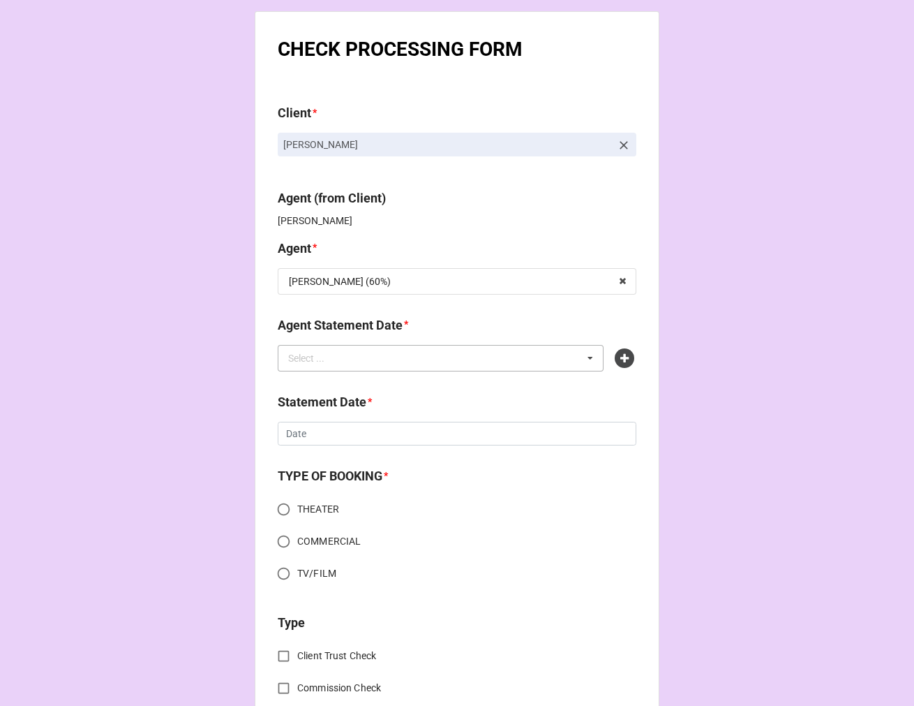
click at [318, 362] on div "Select ..." at bounding box center [315, 358] width 60 height 16
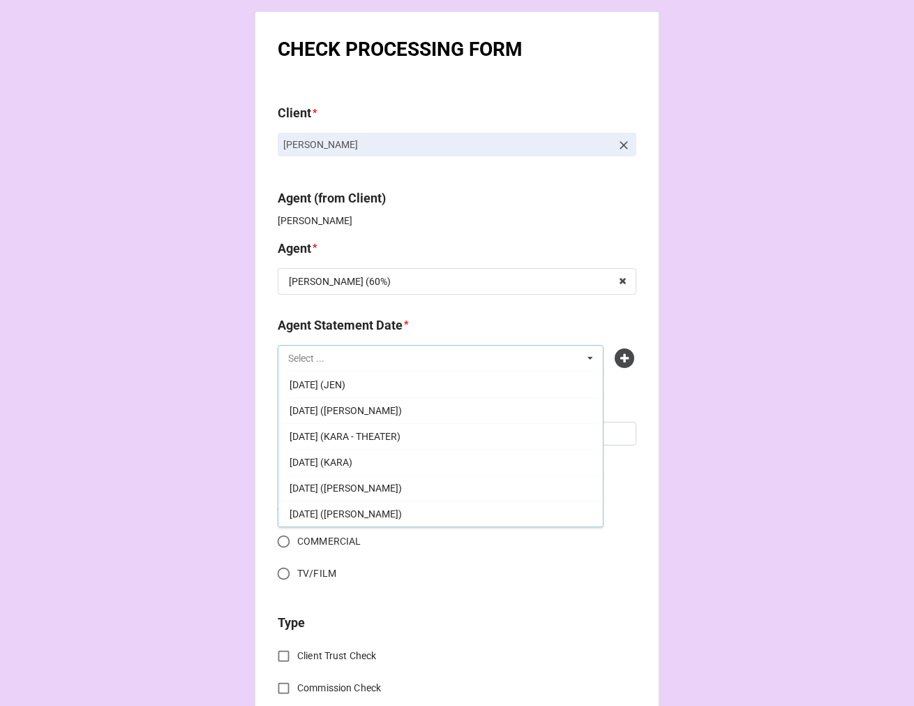
scroll to position [387, 0]
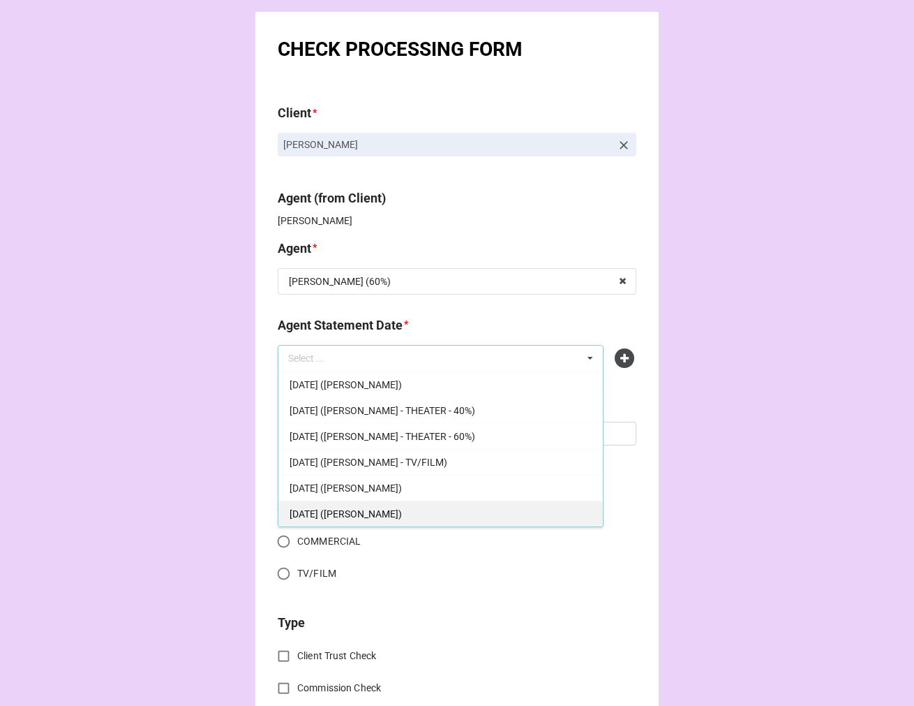
click at [375, 508] on span "[DATE] ([PERSON_NAME])" at bounding box center [346, 513] width 112 height 11
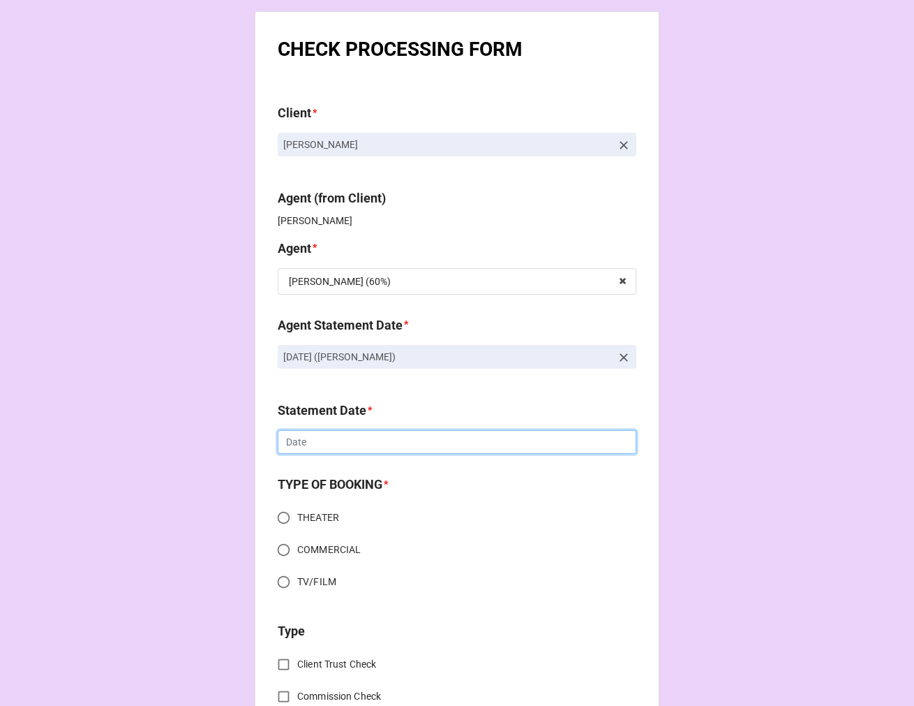
click at [336, 440] on input "text" at bounding box center [457, 442] width 359 height 24
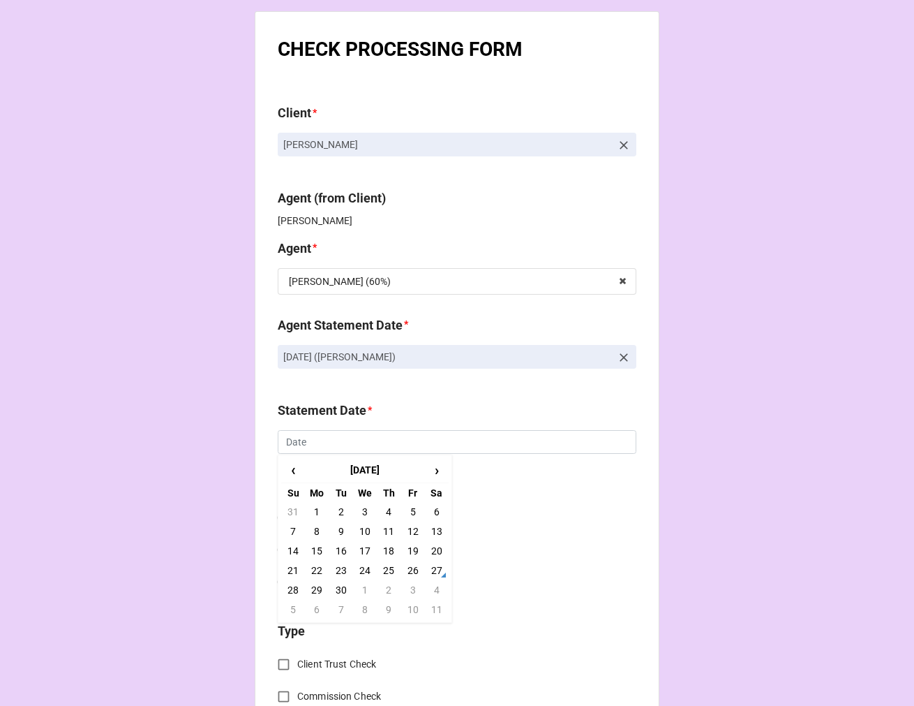
drag, startPoint x: 415, startPoint y: 587, endPoint x: 406, endPoint y: 580, distance: 11.4
click at [414, 586] on td "3" at bounding box center [413, 590] width 24 height 20
type input "[DATE]"
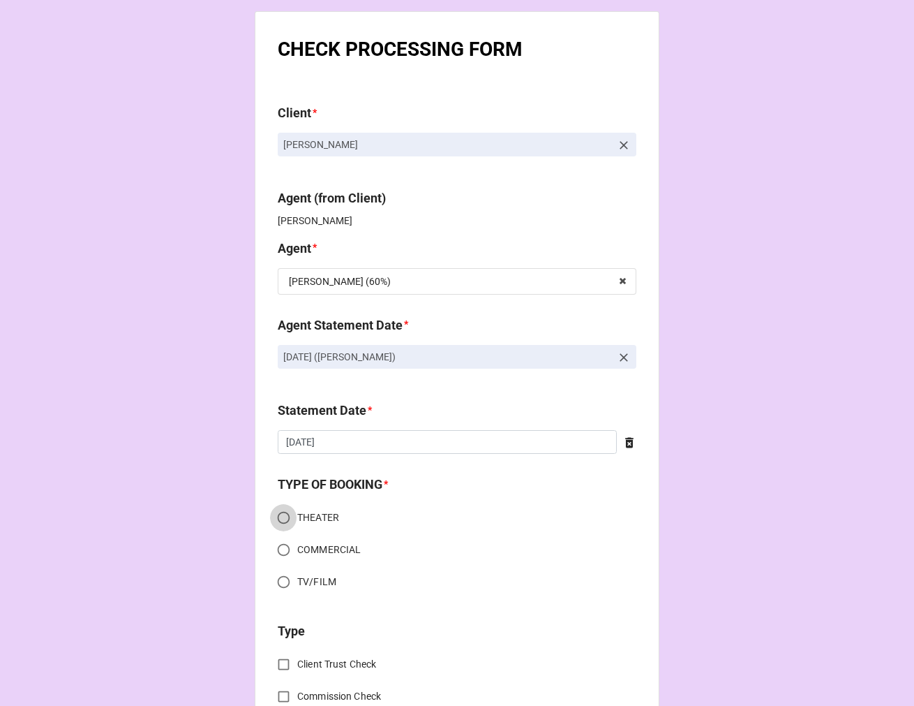
click at [278, 517] on input "THEATER" at bounding box center [283, 517] width 27 height 27
radio input "true"
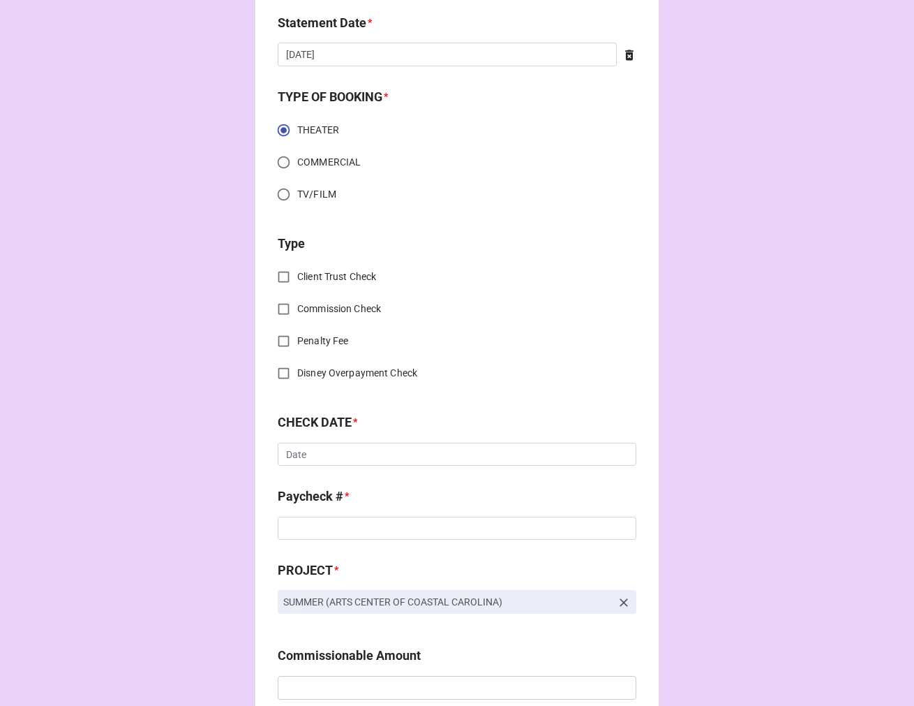
click at [281, 308] on input "Commission Check" at bounding box center [283, 308] width 27 height 27
checkbox input "true"
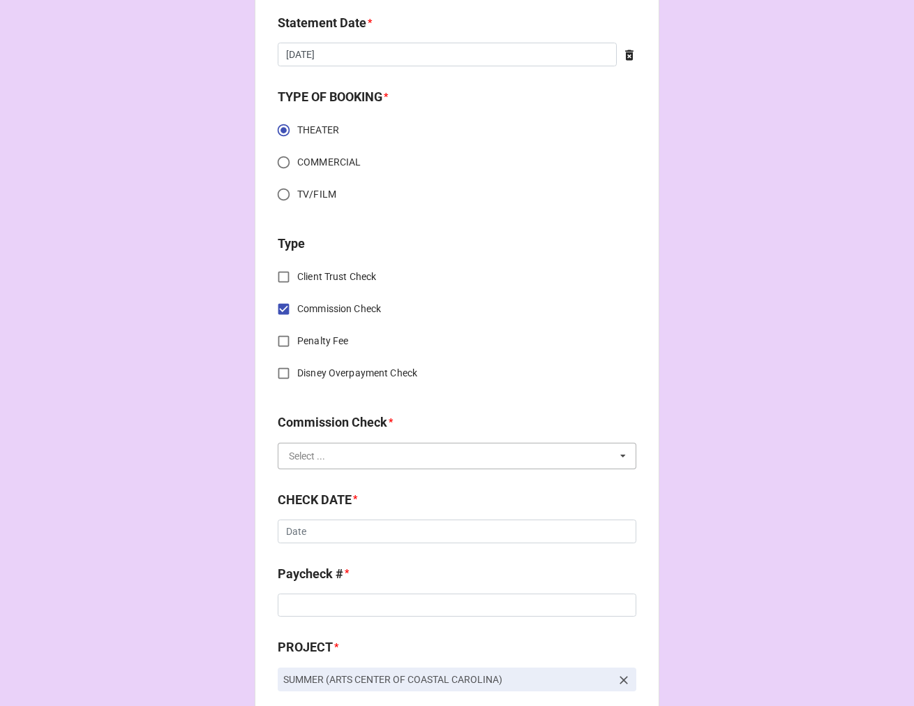
click at [341, 461] on input "text" at bounding box center [457, 455] width 357 height 25
click at [336, 480] on div "FSE (Client)" at bounding box center [457, 481] width 357 height 26
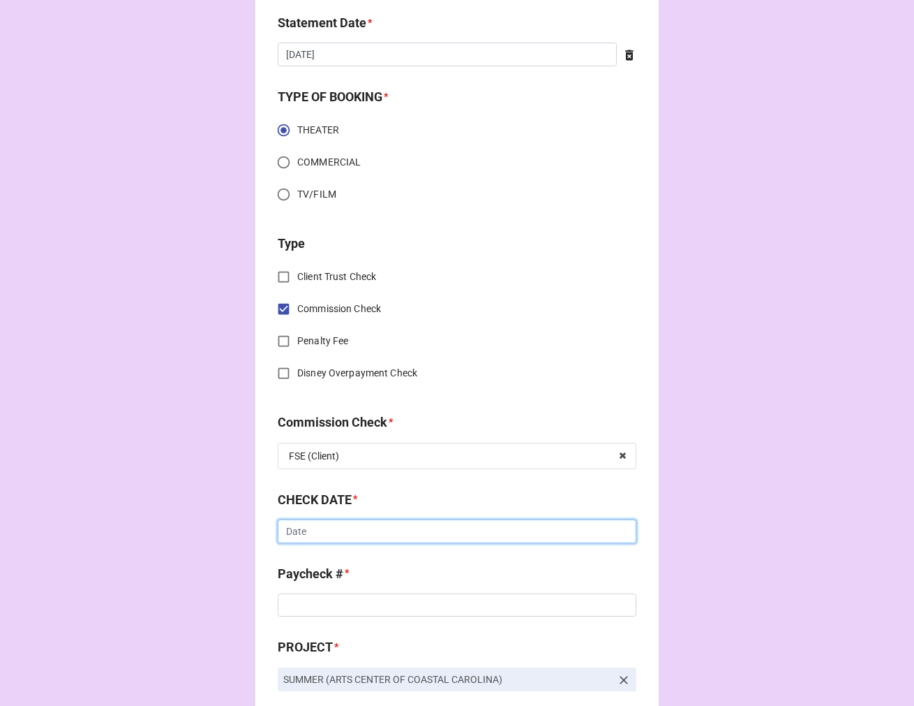
click at [332, 534] on input "text" at bounding box center [457, 531] width 359 height 24
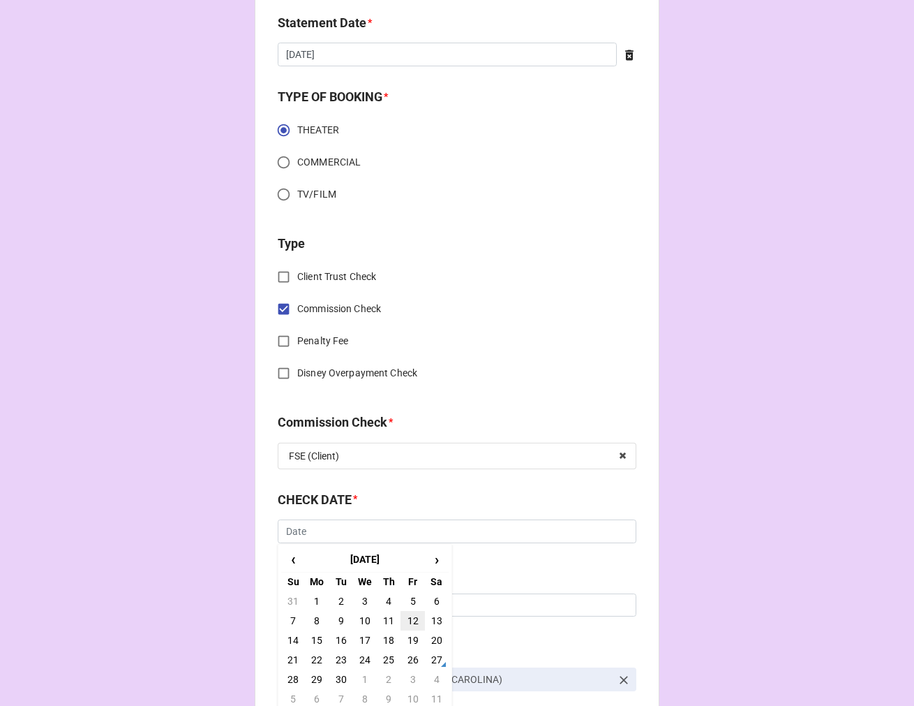
click at [408, 622] on td "12" at bounding box center [413, 621] width 24 height 20
type input "9/12/2025"
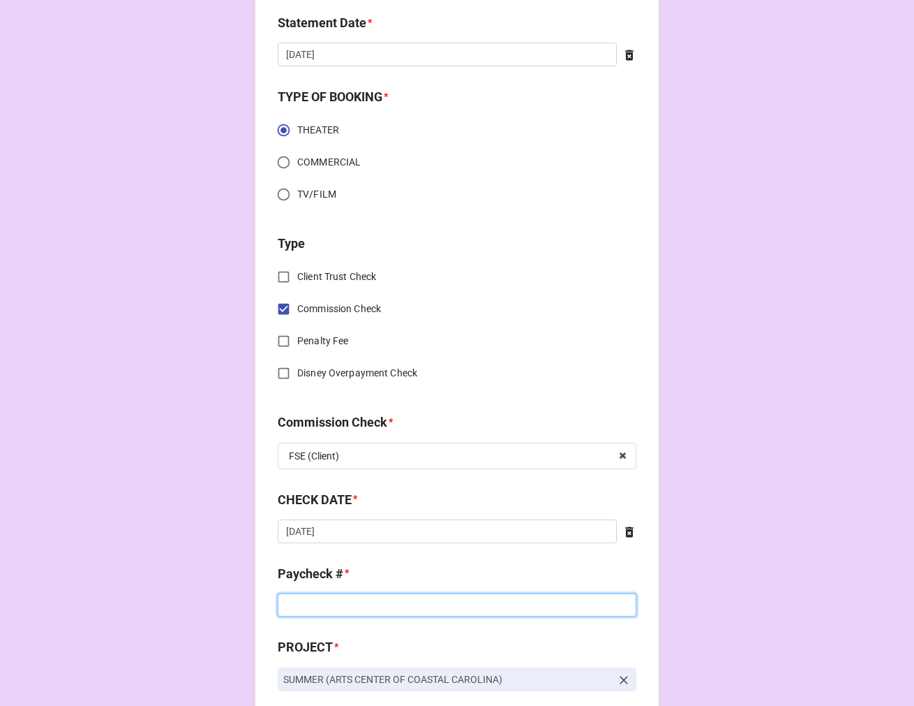
click at [332, 613] on input at bounding box center [457, 605] width 359 height 24
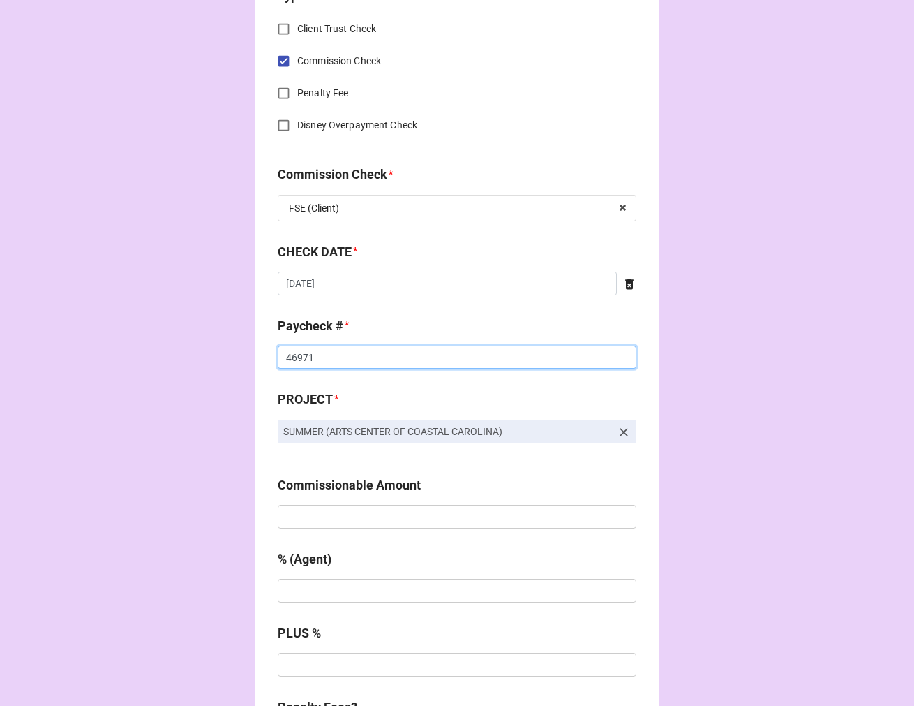
scroll to position [698, 0]
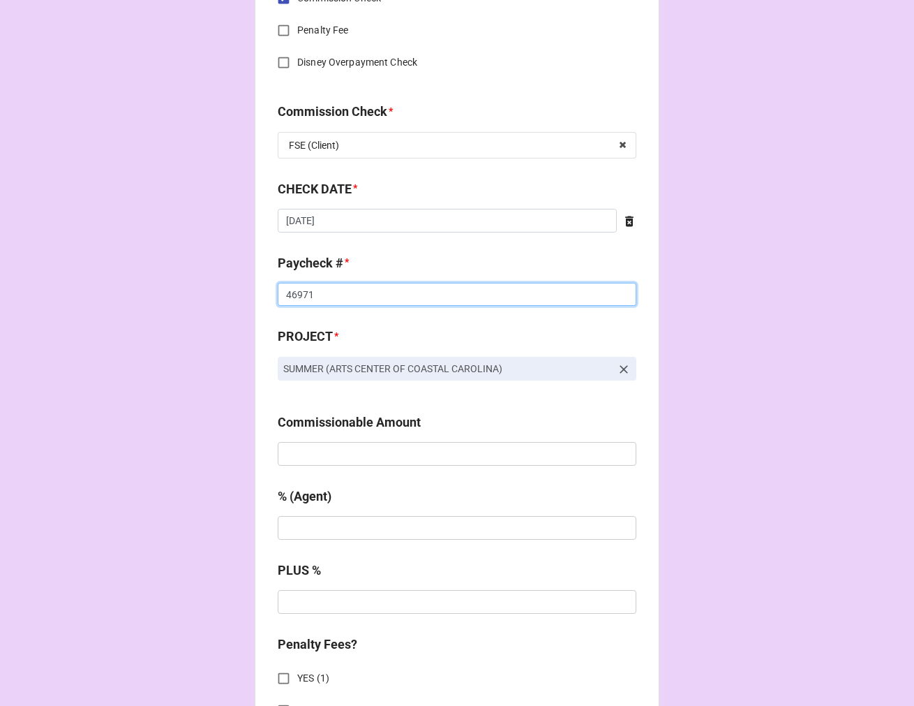
type input "46971"
click at [325, 468] on div "Commissionable Amount" at bounding box center [457, 444] width 359 height 63
type input "$3,500.00"
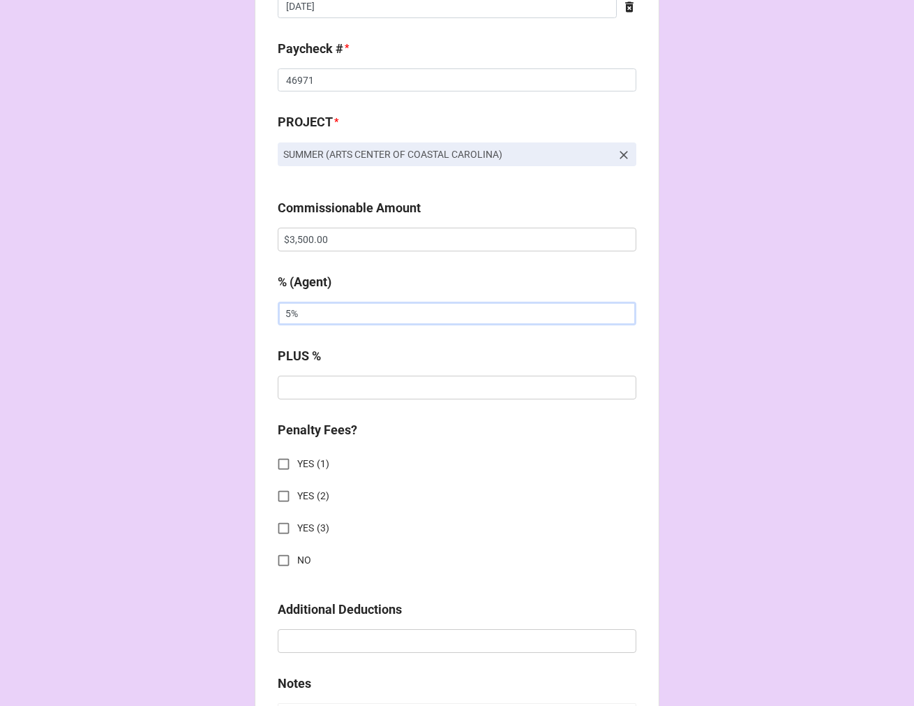
scroll to position [931, 0]
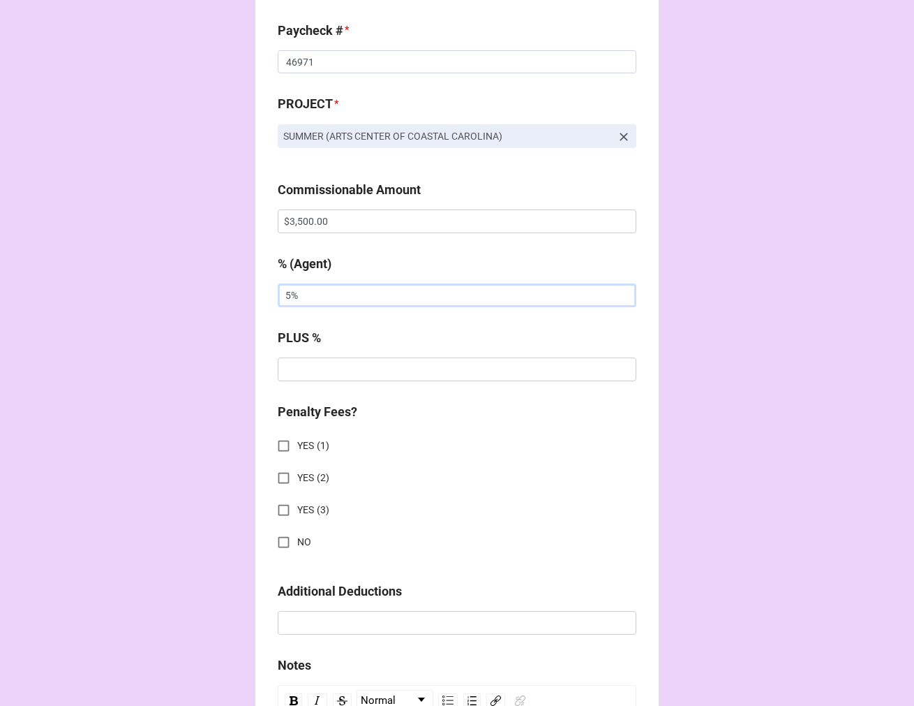
type input "5%"
click at [278, 543] on input "NO" at bounding box center [283, 541] width 27 height 27
checkbox input "true"
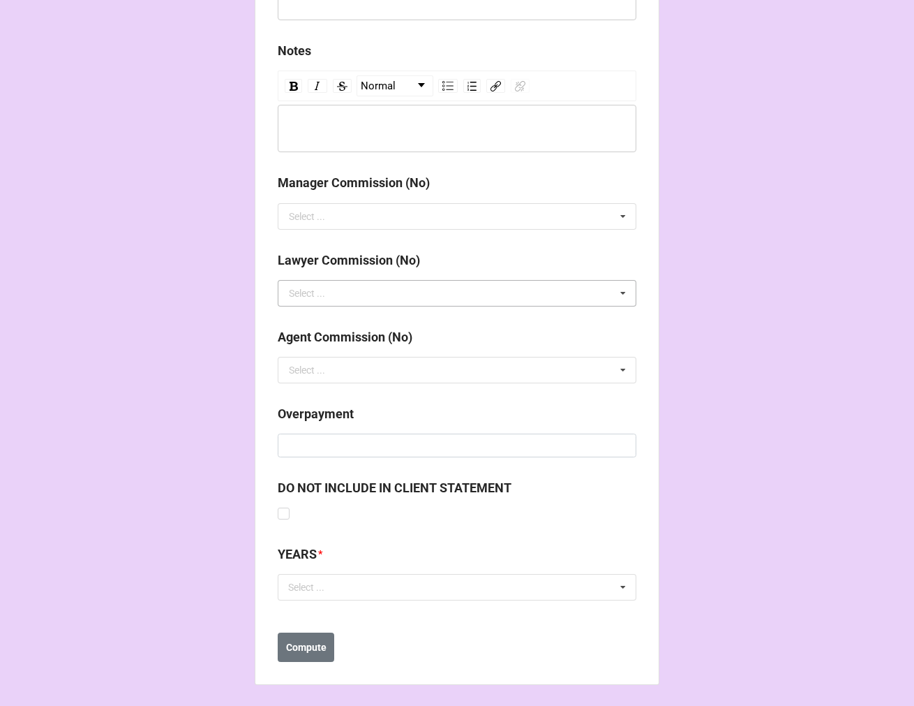
scroll to position [1546, 0]
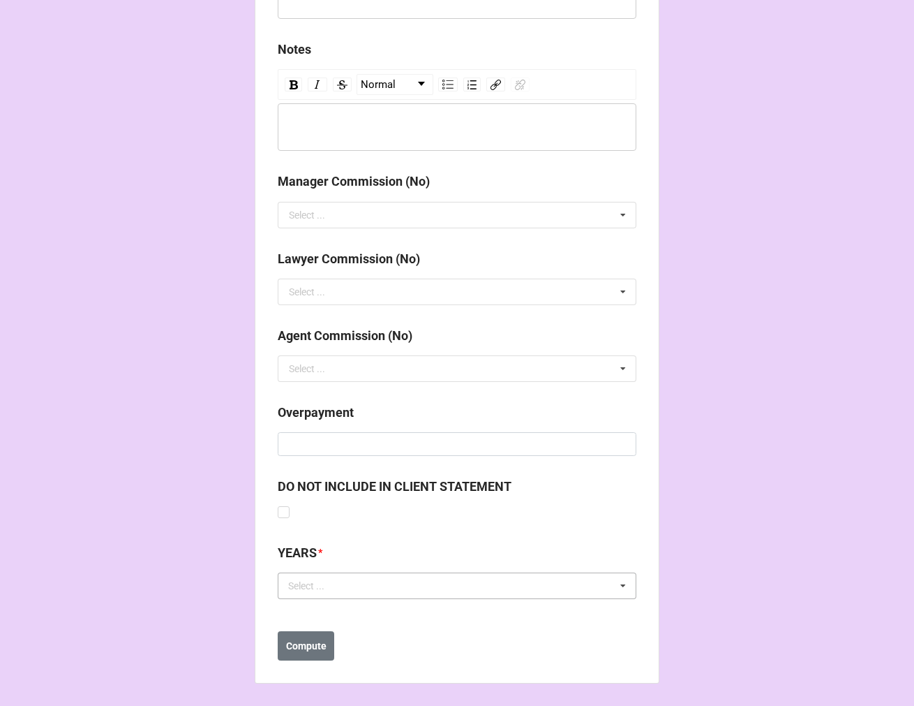
click at [360, 575] on div "Select ... No results found." at bounding box center [457, 585] width 359 height 27
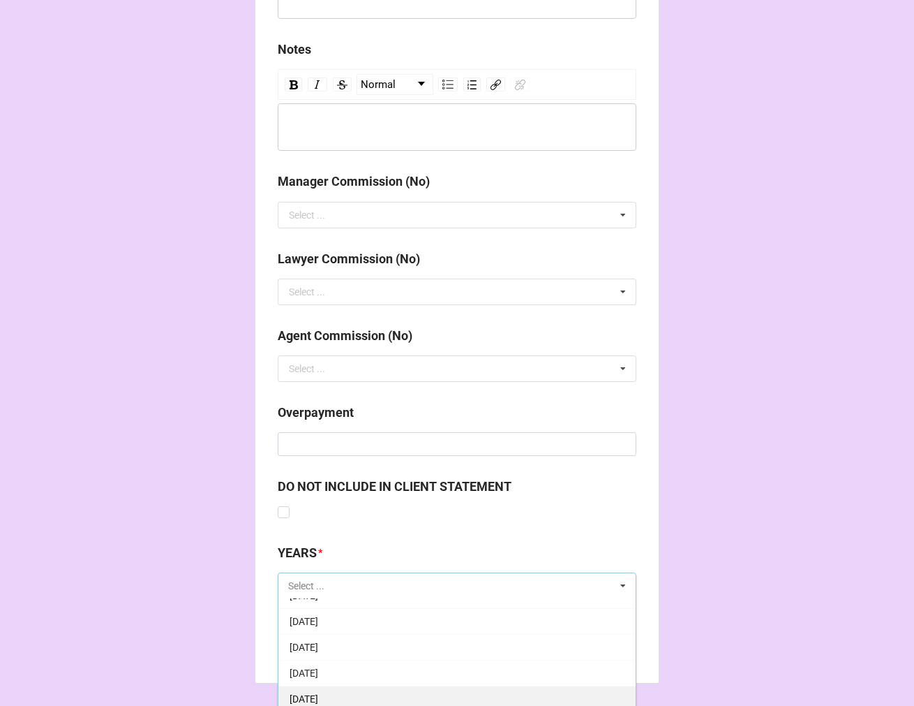
scroll to position [155, 0]
click at [318, 683] on span "10-October 2025" at bounding box center [304, 688] width 29 height 11
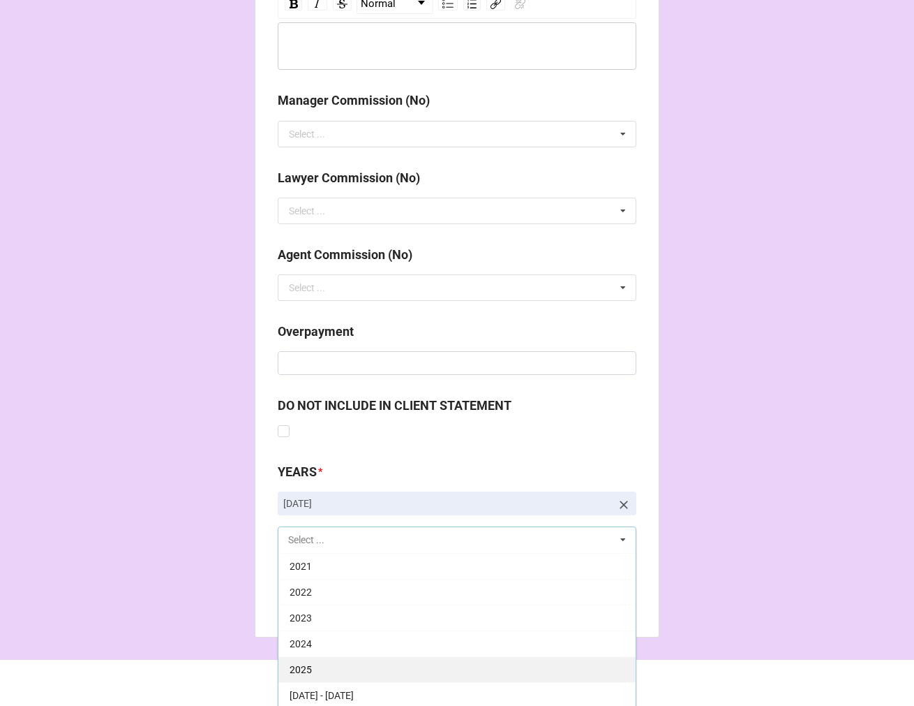
scroll to position [1630, 0]
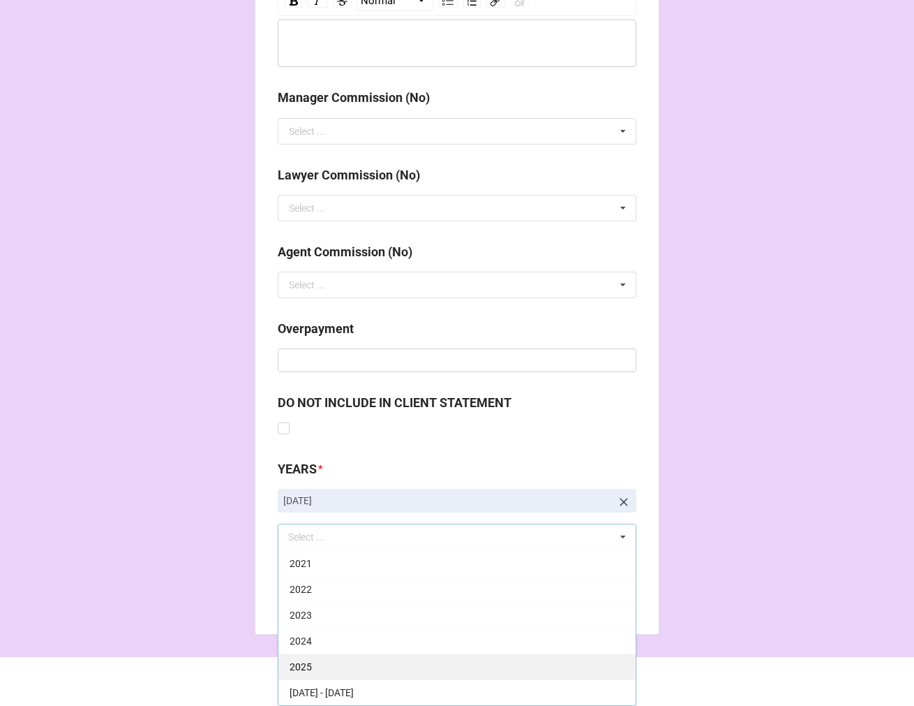
click at [336, 665] on div "2025" at bounding box center [457, 666] width 357 height 26
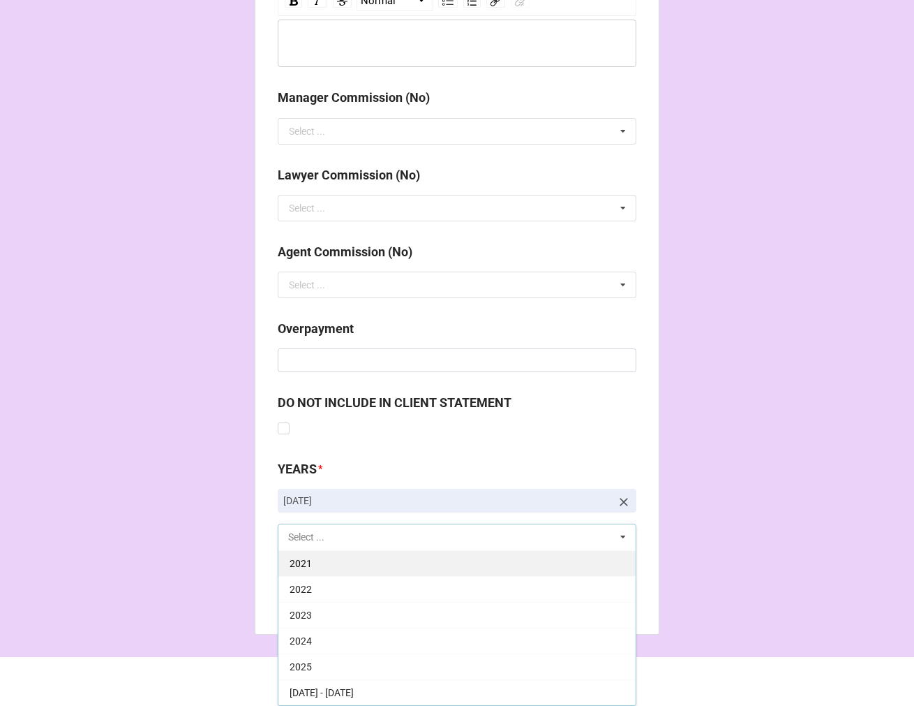
scroll to position [283, 0]
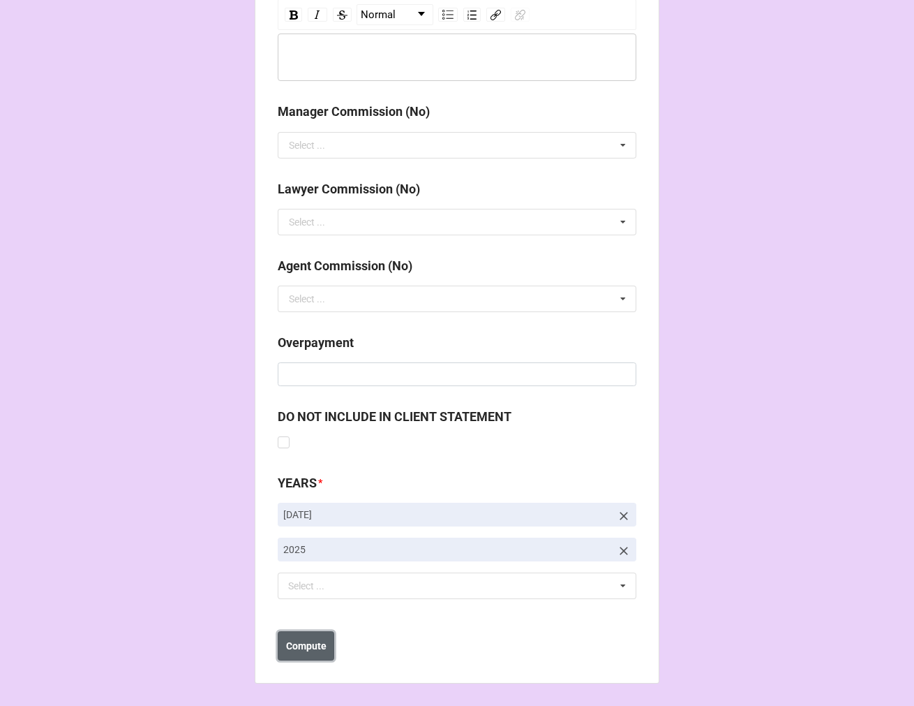
click at [302, 645] on b "Compute" at bounding box center [306, 646] width 40 height 15
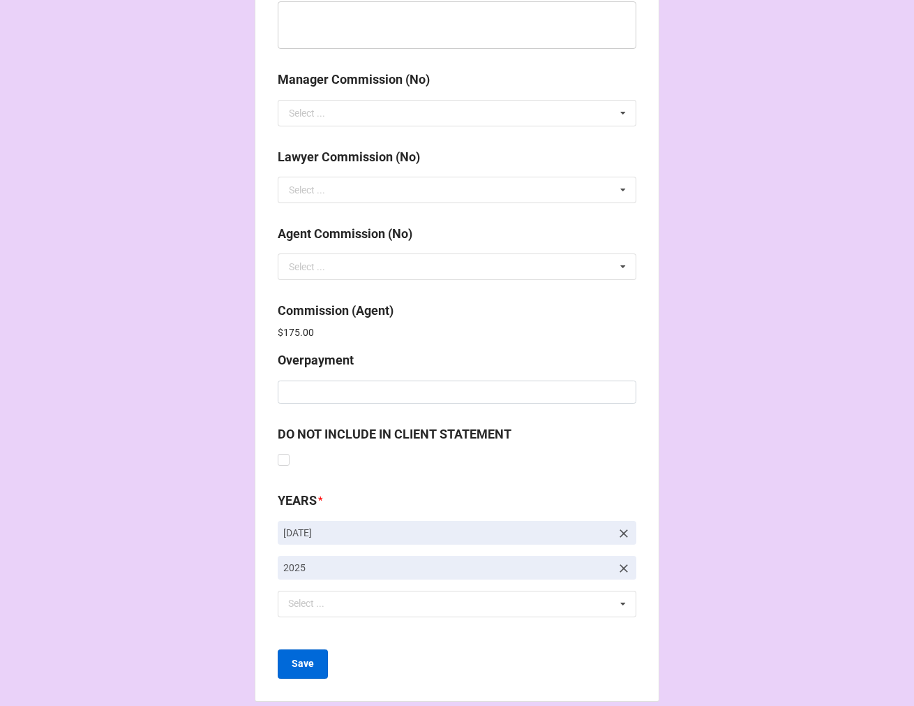
scroll to position [1666, 0]
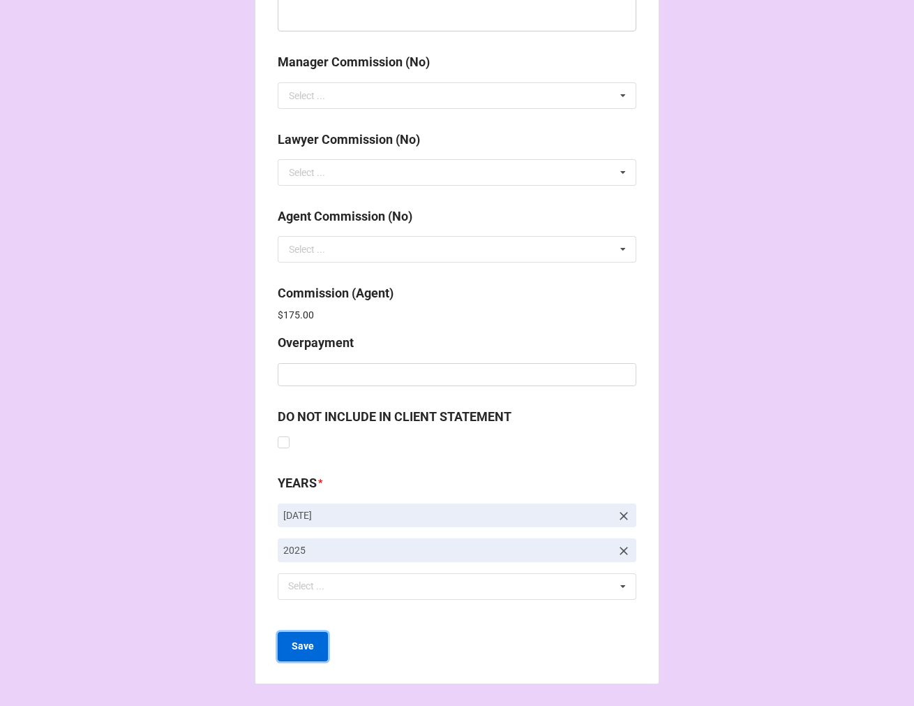
click at [315, 634] on button "Save" at bounding box center [303, 646] width 50 height 29
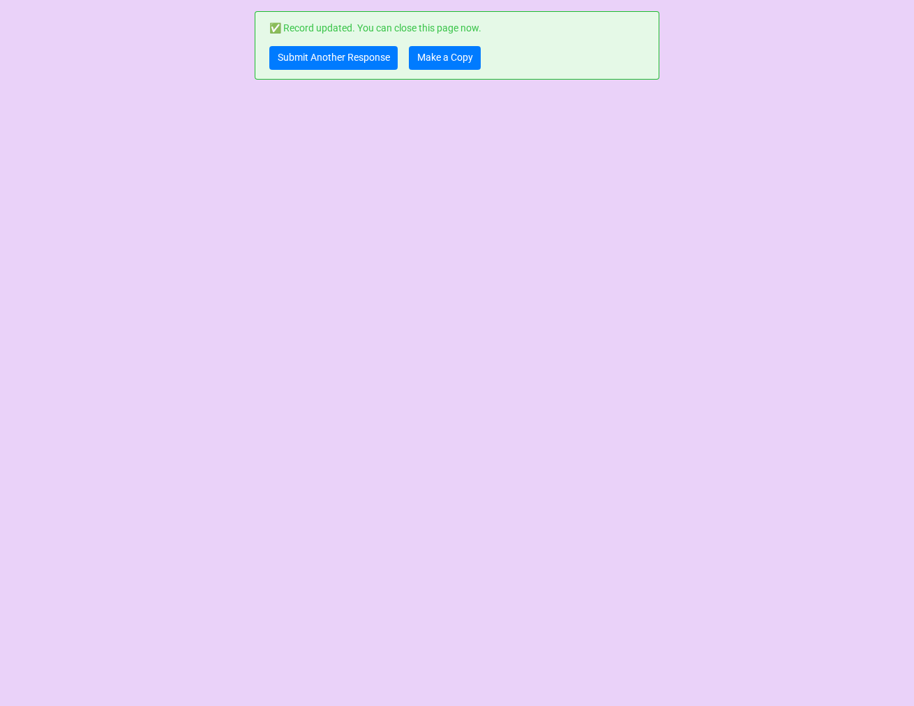
scroll to position [0, 0]
click at [451, 54] on link "Make a Copy" at bounding box center [445, 58] width 72 height 24
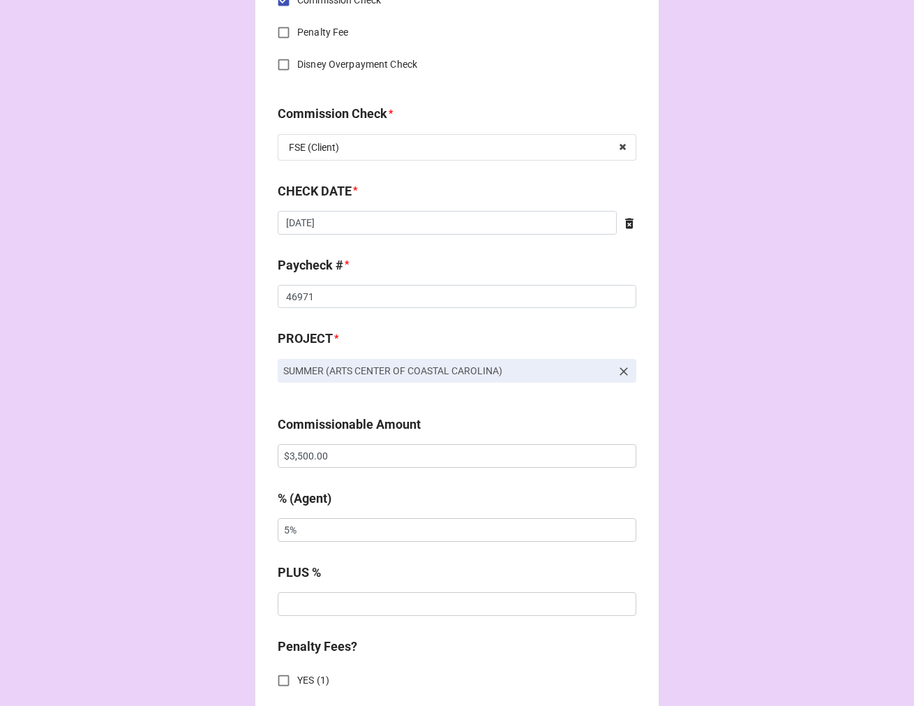
scroll to position [698, 0]
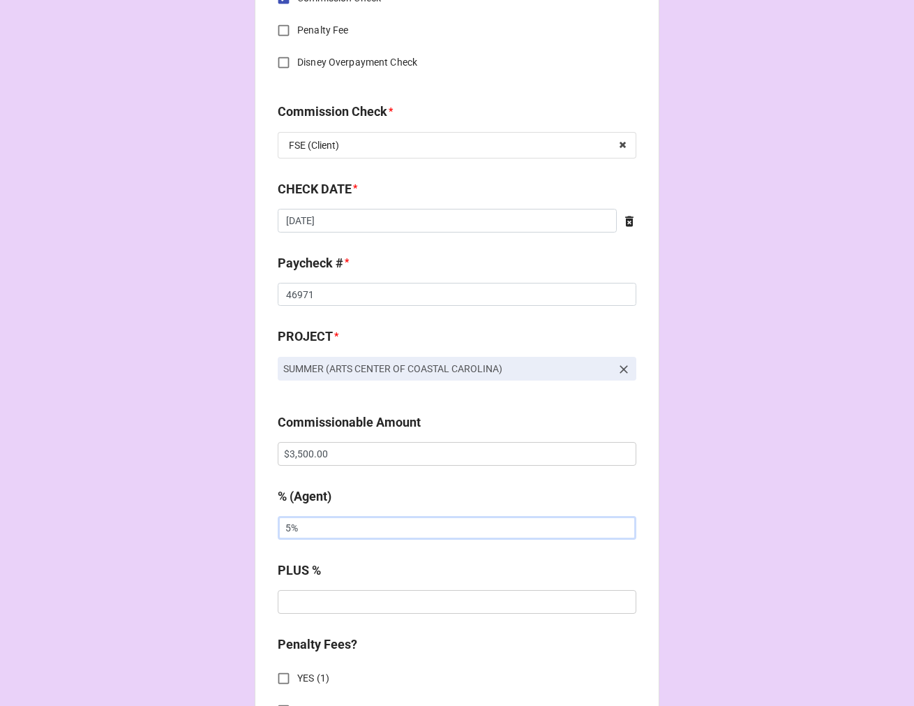
drag, startPoint x: 326, startPoint y: 524, endPoint x: 30, endPoint y: 527, distance: 296.0
click at [158, 525] on div "CHECK PROCESSING FORM Client * Brooke Aneece Agent (from Client) Tiera Agent * …" at bounding box center [457, 463] width 914 height 2322
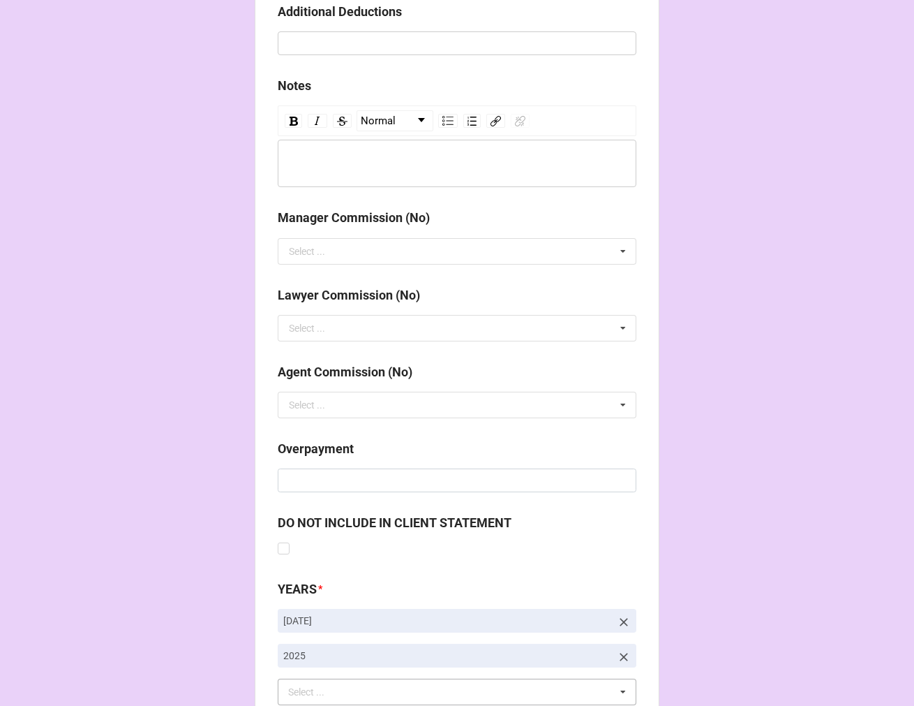
scroll to position [1616, 0]
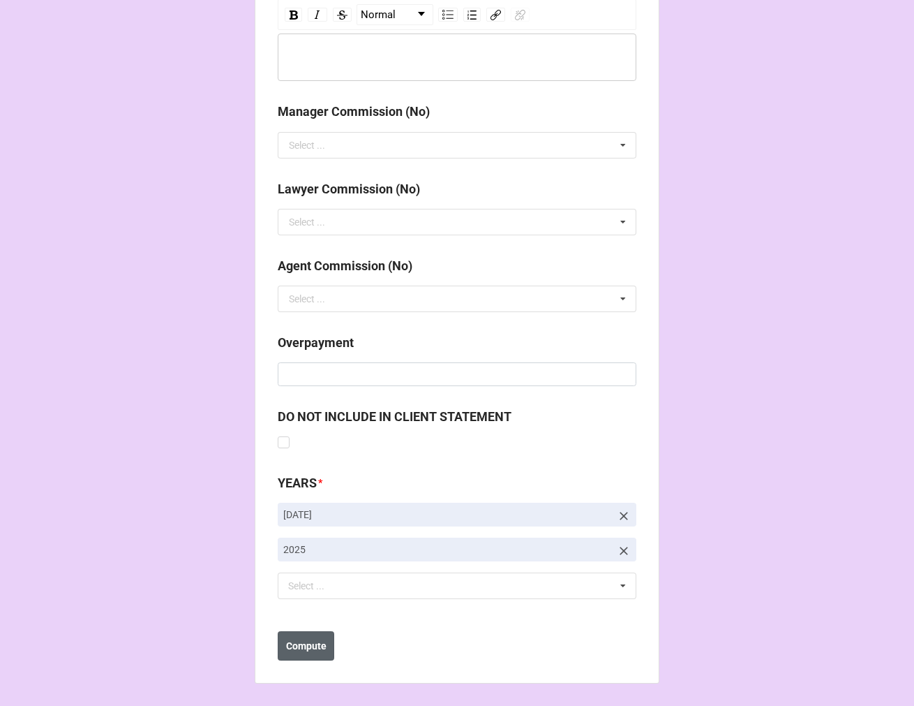
type input "10%"
click at [305, 645] on b "Compute" at bounding box center [306, 646] width 40 height 15
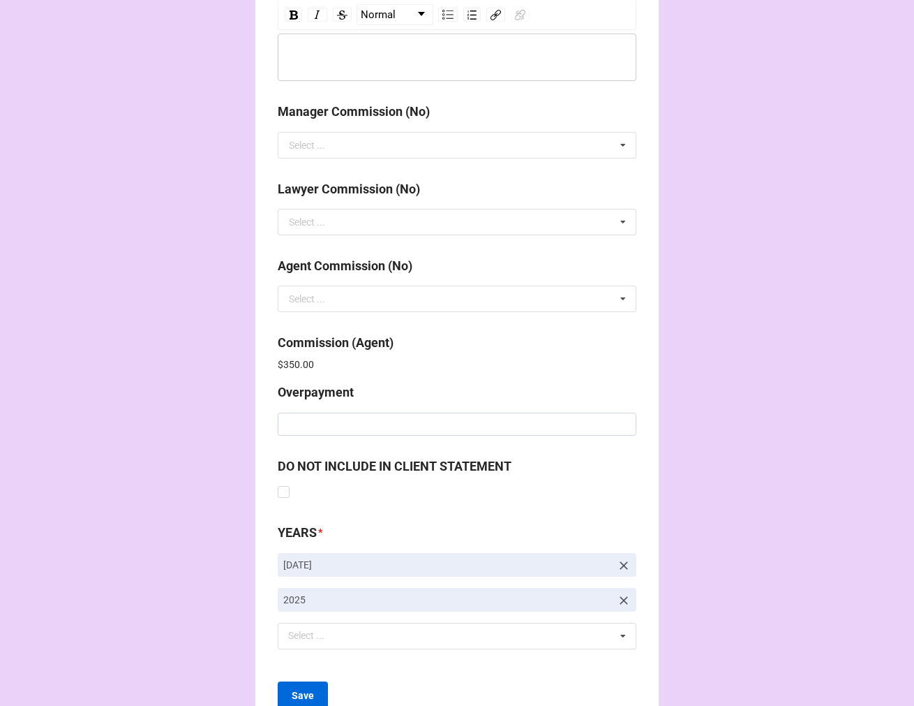
scroll to position [1666, 0]
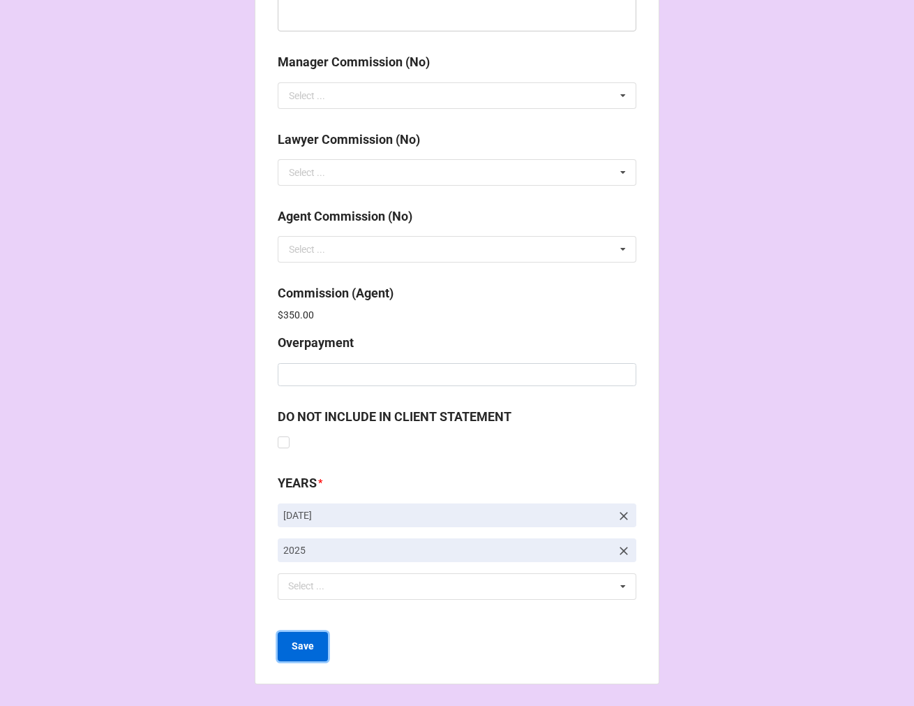
click at [296, 647] on b "Save" at bounding box center [303, 646] width 22 height 15
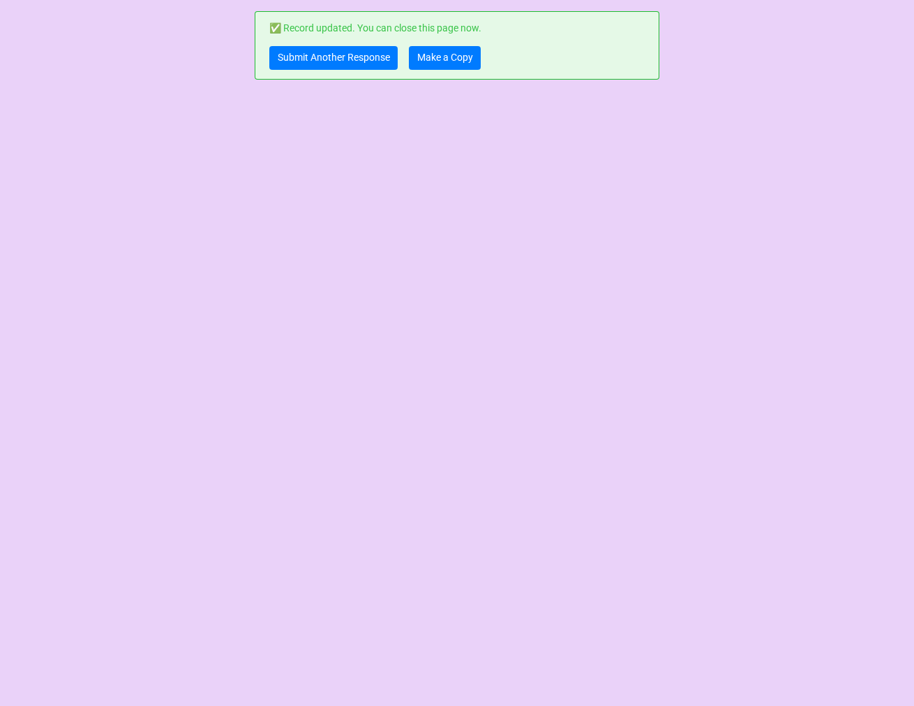
scroll to position [0, 0]
click at [433, 59] on link "Make a Copy" at bounding box center [445, 58] width 72 height 24
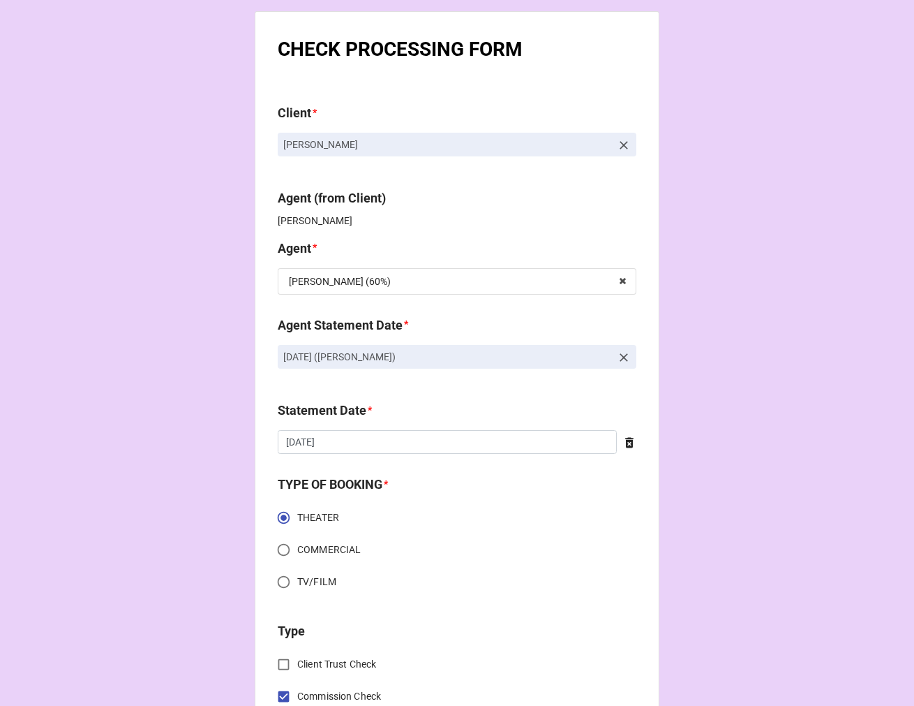
click at [620, 143] on icon at bounding box center [624, 145] width 14 height 14
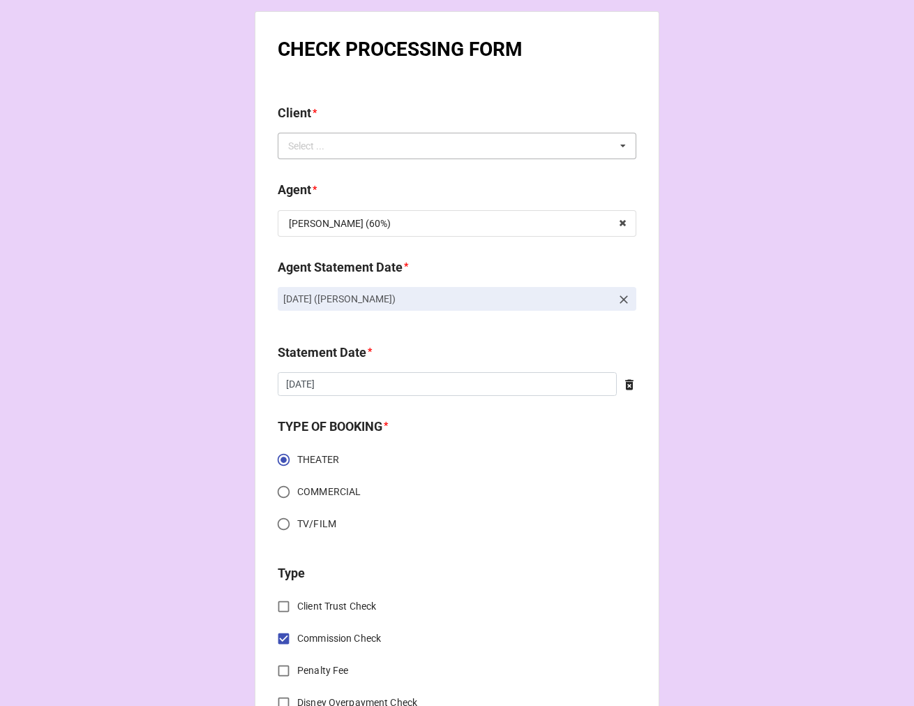
click at [538, 149] on div "Select ... No results found." at bounding box center [457, 146] width 359 height 27
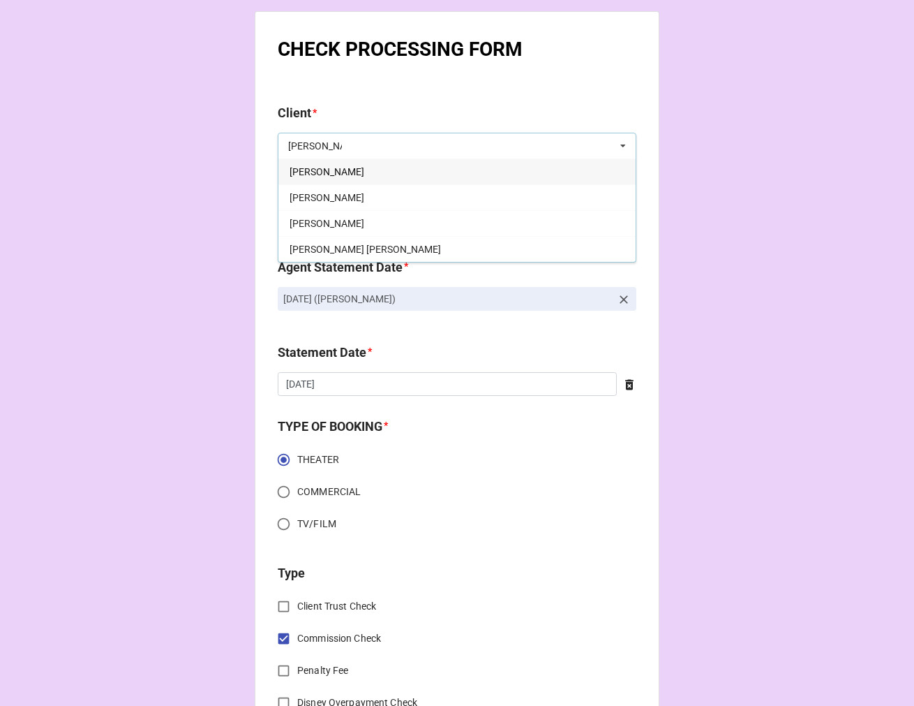
type input "[PERSON_NAME]"
click at [353, 168] on div "[PERSON_NAME]" at bounding box center [457, 171] width 357 height 26
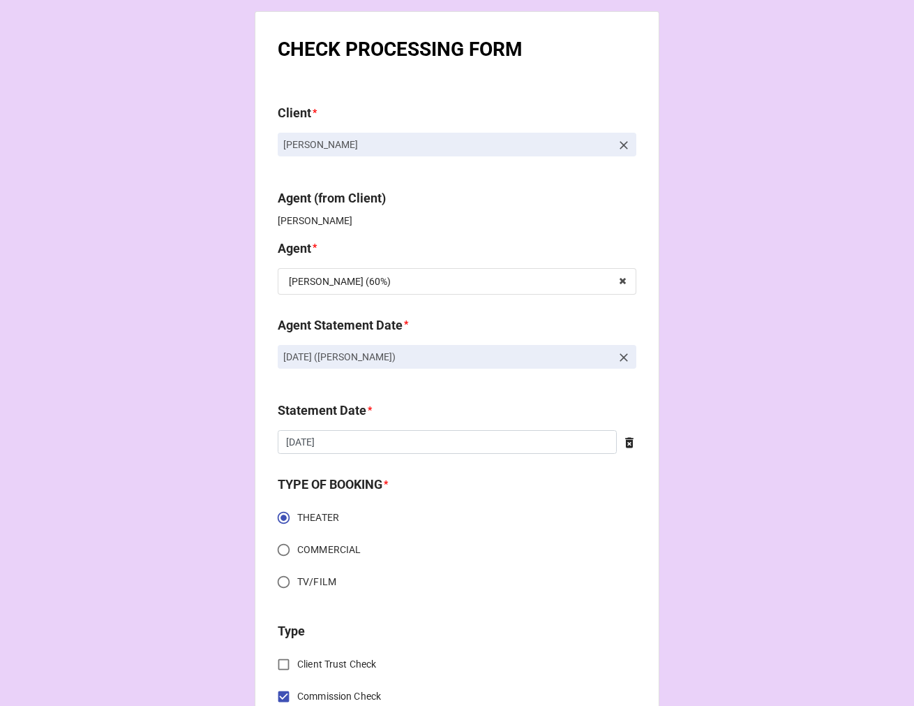
click at [359, 291] on input "text" at bounding box center [457, 281] width 357 height 25
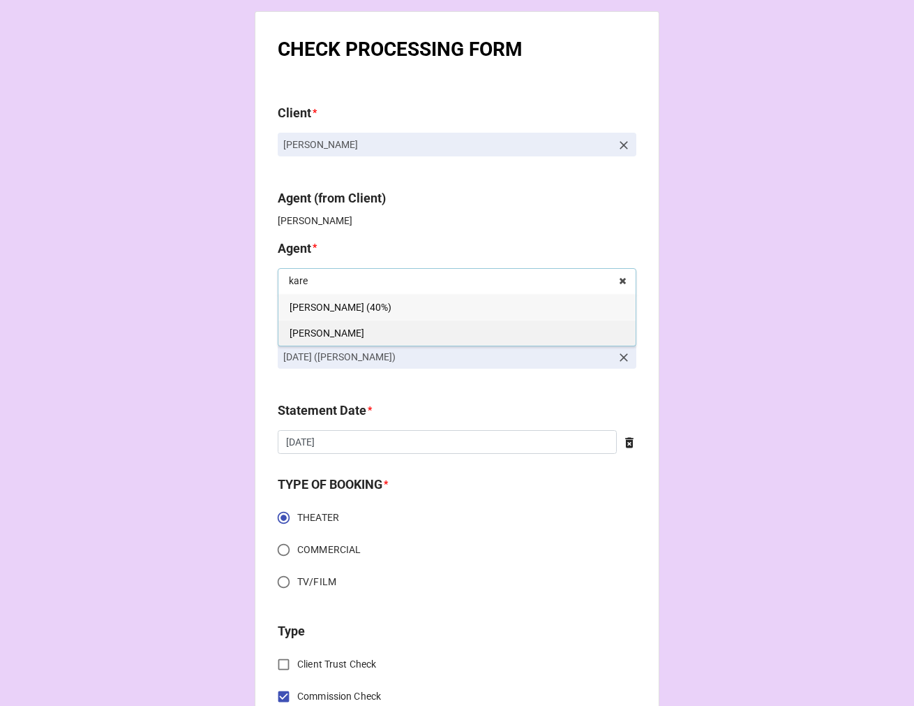
type input "kare"
click at [306, 331] on span "[PERSON_NAME]" at bounding box center [327, 332] width 75 height 11
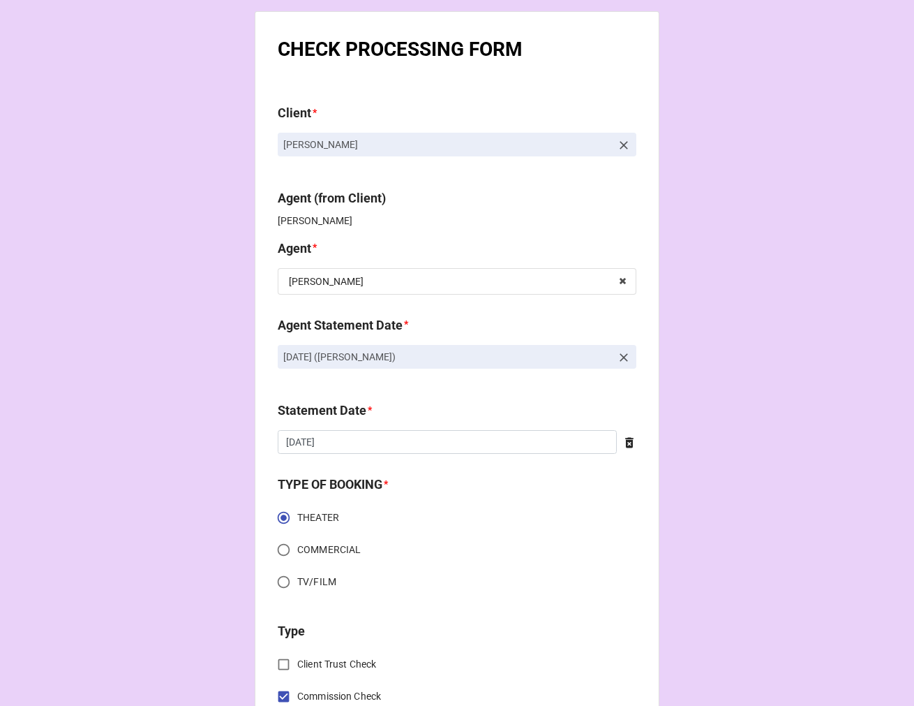
click at [619, 354] on icon at bounding box center [624, 357] width 14 height 14
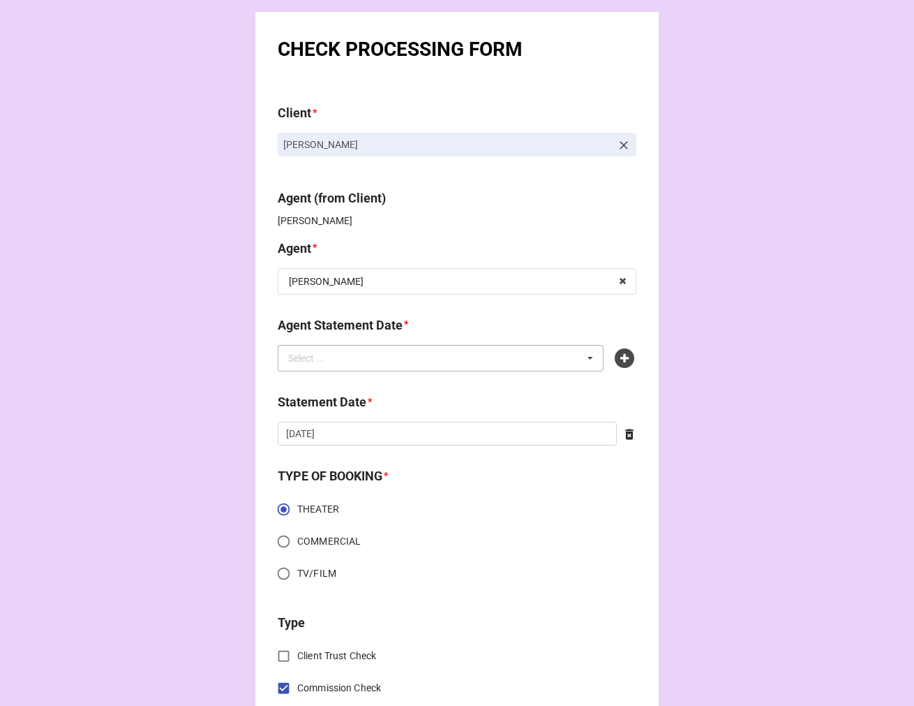
click at [538, 358] on div "Select ... No results found." at bounding box center [441, 358] width 326 height 27
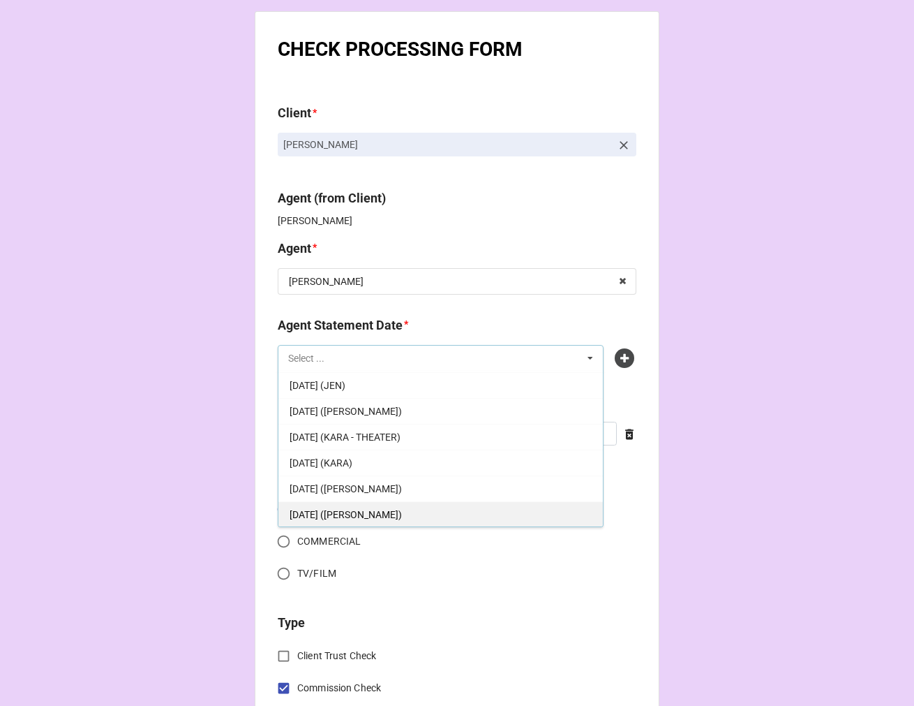
scroll to position [155, 0]
click at [386, 462] on span "[DATE] ([PERSON_NAME])" at bounding box center [346, 461] width 112 height 11
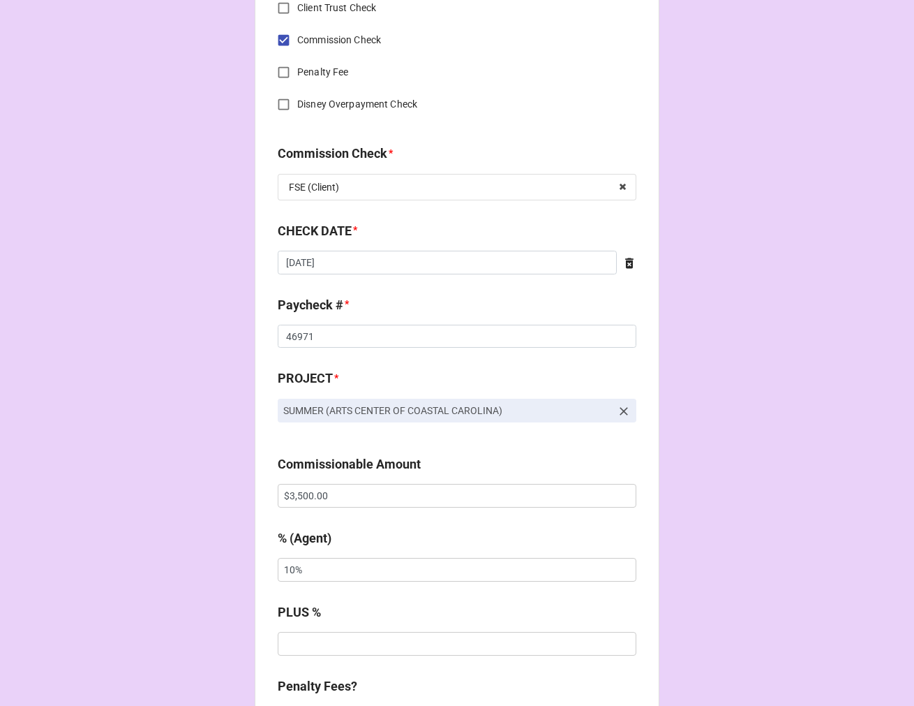
scroll to position [698, 0]
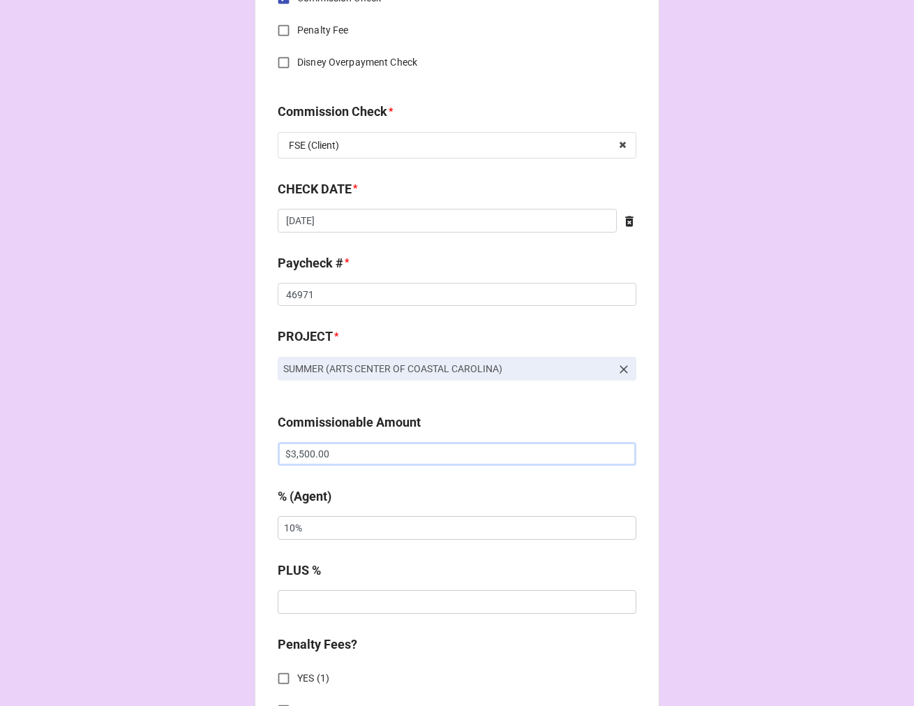
click at [295, 454] on input "$3,500.00" at bounding box center [457, 454] width 359 height 24
click at [294, 454] on input "$3,500.00" at bounding box center [457, 454] width 359 height 24
type input "$4,500.00"
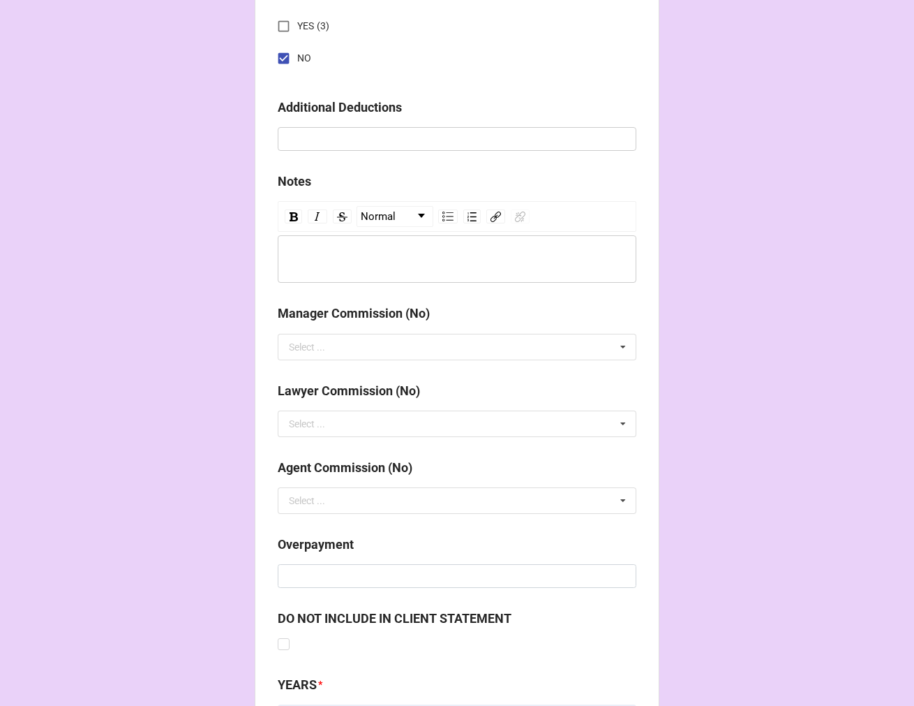
scroll to position [1616, 0]
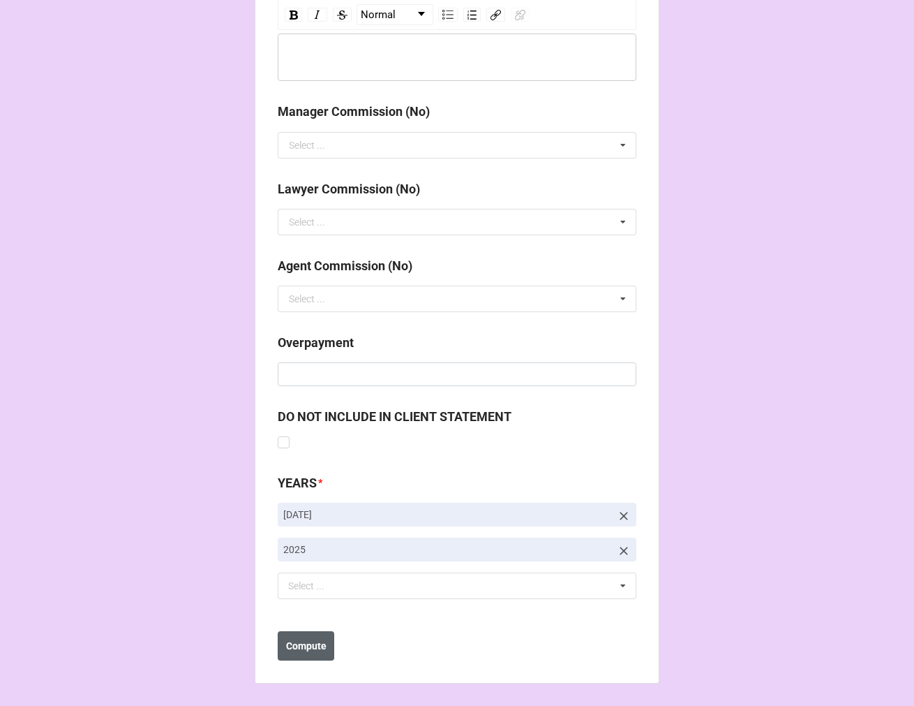
type input "5%"
click at [300, 644] on b "Compute" at bounding box center [306, 646] width 40 height 15
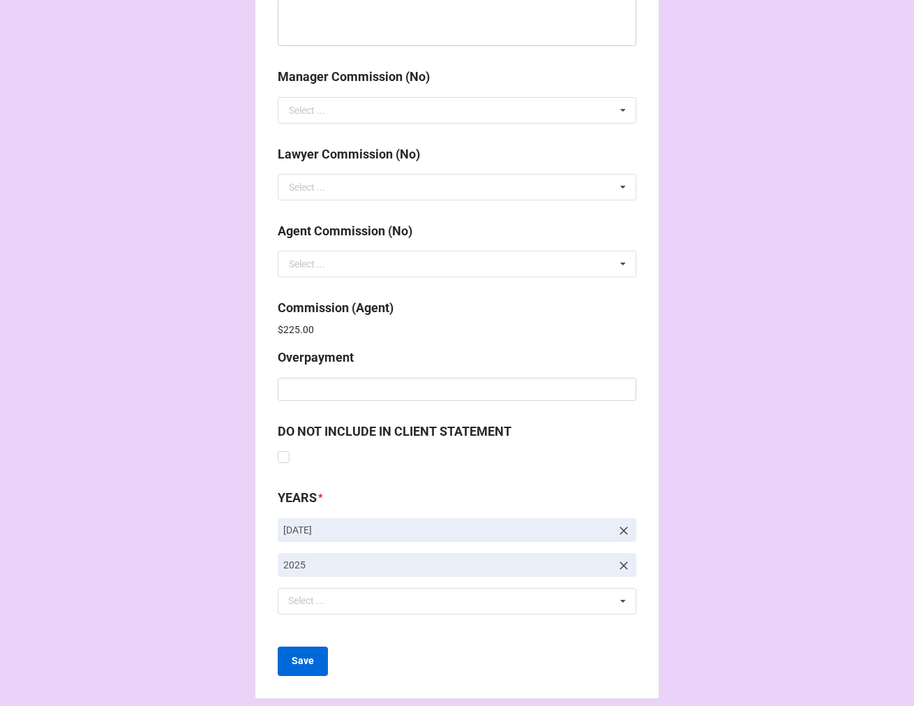
scroll to position [1666, 0]
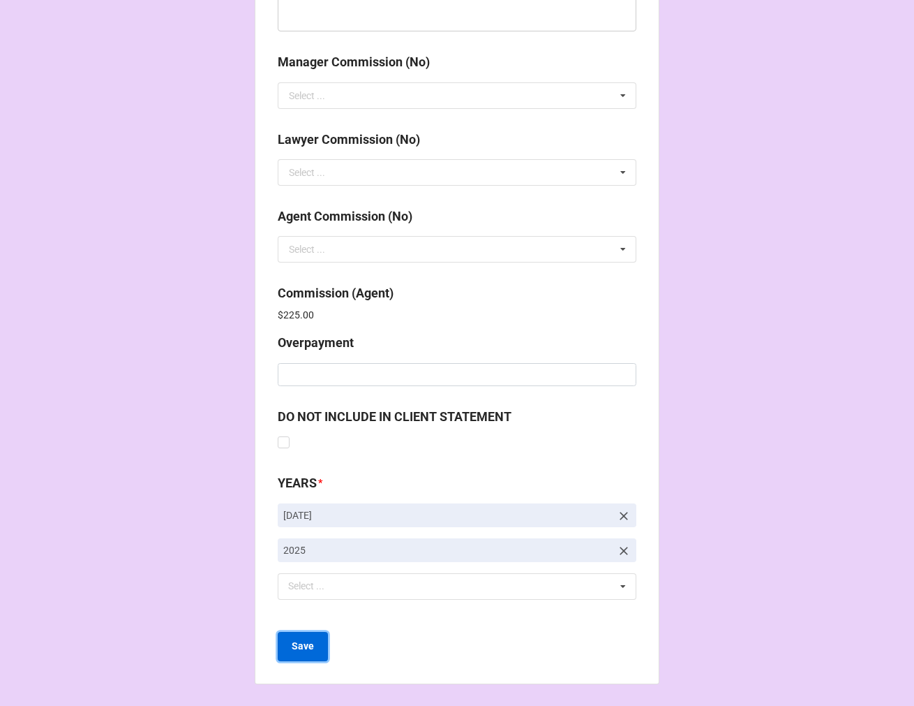
click at [286, 646] on button "Save" at bounding box center [303, 646] width 50 height 29
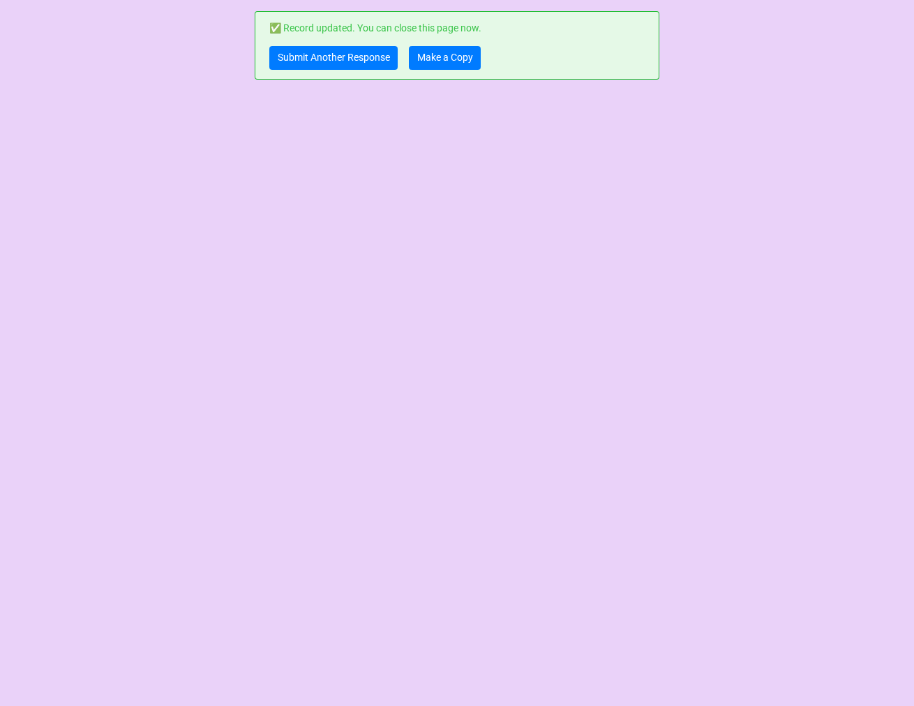
scroll to position [0, 0]
click at [321, 57] on link "Submit Another Response" at bounding box center [333, 58] width 128 height 24
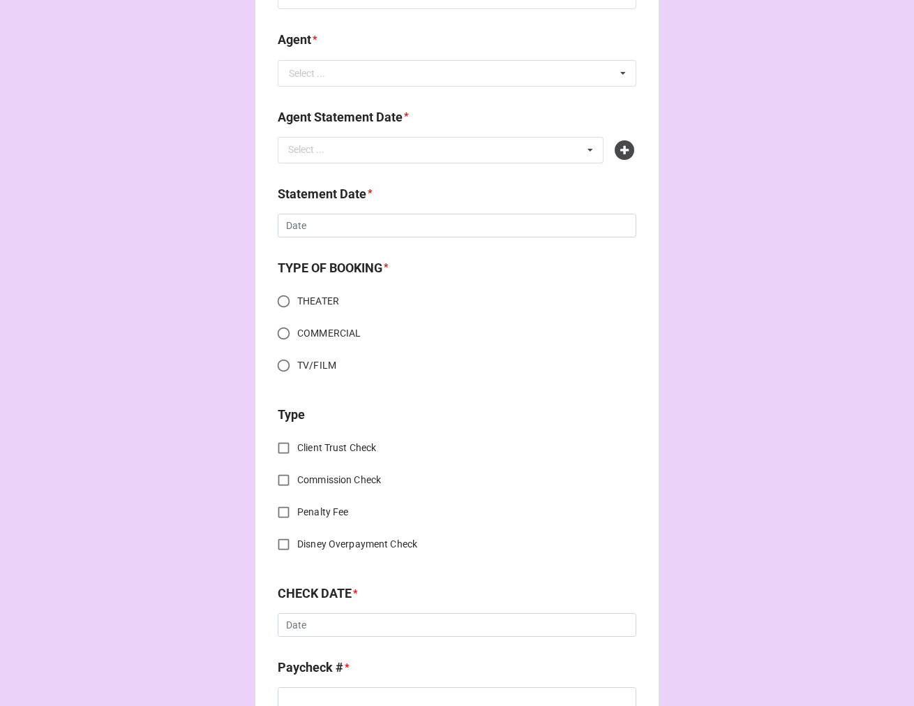
scroll to position [465, 0]
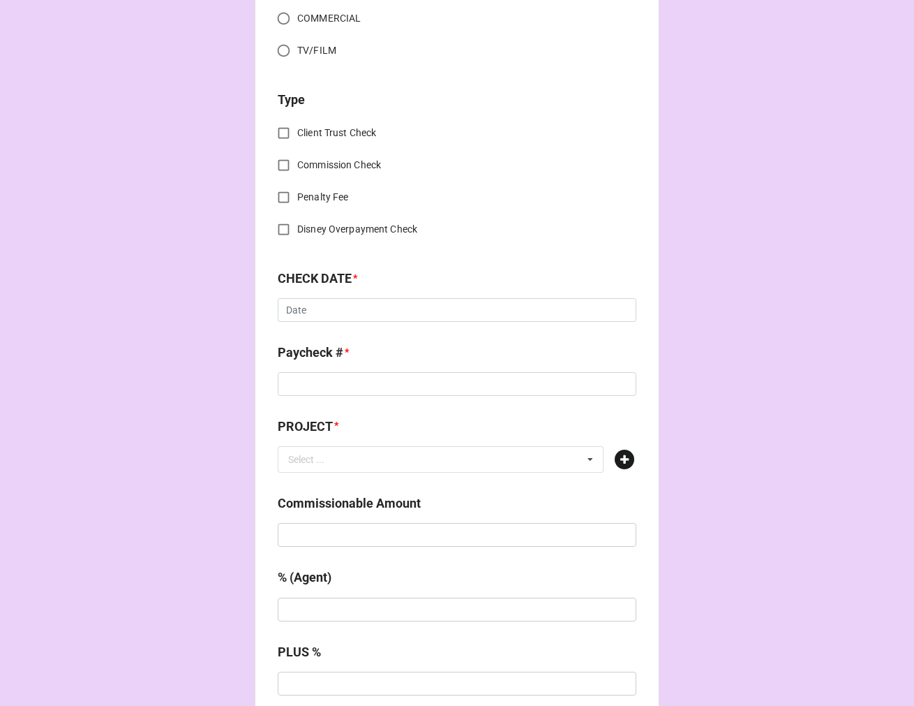
click at [620, 462] on icon at bounding box center [625, 460] width 20 height 20
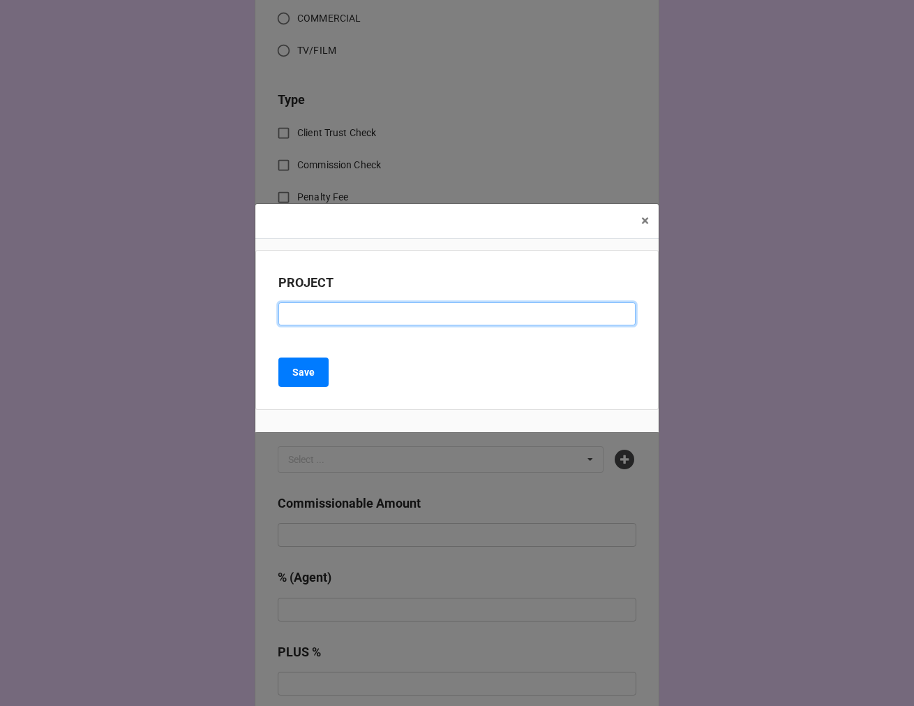
click at [311, 311] on input at bounding box center [457, 314] width 357 height 24
paste input "TOP HAT (THE REV)"
type input "TOP HAT (THE REV)"
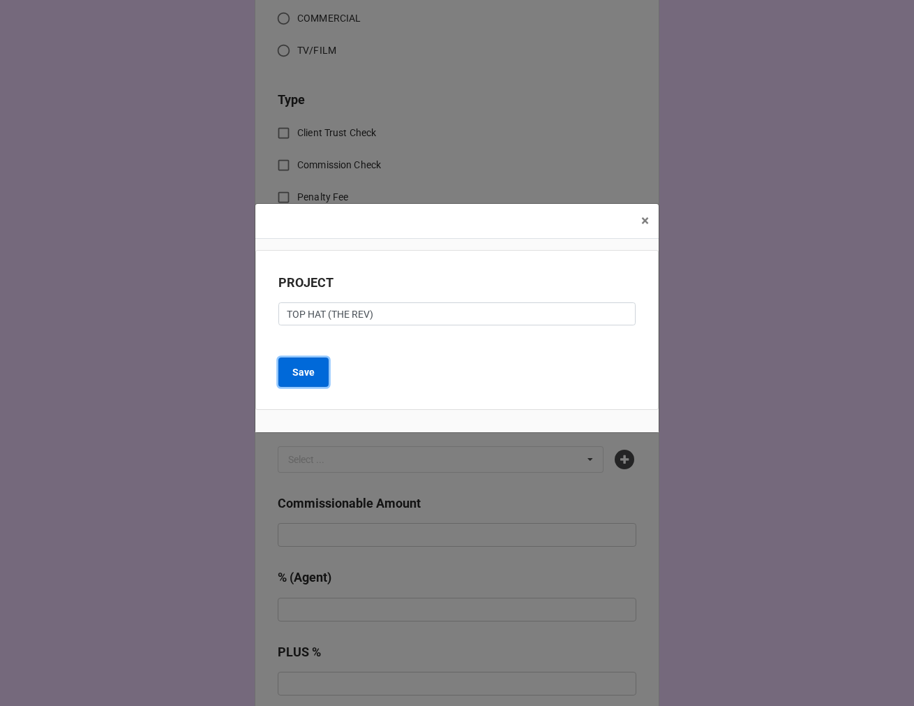
click at [309, 378] on b "Save" at bounding box center [303, 372] width 22 height 15
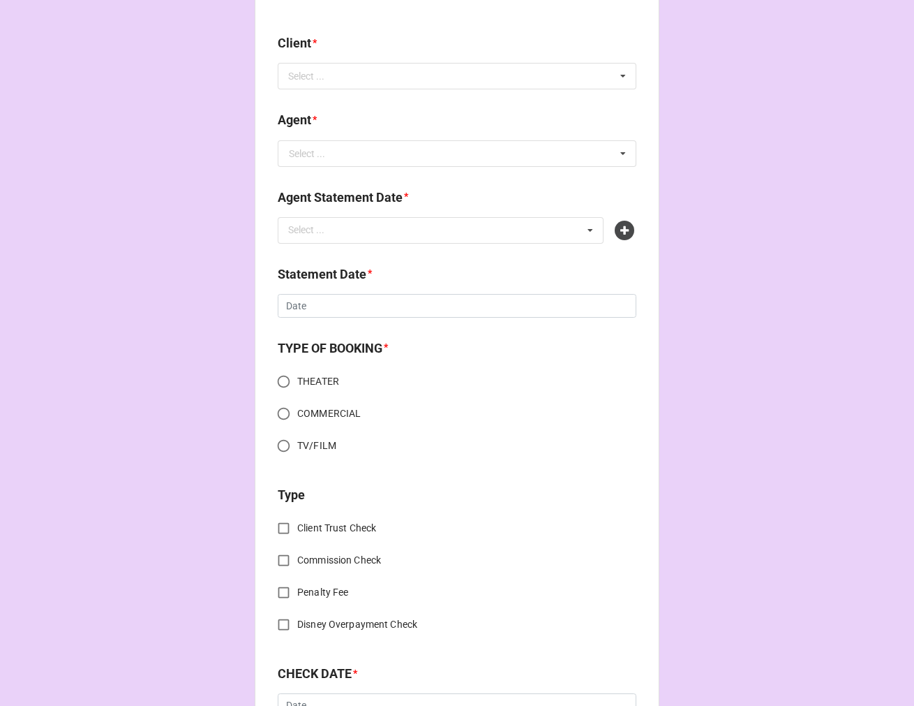
scroll to position [0, 0]
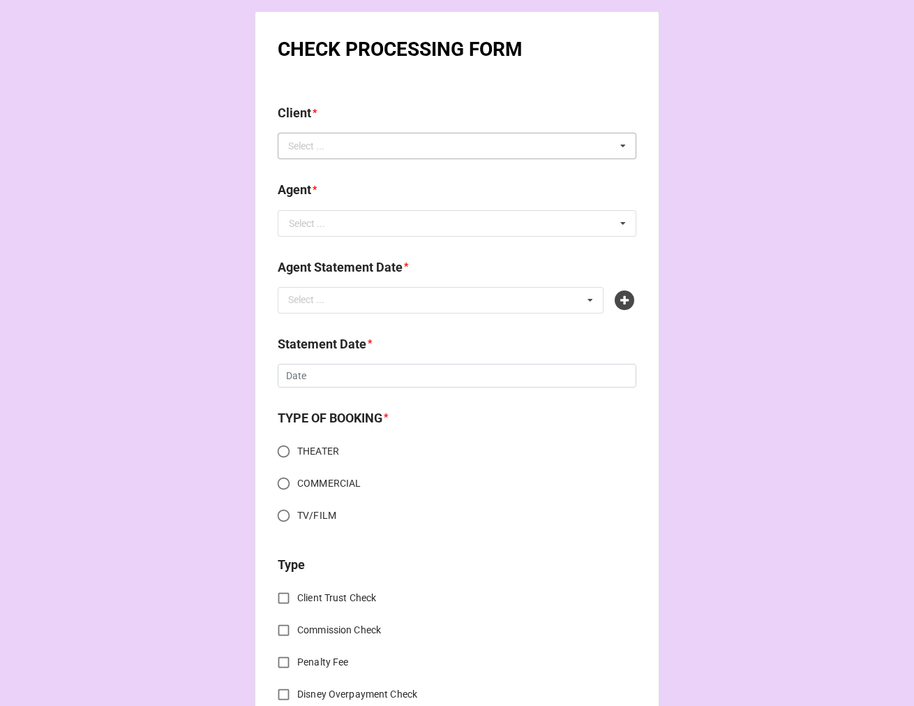
click at [335, 147] on div "Select ..." at bounding box center [315, 146] width 60 height 16
paste input "[PERSON_NAME]"
type input "[PERSON_NAME]"
click at [336, 170] on span "[PERSON_NAME]" at bounding box center [327, 171] width 75 height 11
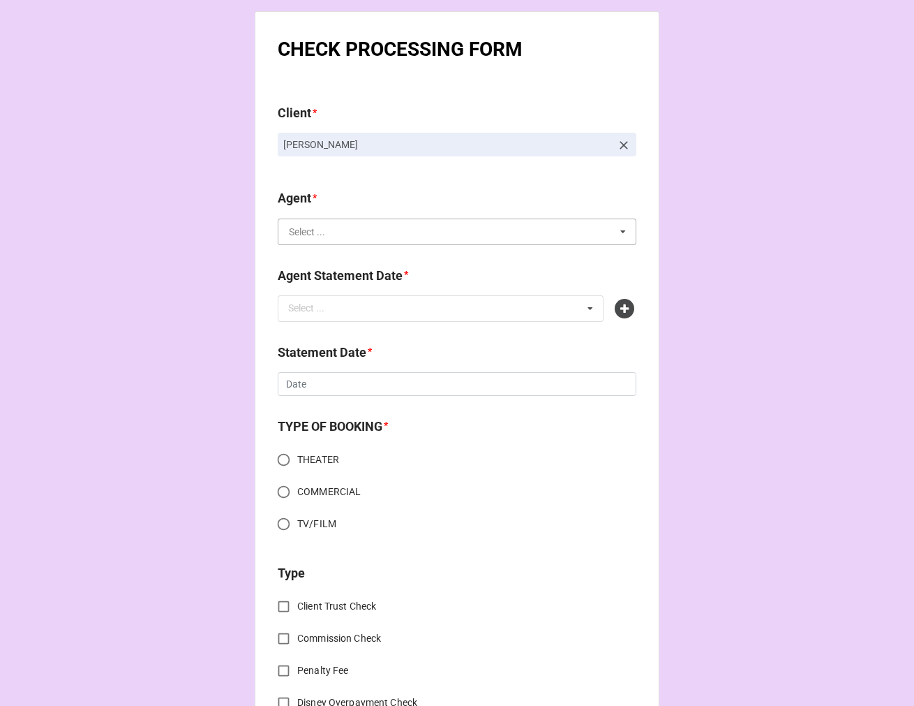
click at [348, 232] on input "text" at bounding box center [457, 231] width 357 height 25
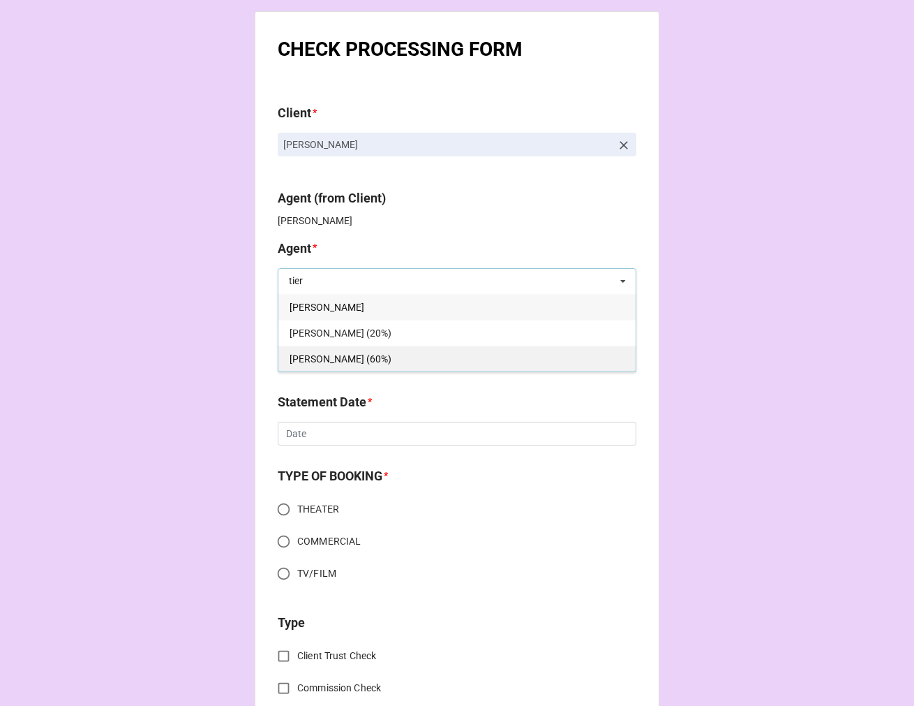
type input "tier"
click at [331, 353] on span "[PERSON_NAME] (60%)" at bounding box center [341, 358] width 102 height 11
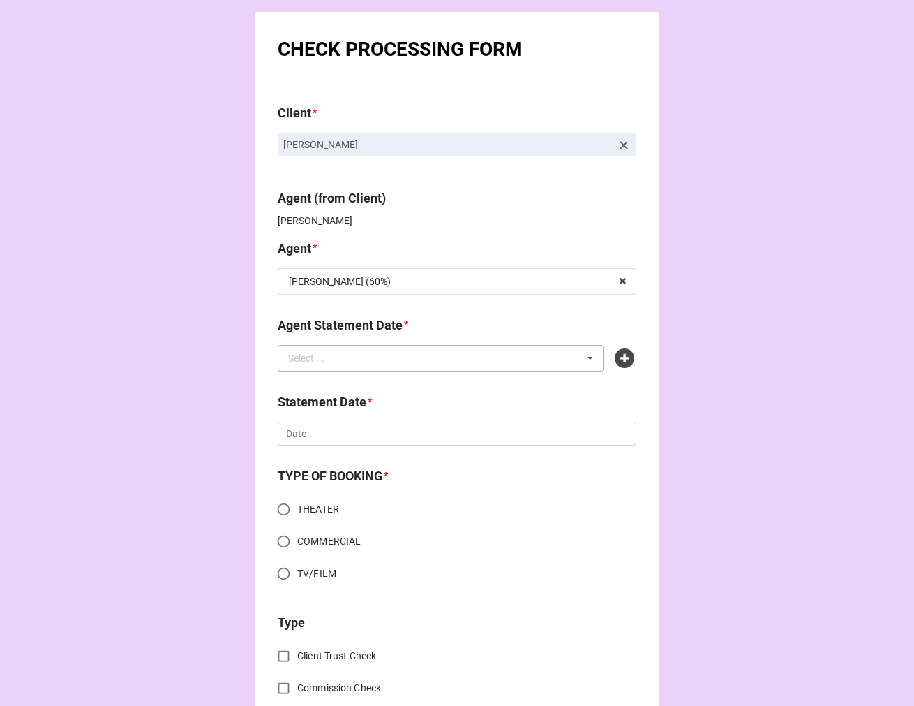
click at [332, 353] on div "Select ..." at bounding box center [315, 358] width 60 height 16
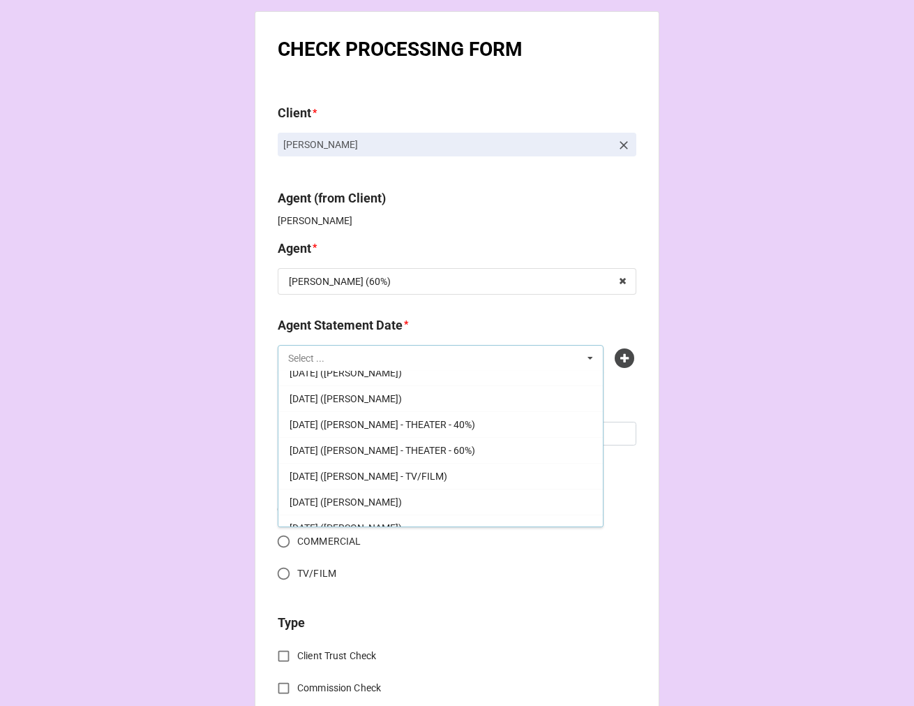
scroll to position [387, 0]
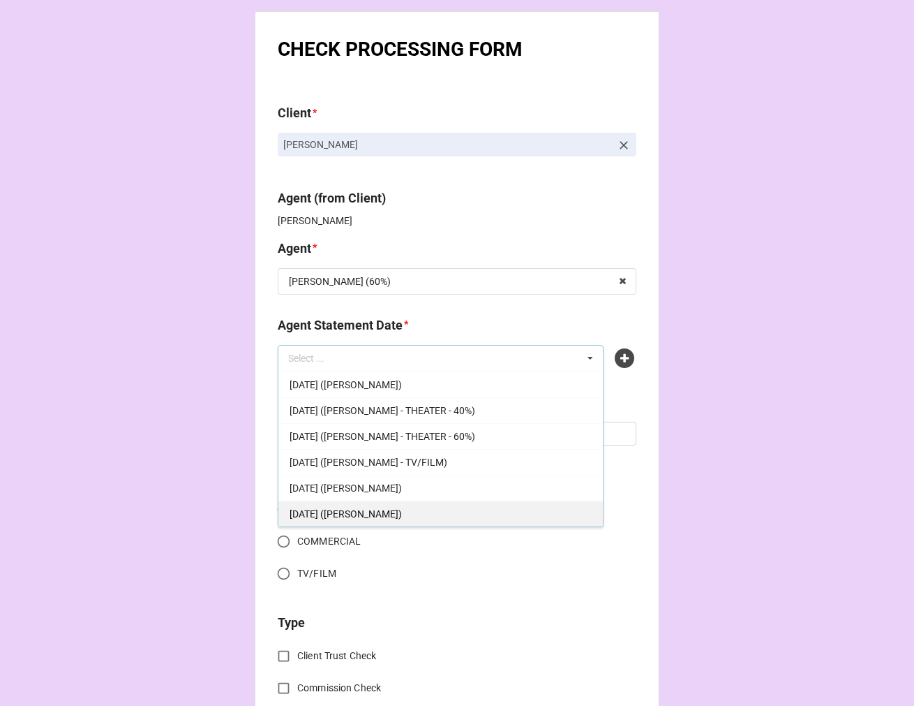
click at [394, 518] on span "OCTOBER 3, 2025 (TIERA)" at bounding box center [346, 513] width 112 height 11
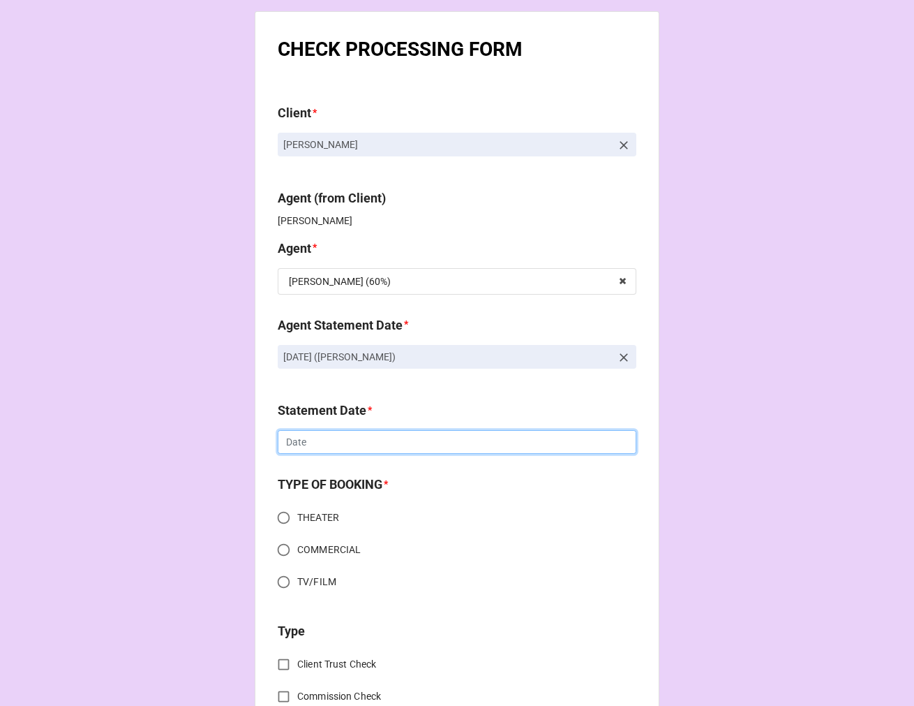
click at [330, 438] on input "text" at bounding box center [457, 442] width 359 height 24
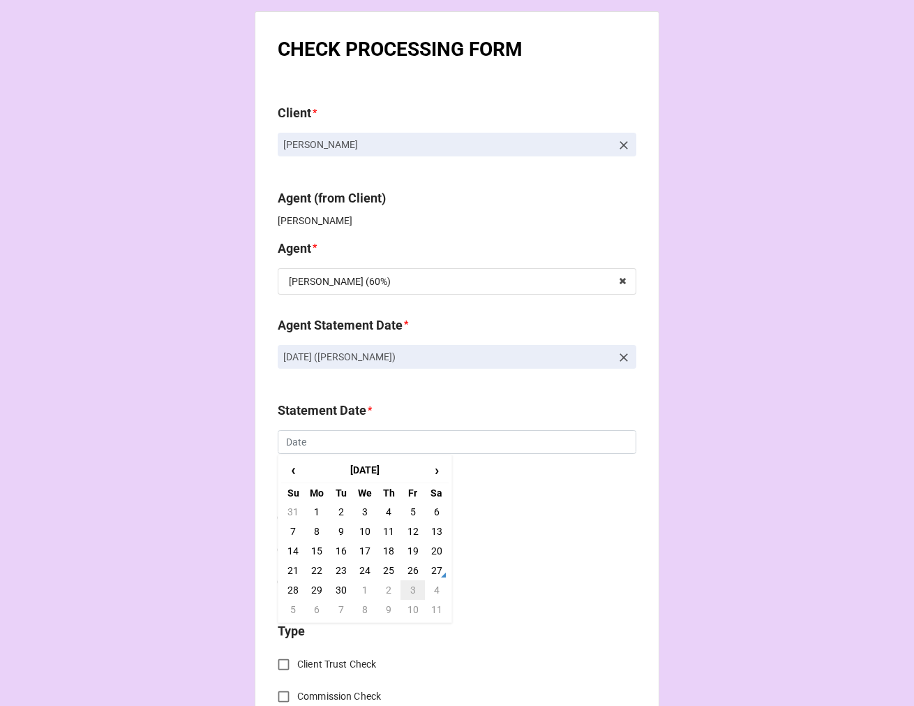
click at [410, 584] on td "3" at bounding box center [413, 590] width 24 height 20
type input "10/3/2025"
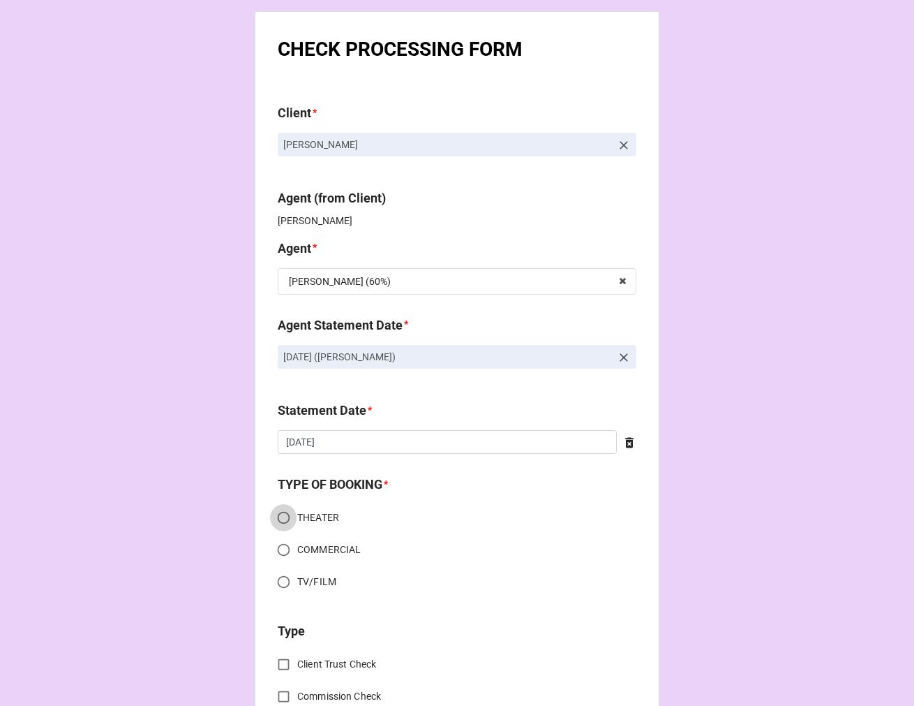
click at [283, 517] on input "THEATER" at bounding box center [283, 517] width 27 height 27
radio input "true"
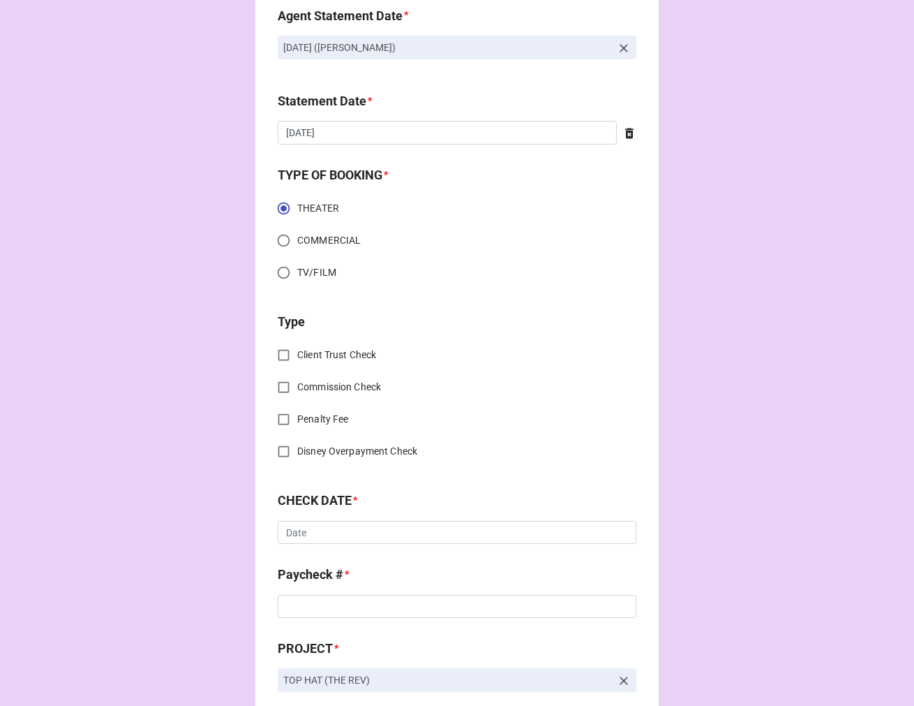
scroll to position [310, 0]
click at [274, 384] on input "Commission Check" at bounding box center [283, 386] width 27 height 27
checkbox input "true"
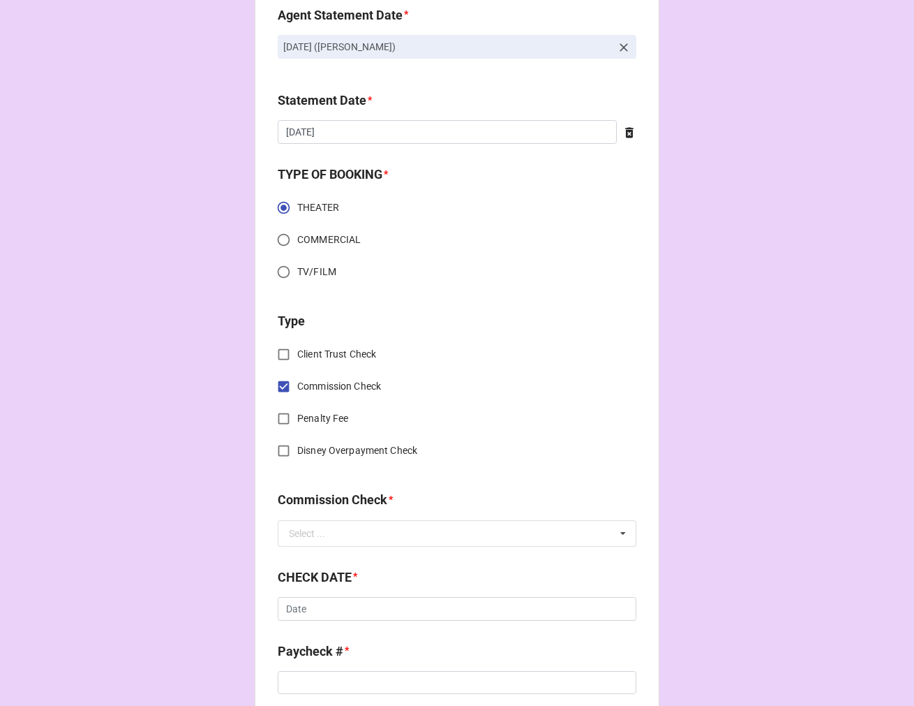
scroll to position [465, 0]
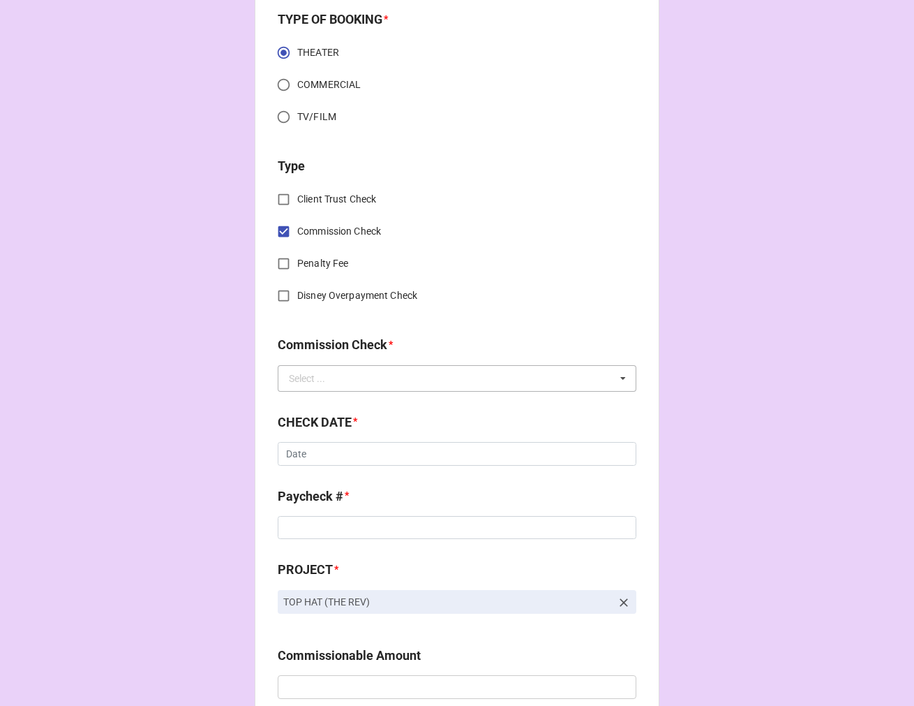
click at [296, 383] on div "Select ..." at bounding box center [307, 378] width 36 height 10
click at [304, 394] on div "FSE (Client)" at bounding box center [457, 404] width 357 height 26
click at [360, 466] on div "‹ September 2025 › Su Mo Tu We Th Fr Sa 31 1 2 3 4 5 6 7 8 9 10 11 12 13 14 15 …" at bounding box center [457, 454] width 359 height 24
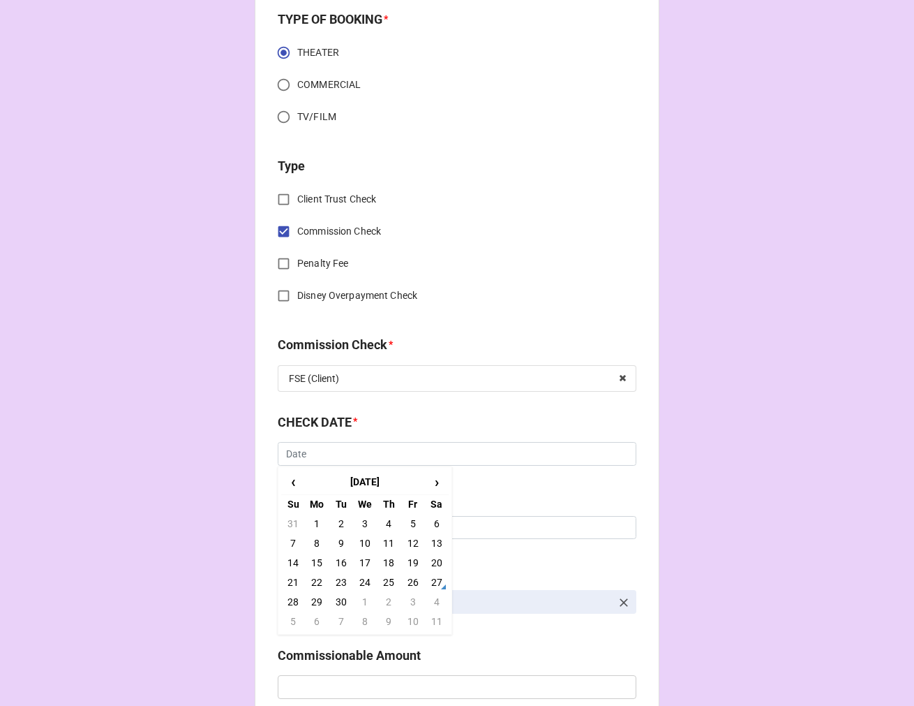
click at [733, 372] on div "CHECK PROCESSING FORM Client * Elena Doyno Agent (from Client) Tiera Agent * Ti…" at bounding box center [457, 661] width 914 height 2252
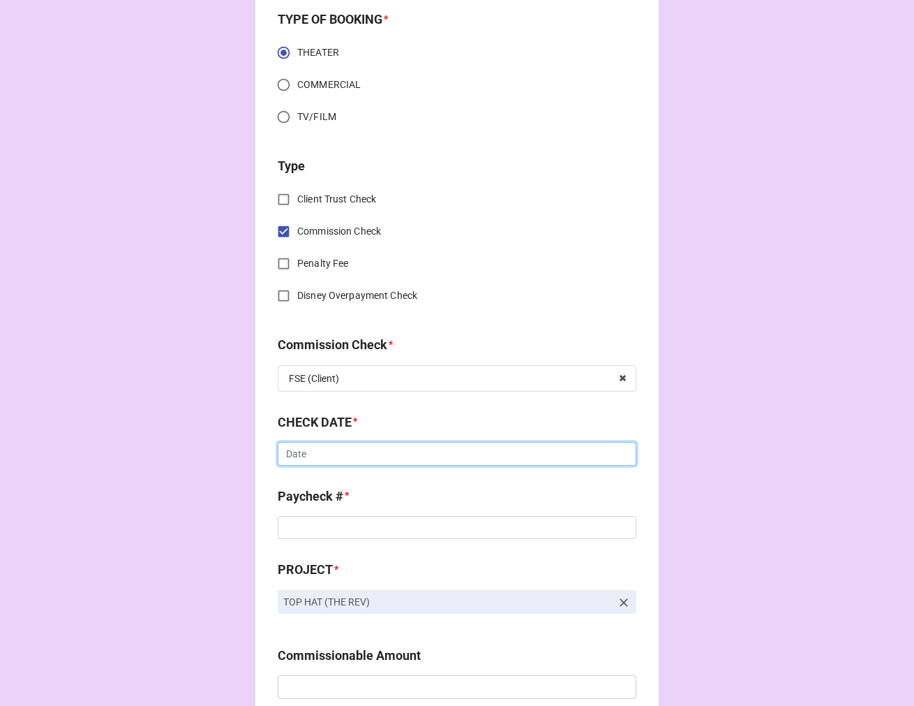
click at [312, 450] on input "text" at bounding box center [457, 454] width 359 height 24
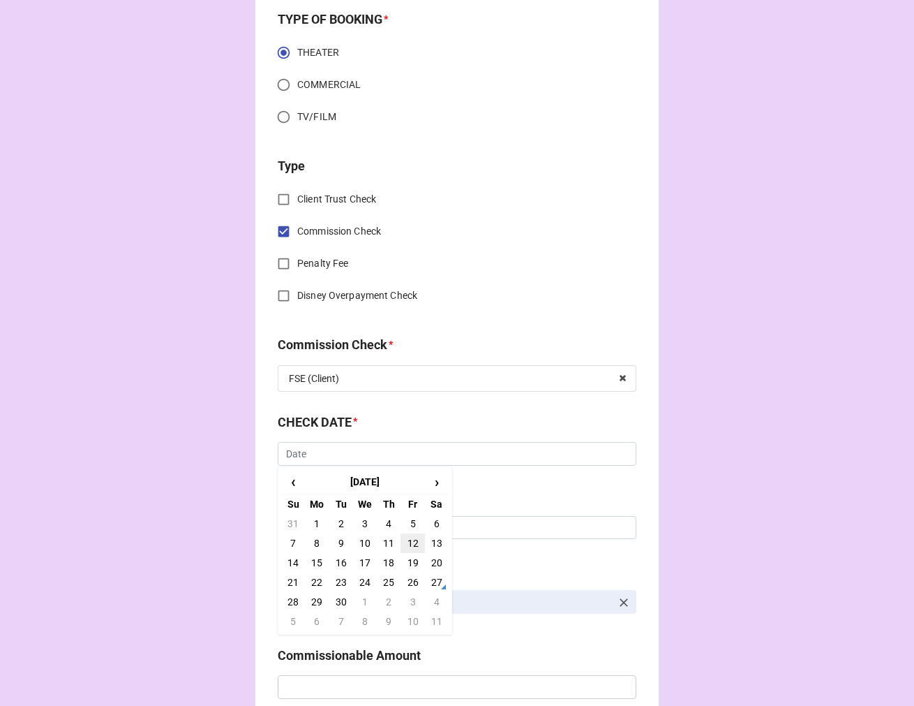
click at [413, 542] on td "12" at bounding box center [413, 543] width 24 height 20
type input "9/12/2025"
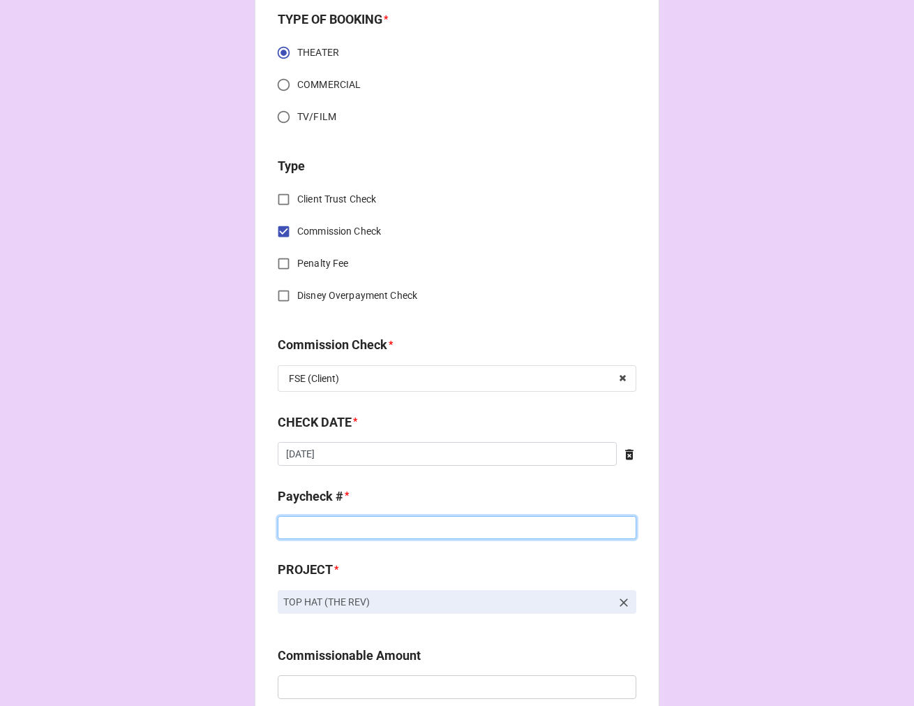
click at [334, 528] on input at bounding box center [457, 528] width 359 height 24
type input "35530"
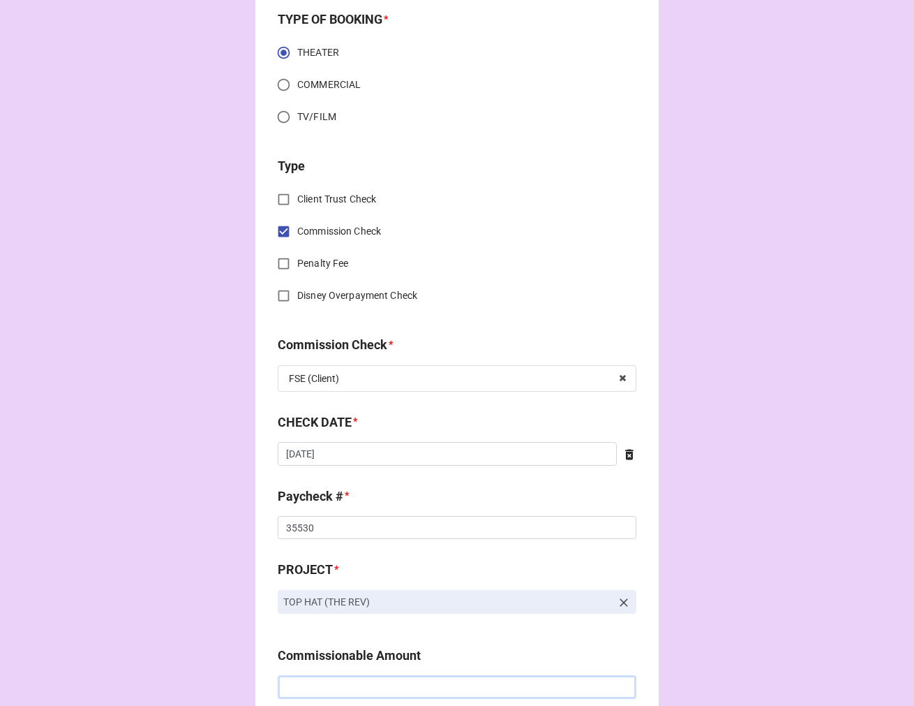
click at [350, 692] on input "text" at bounding box center [457, 687] width 359 height 24
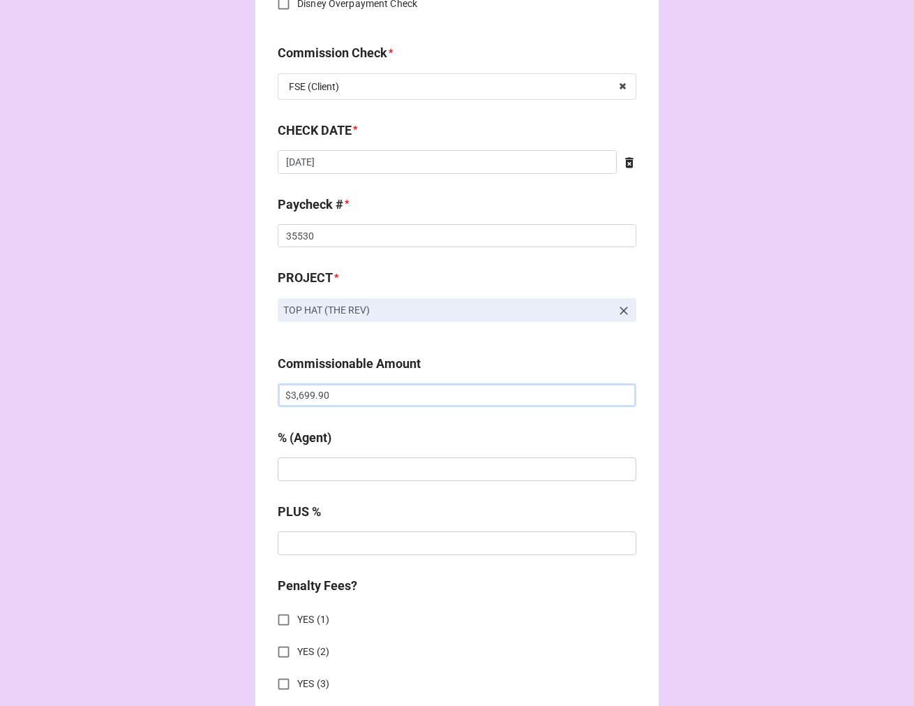
scroll to position [776, 0]
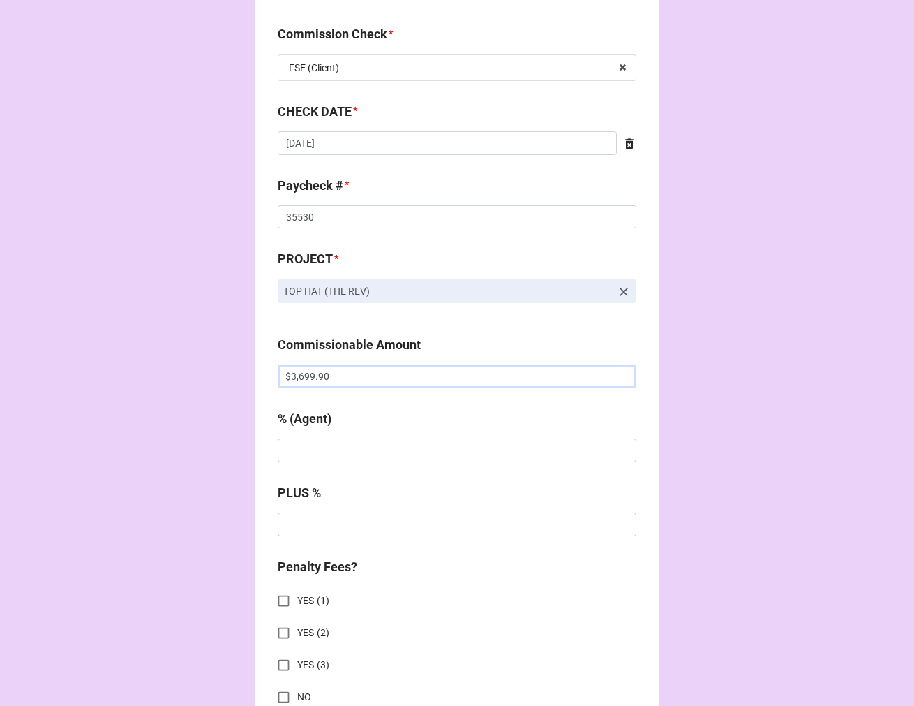
type input "$3,699.90"
click at [323, 454] on input "text" at bounding box center [457, 450] width 359 height 24
type input "10%"
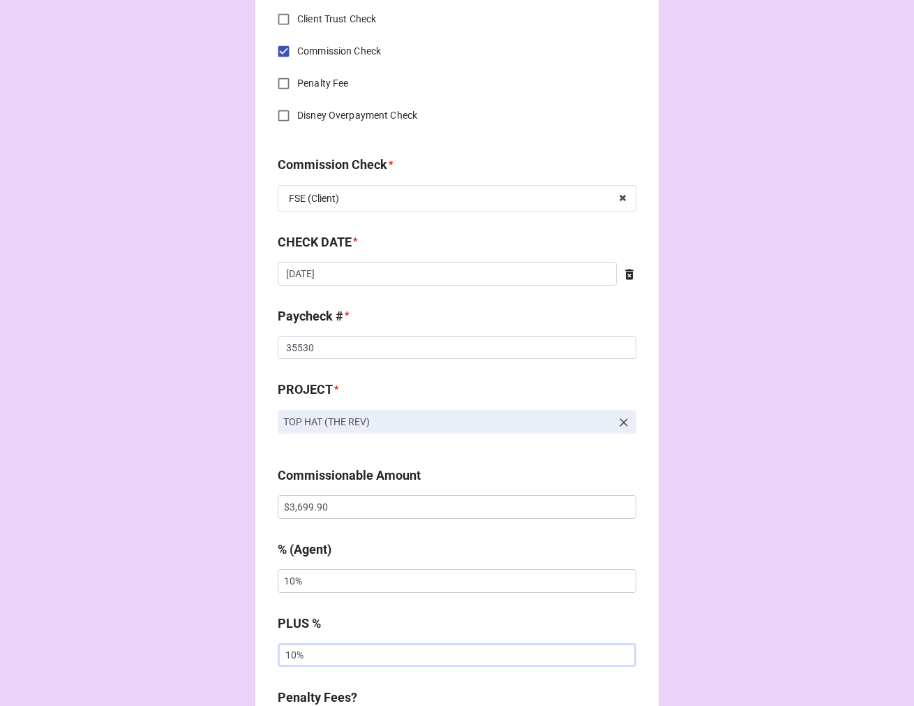
scroll to position [620, 0]
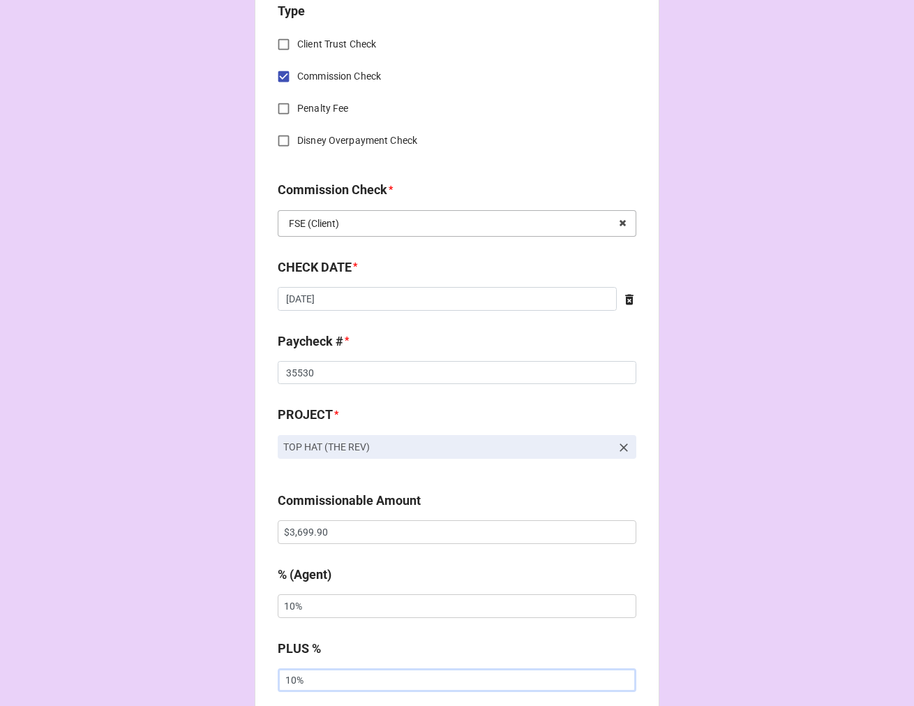
type input "10%"
click at [343, 217] on input "text" at bounding box center [457, 223] width 357 height 25
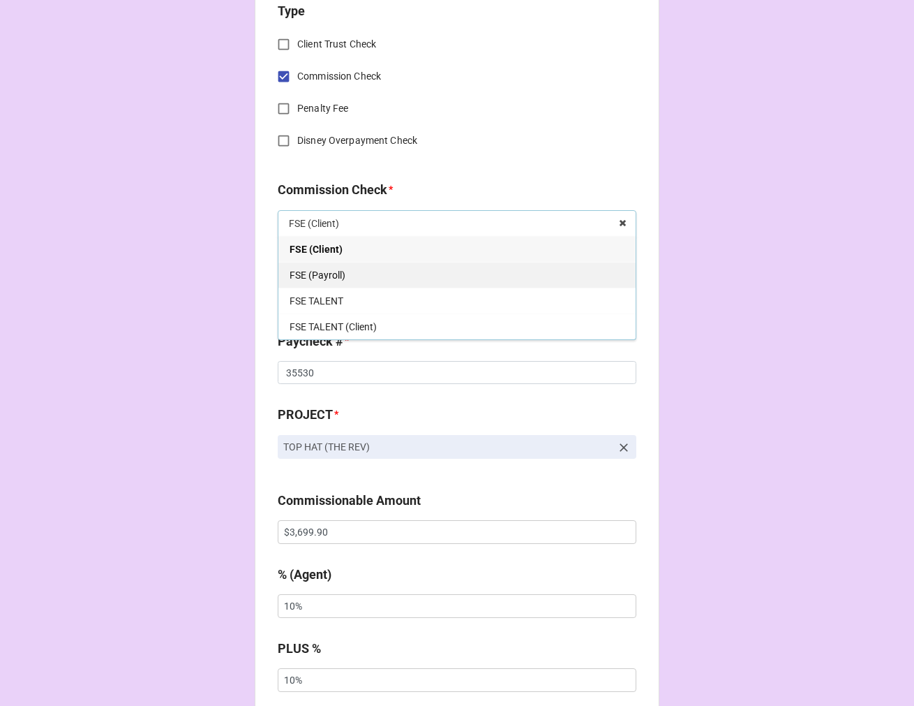
click at [336, 269] on span "FSE (Payroll)" at bounding box center [318, 274] width 56 height 11
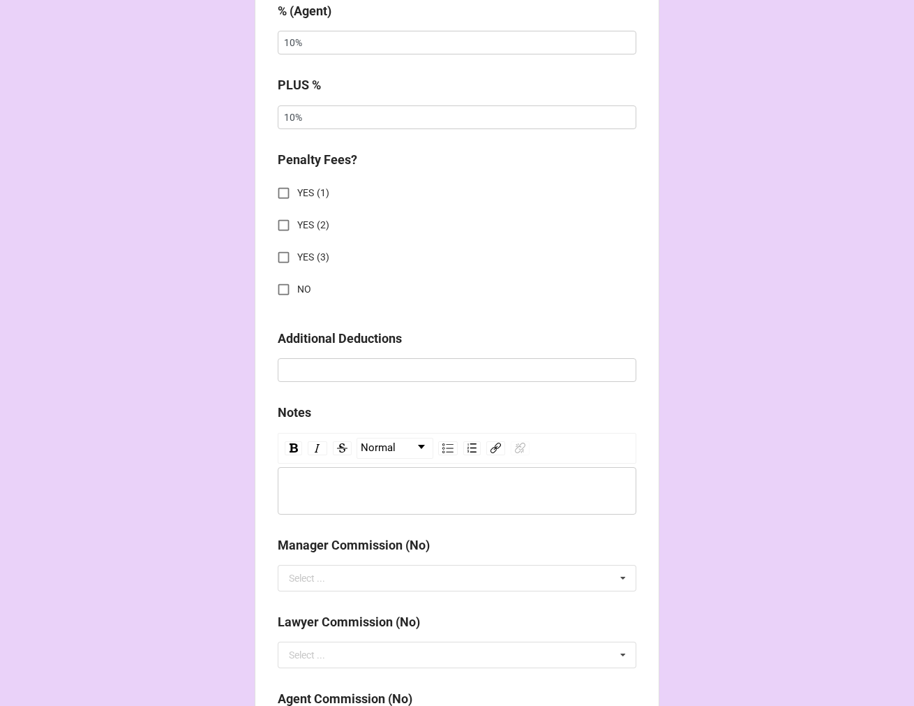
scroll to position [1318, 0]
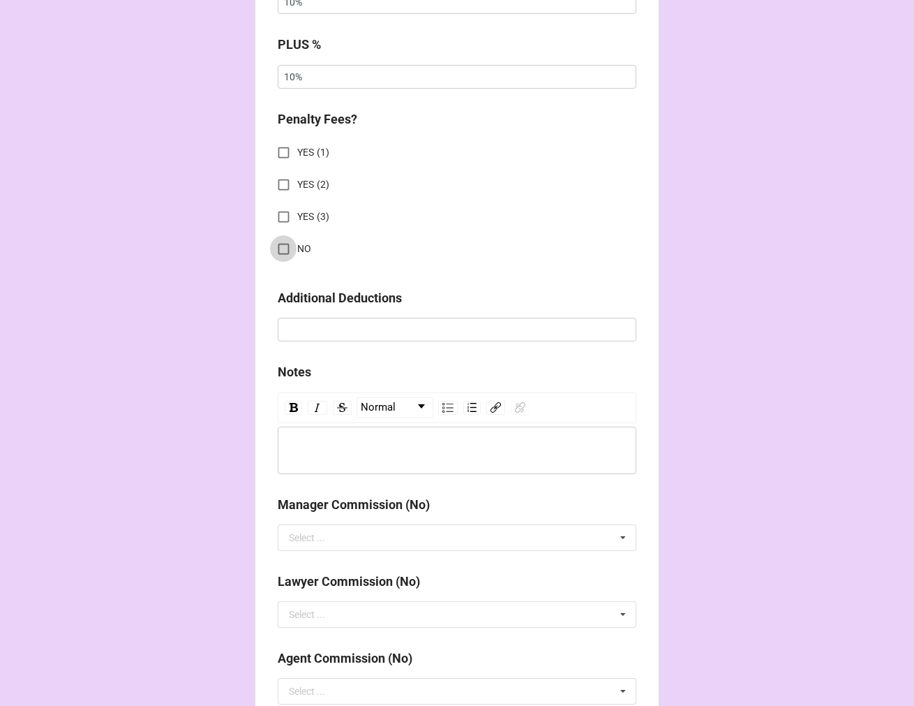
click at [276, 241] on input "NO" at bounding box center [283, 248] width 27 height 27
checkbox input "true"
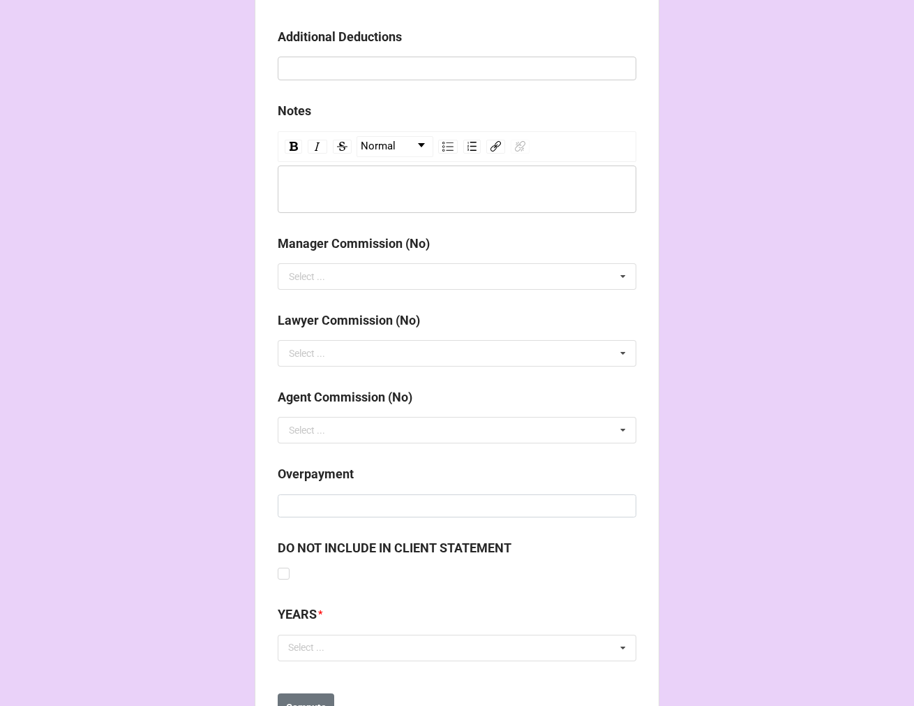
scroll to position [1640, 0]
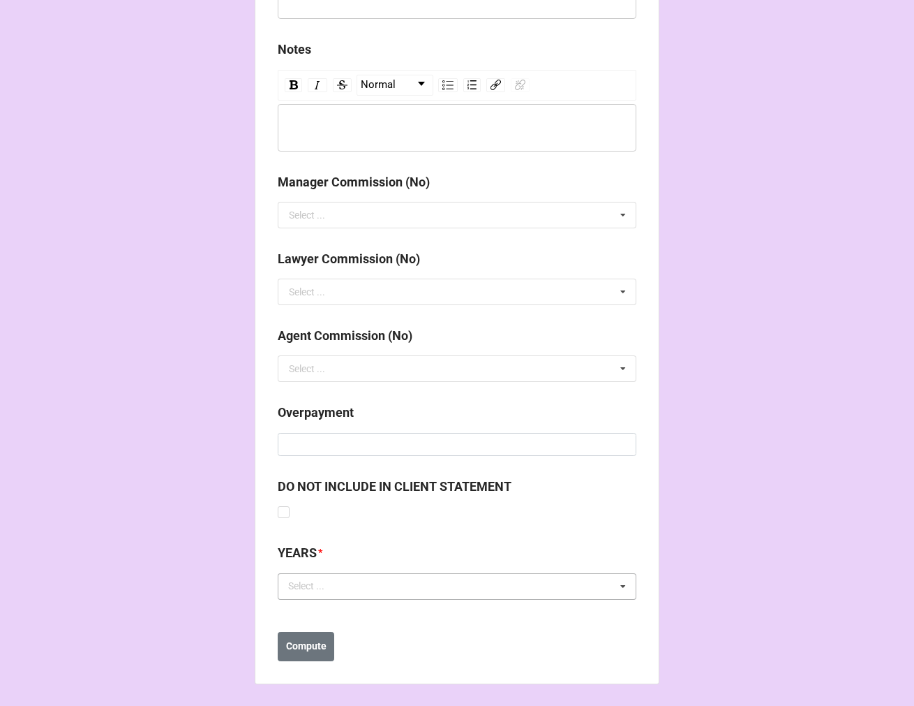
click at [318, 592] on div "Select ..." at bounding box center [315, 586] width 60 height 16
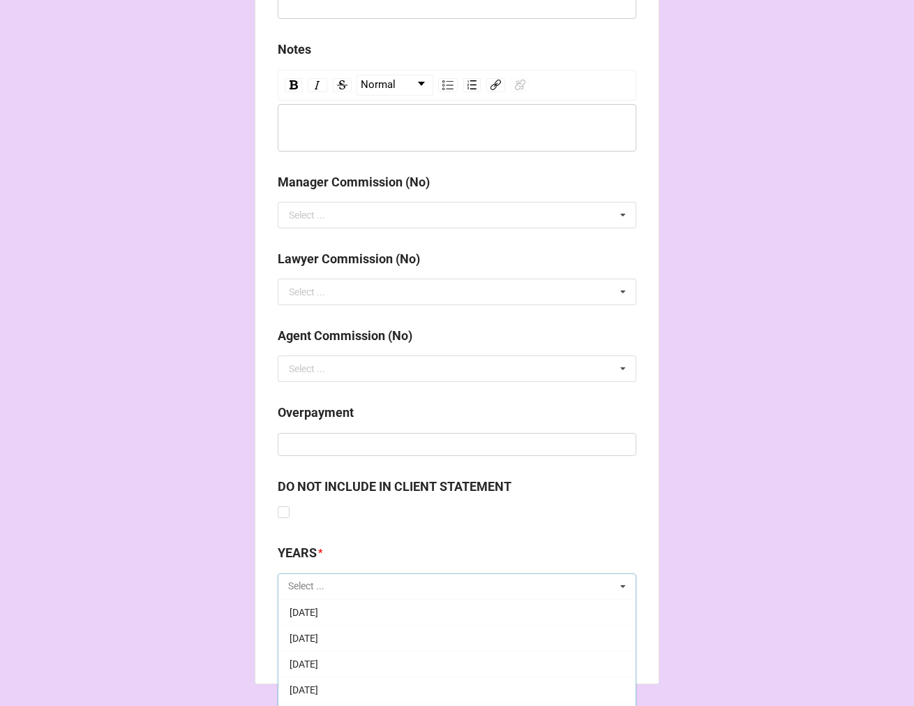
scroll to position [232, 0]
click at [318, 611] on span "[DATE]" at bounding box center [304, 612] width 29 height 11
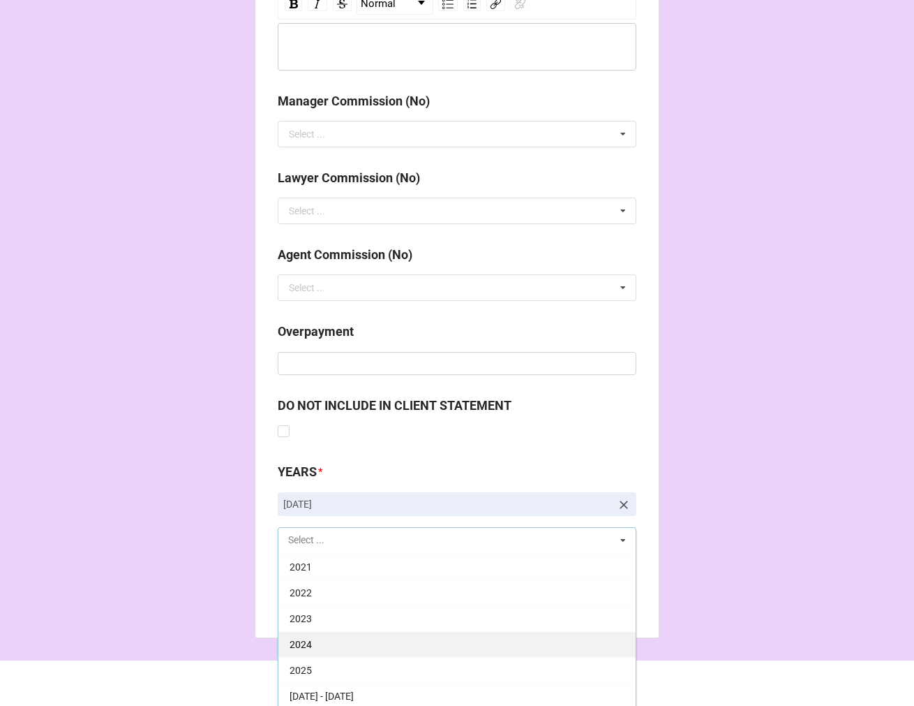
scroll to position [1724, 0]
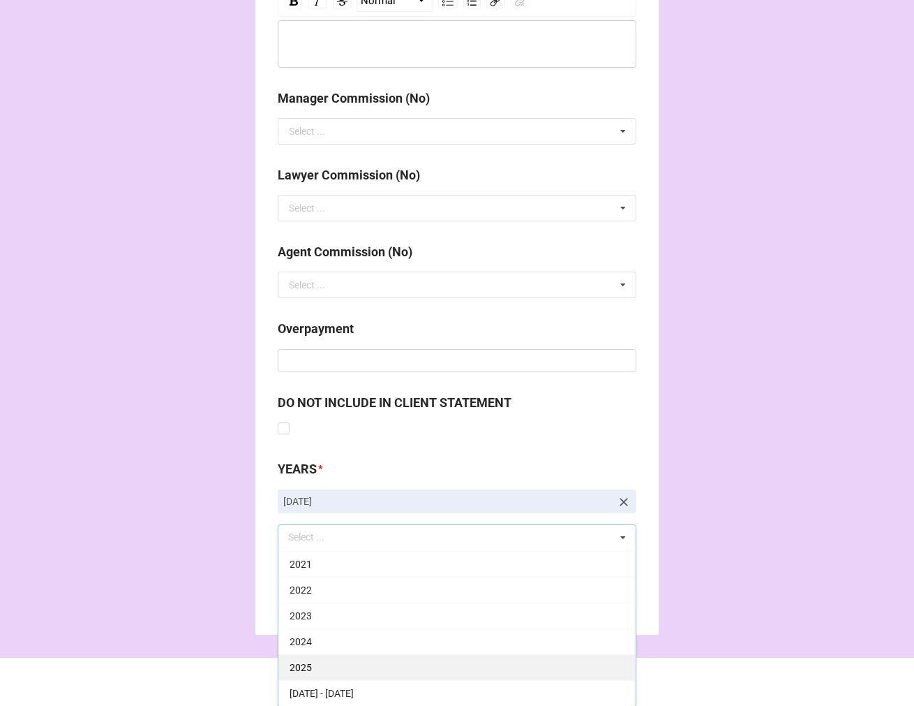
click at [343, 668] on div "2025" at bounding box center [457, 667] width 357 height 26
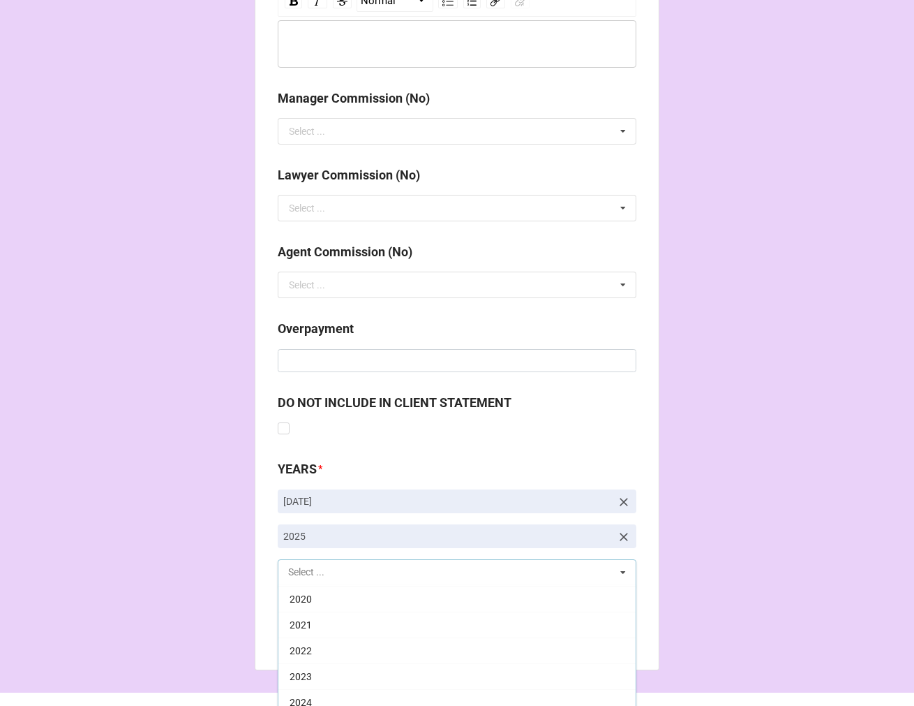
scroll to position [283, 0]
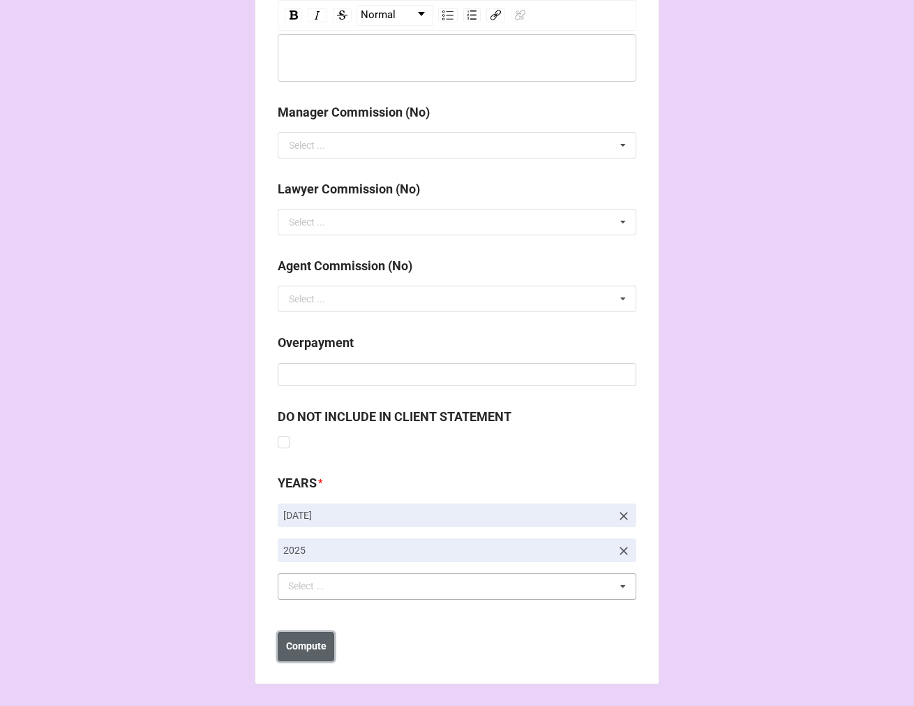
click at [315, 651] on b "Compute" at bounding box center [306, 646] width 40 height 15
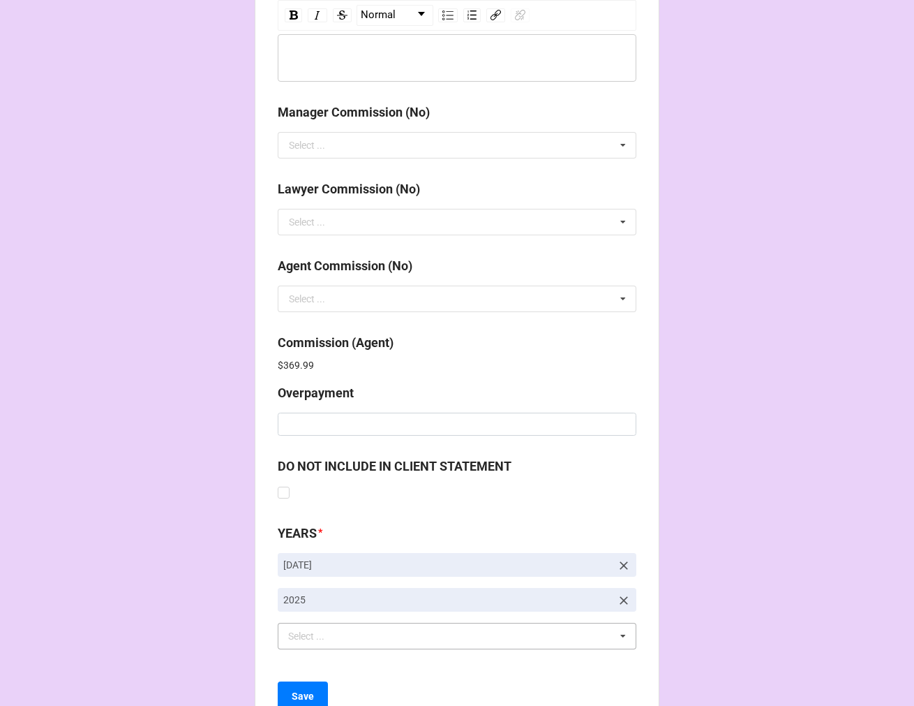
scroll to position [1760, 0]
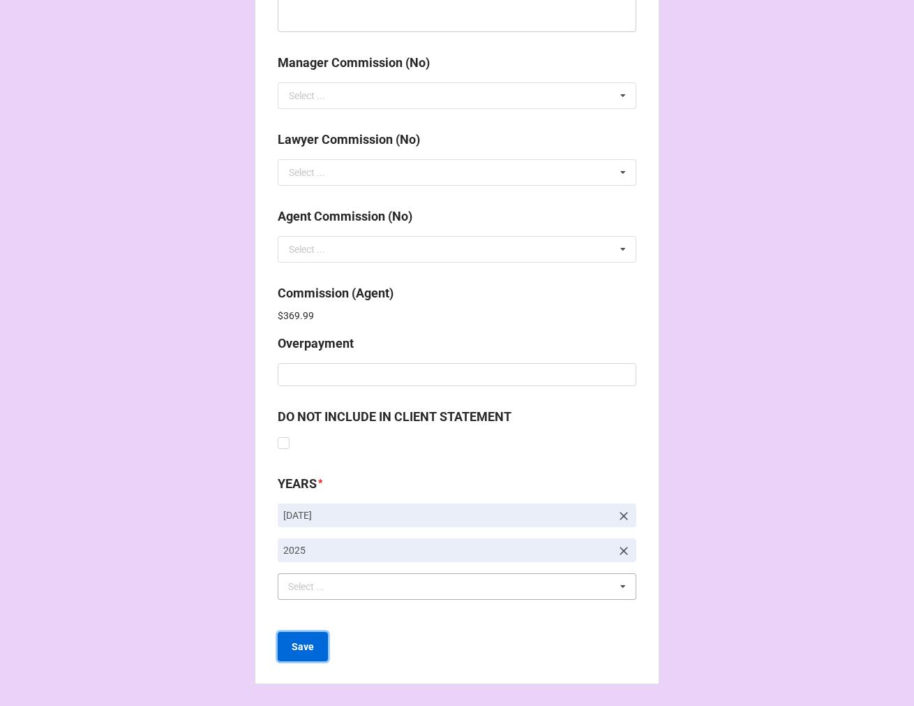
click at [306, 646] on b "Save" at bounding box center [303, 646] width 22 height 15
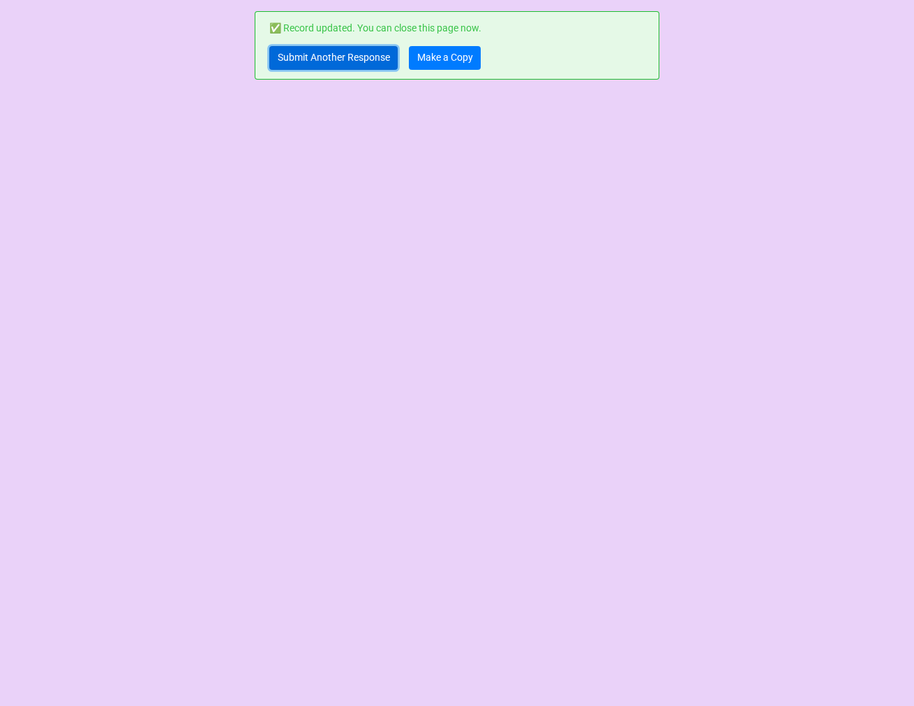
click at [311, 56] on link "Submit Another Response" at bounding box center [333, 58] width 128 height 24
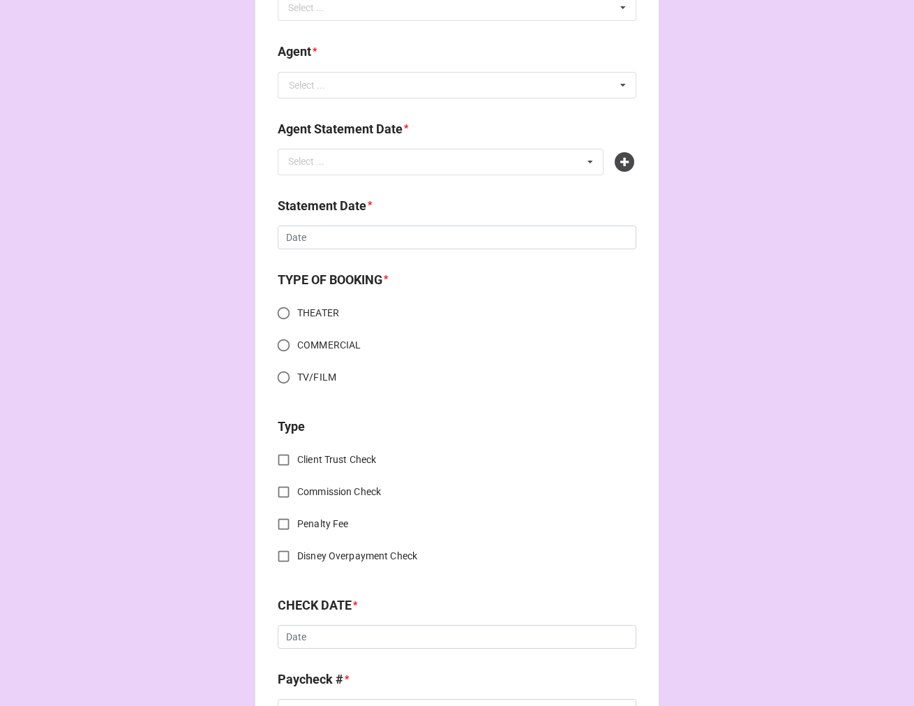
scroll to position [465, 0]
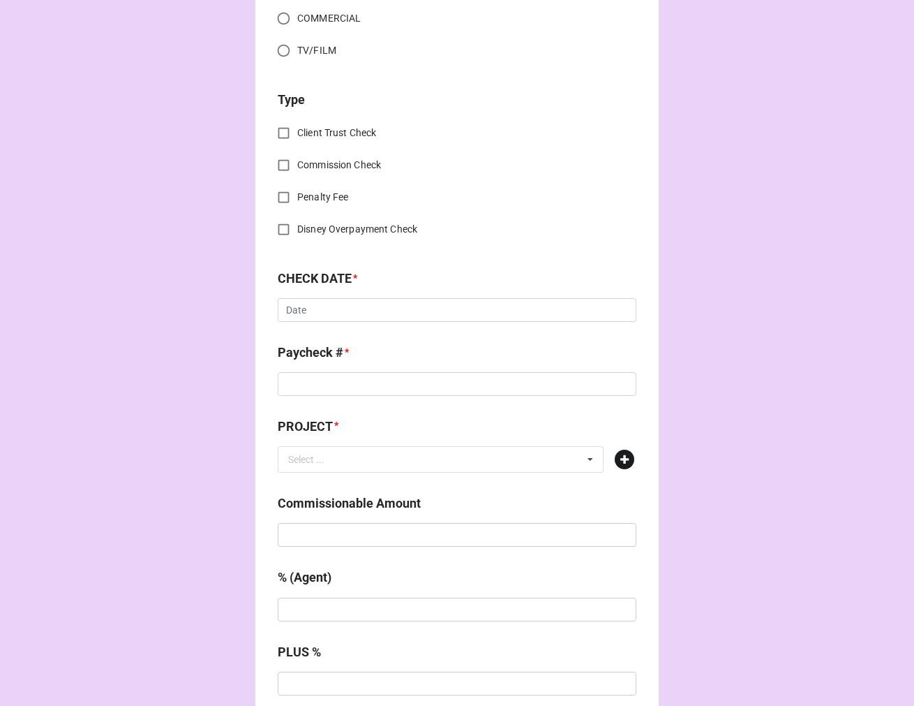
click at [626, 458] on icon at bounding box center [625, 460] width 20 height 20
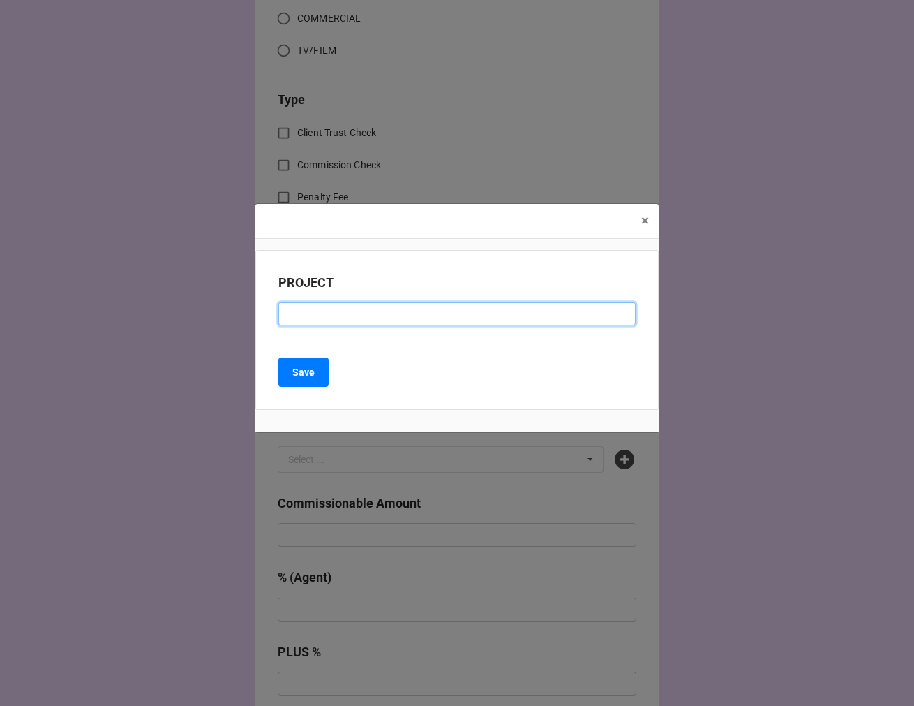
click at [333, 317] on input at bounding box center [457, 314] width 357 height 24
paste input "MORIARTY S3"
type input "MORIARTY S3"
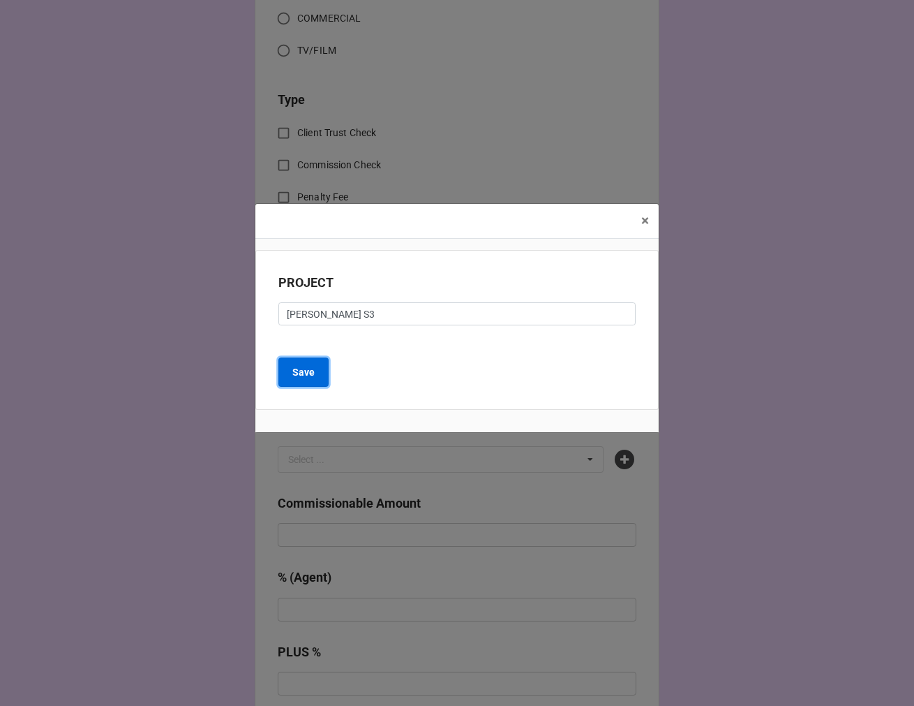
click at [303, 371] on b "Save" at bounding box center [303, 372] width 22 height 15
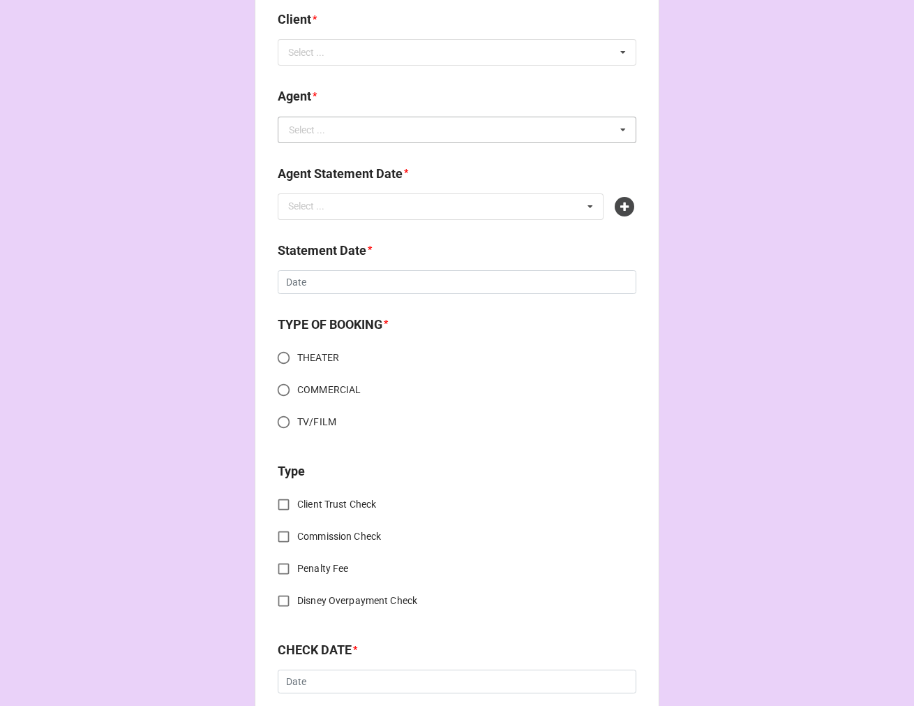
scroll to position [0, 0]
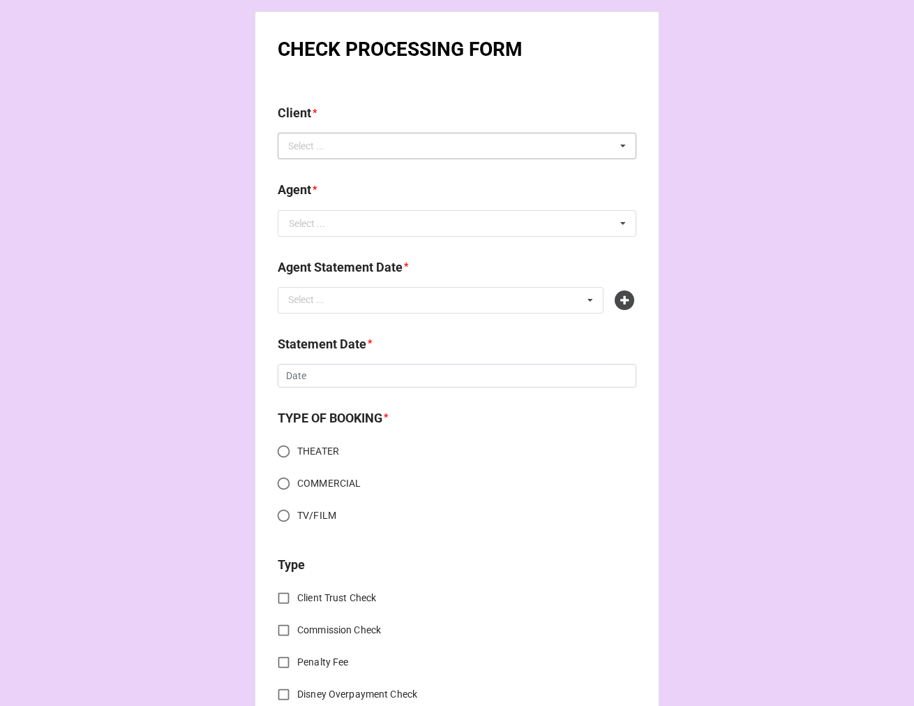
click at [325, 149] on div "Select ..." at bounding box center [315, 146] width 60 height 16
paste input "Lindsay Jean Michelle"
type input "Lindsay Jean Michelle"
click at [384, 170] on div "Lindsay Jean Michelle" at bounding box center [457, 171] width 357 height 26
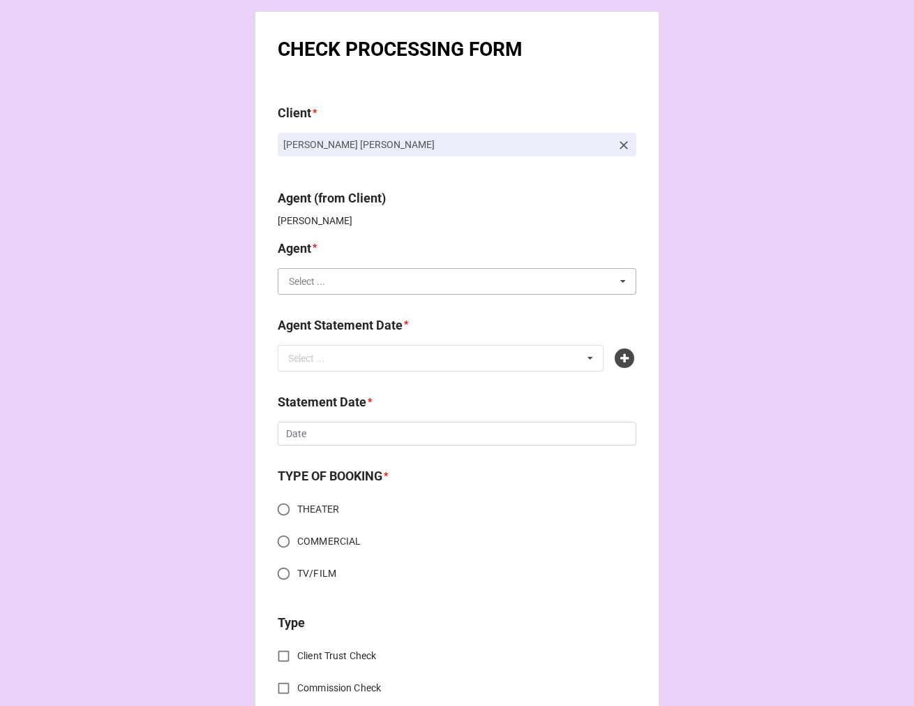
click at [319, 291] on input "text" at bounding box center [457, 281] width 357 height 25
type input "chon"
click at [309, 302] on span "[PERSON_NAME]" at bounding box center [327, 307] width 75 height 11
click at [333, 347] on div "Select ... No results found." at bounding box center [441, 358] width 326 height 27
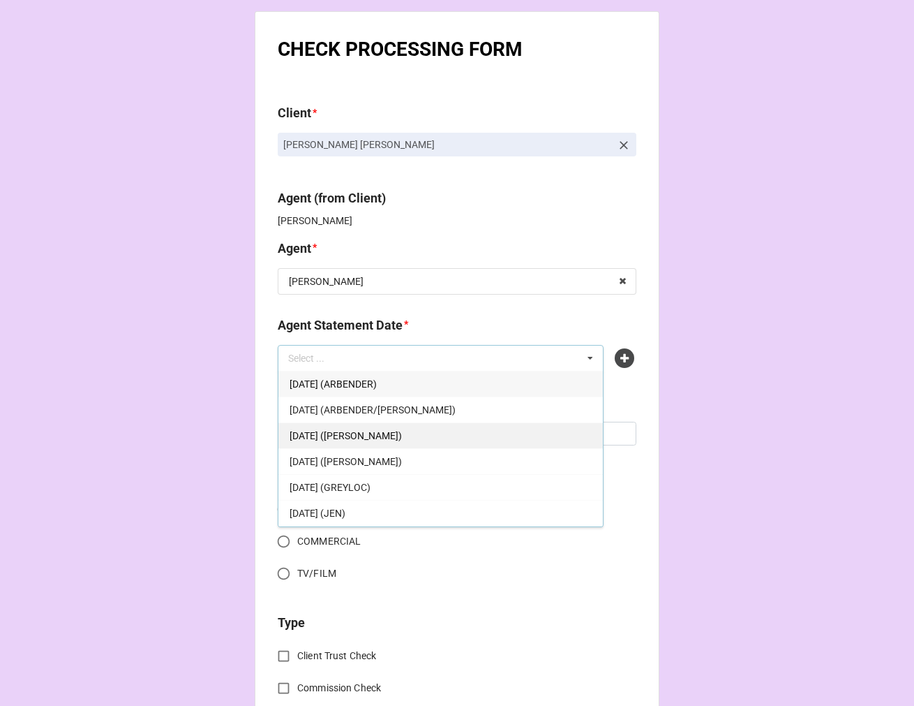
click at [400, 431] on span "[DATE] ([PERSON_NAME])" at bounding box center [346, 435] width 112 height 11
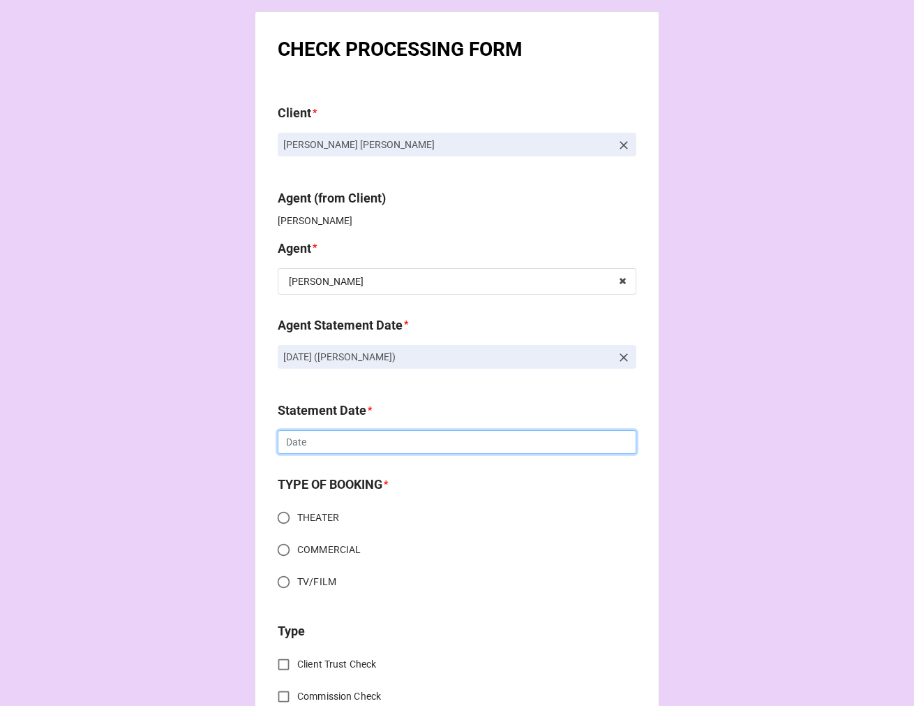
click at [352, 443] on input "text" at bounding box center [457, 442] width 359 height 24
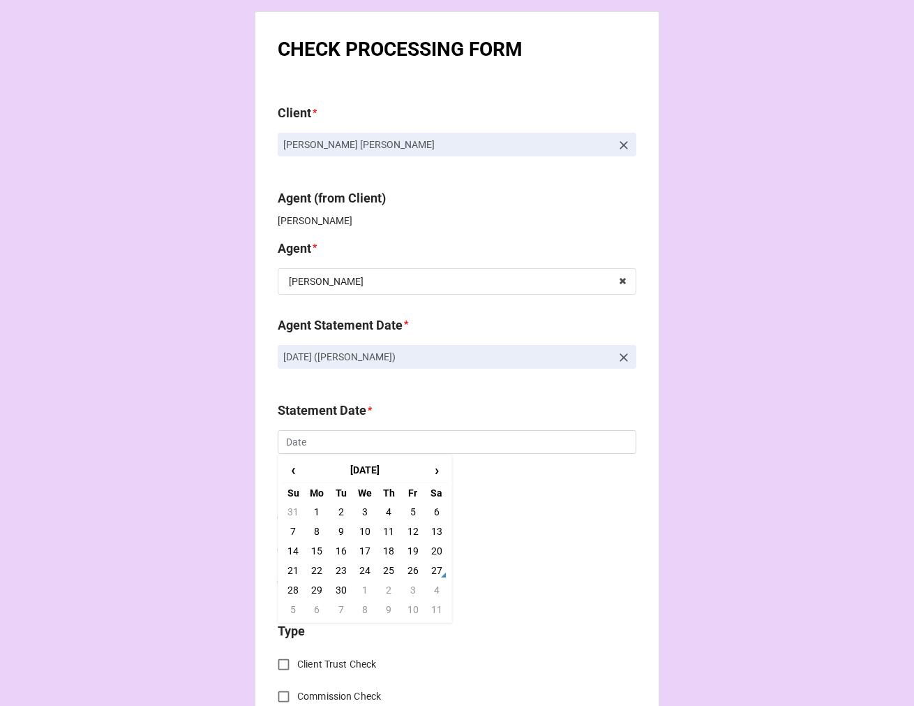
click at [413, 588] on td "3" at bounding box center [413, 590] width 24 height 20
type input "[DATE]"
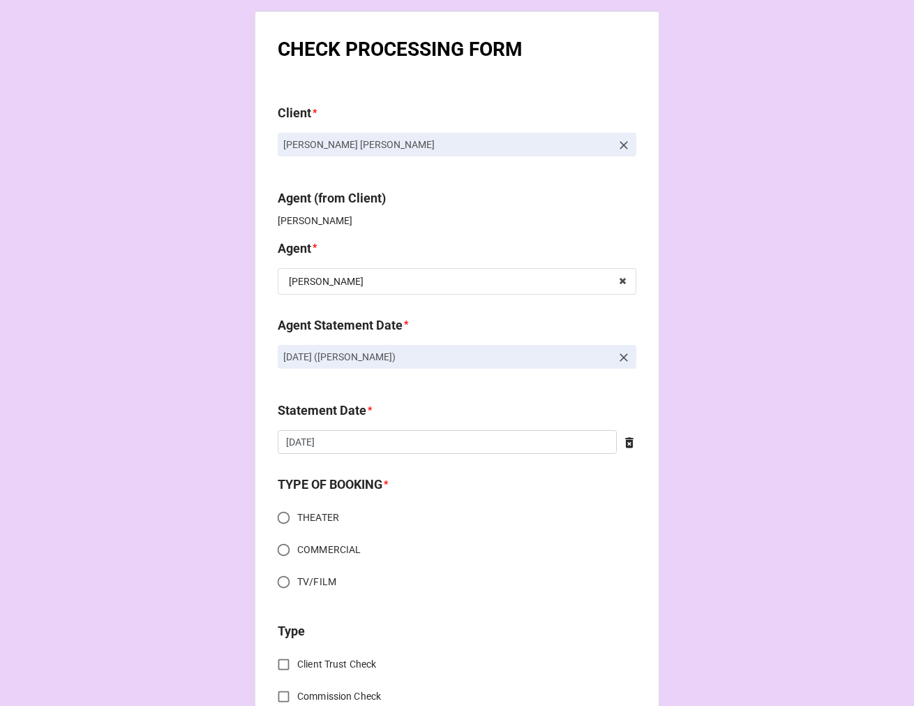
click at [279, 517] on input "THEATER" at bounding box center [283, 517] width 27 height 27
radio input "true"
click at [278, 582] on input "TV/FILM" at bounding box center [283, 581] width 27 height 27
radio input "true"
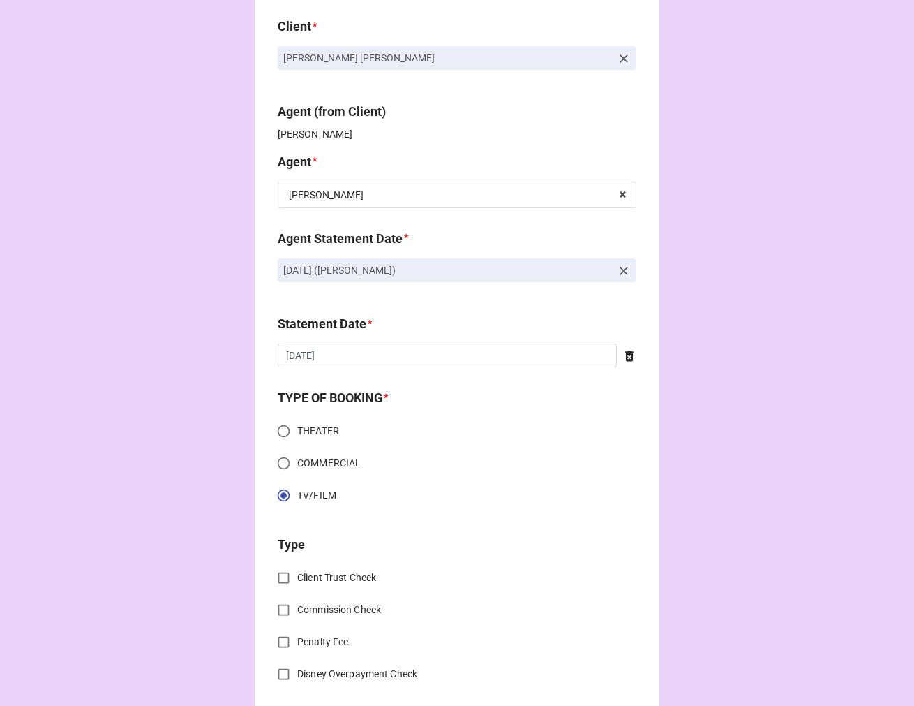
scroll to position [232, 0]
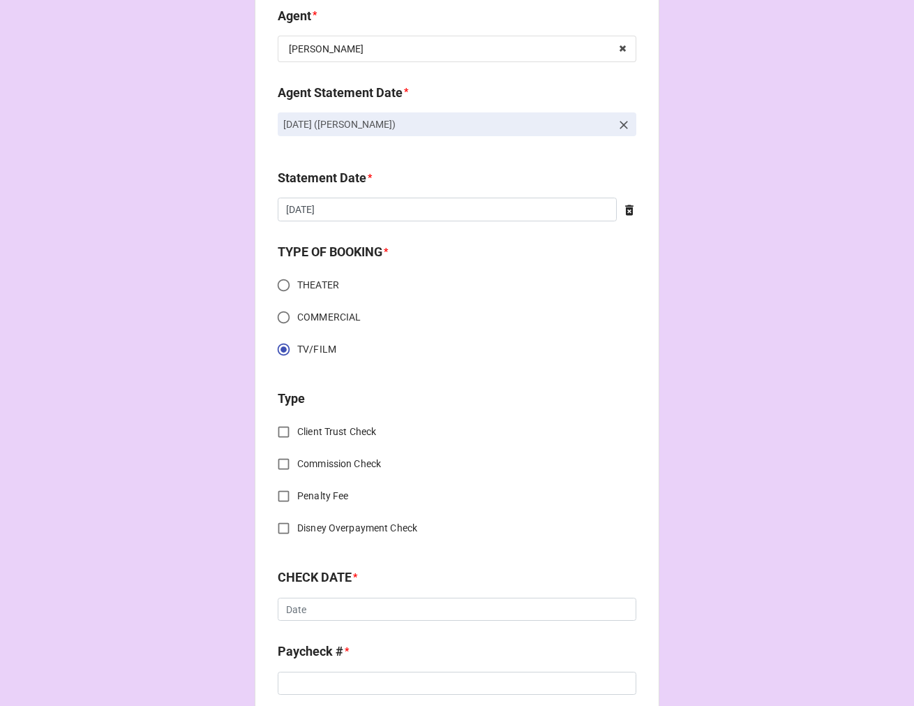
click at [279, 462] on input "Commission Check" at bounding box center [283, 463] width 27 height 27
checkbox input "true"
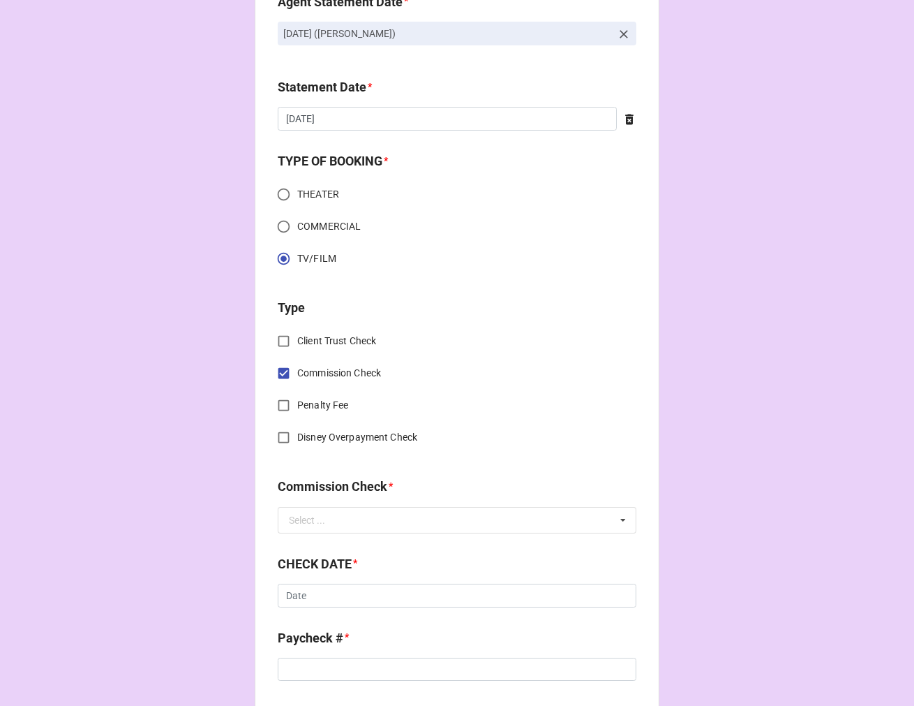
scroll to position [465, 0]
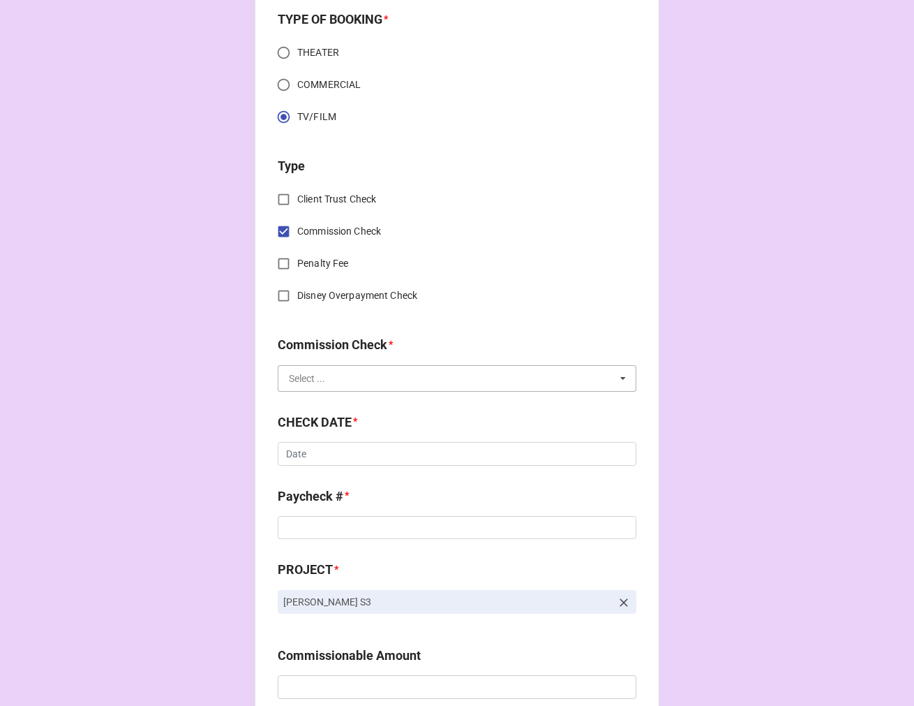
click at [336, 384] on input "text" at bounding box center [457, 378] width 357 height 25
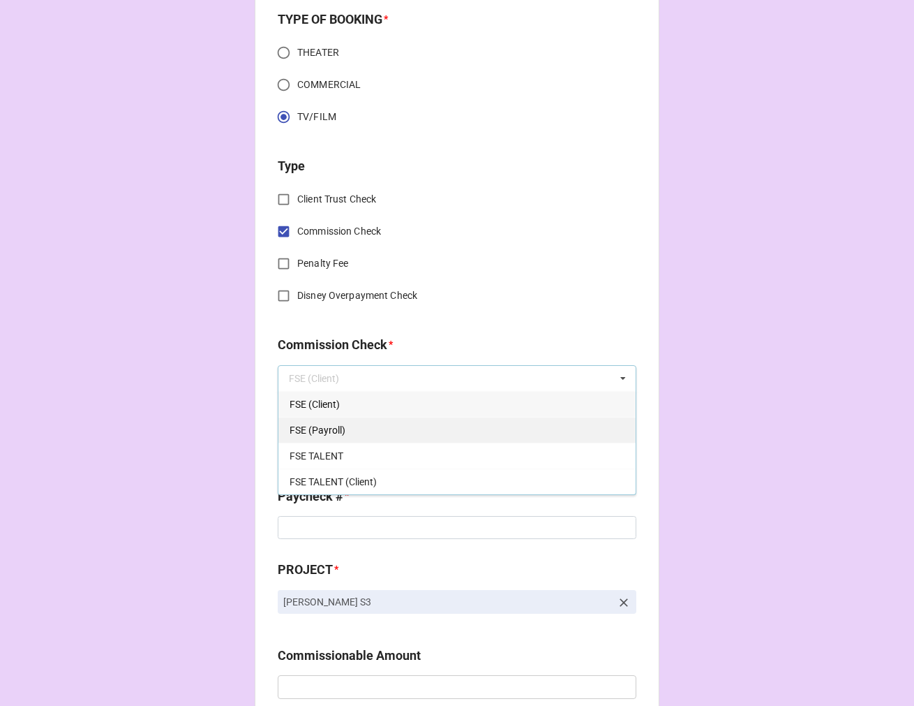
click at [321, 429] on span "FSE (Payroll)" at bounding box center [318, 429] width 56 height 11
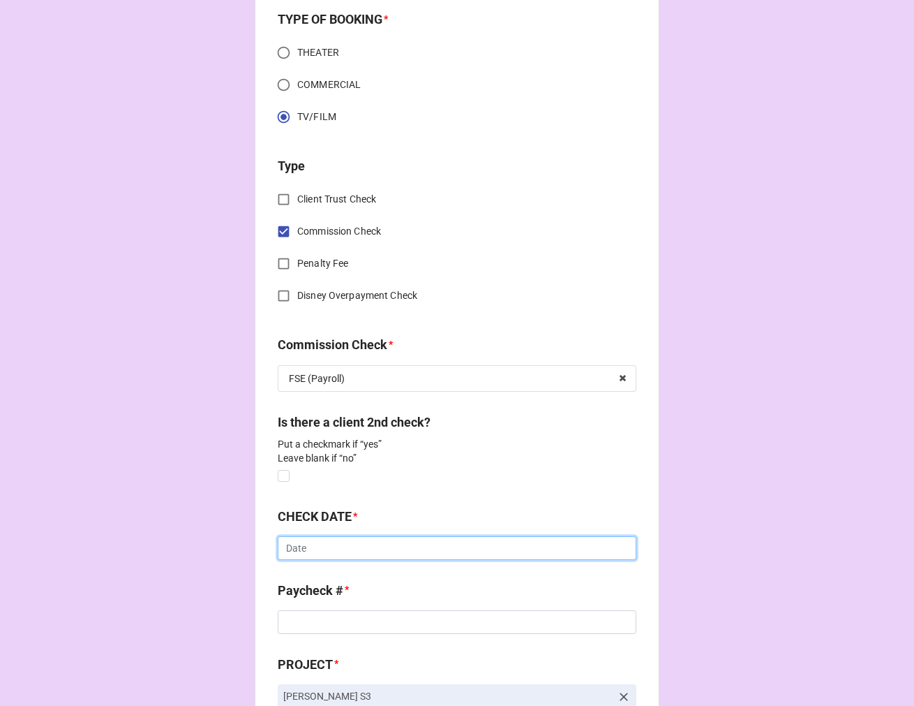
click at [320, 550] on input "text" at bounding box center [457, 548] width 359 height 24
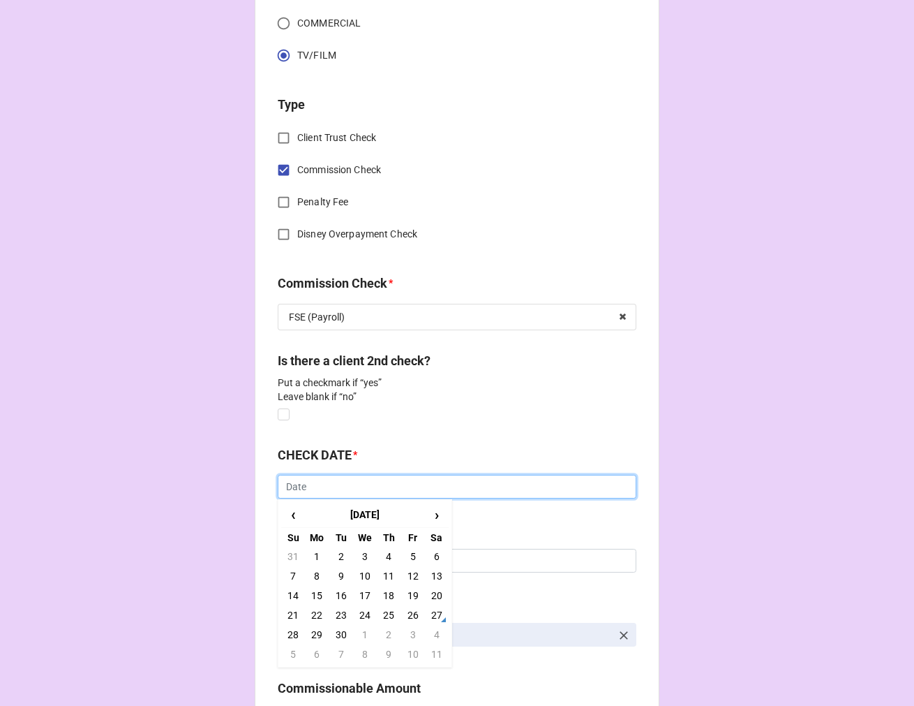
scroll to position [620, 0]
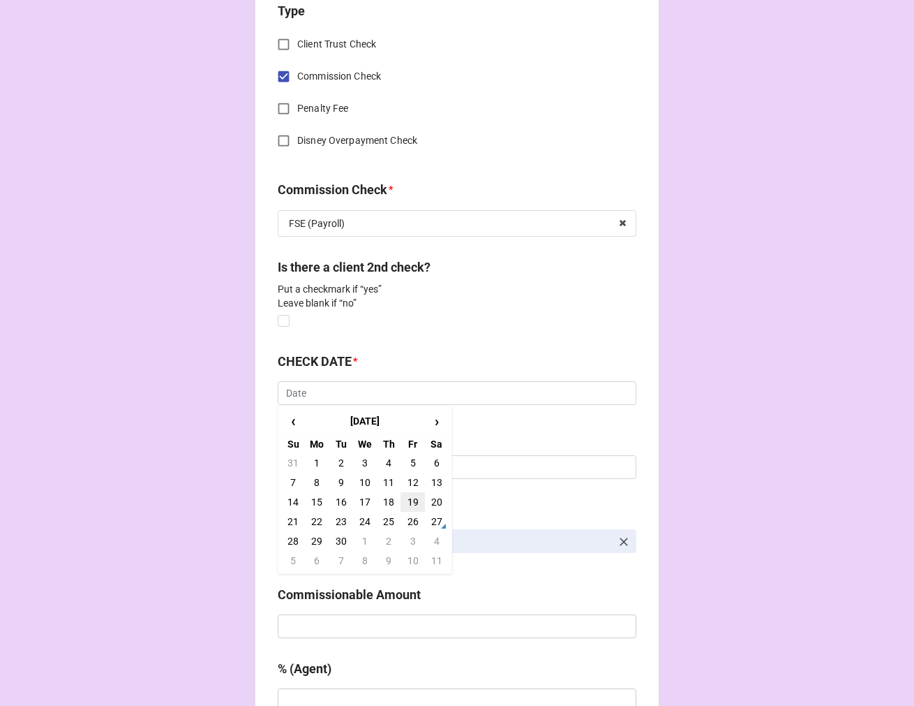
click at [409, 503] on td "19" at bounding box center [413, 502] width 24 height 20
type input "[DATE]"
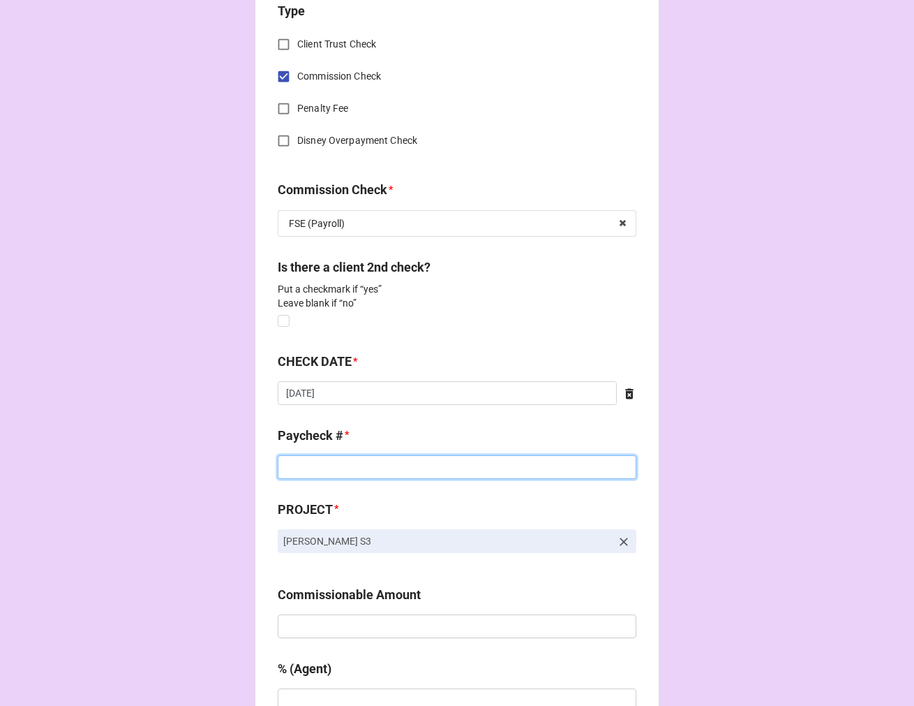
click at [320, 464] on input at bounding box center [457, 467] width 359 height 24
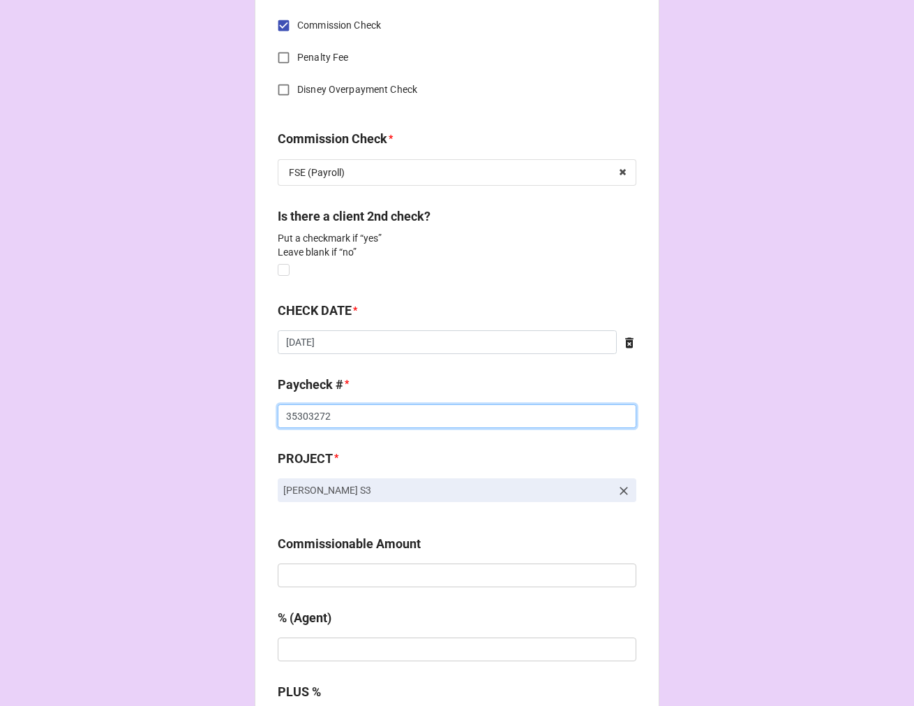
scroll to position [698, 0]
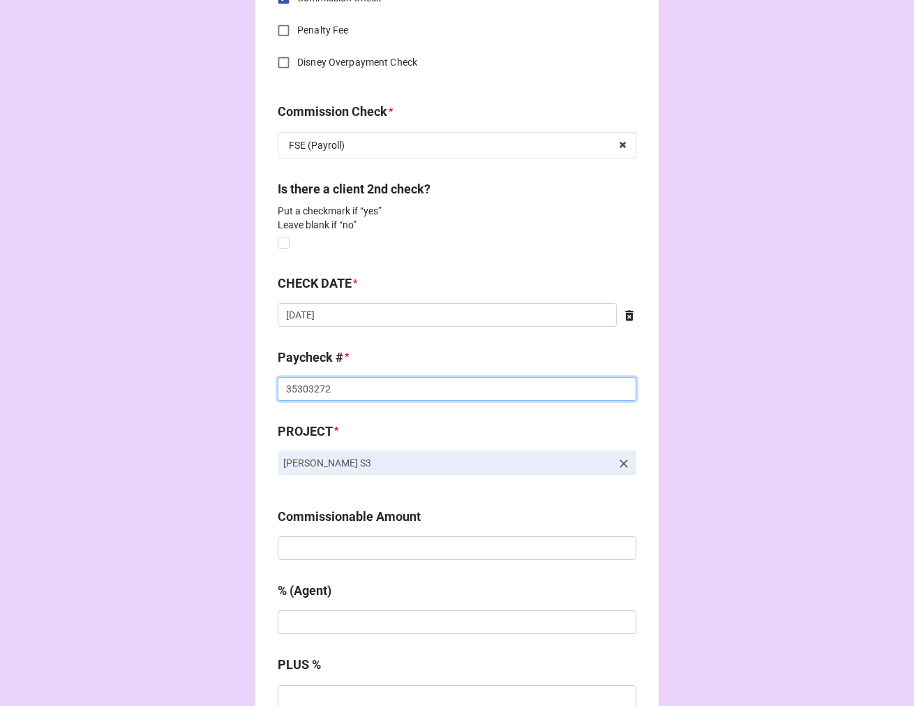
type input "35303272"
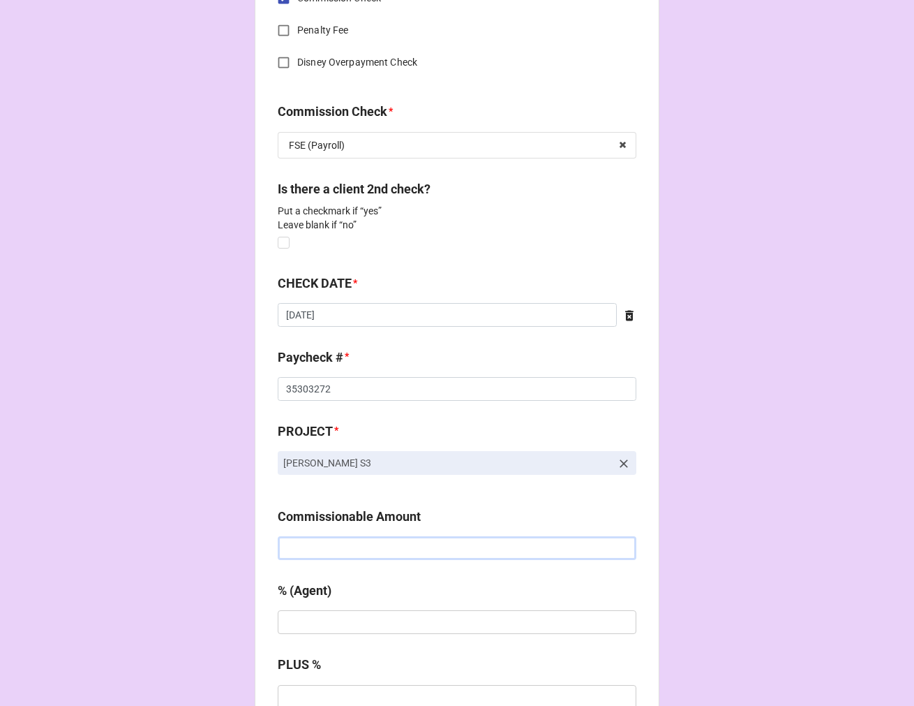
click at [357, 559] on input "text" at bounding box center [457, 548] width 359 height 24
type input "$330.00"
type input "10%"
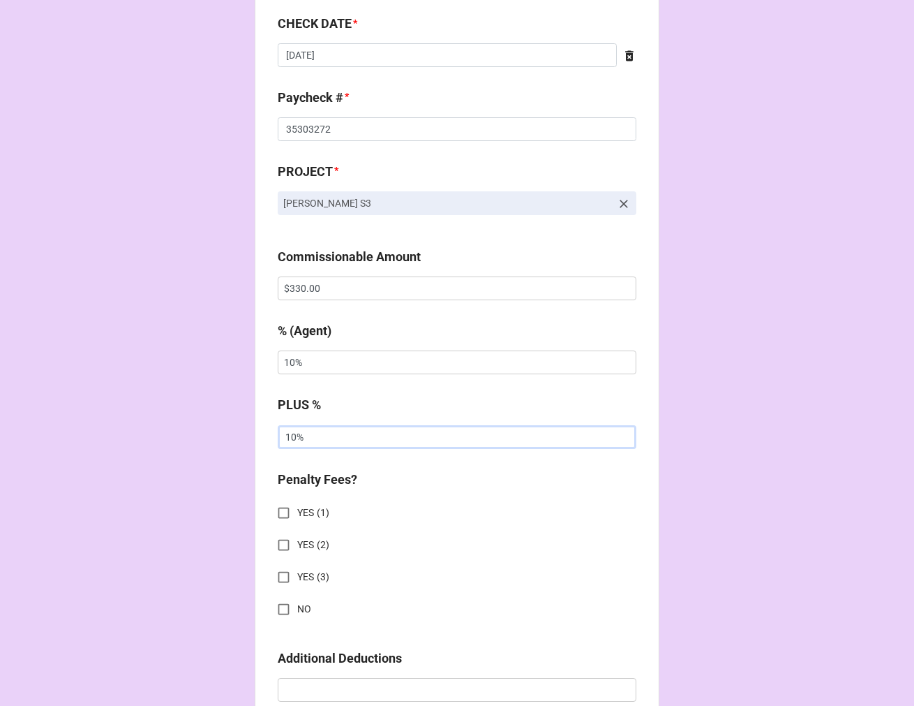
scroll to position [1164, 0]
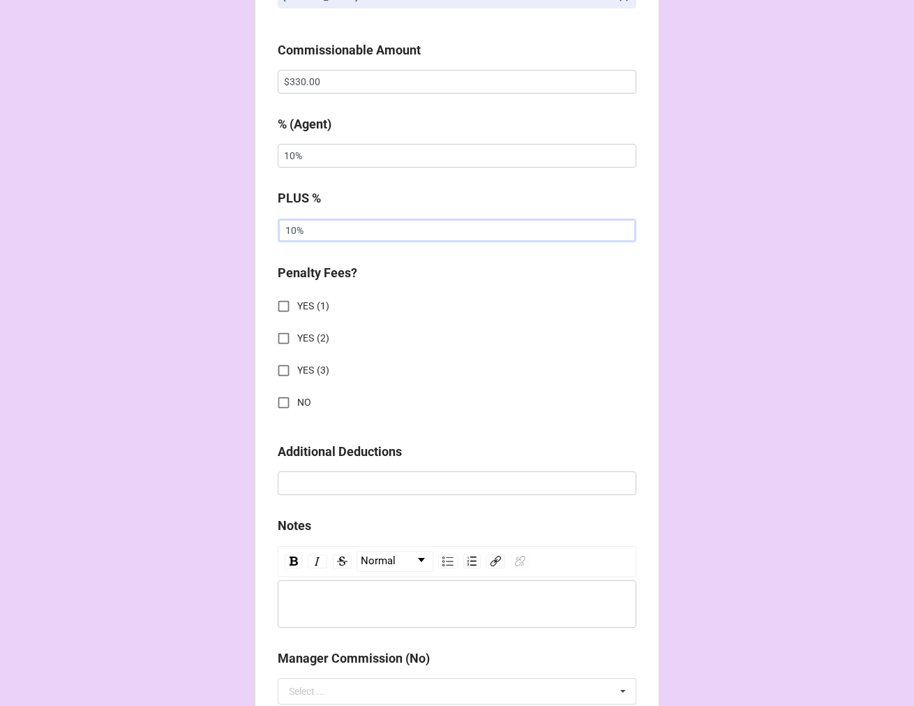
type input "10%"
click at [276, 396] on input "NO" at bounding box center [283, 402] width 27 height 27
checkbox input "true"
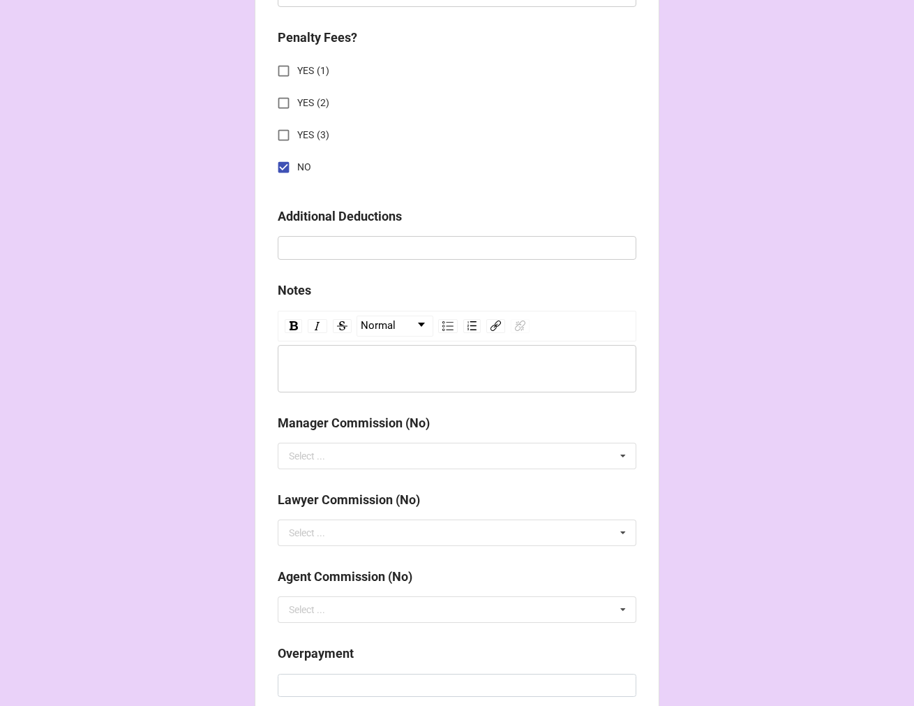
scroll to position [1640, 0]
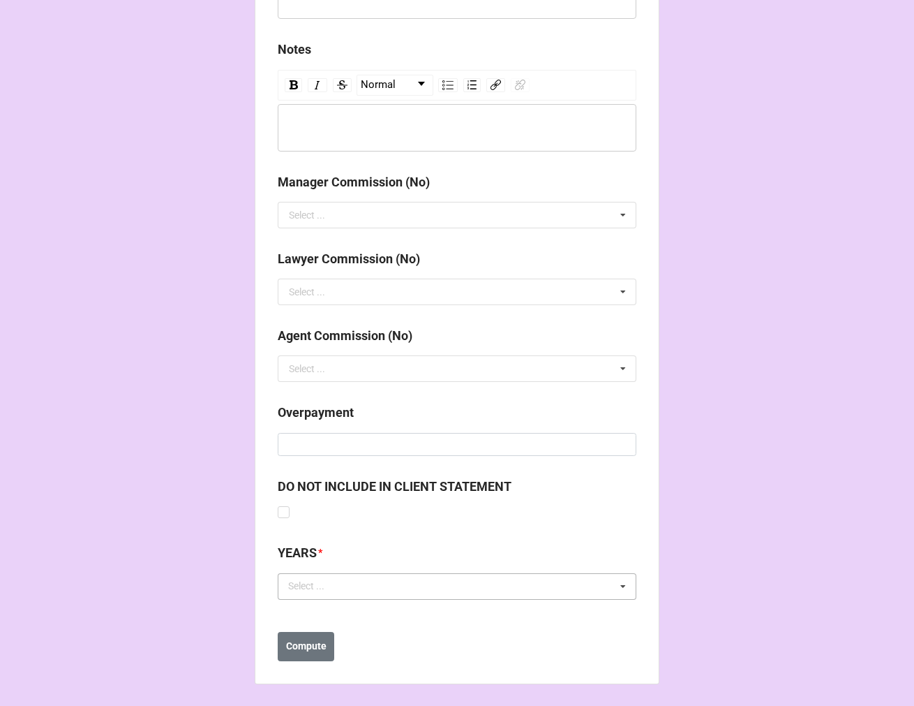
click at [346, 584] on div "Select ... No results found." at bounding box center [457, 586] width 359 height 27
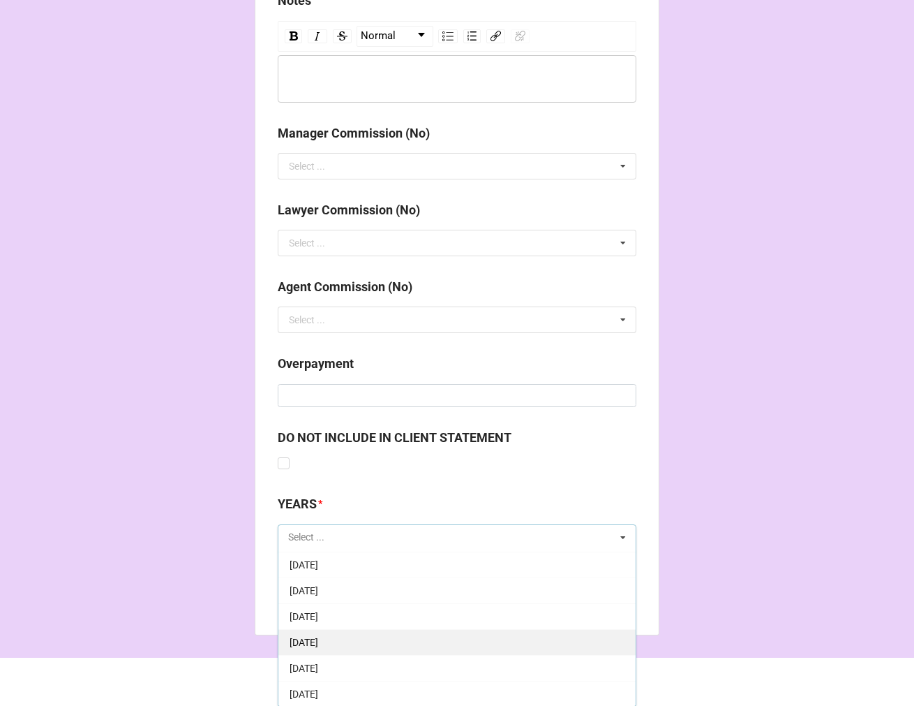
scroll to position [155, 0]
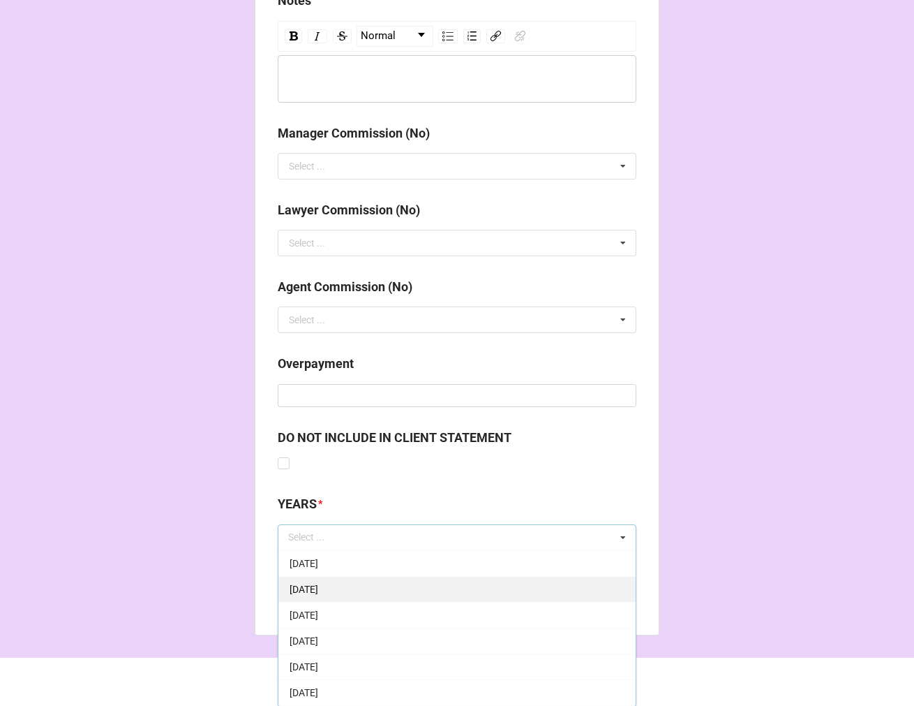
click at [318, 636] on span "[DATE]" at bounding box center [304, 640] width 29 height 11
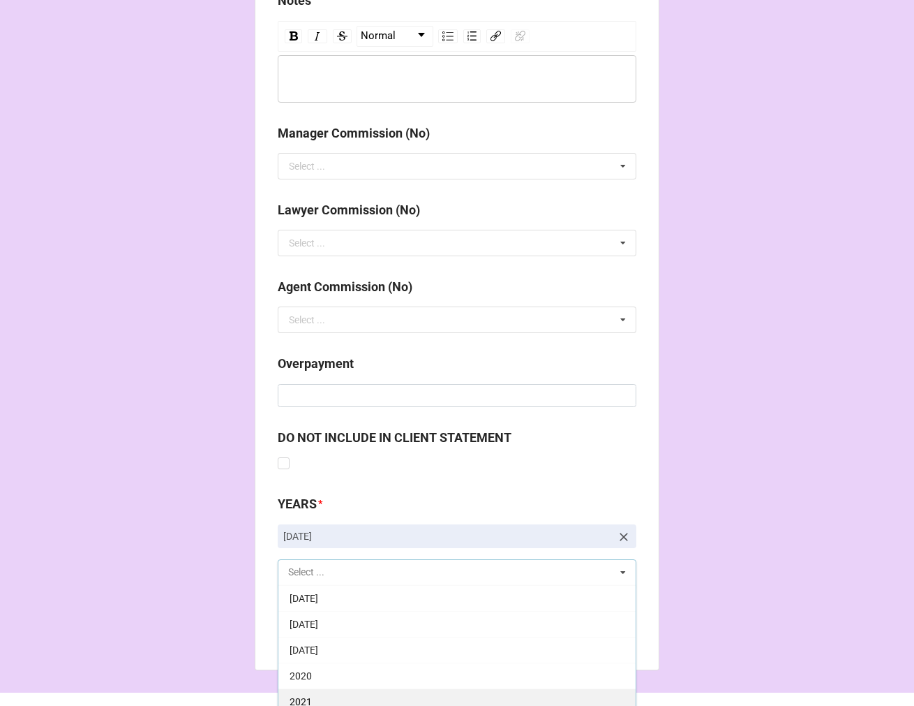
scroll to position [310, 0]
click at [297, 697] on span "2025" at bounding box center [301, 702] width 22 height 11
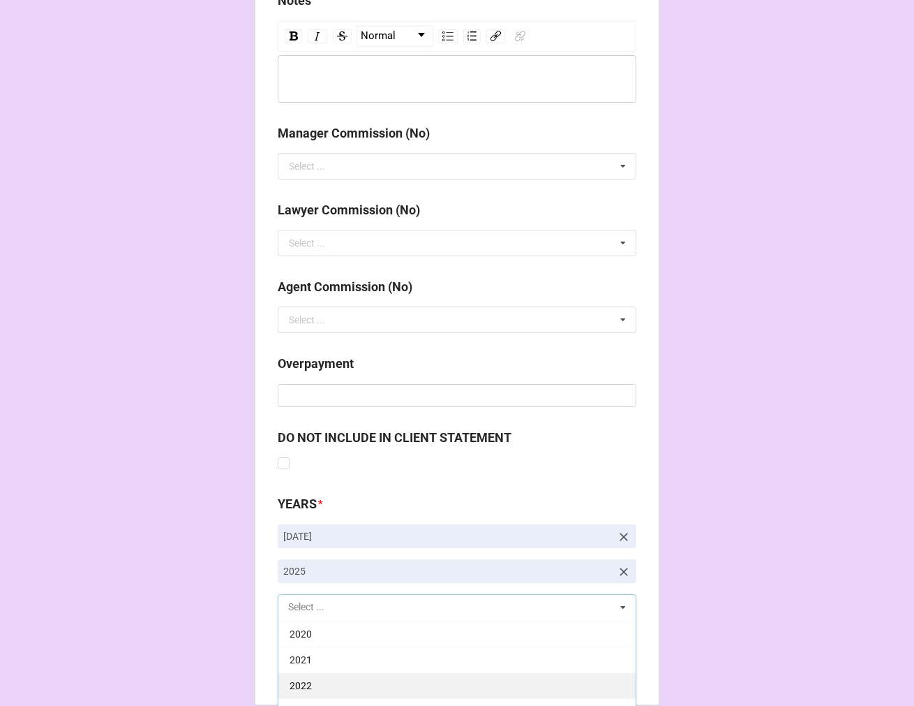
scroll to position [283, 0]
click at [301, 668] on b "Compute" at bounding box center [306, 667] width 40 height 15
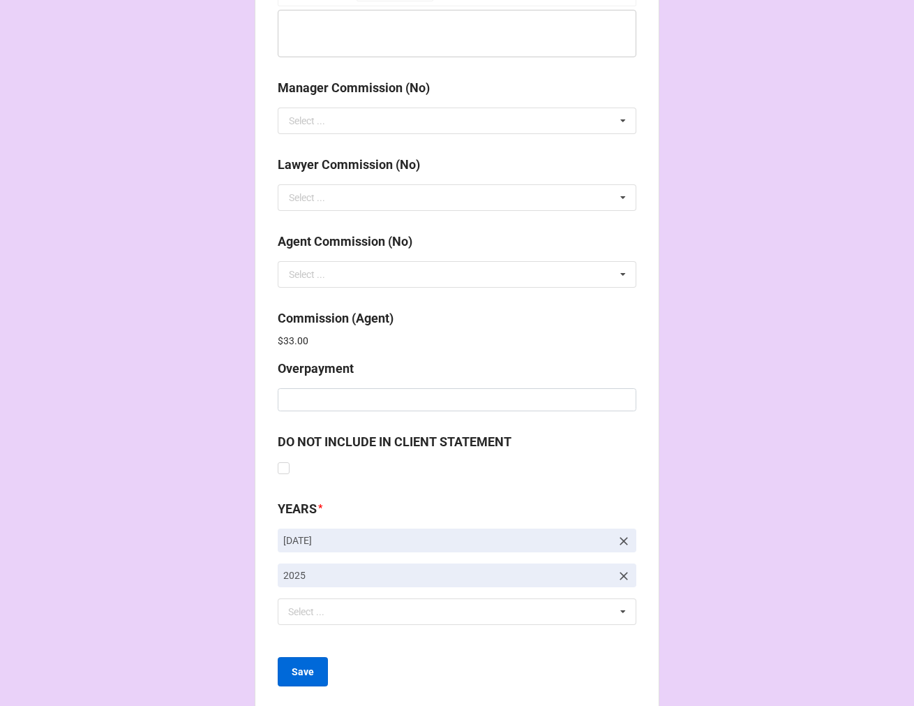
scroll to position [1760, 0]
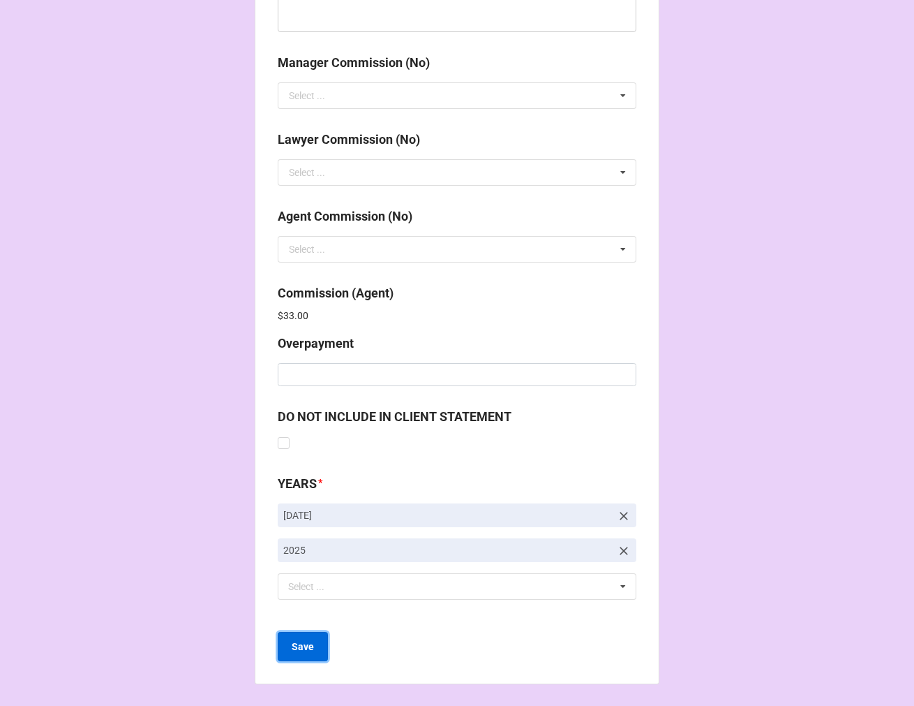
click at [304, 644] on b "Save" at bounding box center [303, 646] width 22 height 15
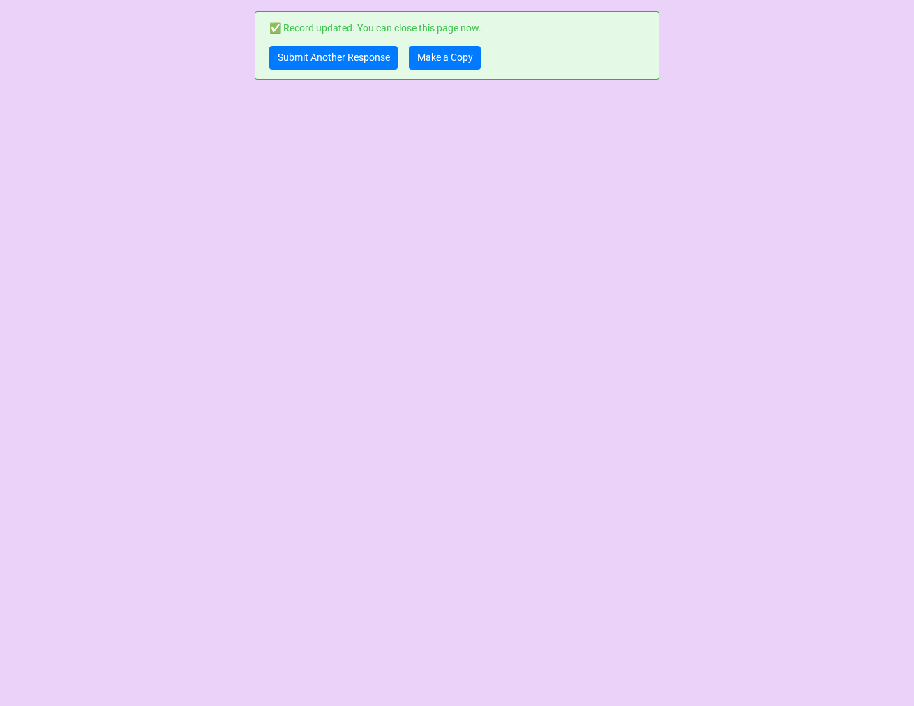
scroll to position [0, 0]
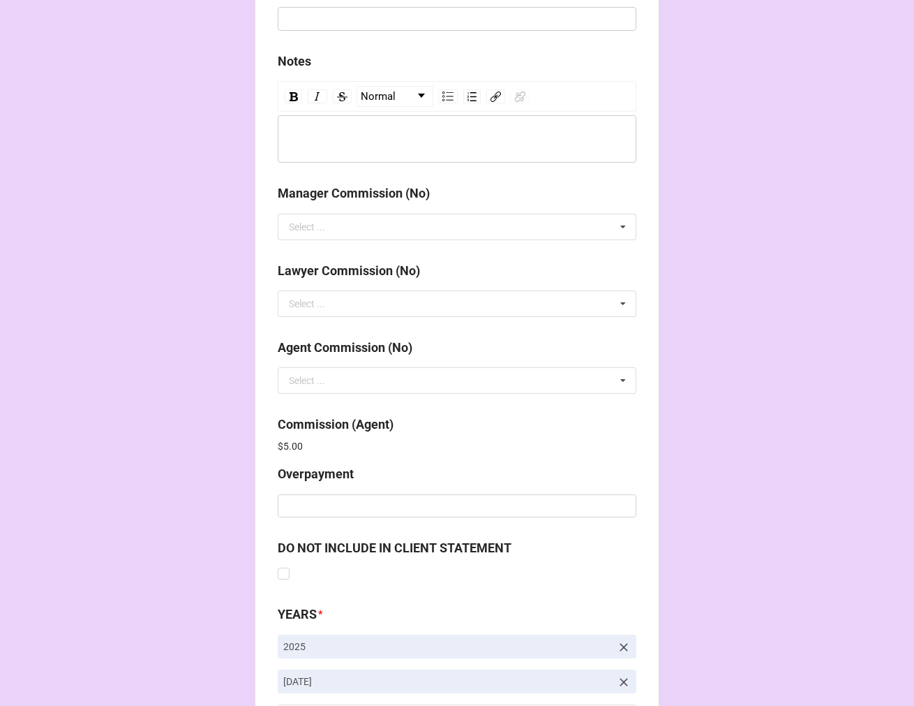
scroll to position [1666, 0]
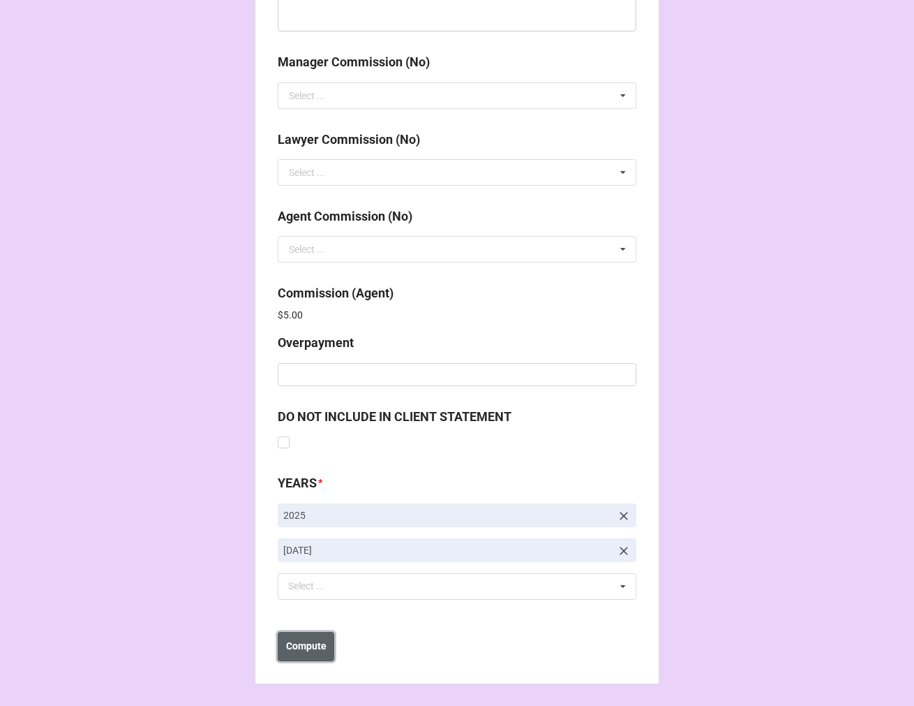
click at [315, 644] on b "Compute" at bounding box center [306, 646] width 40 height 15
drag, startPoint x: 307, startPoint y: 651, endPoint x: 313, endPoint y: 645, distance: 7.9
click at [308, 651] on b "Save" at bounding box center [303, 646] width 22 height 15
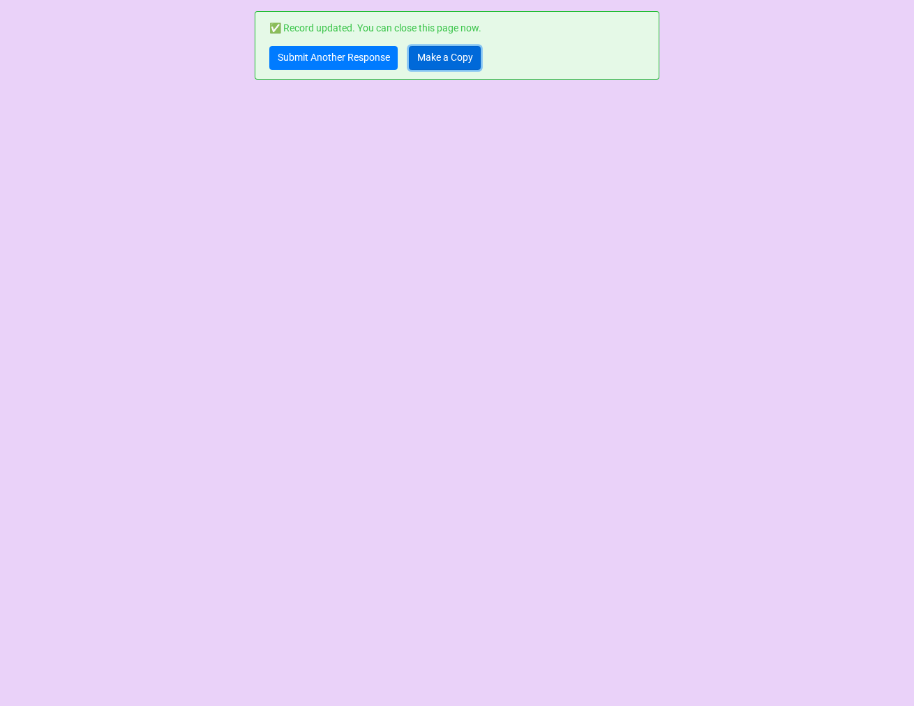
click at [450, 58] on link "Make a Copy" at bounding box center [445, 58] width 72 height 24
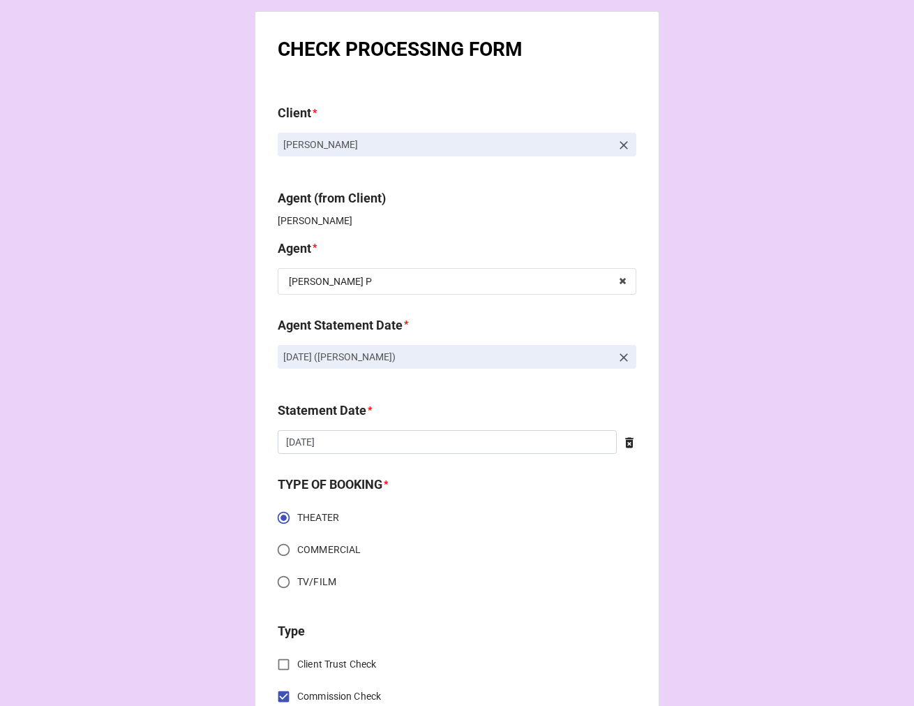
click at [620, 357] on icon at bounding box center [624, 357] width 8 height 8
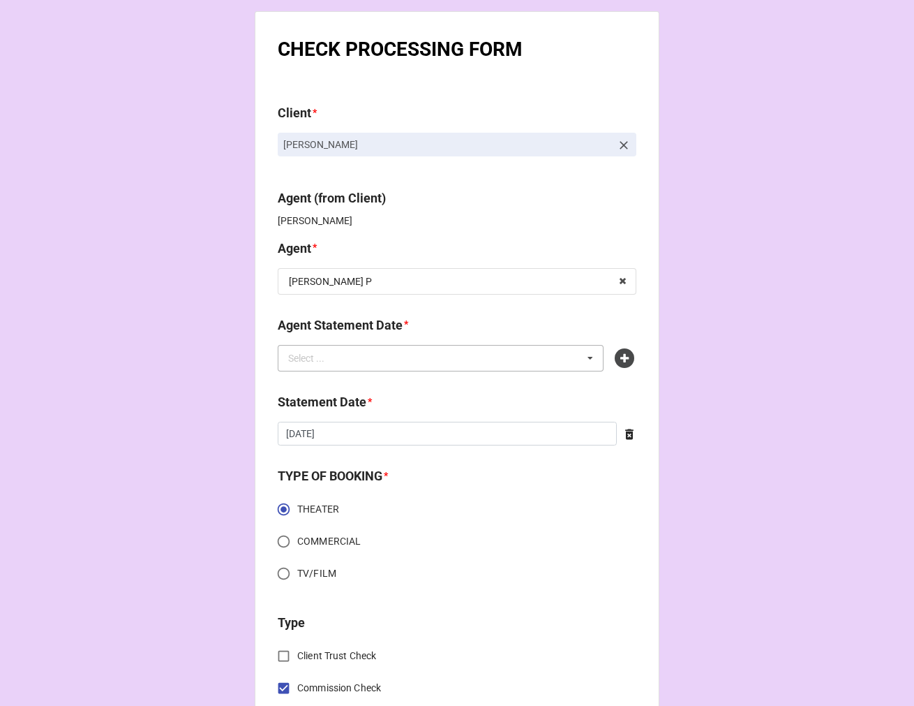
click at [560, 356] on div "Select ... No results found." at bounding box center [441, 358] width 326 height 27
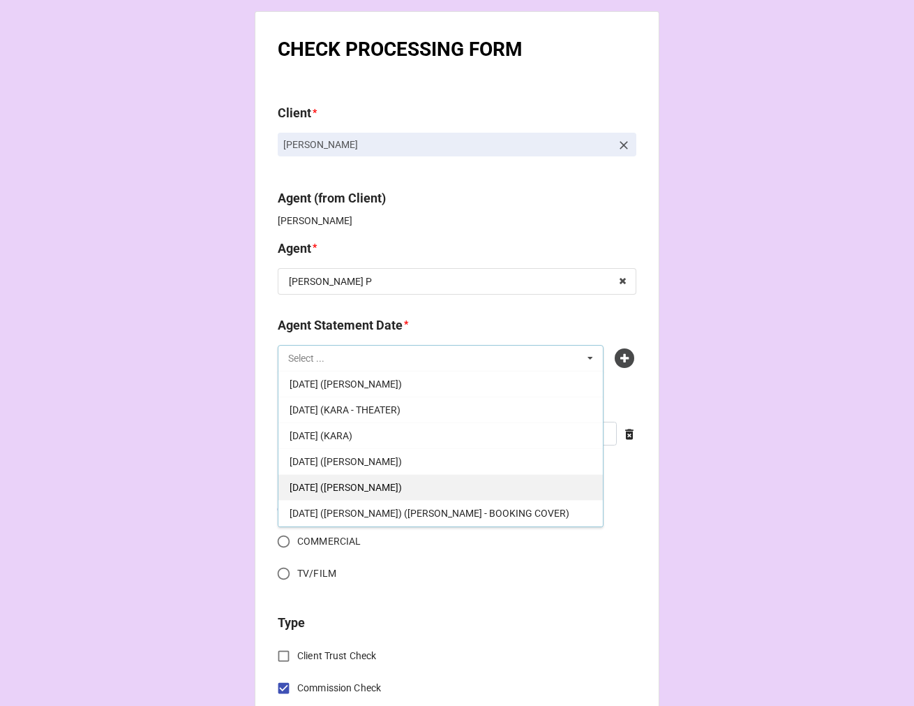
scroll to position [232, 0]
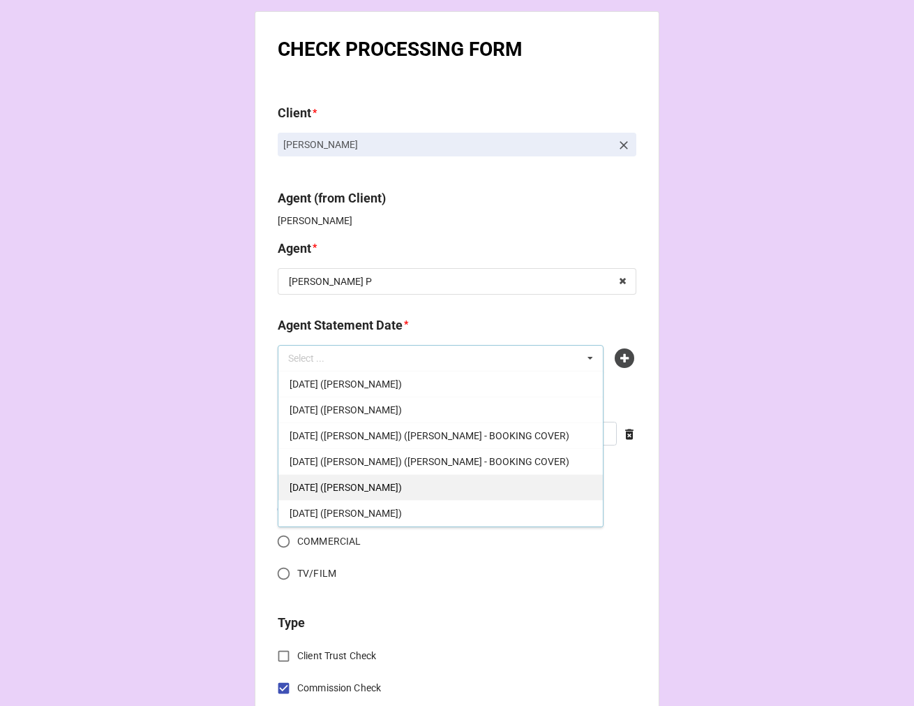
click at [445, 484] on div "[DATE] ([PERSON_NAME])" at bounding box center [441, 487] width 325 height 26
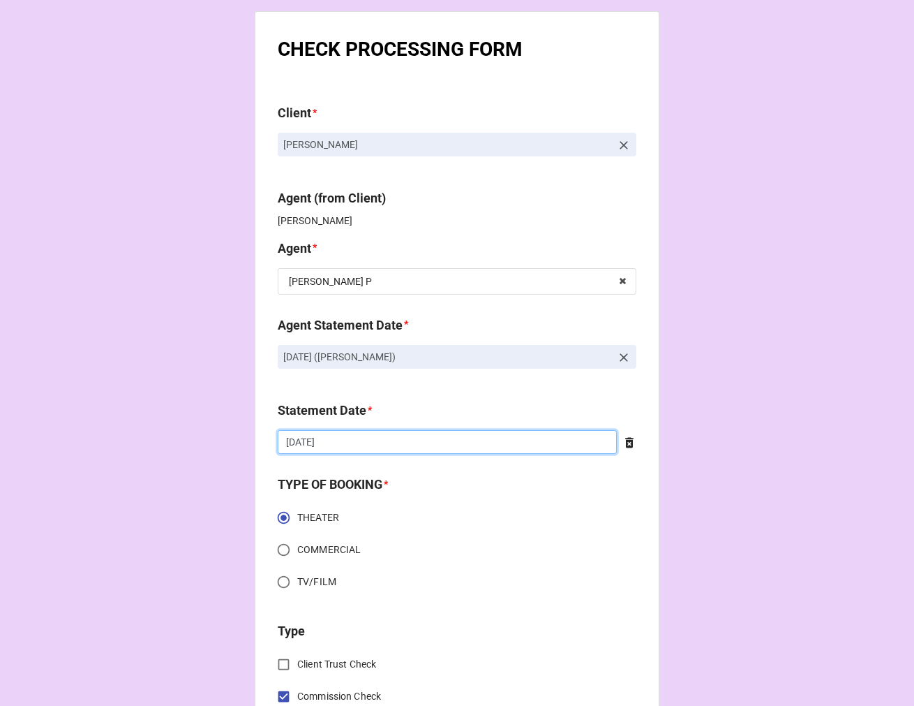
click at [377, 447] on input "[DATE]" at bounding box center [447, 442] width 339 height 24
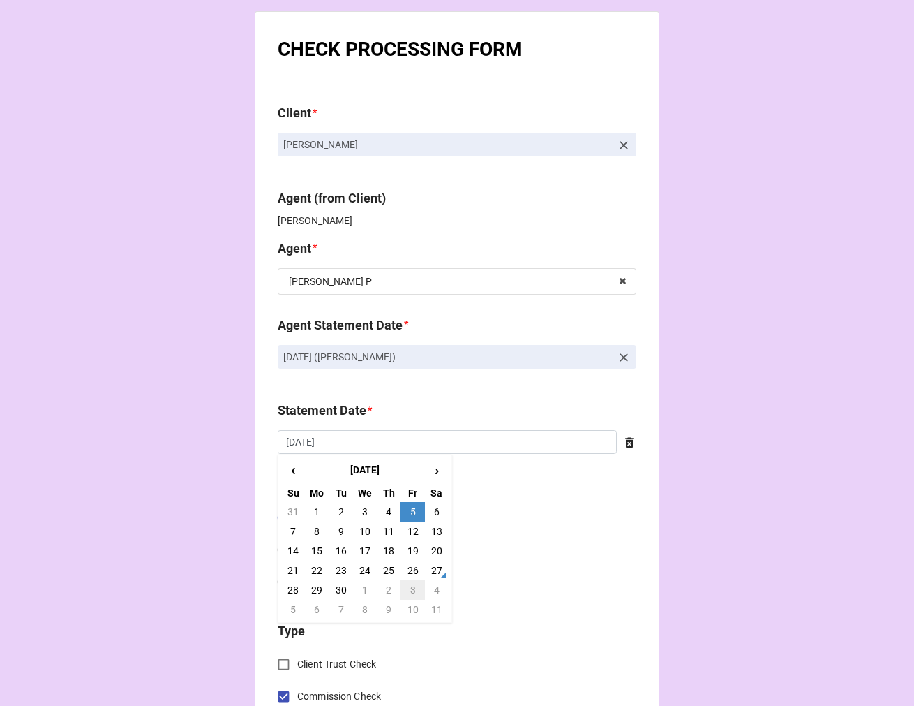
click at [409, 591] on td "3" at bounding box center [413, 590] width 24 height 20
type input "[DATE]"
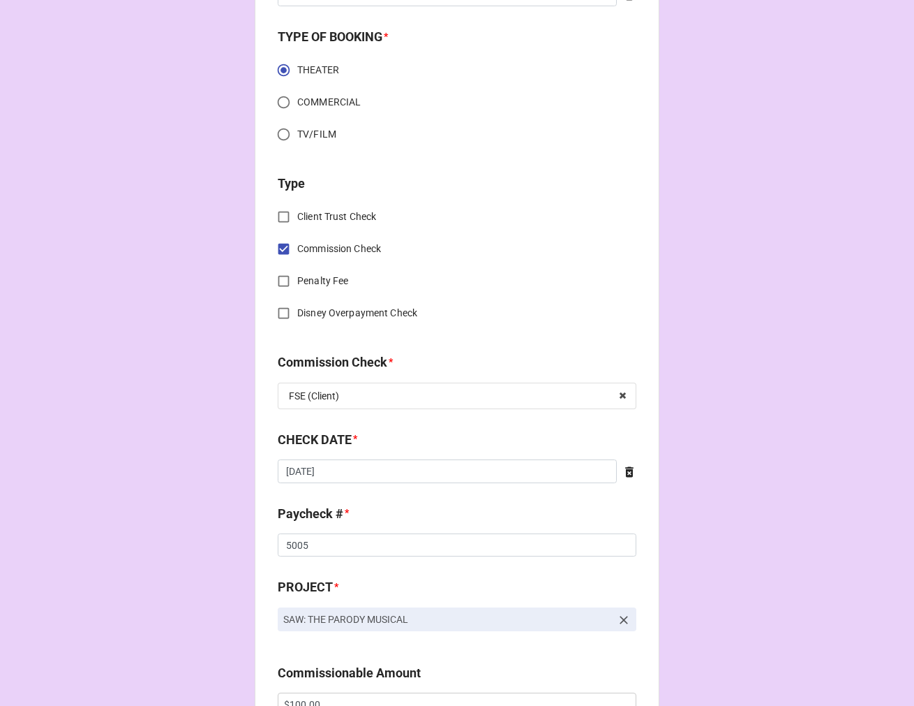
scroll to position [465, 0]
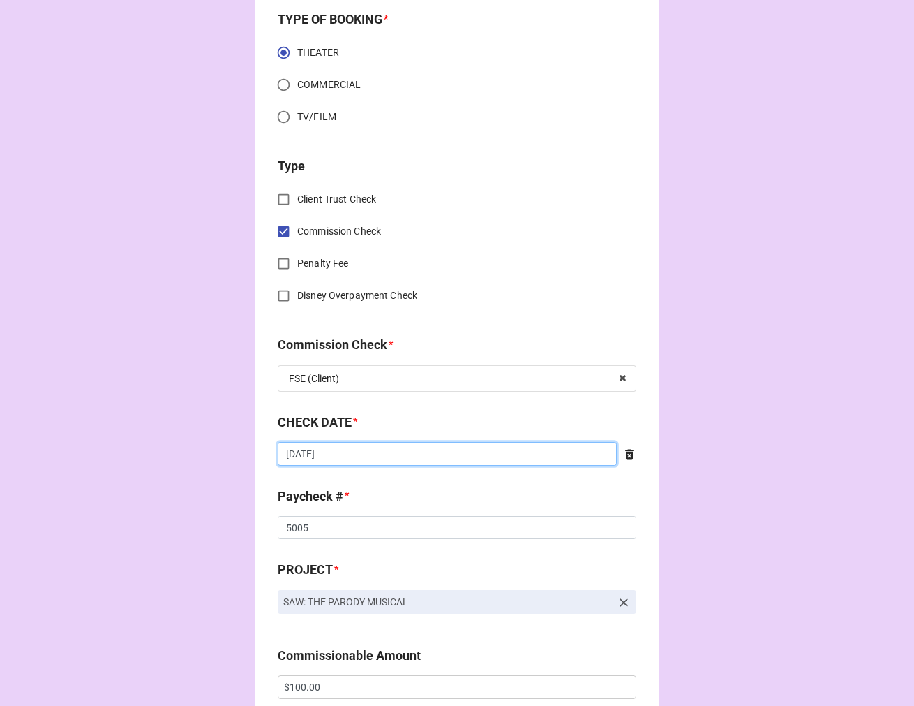
click at [361, 455] on input "[DATE]" at bounding box center [447, 454] width 339 height 24
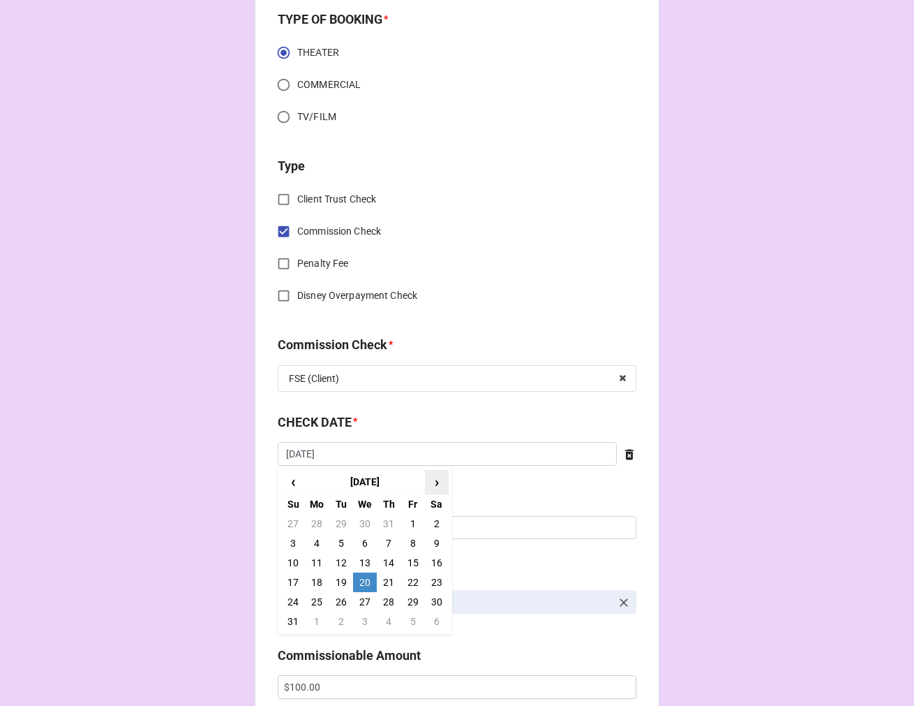
click at [429, 484] on span "›" at bounding box center [437, 482] width 22 height 23
click at [385, 560] on td "18" at bounding box center [389, 563] width 24 height 20
type input "[DATE]"
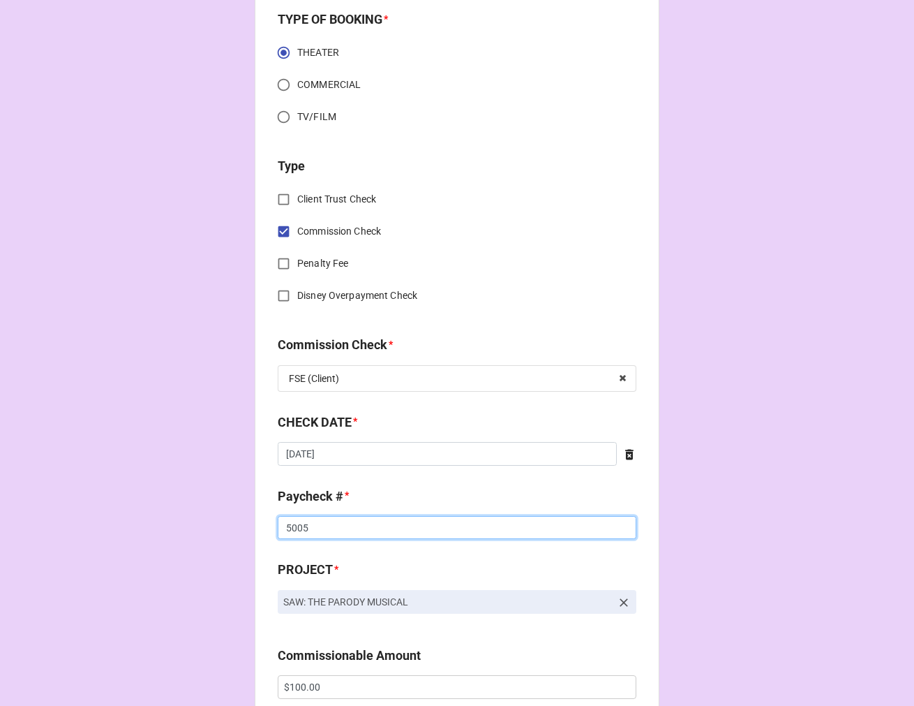
click at [292, 524] on input "5005" at bounding box center [457, 528] width 359 height 24
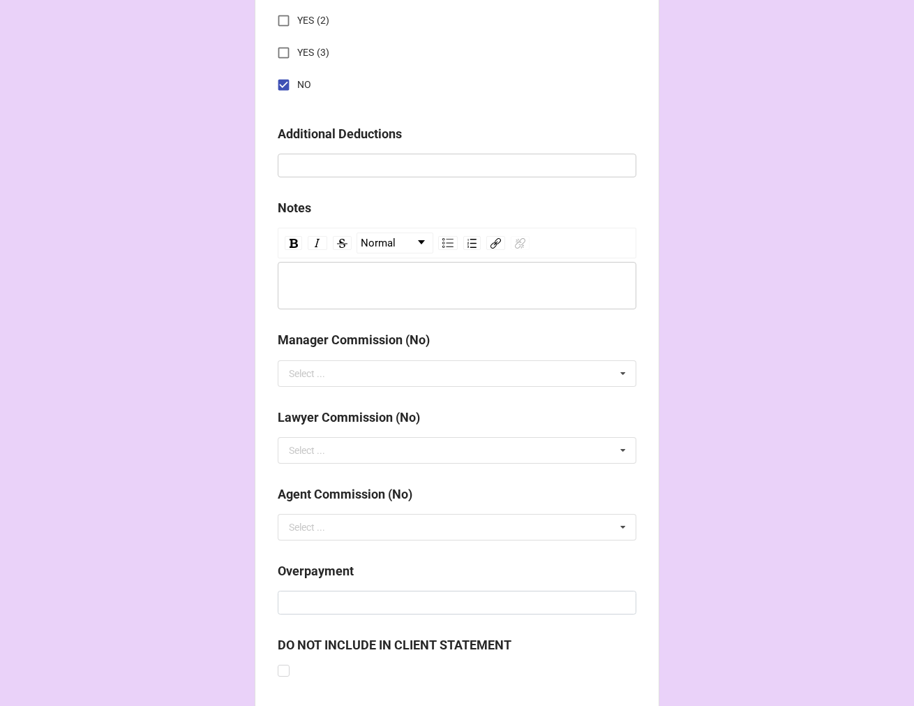
scroll to position [1616, 0]
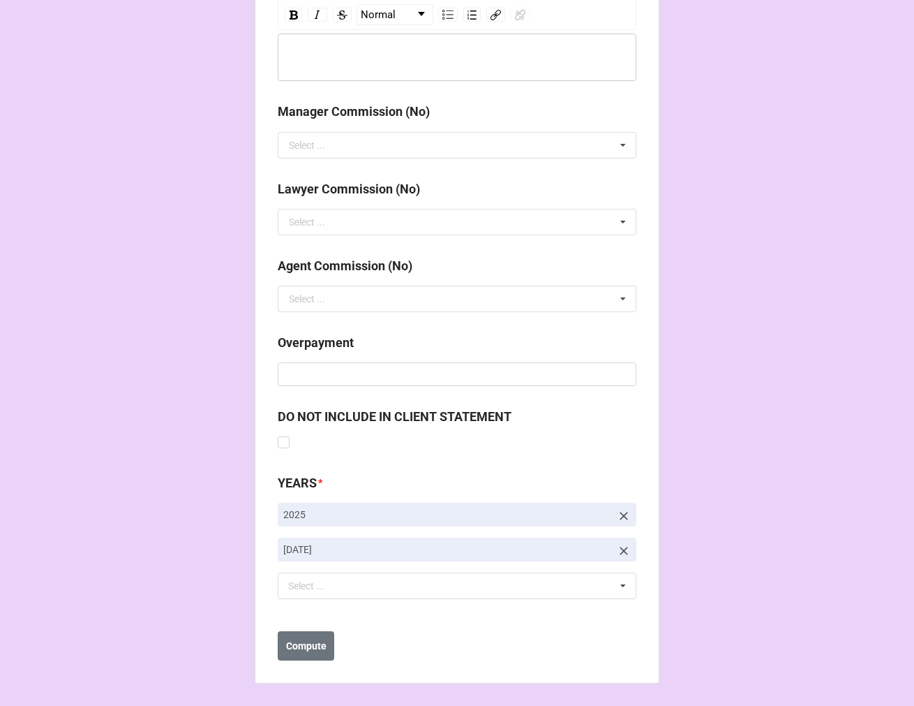
type input "5006"
click at [618, 547] on icon at bounding box center [624, 551] width 14 height 14
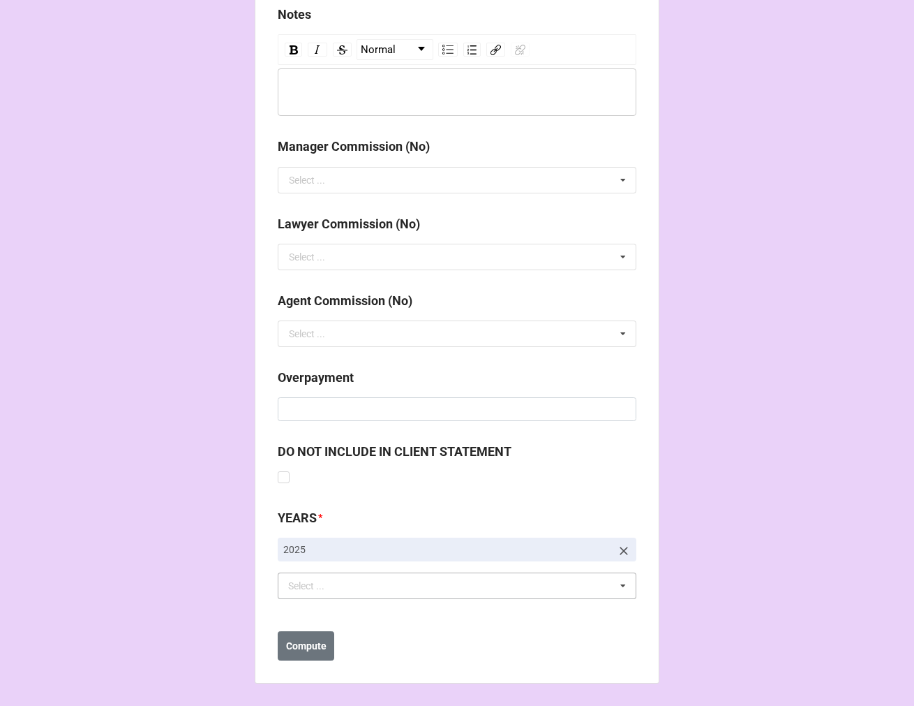
scroll to position [1581, 0]
click at [431, 586] on div "Select ... No results found." at bounding box center [457, 585] width 359 height 27
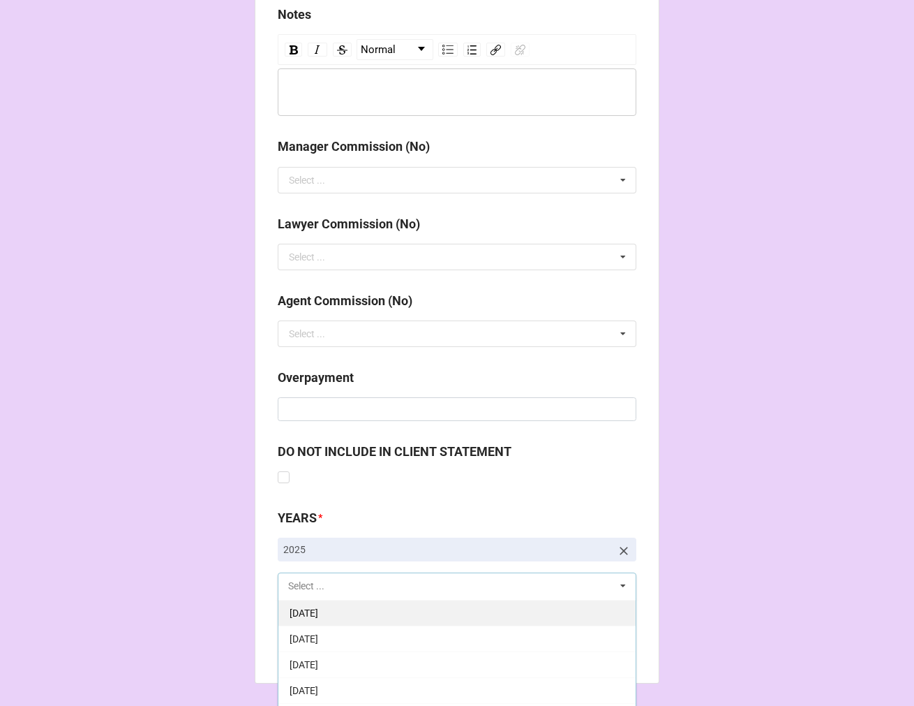
scroll to position [155, 0]
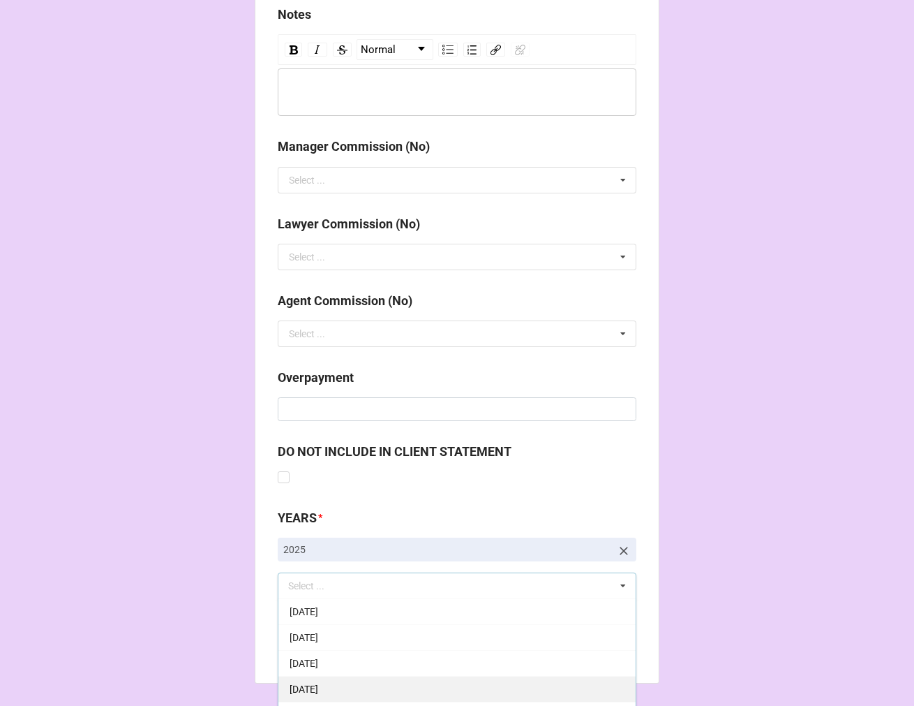
click at [318, 684] on span "[DATE]" at bounding box center [304, 688] width 29 height 11
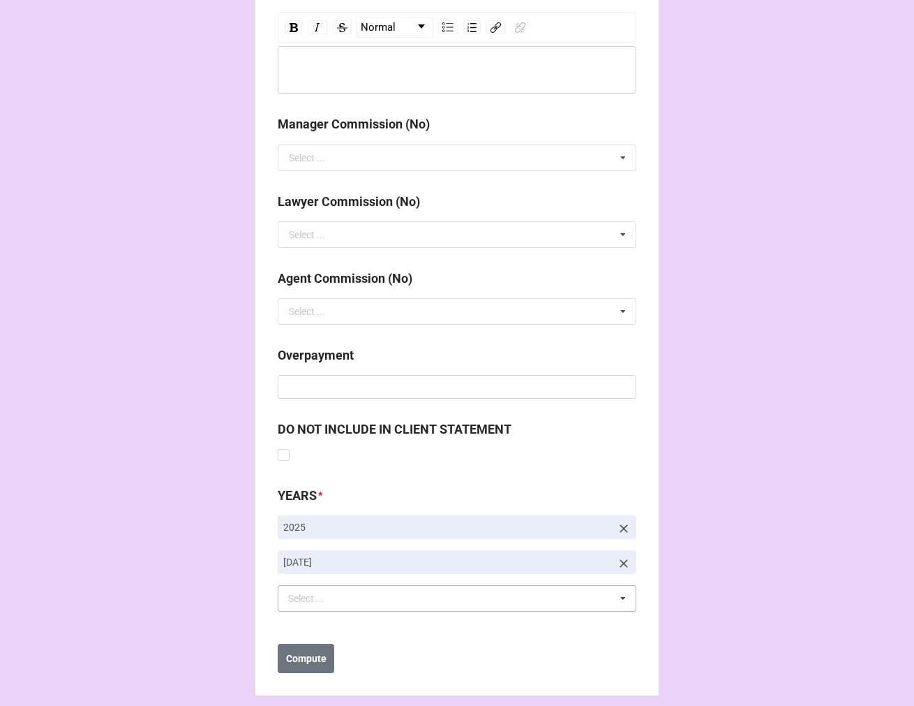
scroll to position [1616, 0]
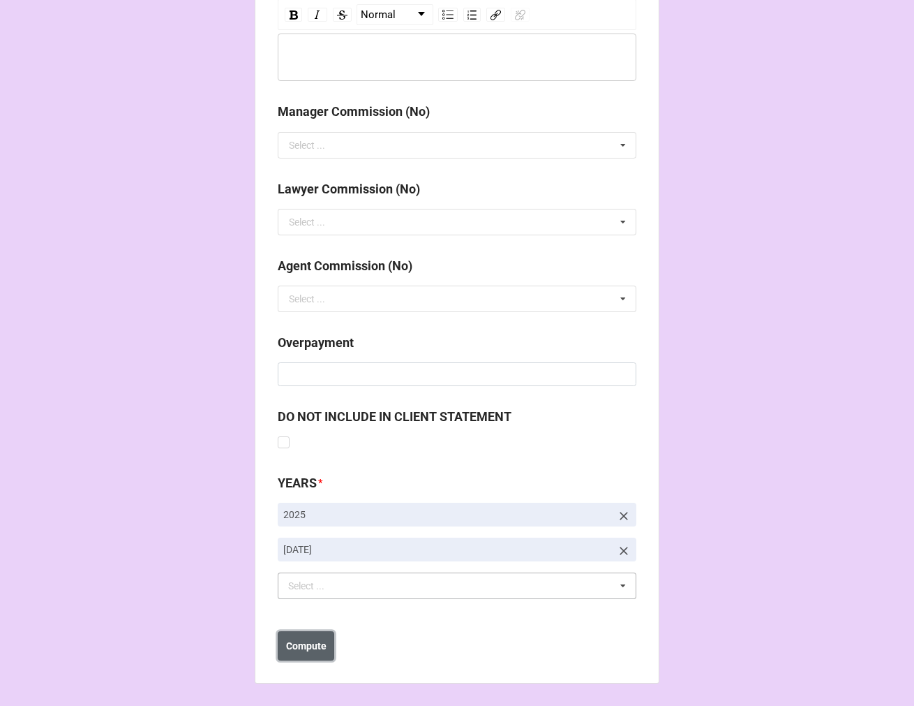
click at [307, 644] on b "Compute" at bounding box center [306, 646] width 40 height 15
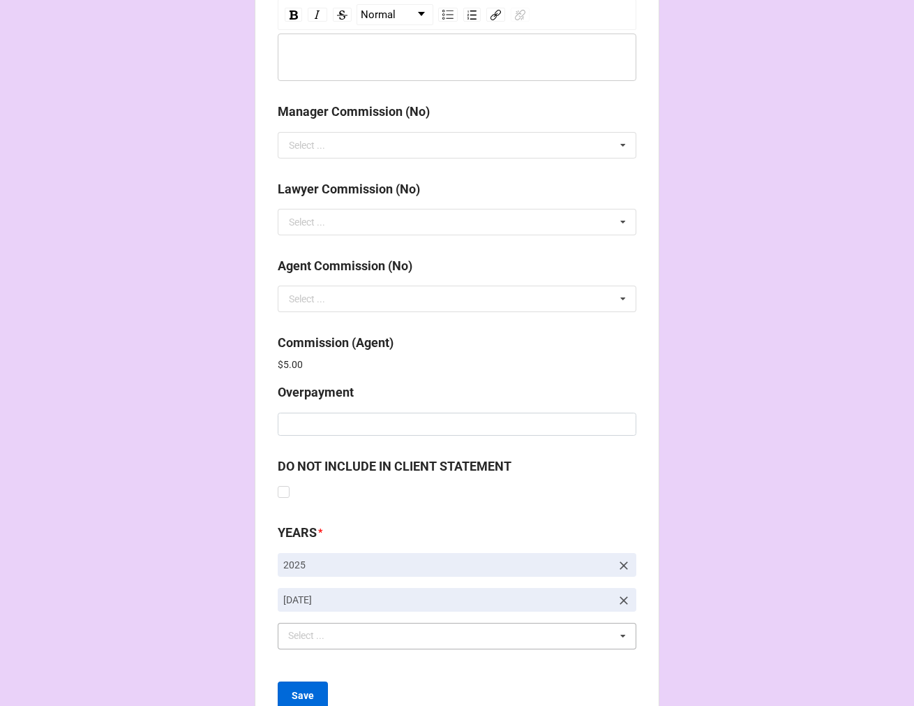
scroll to position [1666, 0]
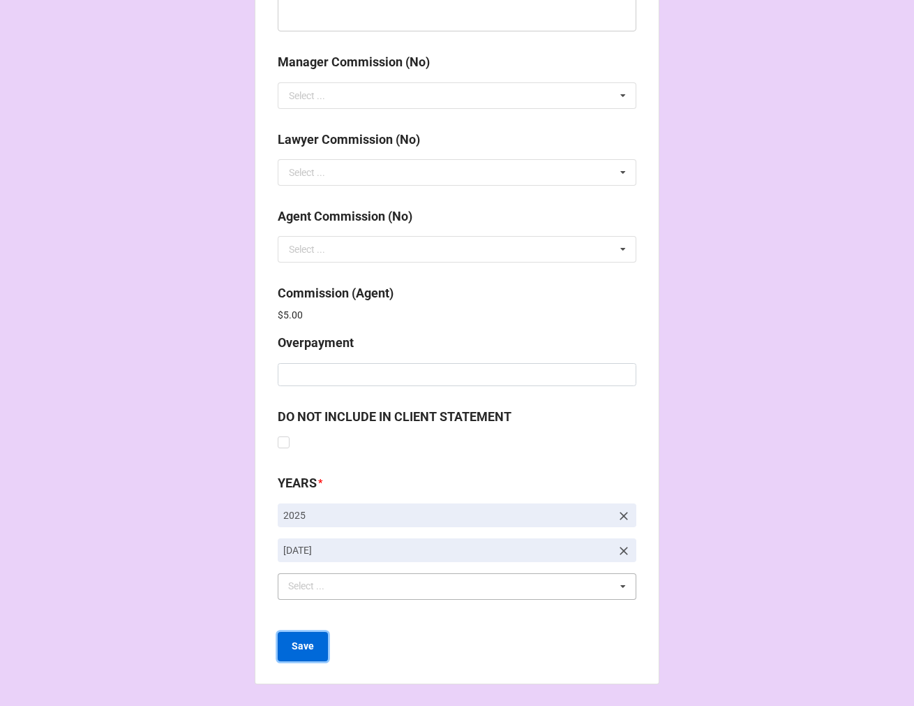
click at [301, 644] on b "Save" at bounding box center [303, 646] width 22 height 15
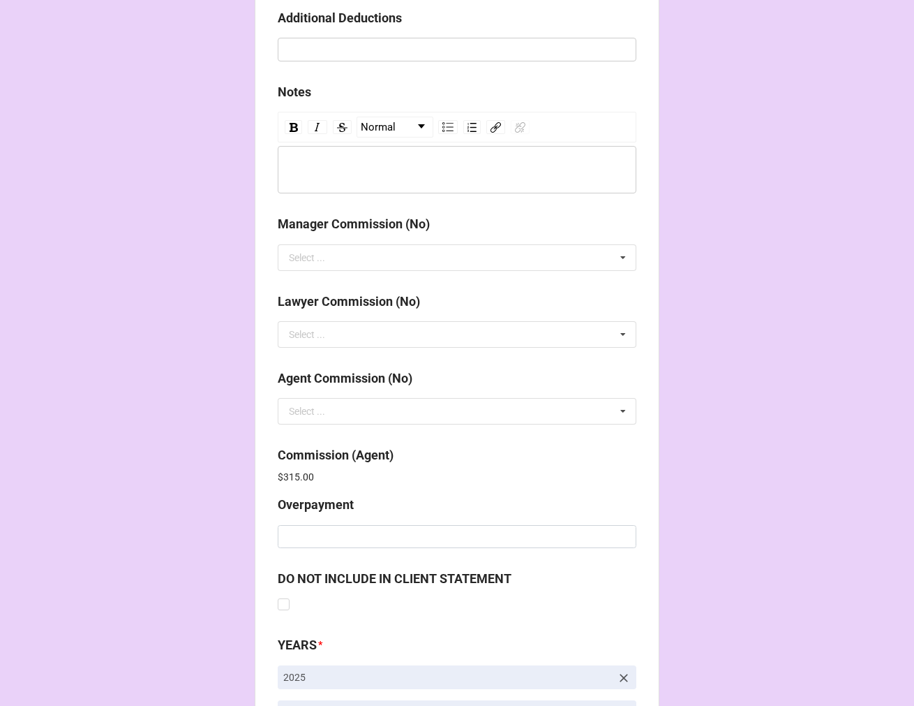
scroll to position [1666, 0]
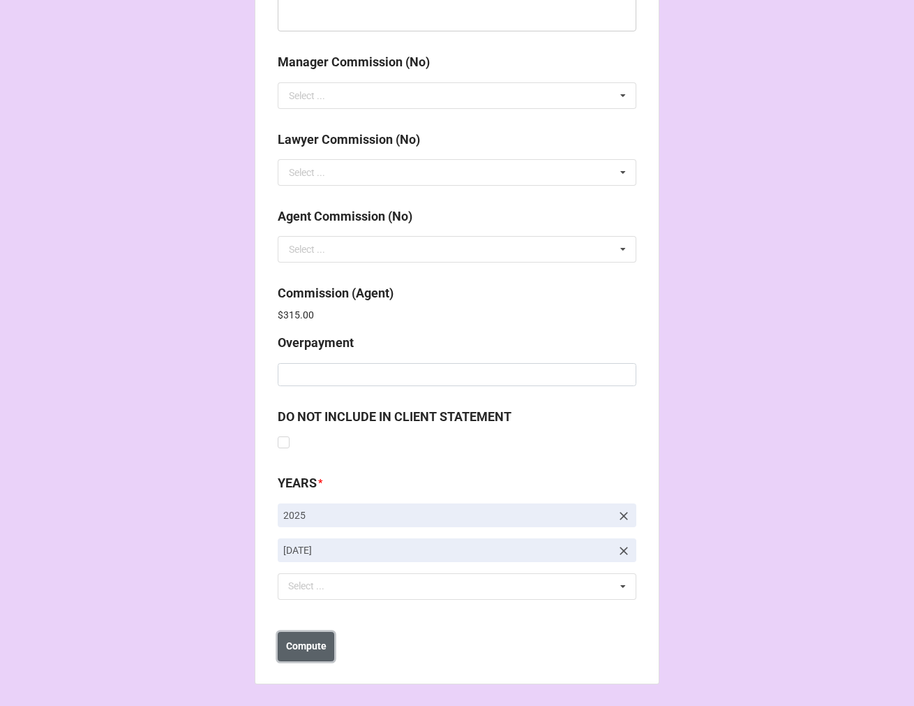
click at [310, 646] on b "Compute" at bounding box center [306, 646] width 40 height 15
click at [309, 646] on b "Save" at bounding box center [303, 646] width 22 height 15
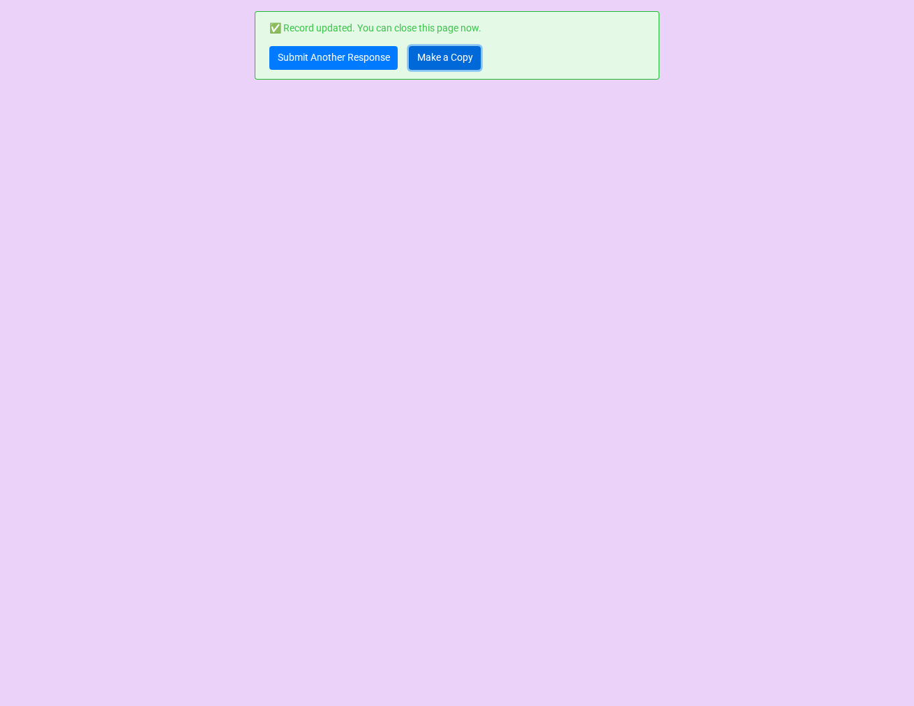
click at [420, 53] on link "Make a Copy" at bounding box center [445, 58] width 72 height 24
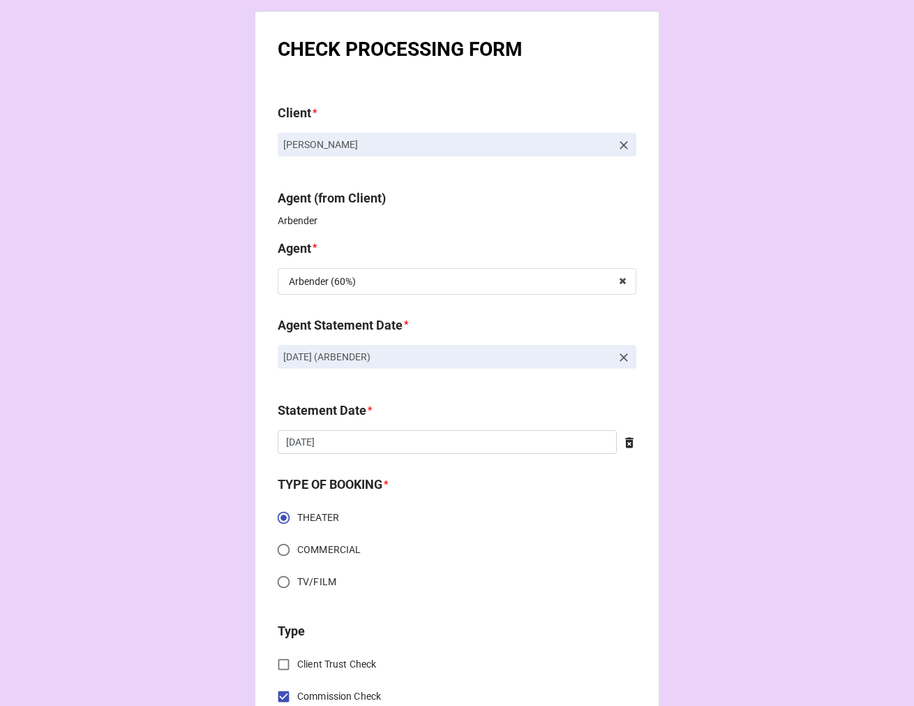
click at [619, 352] on icon at bounding box center [624, 357] width 14 height 14
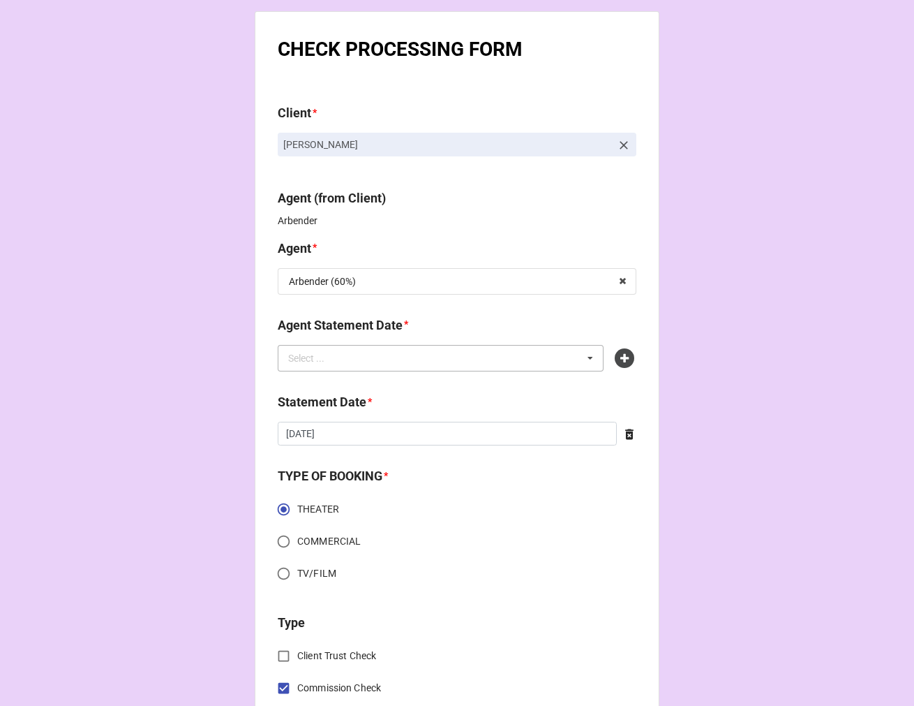
click at [517, 353] on div "Select ... No results found." at bounding box center [441, 358] width 326 height 27
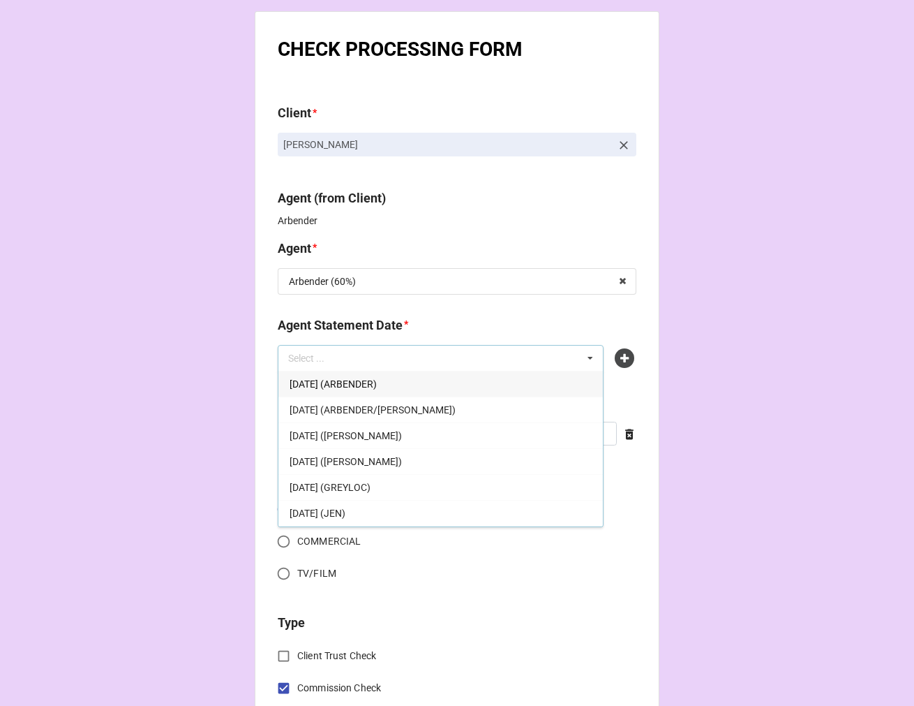
click at [424, 387] on div "OCTOBER 3, 2025 (ARBENDER)" at bounding box center [441, 384] width 325 height 26
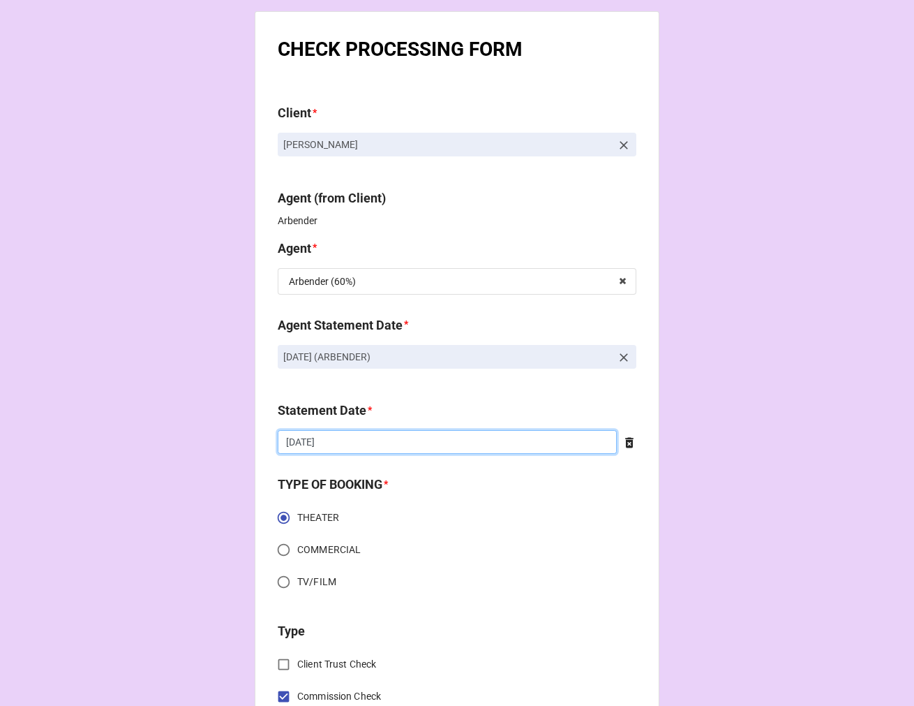
click at [341, 434] on input "[DATE]" at bounding box center [447, 442] width 339 height 24
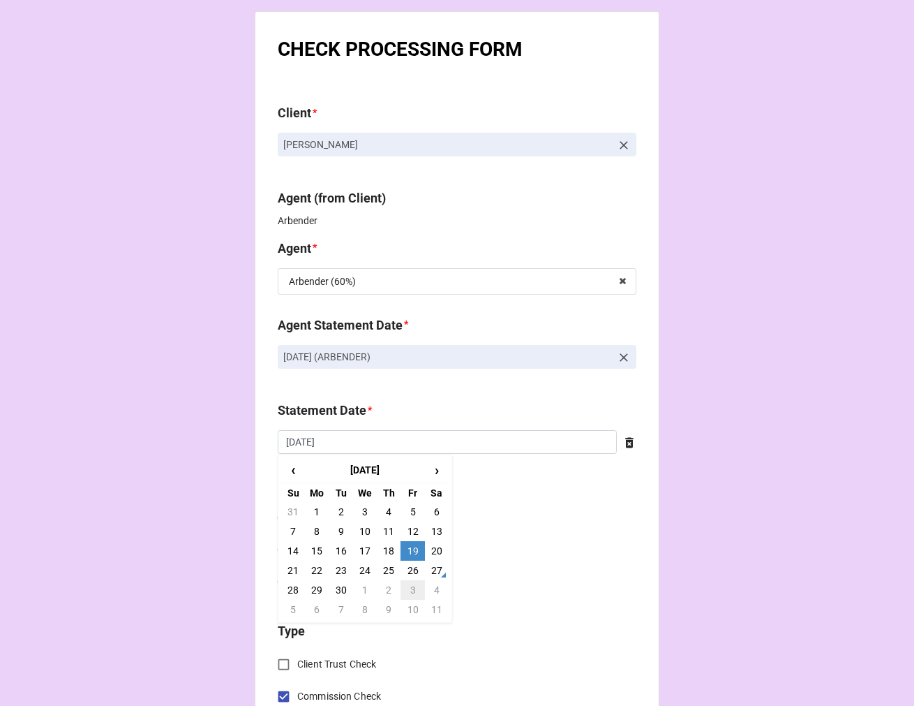
click at [408, 590] on td "3" at bounding box center [413, 590] width 24 height 20
type input "10/3/2025"
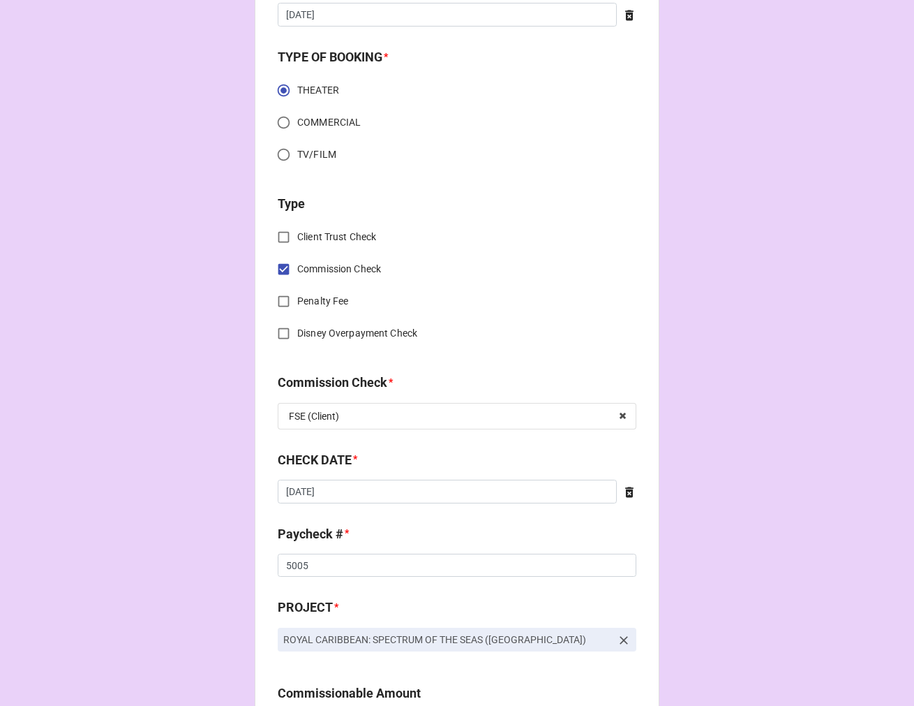
scroll to position [465, 0]
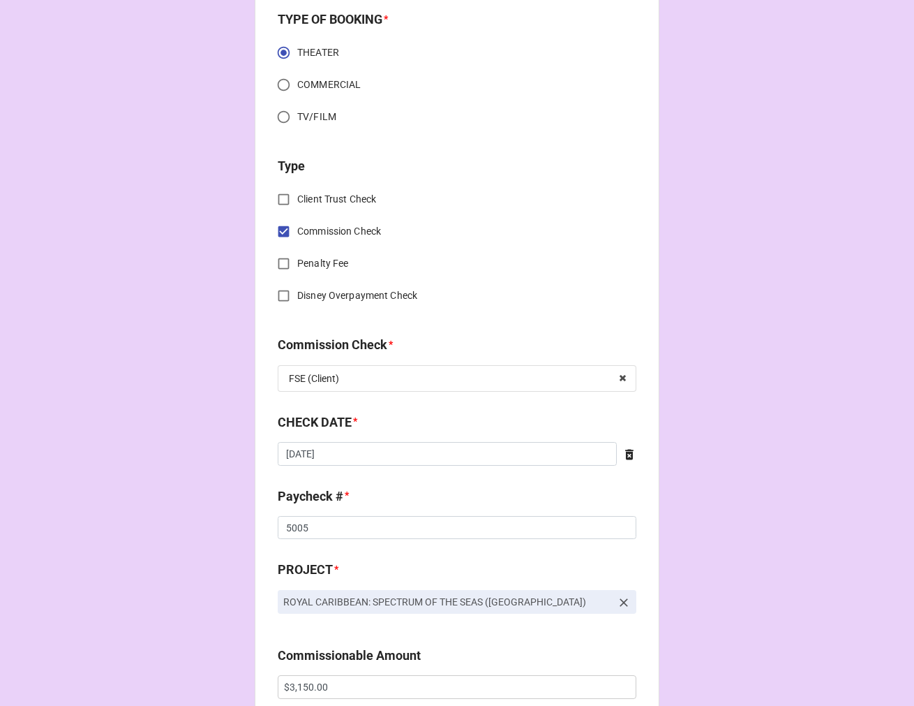
click at [626, 452] on icon at bounding box center [629, 454] width 8 height 10
click at [429, 452] on input "text" at bounding box center [457, 454] width 359 height 24
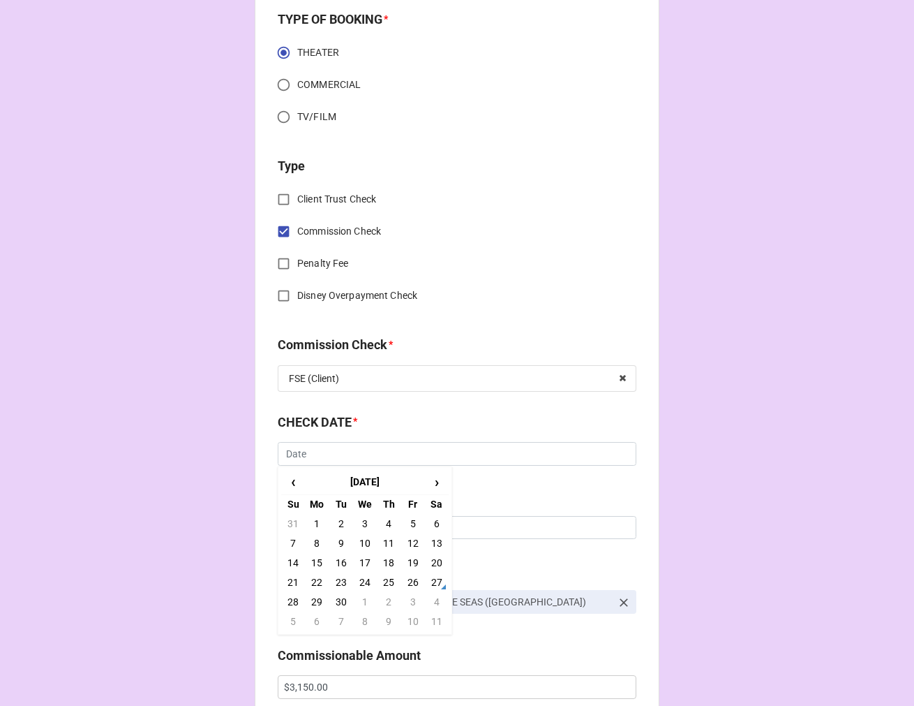
click at [385, 578] on td "25" at bounding box center [389, 582] width 24 height 20
type input "9/25/2025"
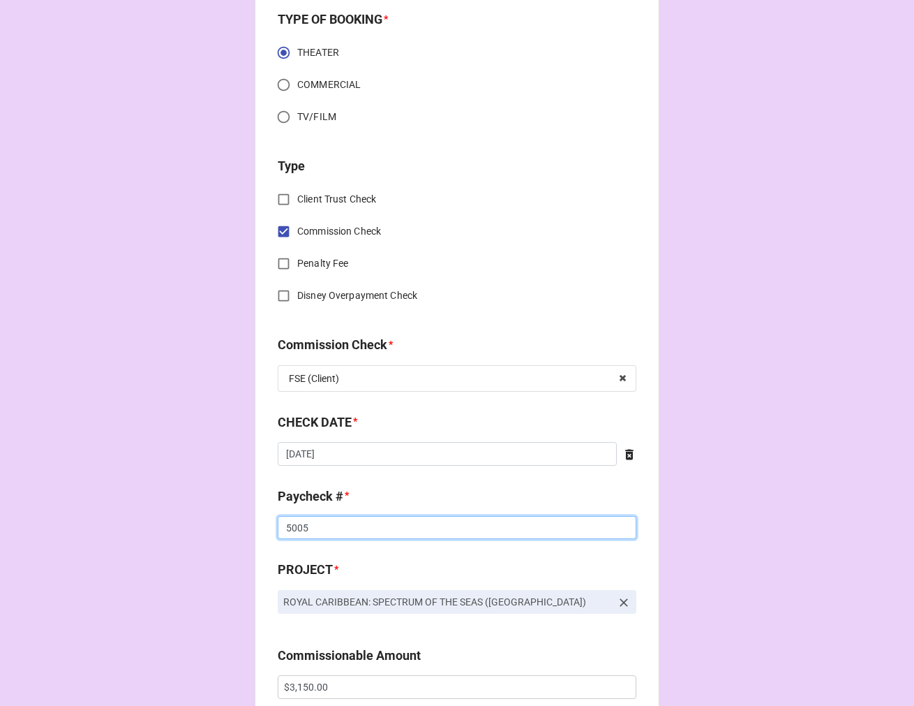
drag, startPoint x: 296, startPoint y: 527, endPoint x: 145, endPoint y: 527, distance: 151.5
click at [145, 527] on div "CHECK PROCESSING FORM Client * Olyvia Shaw Agent (from Client) Arbender Agent *…" at bounding box center [457, 696] width 914 height 2322
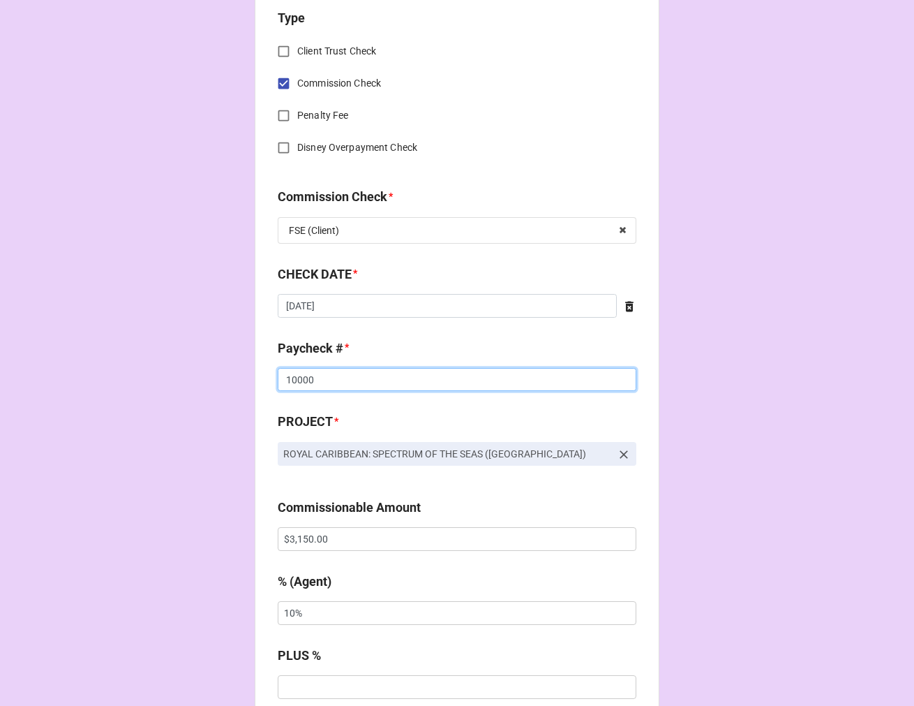
scroll to position [620, 0]
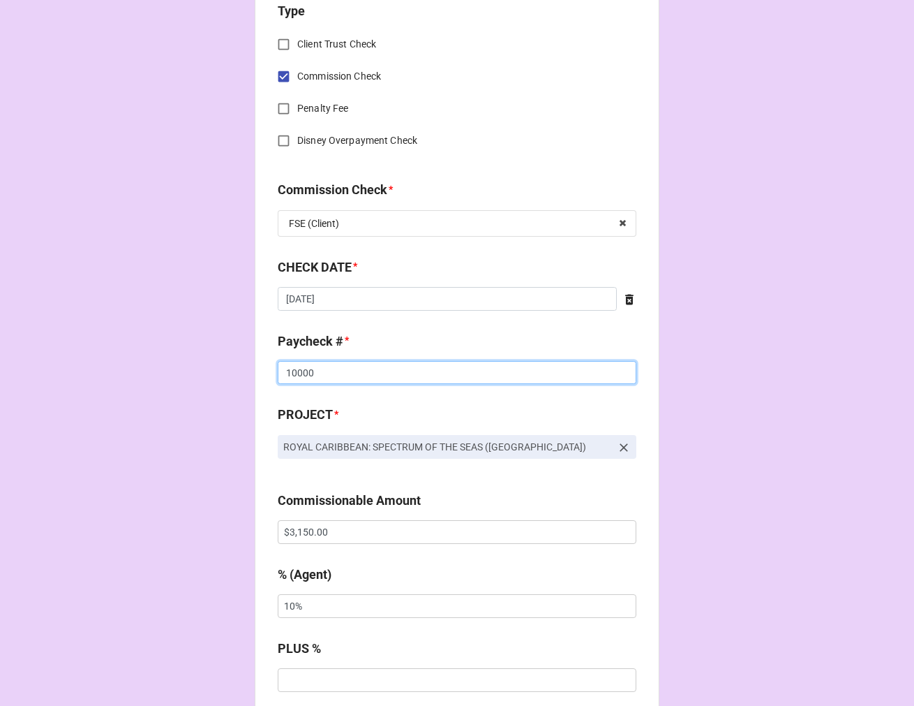
type input "10000"
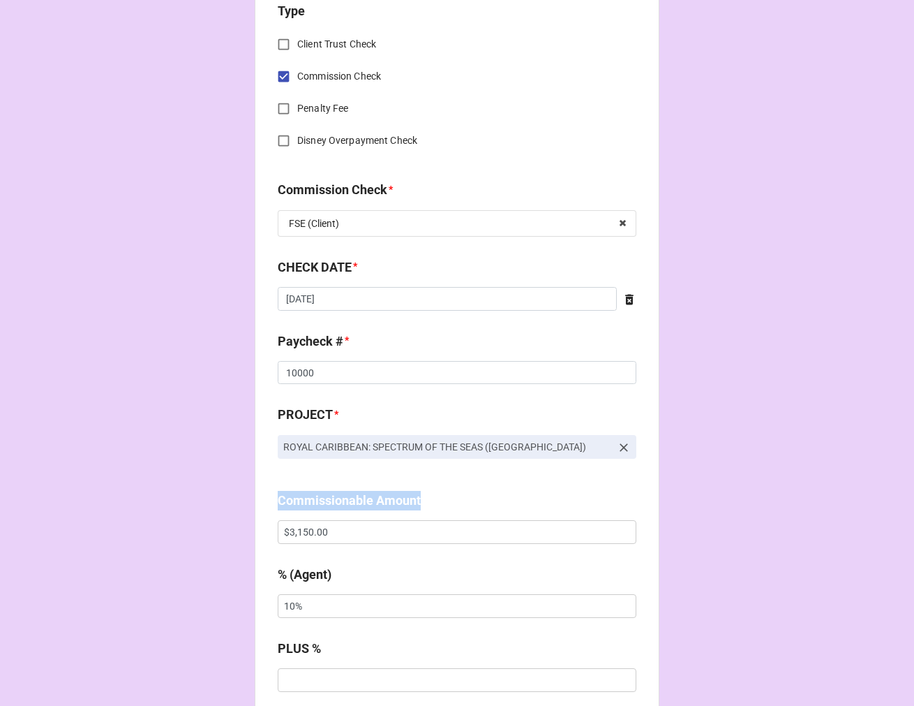
drag, startPoint x: 362, startPoint y: 545, endPoint x: 182, endPoint y: 517, distance: 181.6
click at [191, 517] on div "CHECK PROCESSING FORM Client * Olyvia Shaw Agent (from Client) Arbender Agent *…" at bounding box center [457, 541] width 914 height 2322
click at [357, 545] on div "Commissionable Amount $3,150.00" at bounding box center [457, 522] width 359 height 63
drag, startPoint x: 332, startPoint y: 534, endPoint x: 142, endPoint y: 499, distance: 192.4
click at [143, 500] on div "CHECK PROCESSING FORM Client * Olyvia Shaw Agent (from Client) Arbender Agent *…" at bounding box center [457, 541] width 914 height 2322
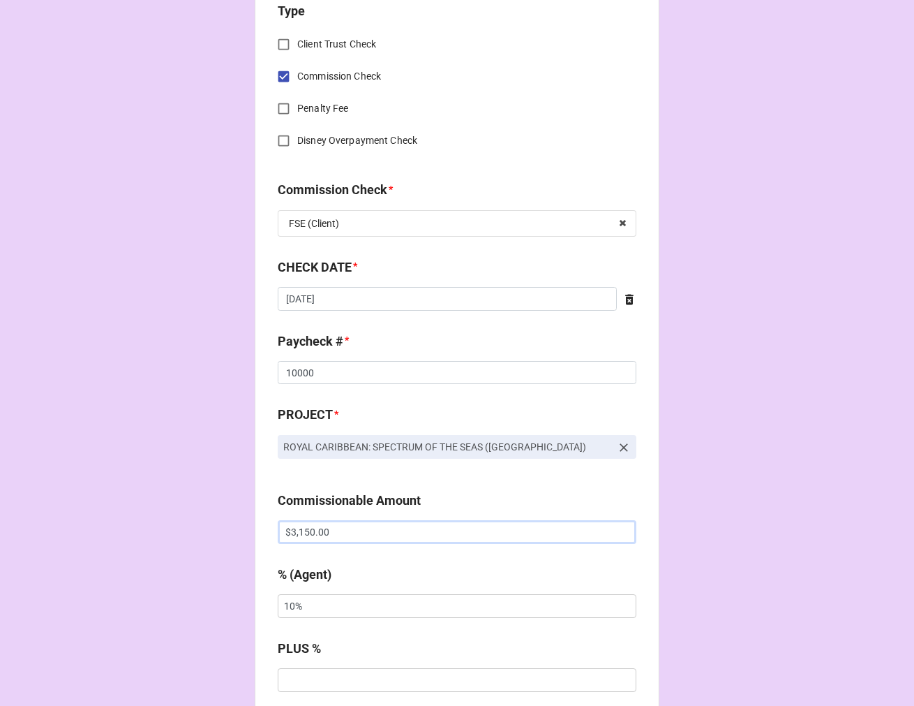
paste input "73"
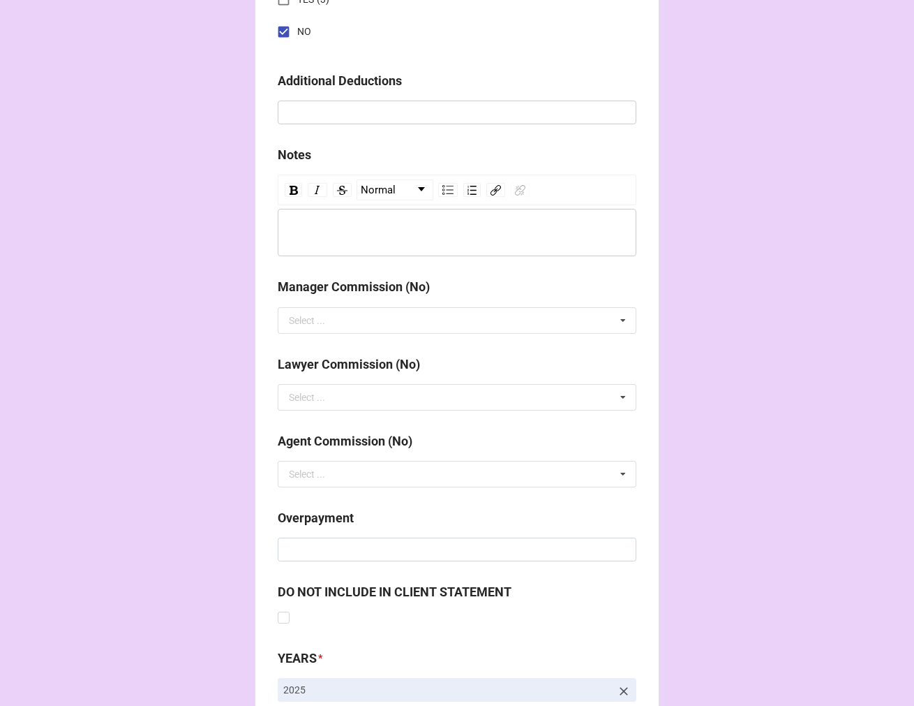
scroll to position [1616, 0]
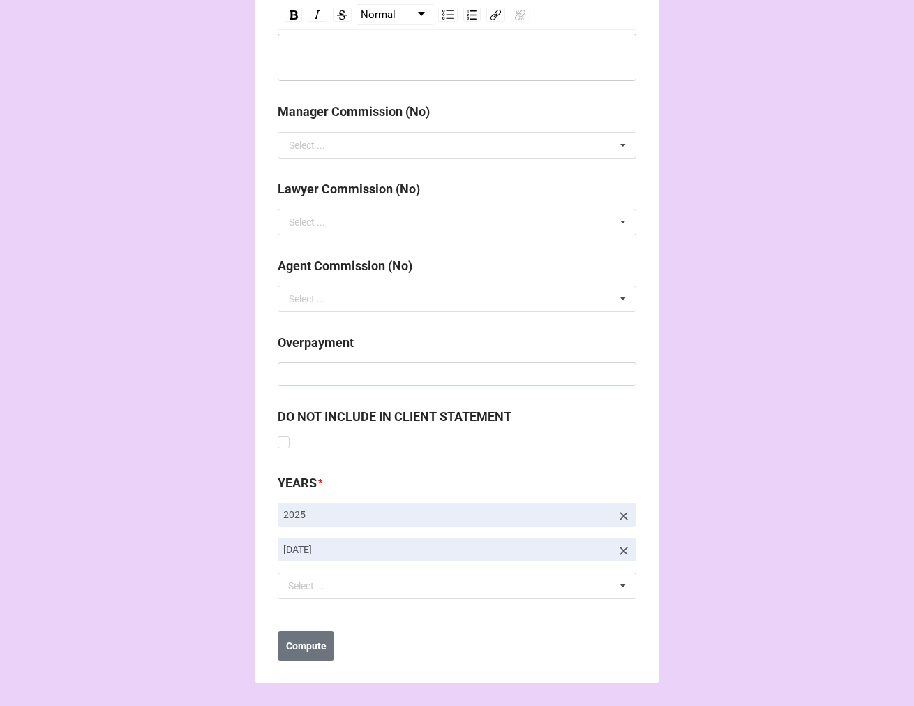
type input "$3,730.00"
drag, startPoint x: 623, startPoint y: 547, endPoint x: 464, endPoint y: 588, distance: 164.2
click at [622, 547] on icon at bounding box center [624, 551] width 14 height 14
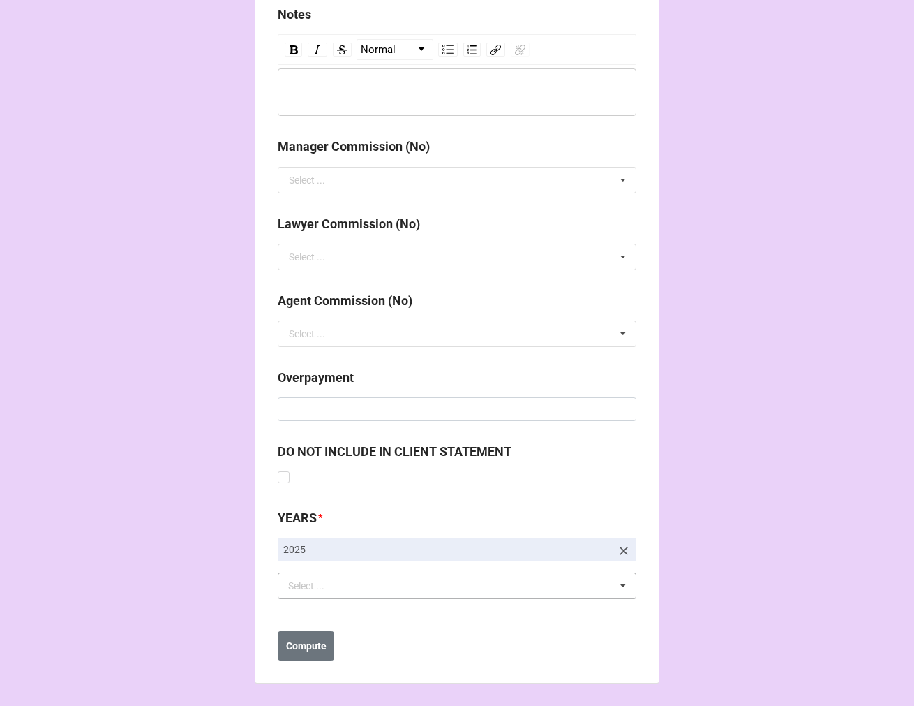
click at [421, 592] on div "Select ... No results found." at bounding box center [457, 585] width 359 height 27
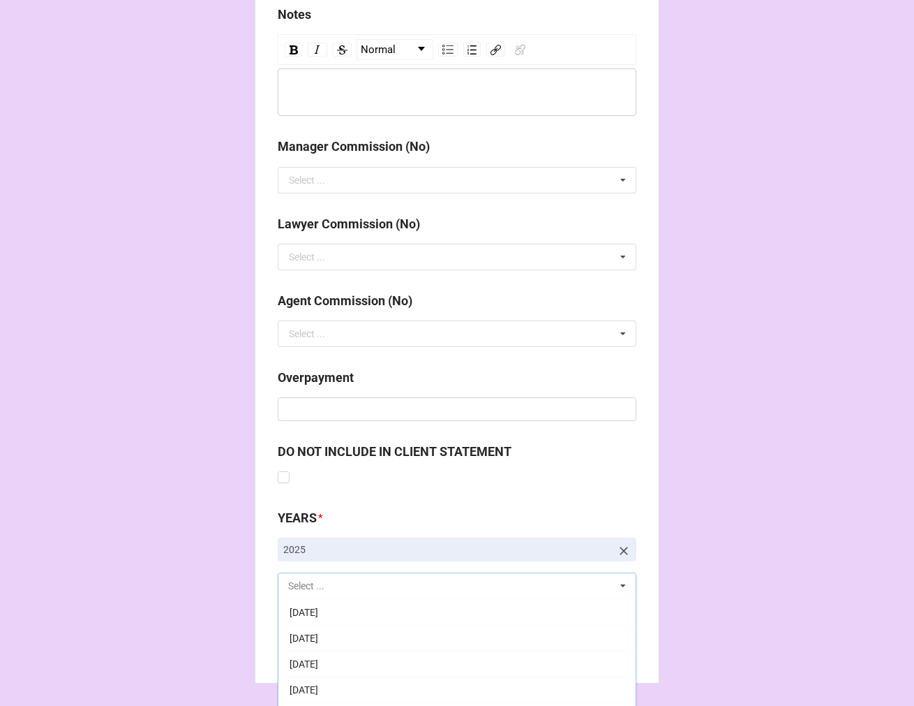
scroll to position [155, 0]
click at [366, 683] on div "[DATE]" at bounding box center [457, 689] width 357 height 26
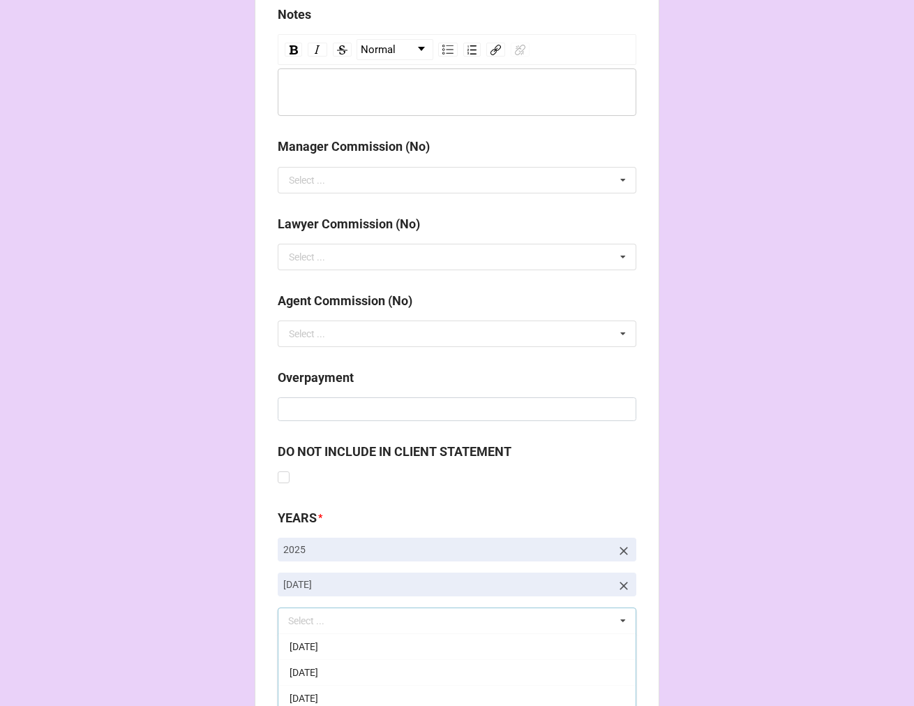
click at [305, 676] on b "Compute" at bounding box center [306, 681] width 40 height 15
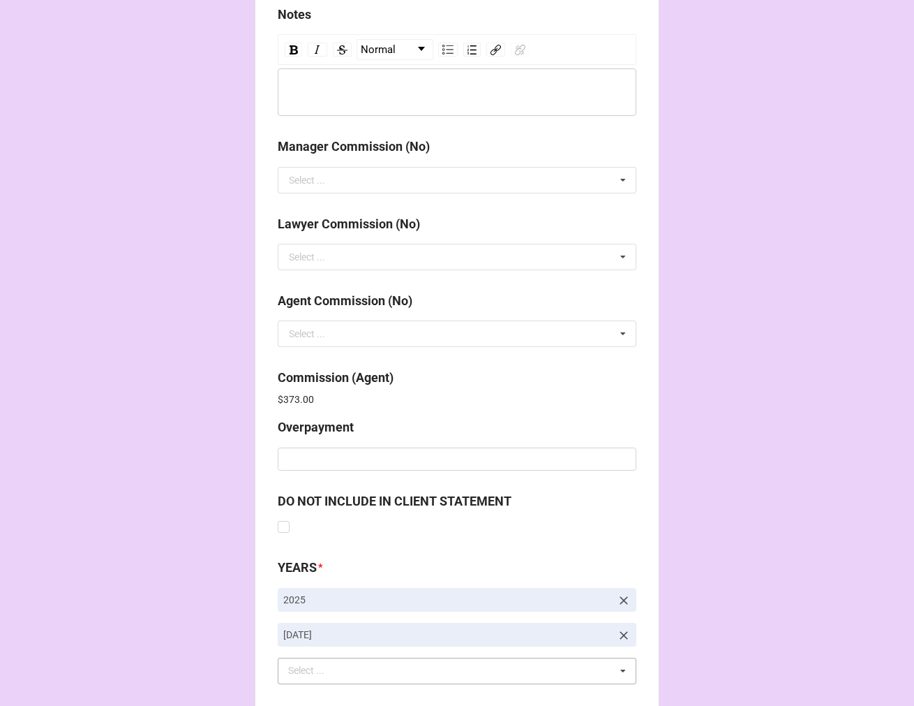
scroll to position [1666, 0]
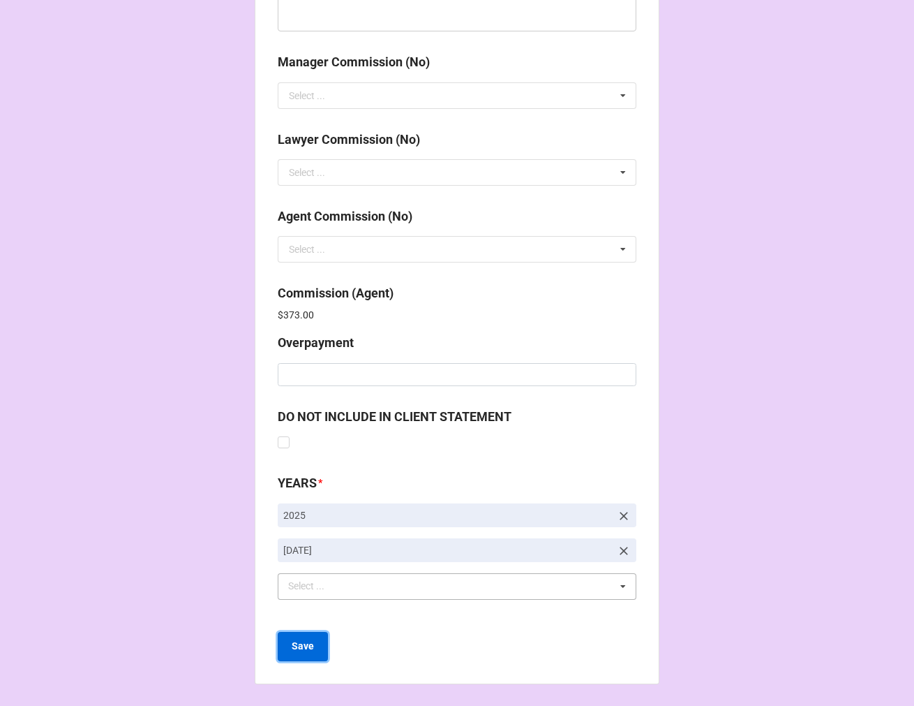
click at [304, 644] on b "Save" at bounding box center [303, 646] width 22 height 15
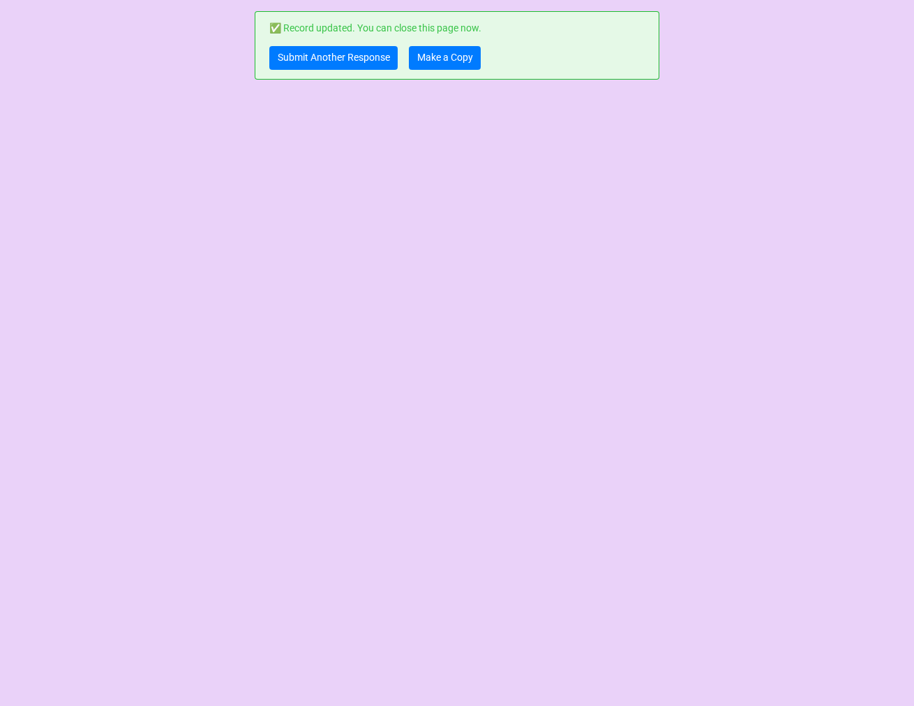
scroll to position [0, 0]
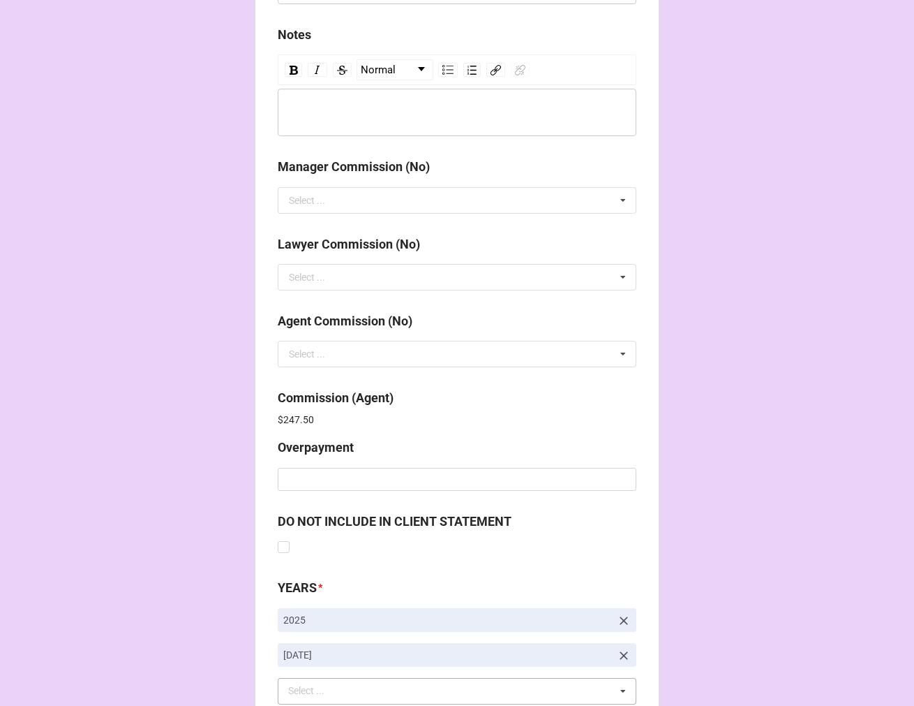
scroll to position [1666, 0]
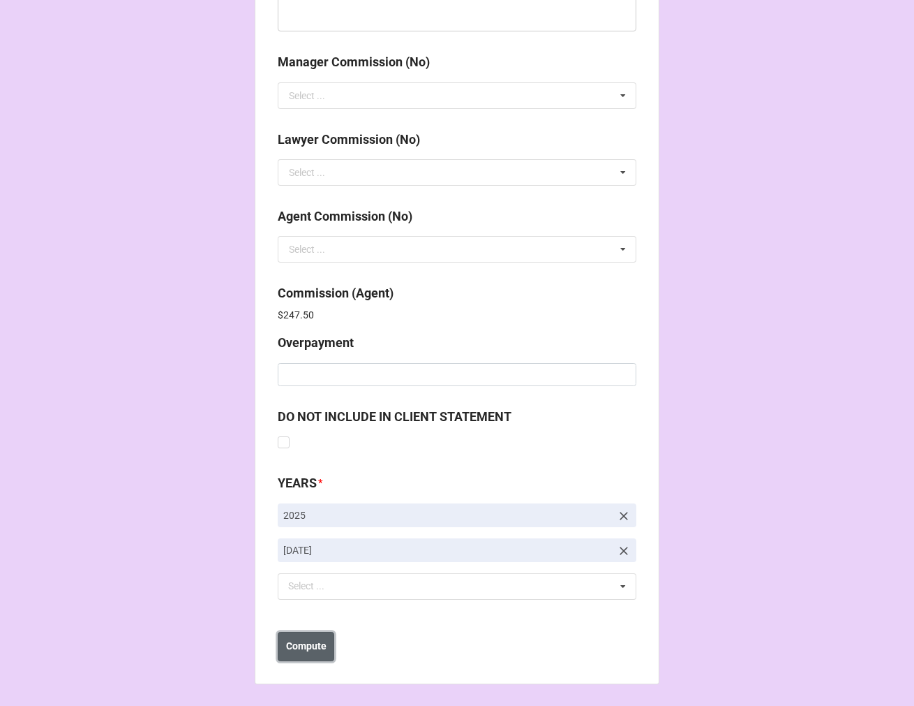
click at [301, 653] on button "Compute" at bounding box center [306, 646] width 57 height 29
click at [301, 653] on button "Save" at bounding box center [303, 646] width 50 height 29
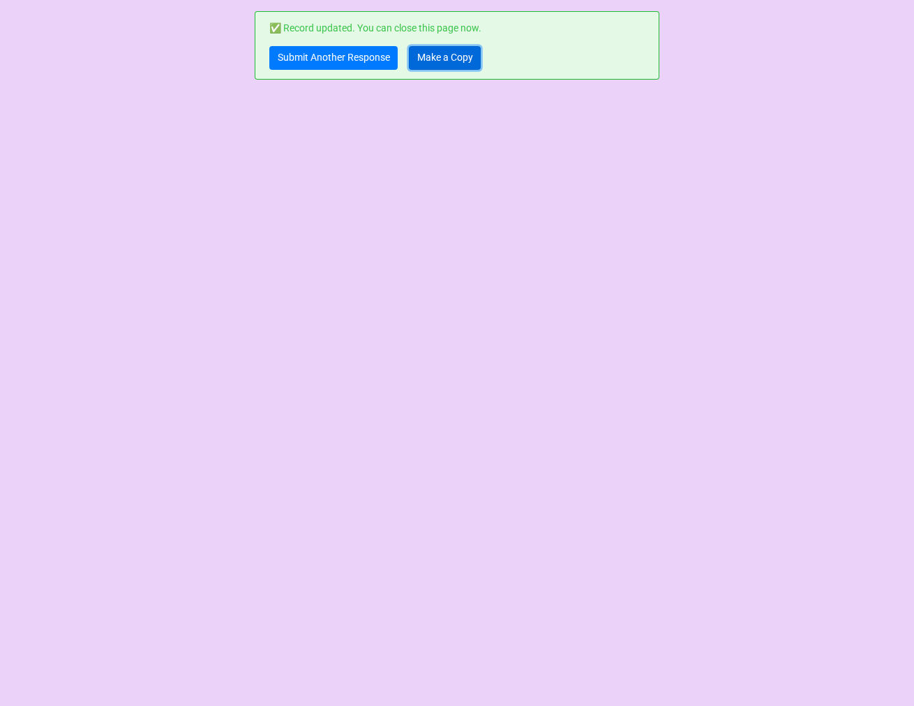
click at [444, 52] on link "Make a Copy" at bounding box center [445, 58] width 72 height 24
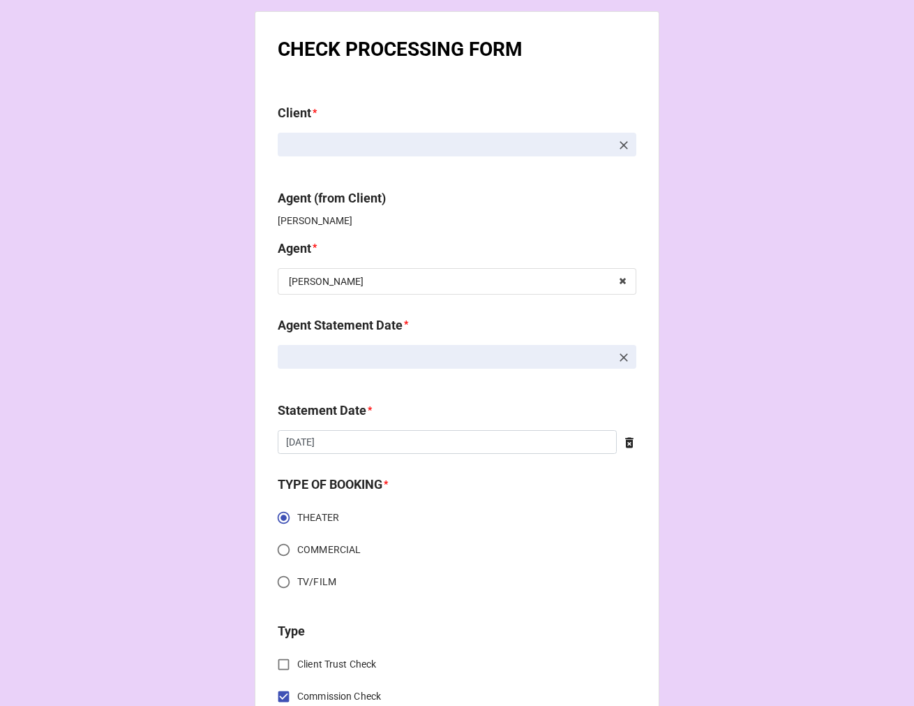
click at [618, 353] on icon at bounding box center [624, 357] width 14 height 14
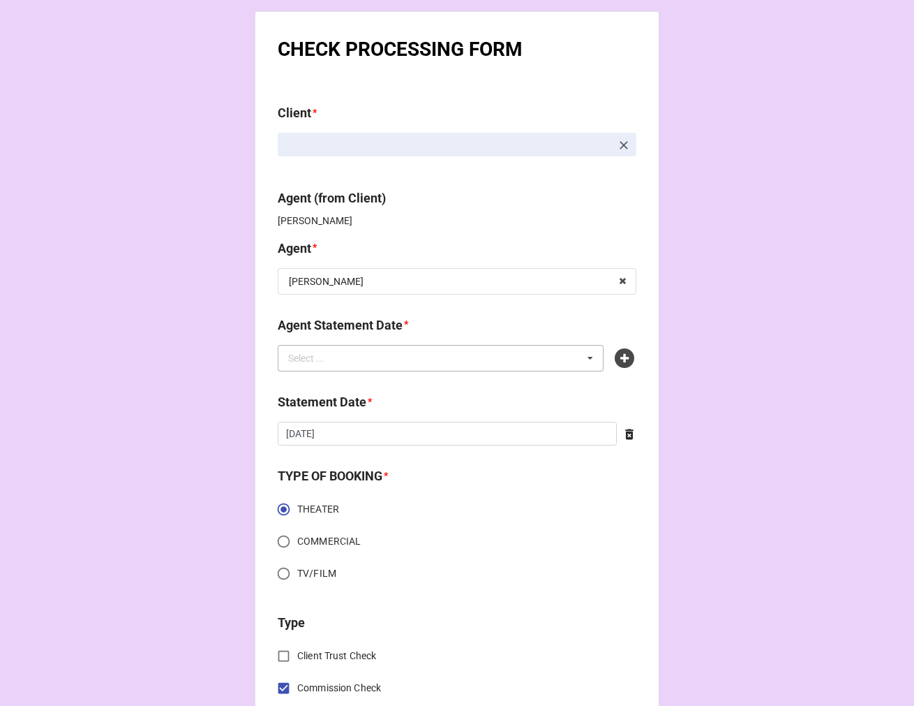
click at [487, 353] on div "Select ... No results found." at bounding box center [441, 358] width 326 height 27
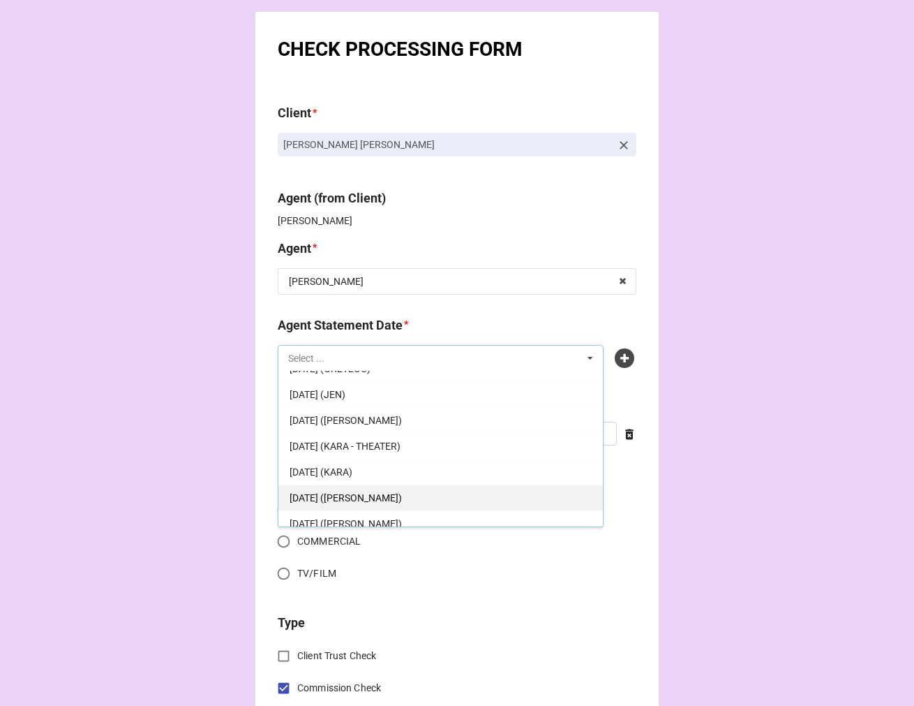
scroll to position [155, 0]
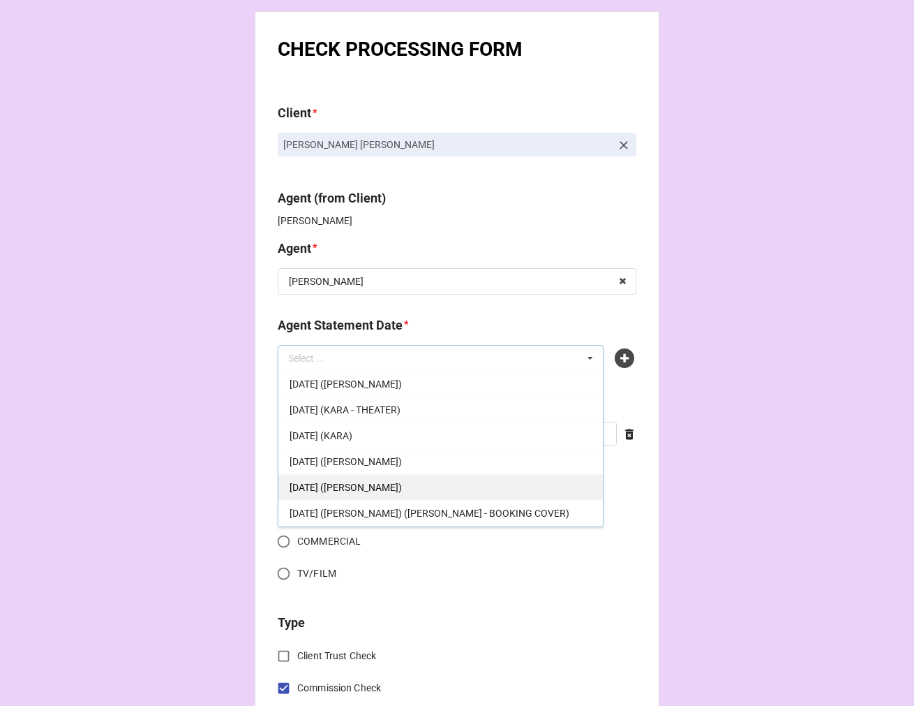
click at [403, 489] on div "[DATE] ([PERSON_NAME])" at bounding box center [441, 487] width 325 height 26
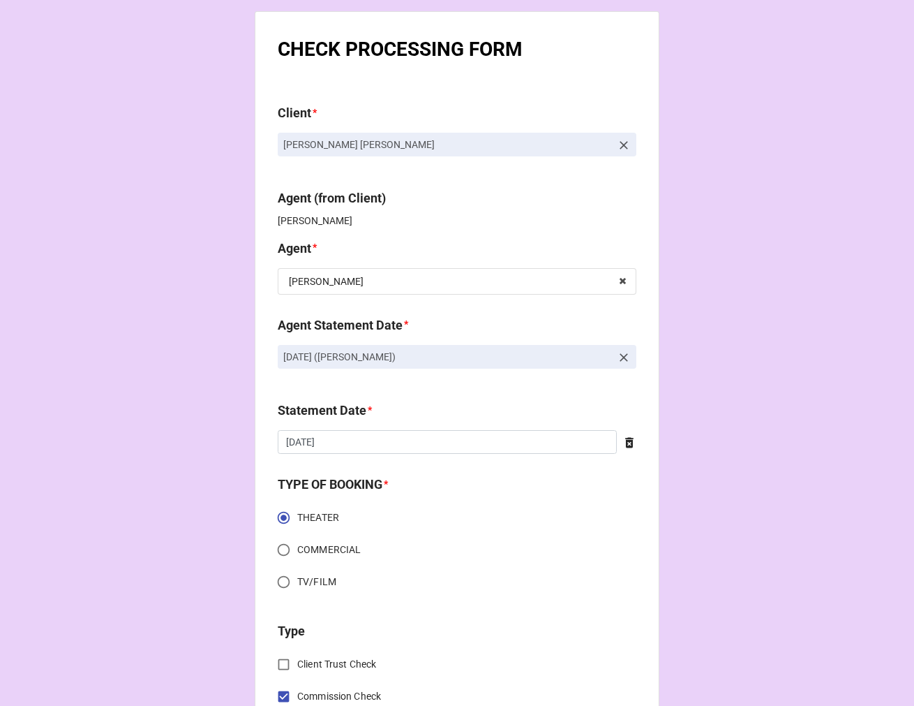
click at [618, 352] on icon at bounding box center [624, 357] width 14 height 14
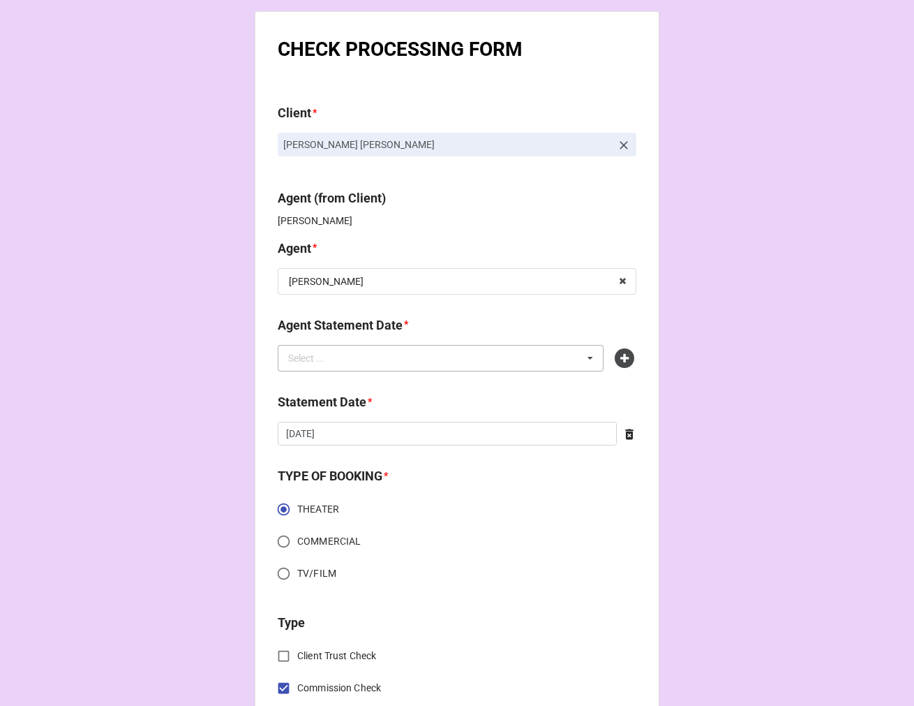
click at [522, 364] on div "Select ... [DATE] (ARBENDER) [DATE] (ARBENDER/[PERSON_NAME]) [DATE] ([PERSON_NA…" at bounding box center [441, 358] width 326 height 27
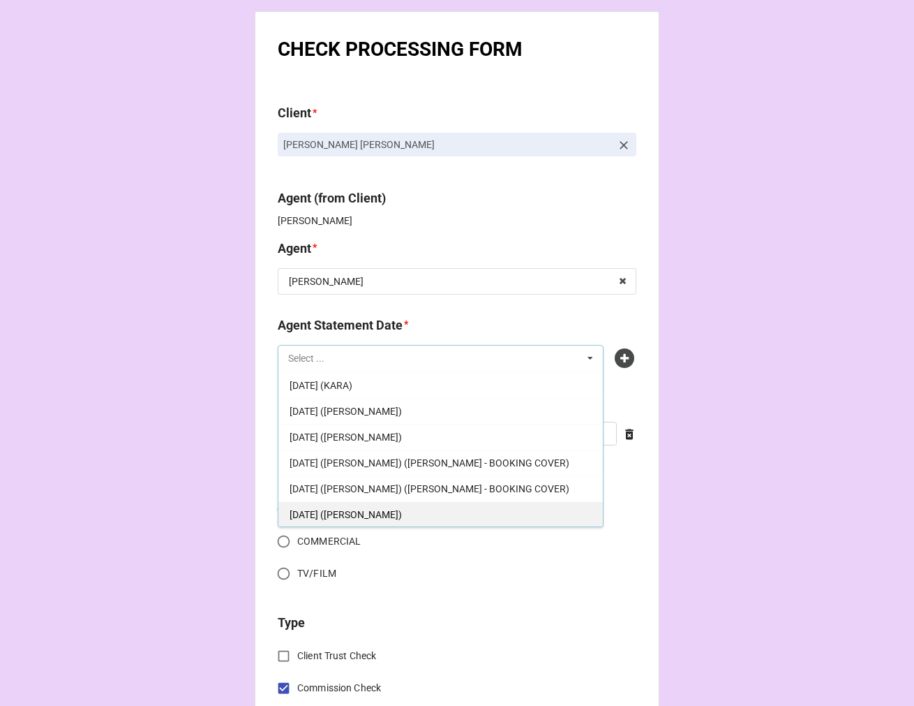
scroll to position [232, 0]
click at [400, 507] on div "[DATE] ([PERSON_NAME])" at bounding box center [441, 513] width 325 height 26
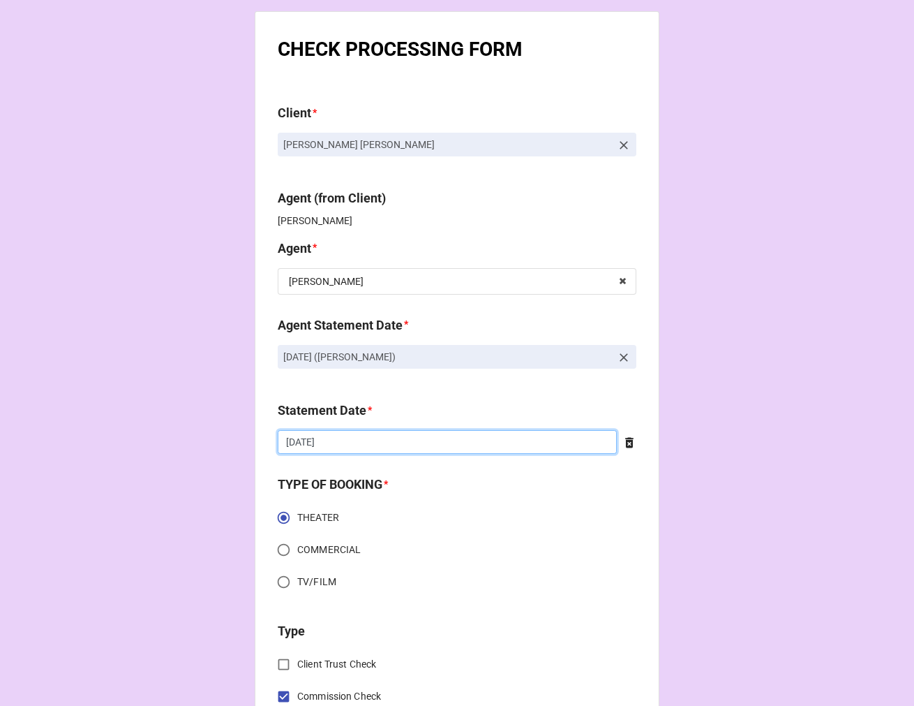
click at [337, 447] on input "[DATE]" at bounding box center [447, 442] width 339 height 24
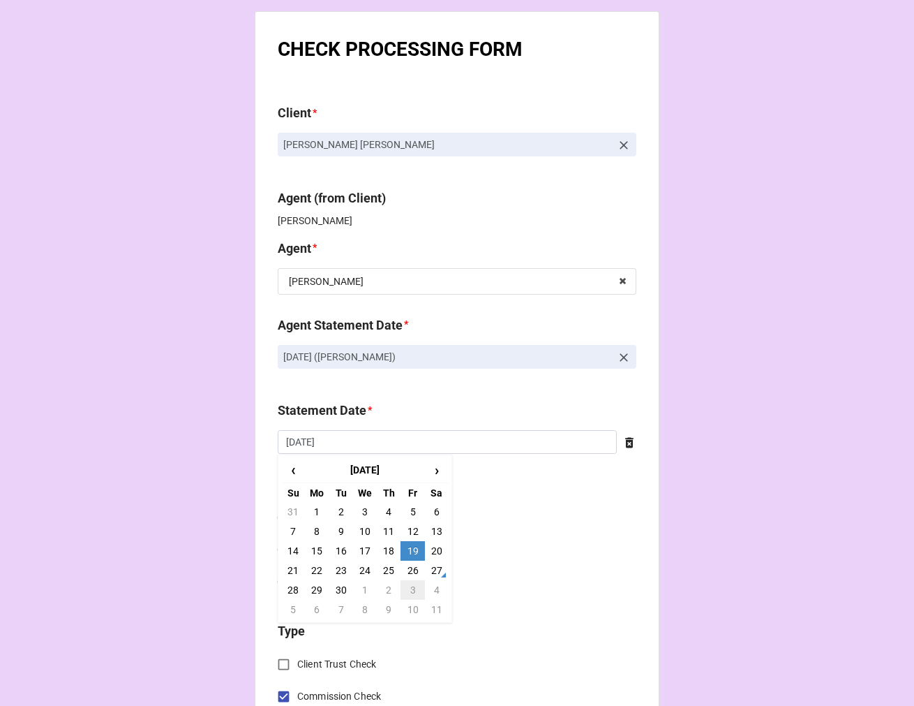
click at [410, 587] on td "3" at bounding box center [413, 590] width 24 height 20
type input "[DATE]"
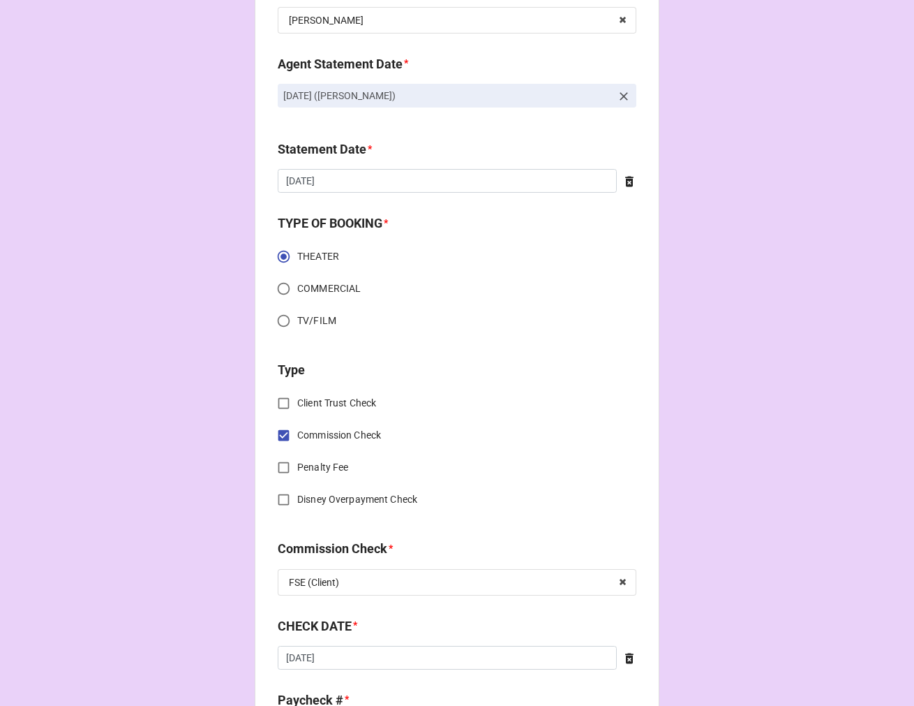
scroll to position [542, 0]
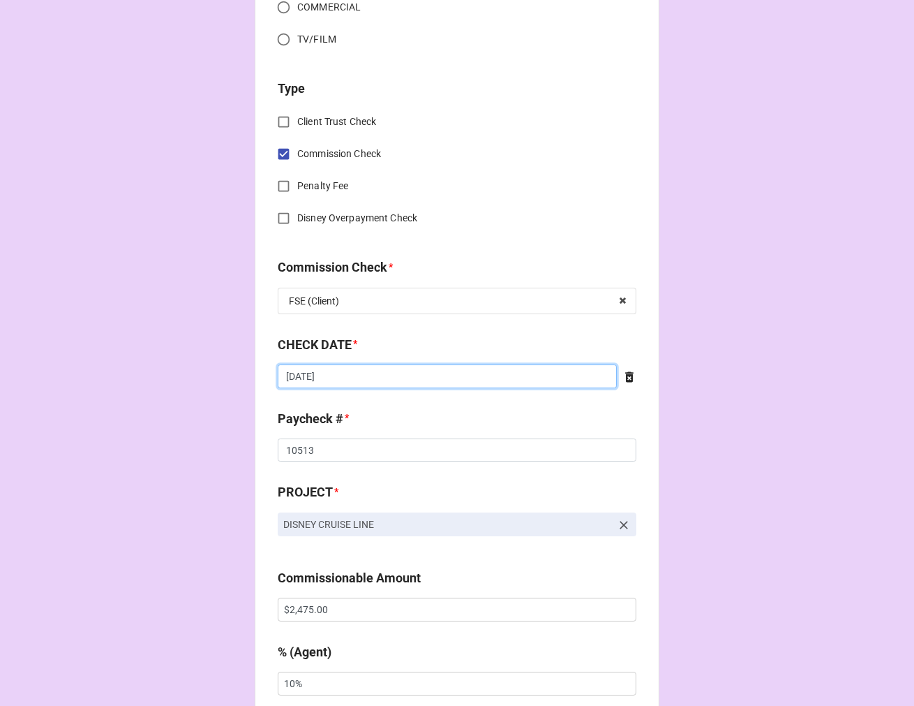
click at [391, 381] on input "[DATE]" at bounding box center [447, 376] width 339 height 24
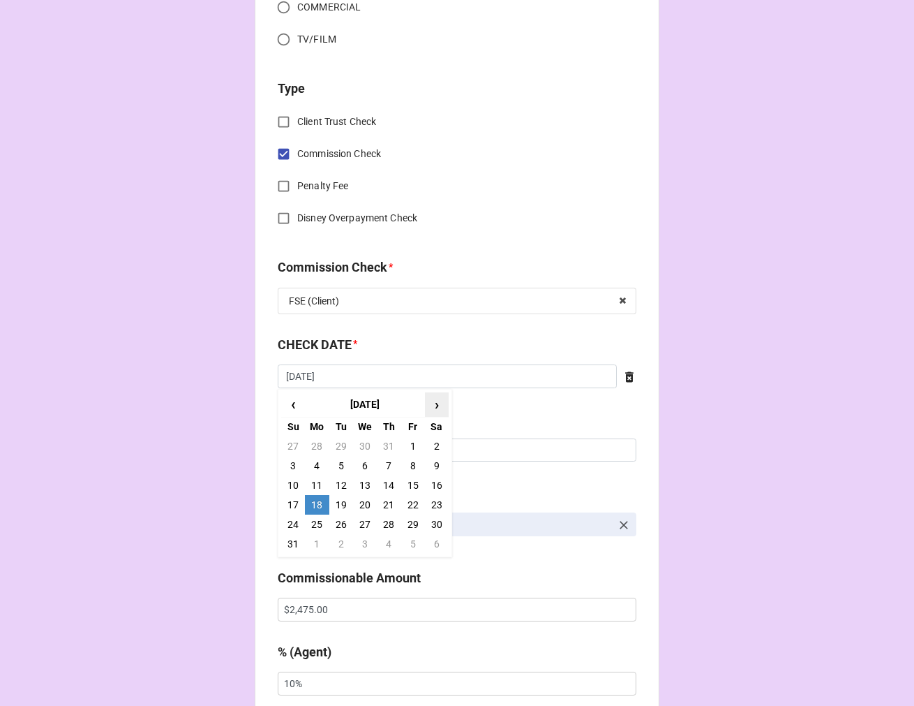
click at [436, 395] on span "›" at bounding box center [437, 404] width 22 height 23
click at [405, 468] on td "12" at bounding box center [413, 466] width 24 height 20
type input "[DATE]"
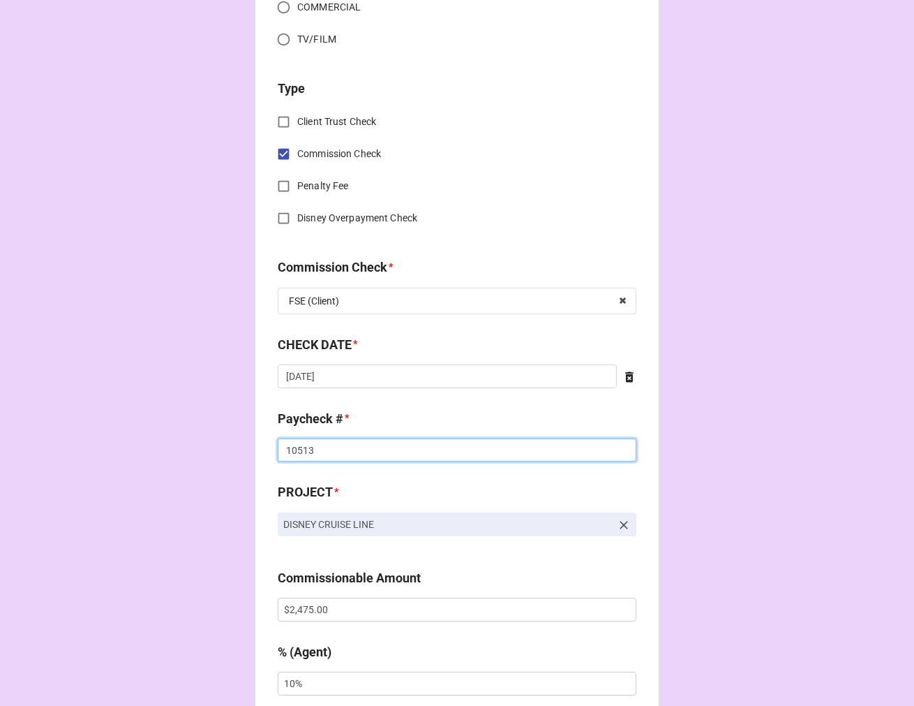
click at [301, 449] on input "10513" at bounding box center [457, 450] width 359 height 24
type input "10514"
drag, startPoint x: 277, startPoint y: 609, endPoint x: -58, endPoint y: 603, distance: 335.1
click at [0, 603] on html "CHECK PROCESSING FORM Client * [PERSON_NAME] [PERSON_NAME] Agent (from Client) …" at bounding box center [457, 353] width 914 height 706
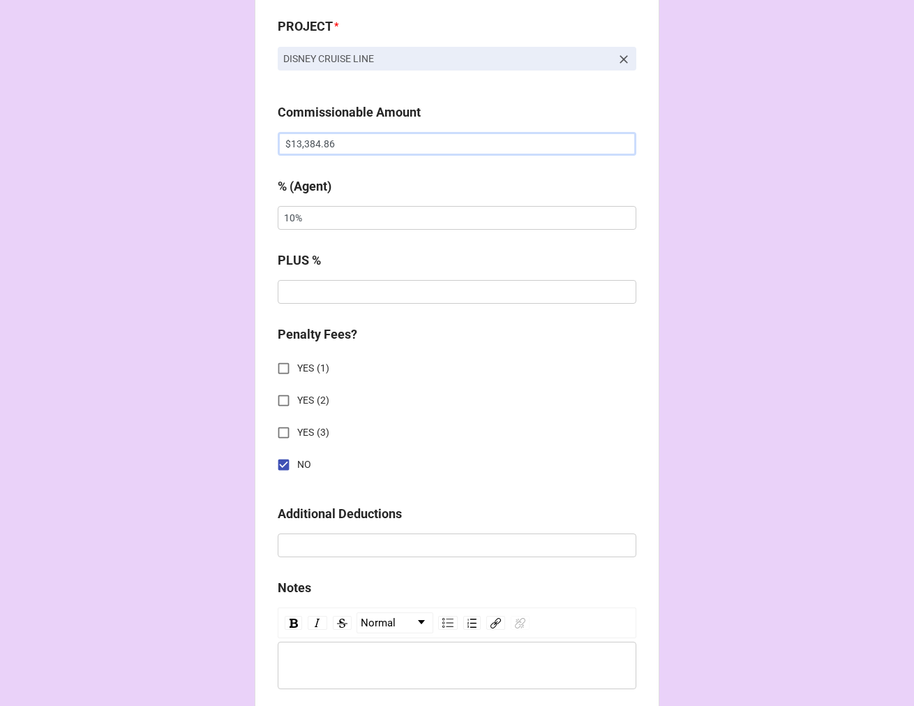
scroll to position [1616, 0]
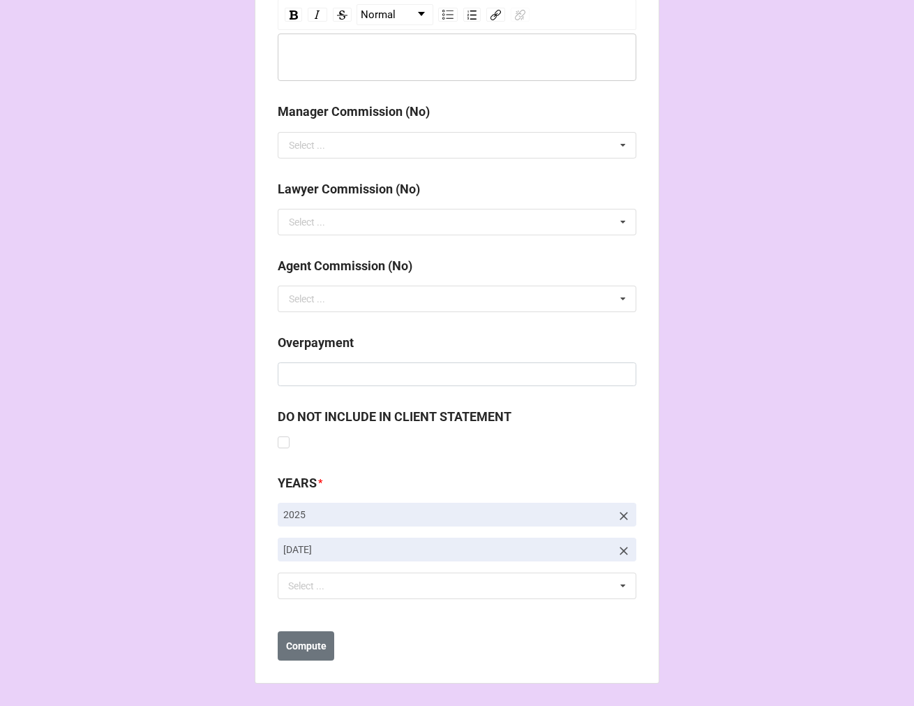
type input "$13,384.86"
drag, startPoint x: 615, startPoint y: 552, endPoint x: 559, endPoint y: 556, distance: 56.0
click at [609, 550] on link "[DATE]" at bounding box center [457, 550] width 359 height 24
click at [617, 549] on icon at bounding box center [624, 551] width 14 height 14
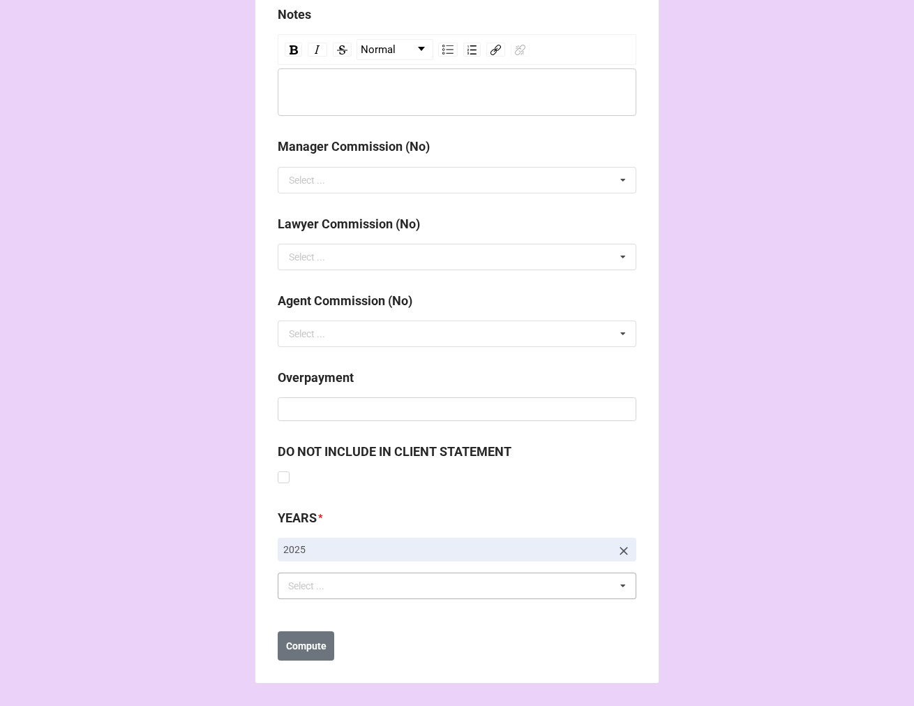
click at [441, 584] on div "Select ... No results found." at bounding box center [457, 585] width 359 height 27
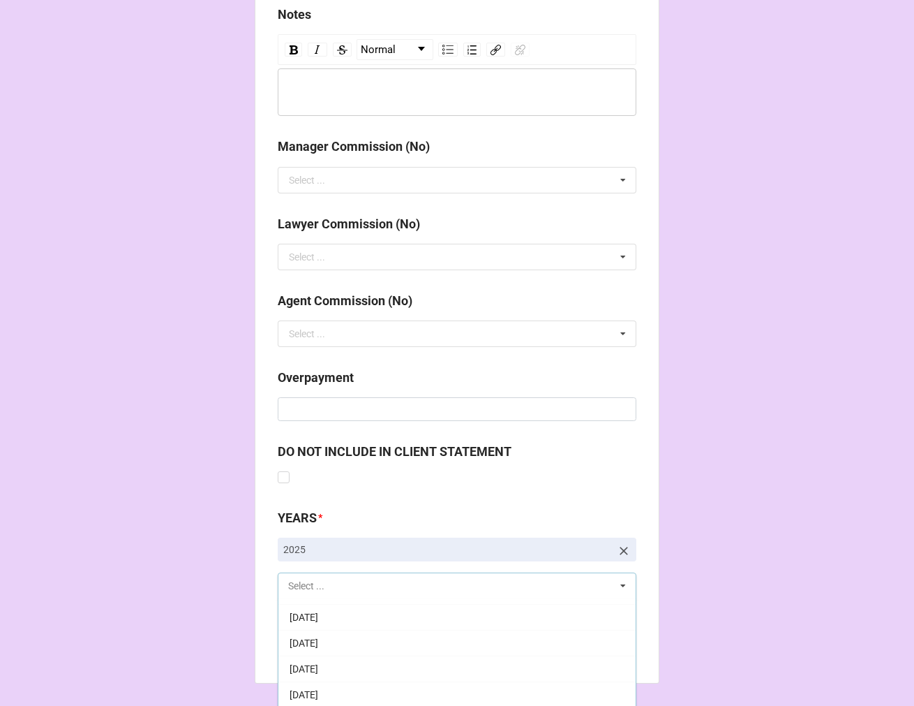
scroll to position [155, 0]
click at [351, 680] on div "[DATE]" at bounding box center [457, 689] width 357 height 26
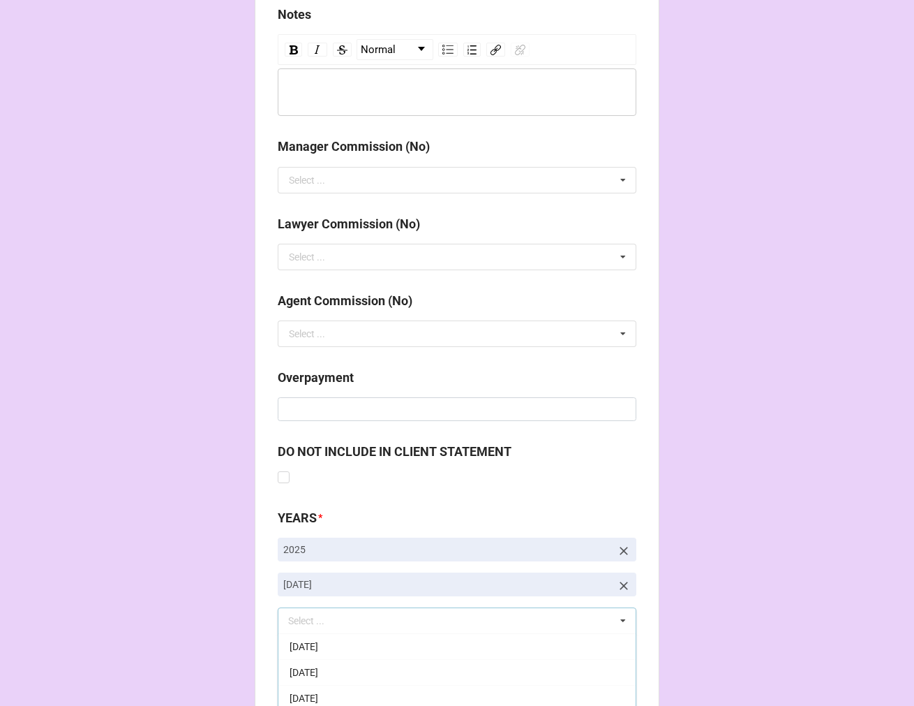
click at [313, 684] on b "Compute" at bounding box center [306, 681] width 40 height 15
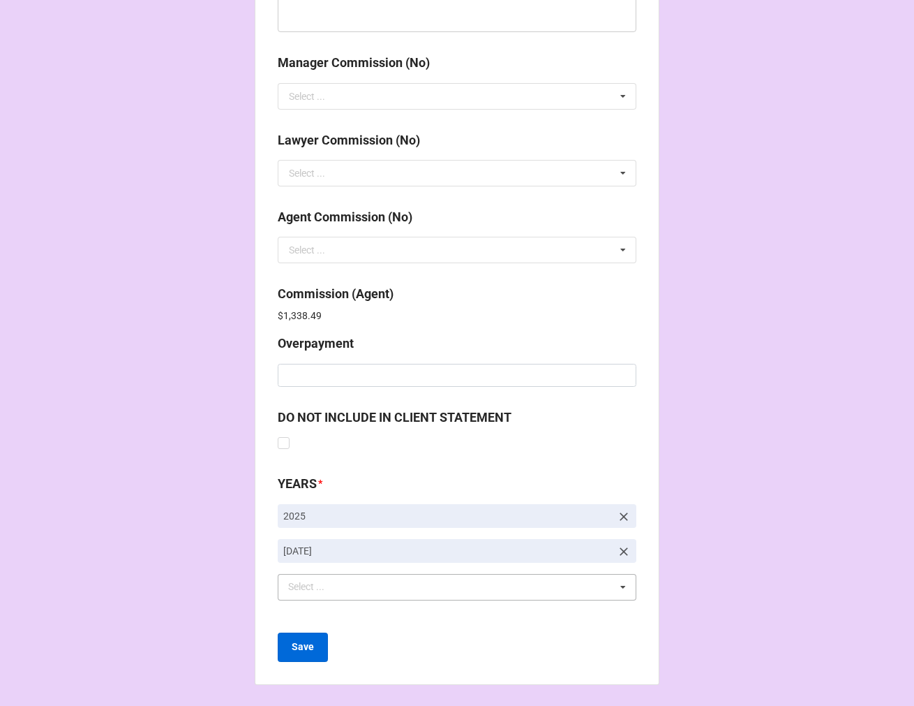
scroll to position [1666, 0]
click at [297, 641] on b "Save" at bounding box center [303, 646] width 22 height 15
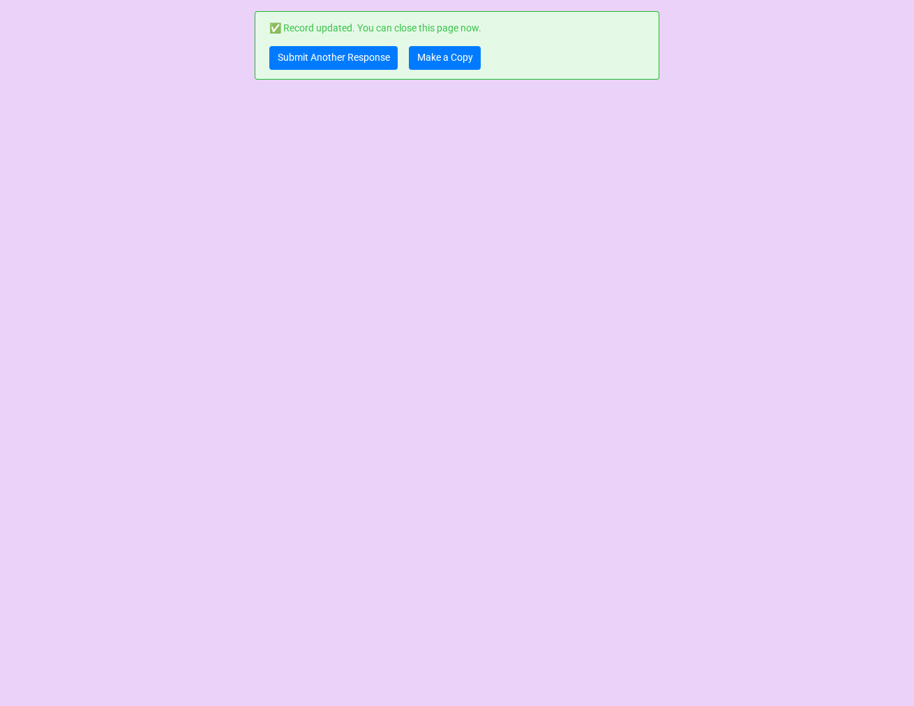
scroll to position [0, 0]
